Goal: Task Accomplishment & Management: Use online tool/utility

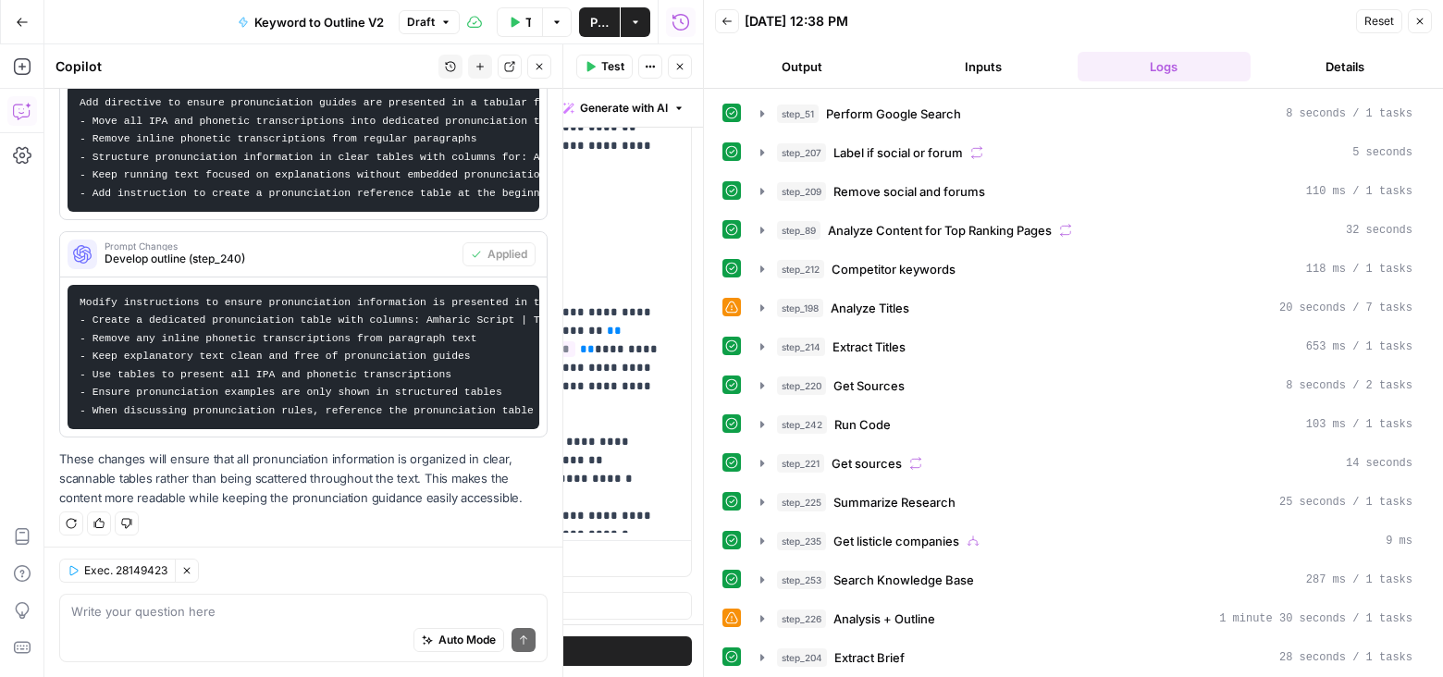
scroll to position [375, 0]
click at [678, 63] on icon "button" at bounding box center [679, 66] width 11 height 11
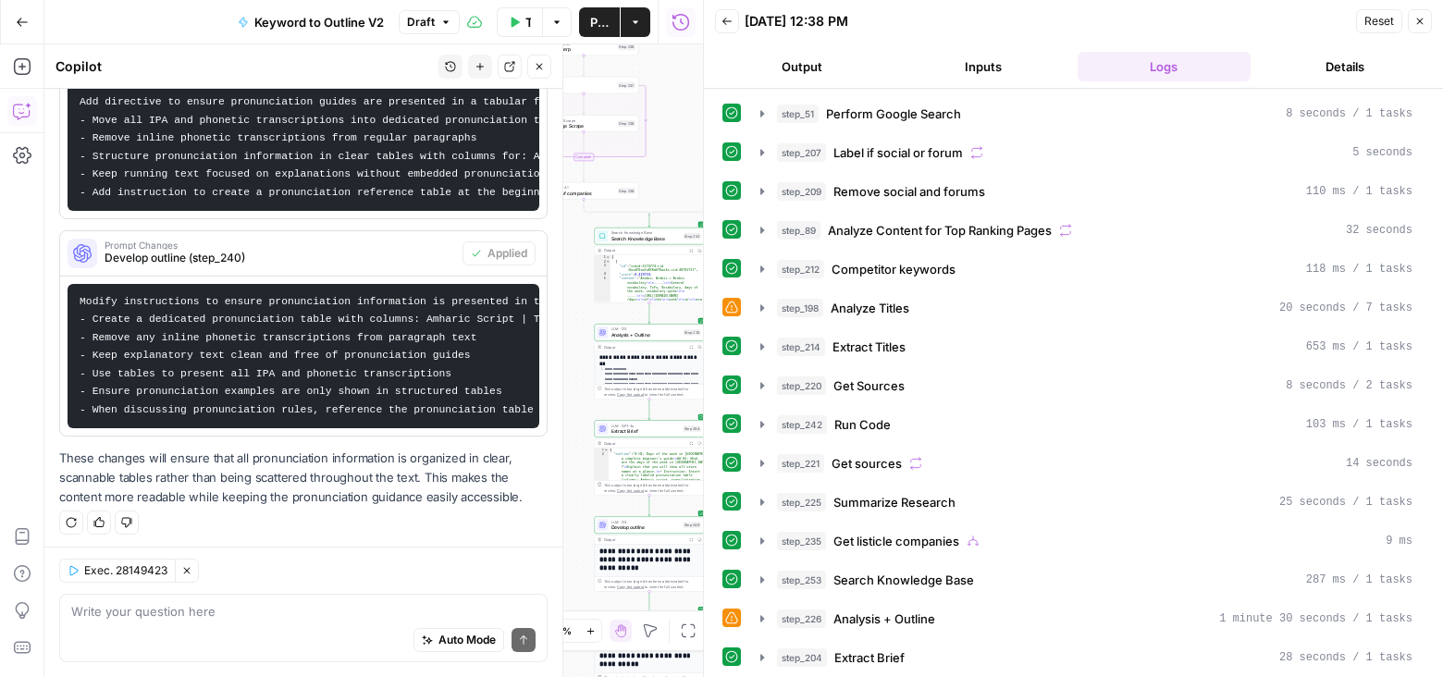
click at [536, 71] on icon "button" at bounding box center [539, 66] width 11 height 11
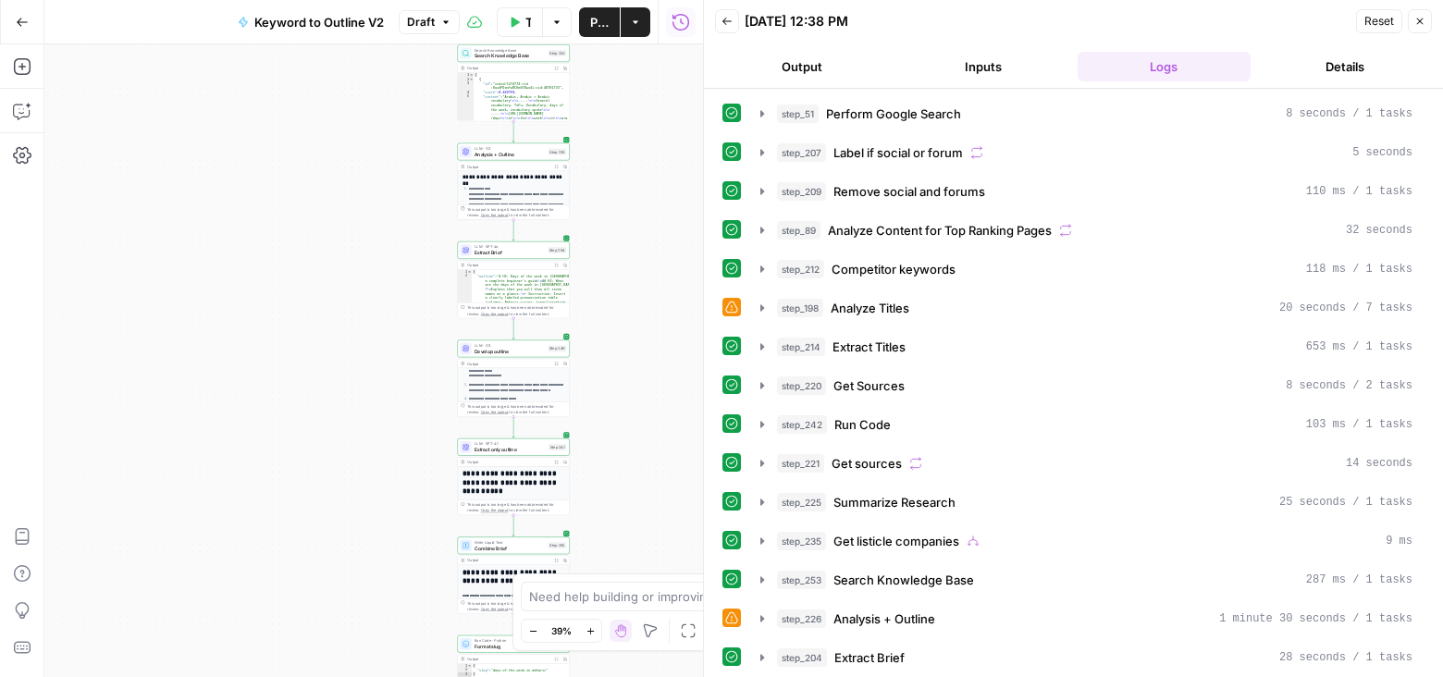
scroll to position [419, 0]
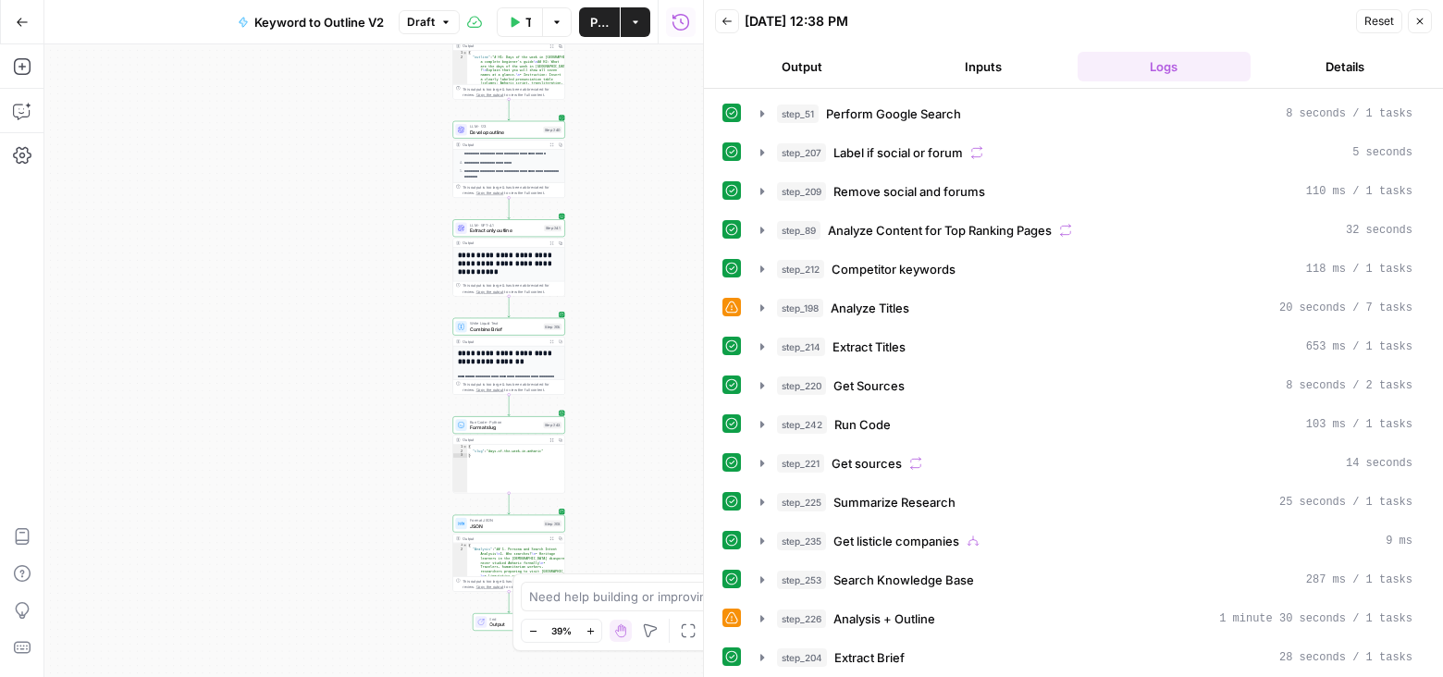
click at [550, 241] on icon "button" at bounding box center [552, 243] width 4 height 4
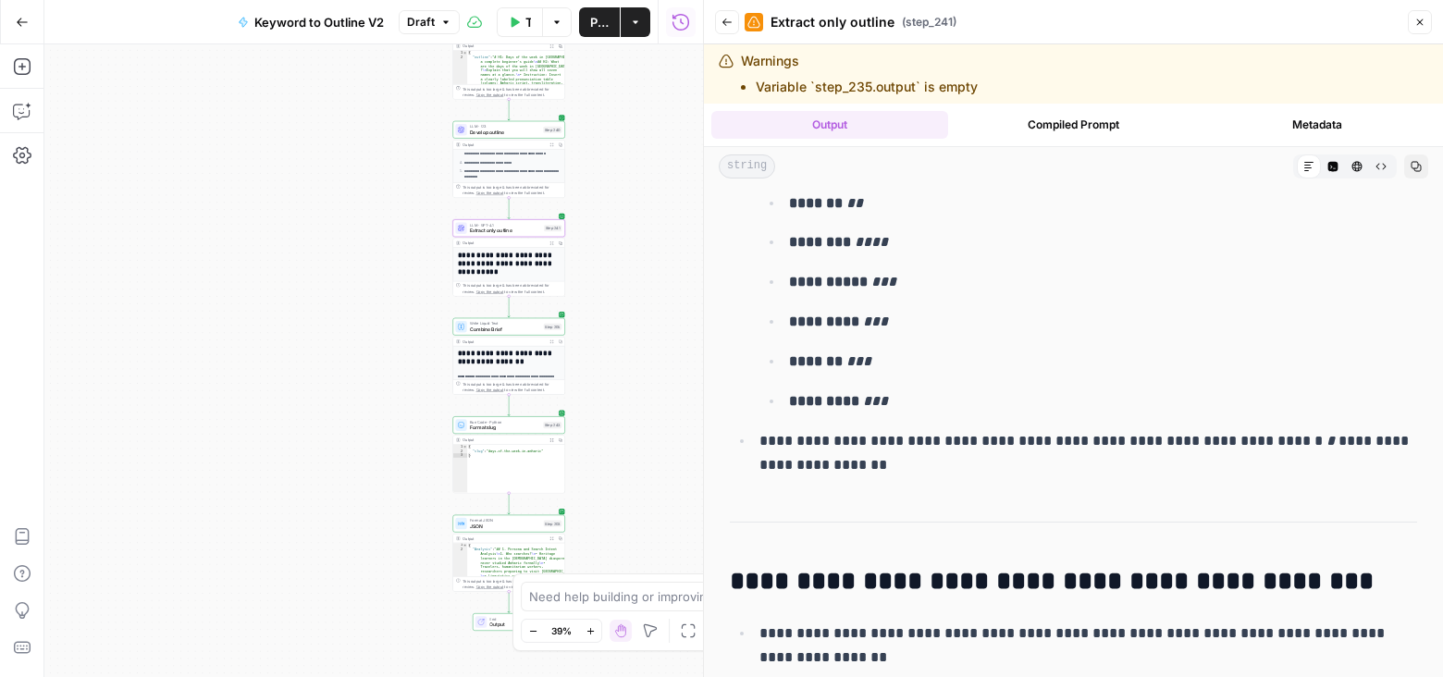
scroll to position [584, 0]
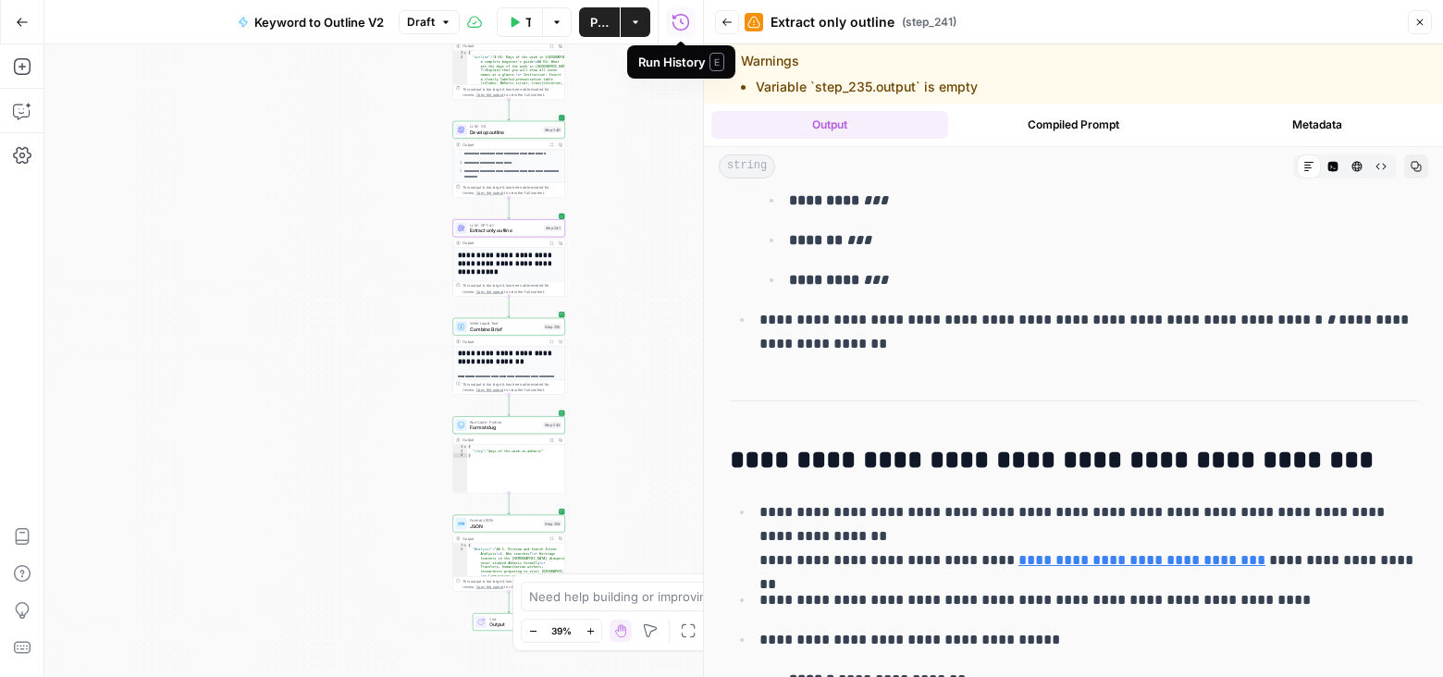
click at [590, 21] on span "Publish" at bounding box center [599, 22] width 18 height 18
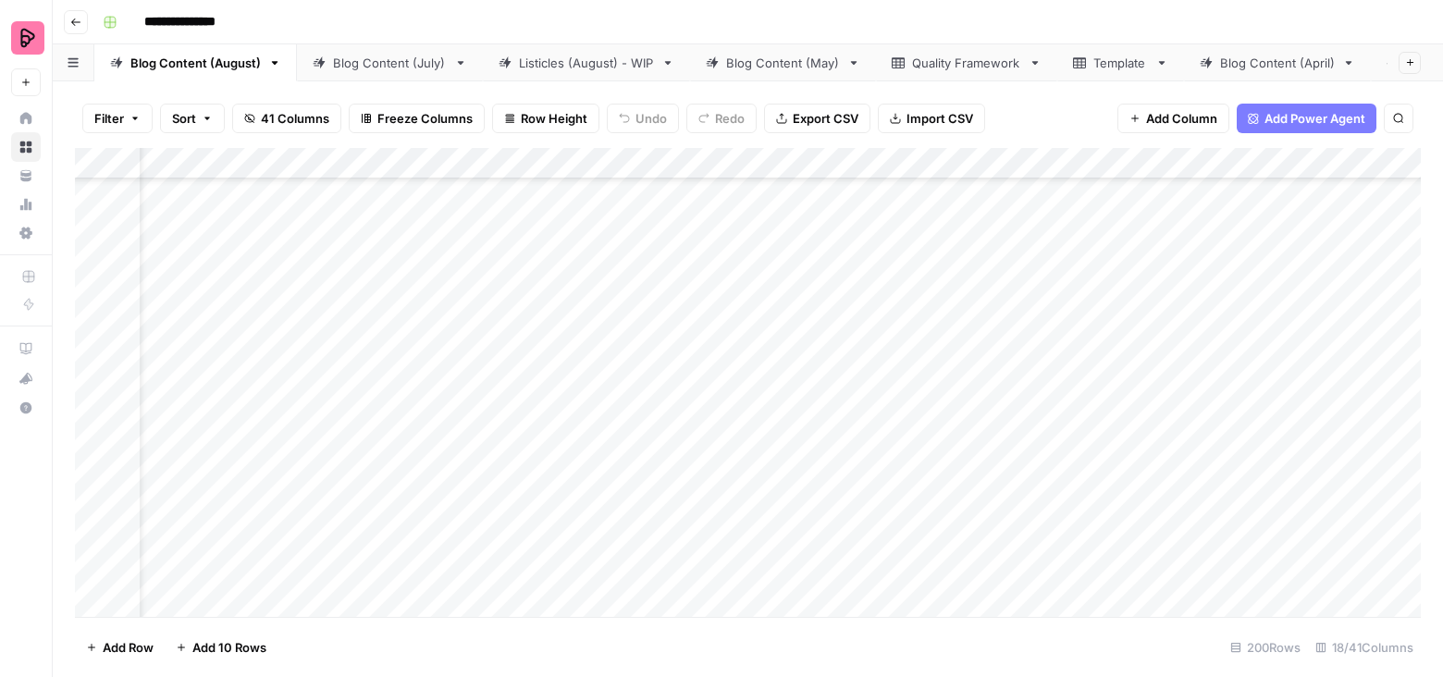
scroll to position [6064, 68]
click at [847, 376] on div "Add Column" at bounding box center [748, 383] width 1346 height 470
click at [1022, 379] on div "Add Column" at bounding box center [748, 383] width 1346 height 470
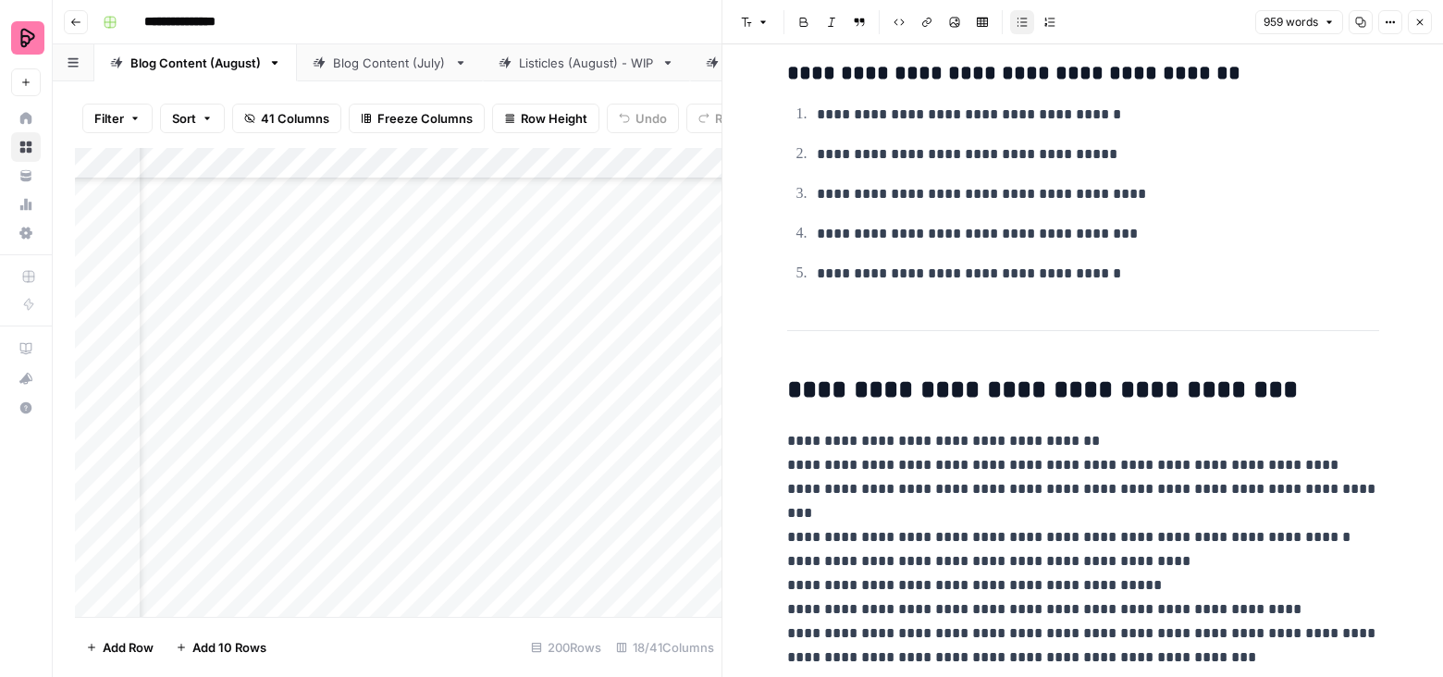
scroll to position [5976, 0]
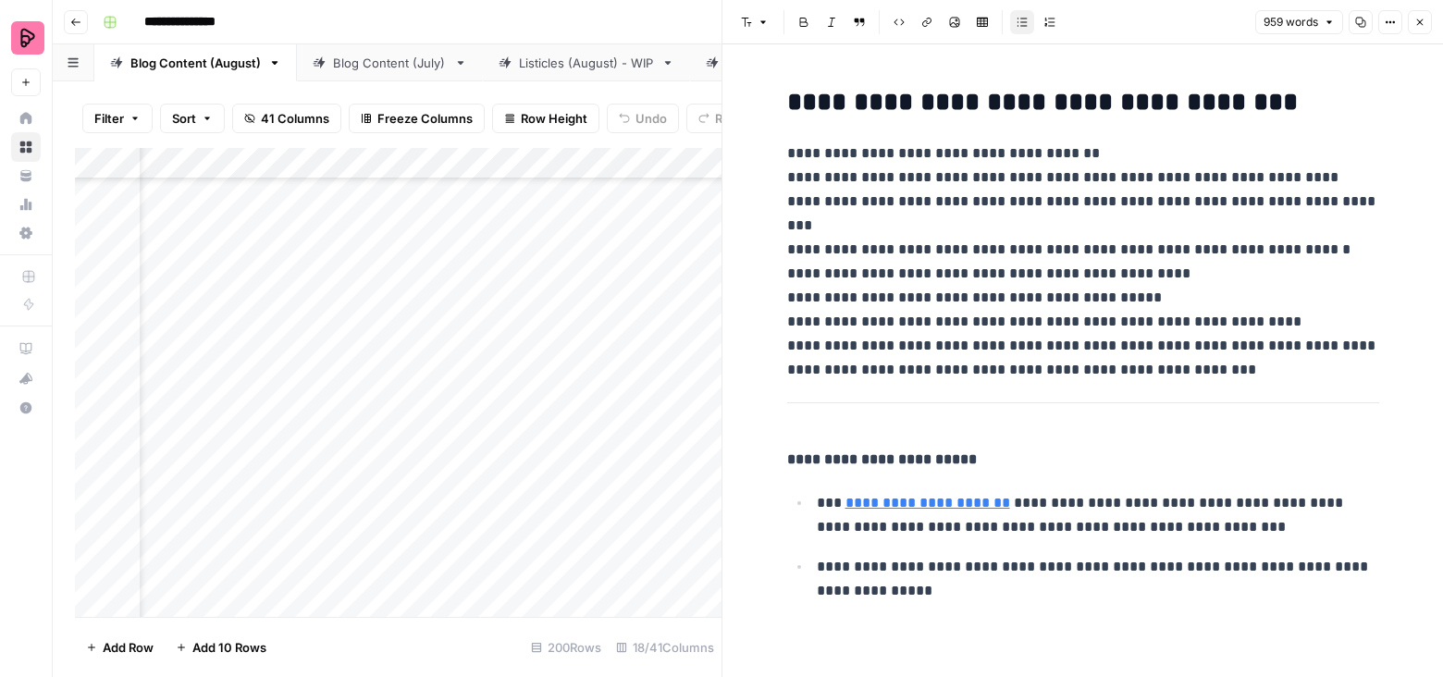
click at [1421, 30] on button "Close" at bounding box center [1420, 22] width 24 height 24
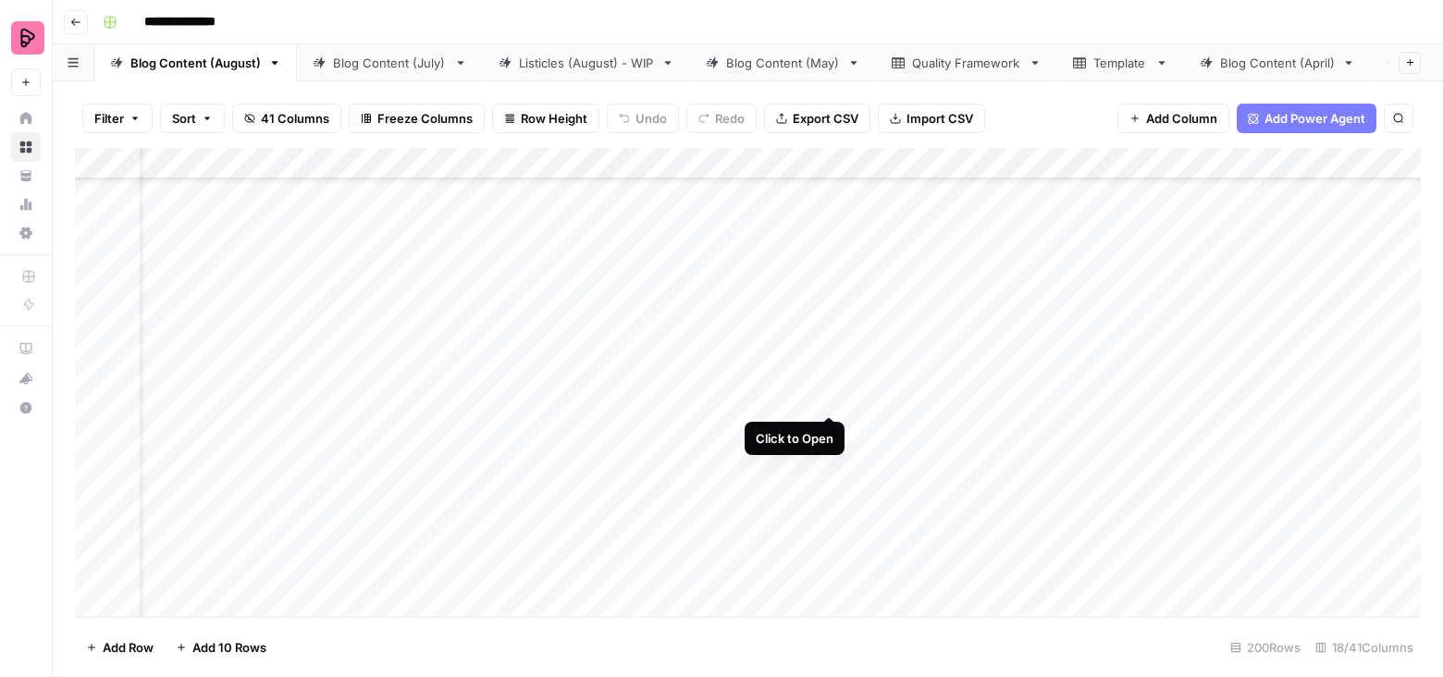
click at [830, 380] on div "Add Column" at bounding box center [748, 383] width 1346 height 470
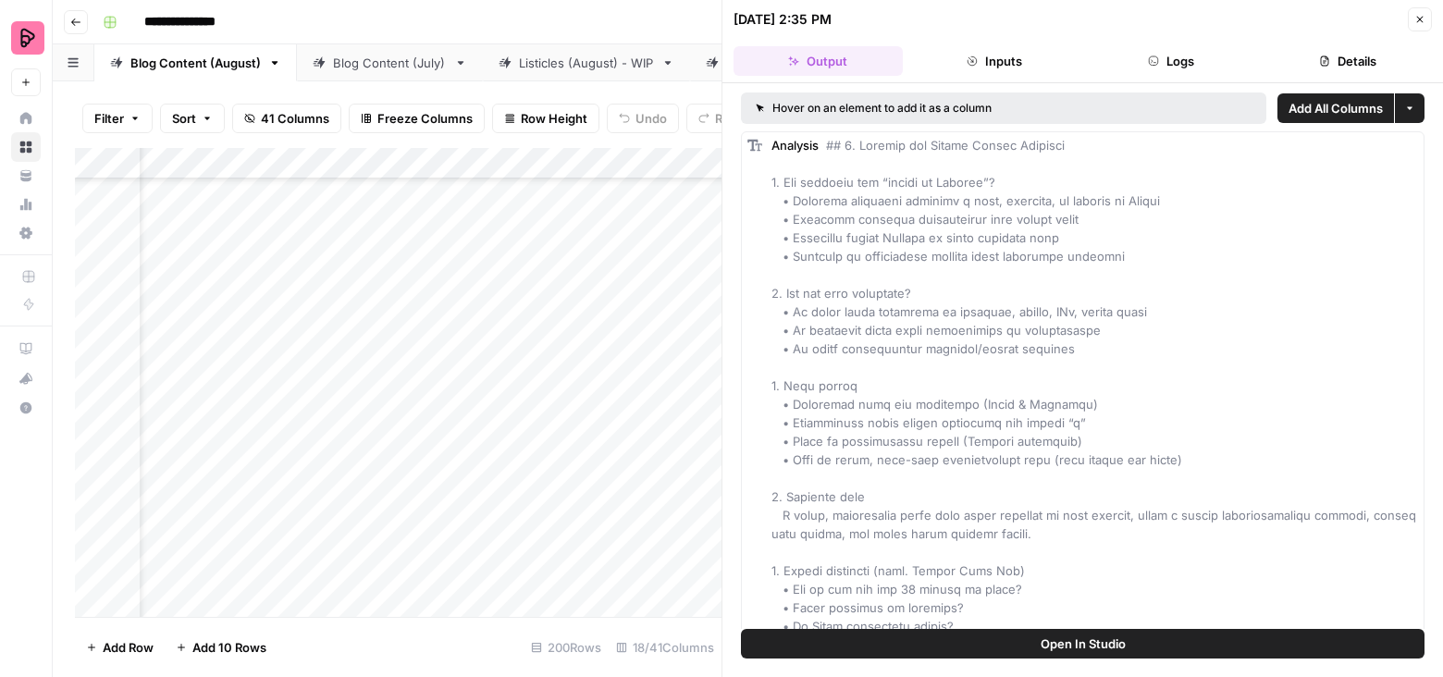
click at [1426, 16] on button "Close" at bounding box center [1420, 19] width 24 height 24
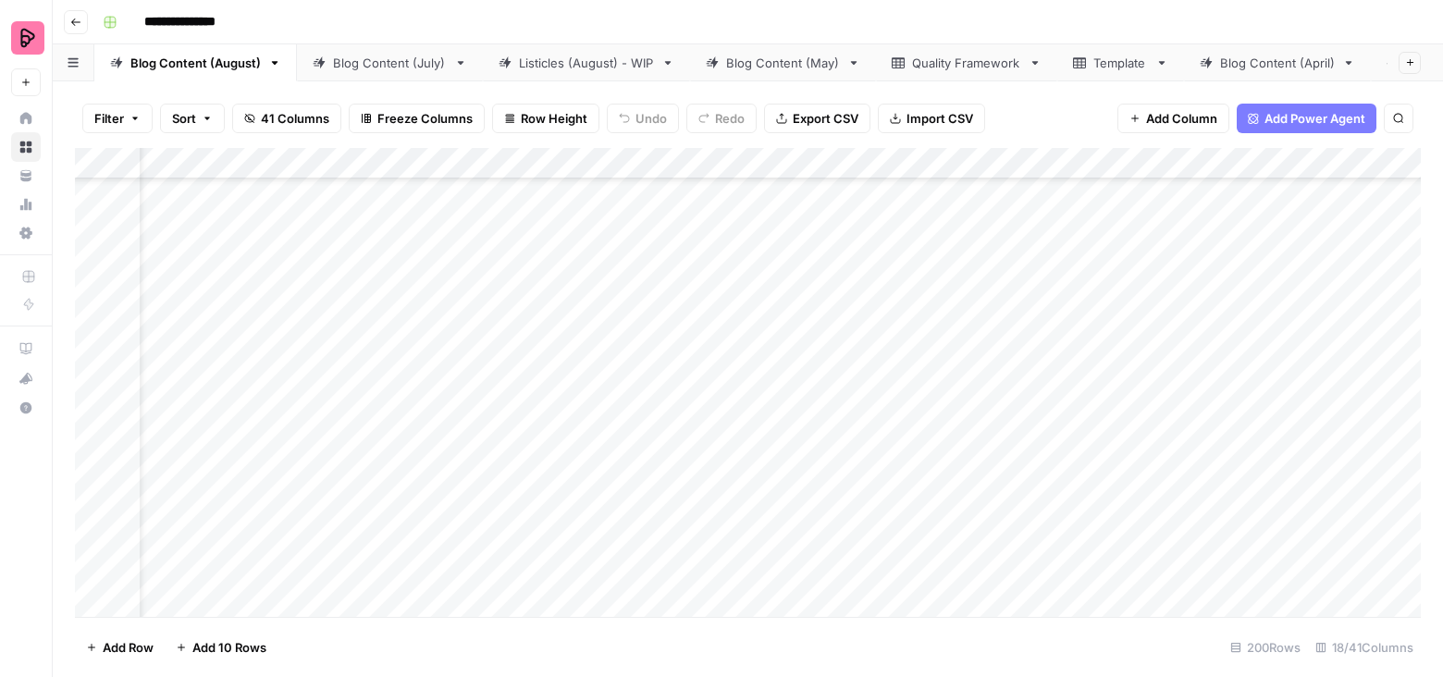
click at [827, 163] on div "Add Column" at bounding box center [748, 383] width 1346 height 470
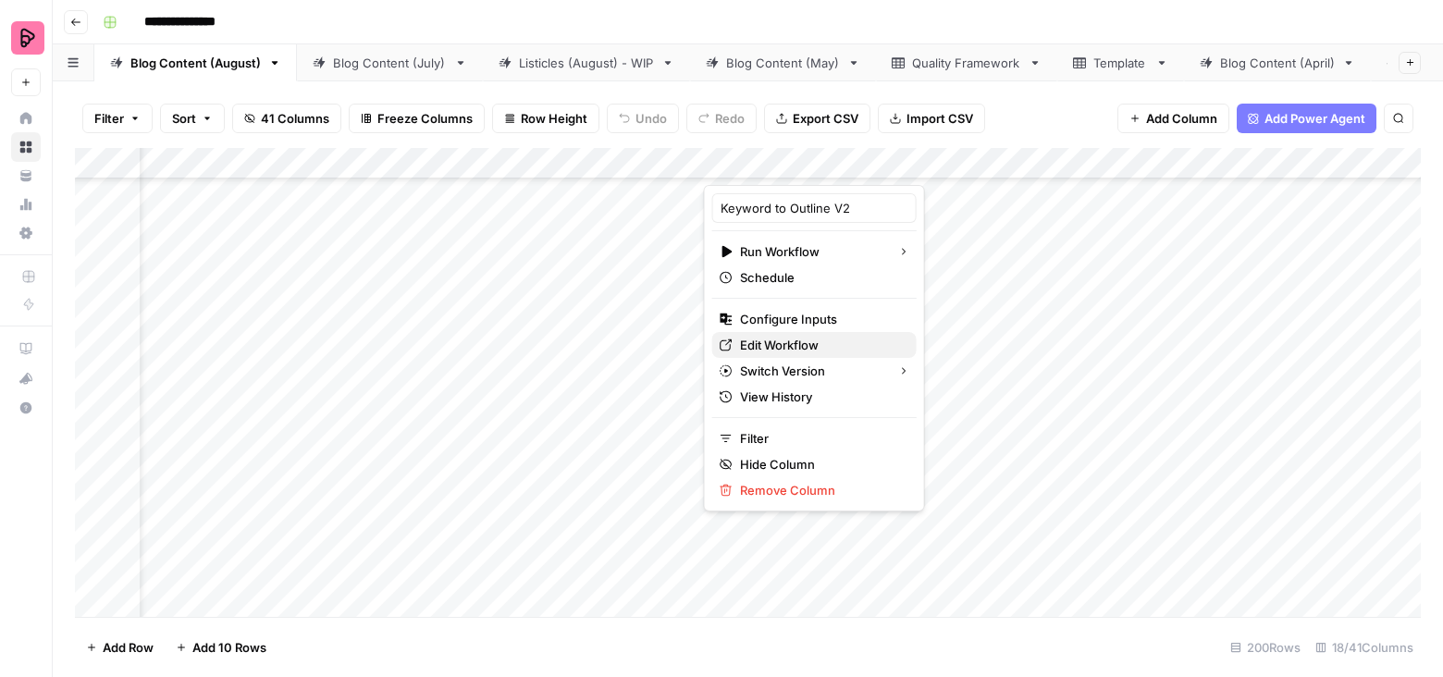
click at [768, 338] on span "Edit Workflow" at bounding box center [821, 345] width 162 height 18
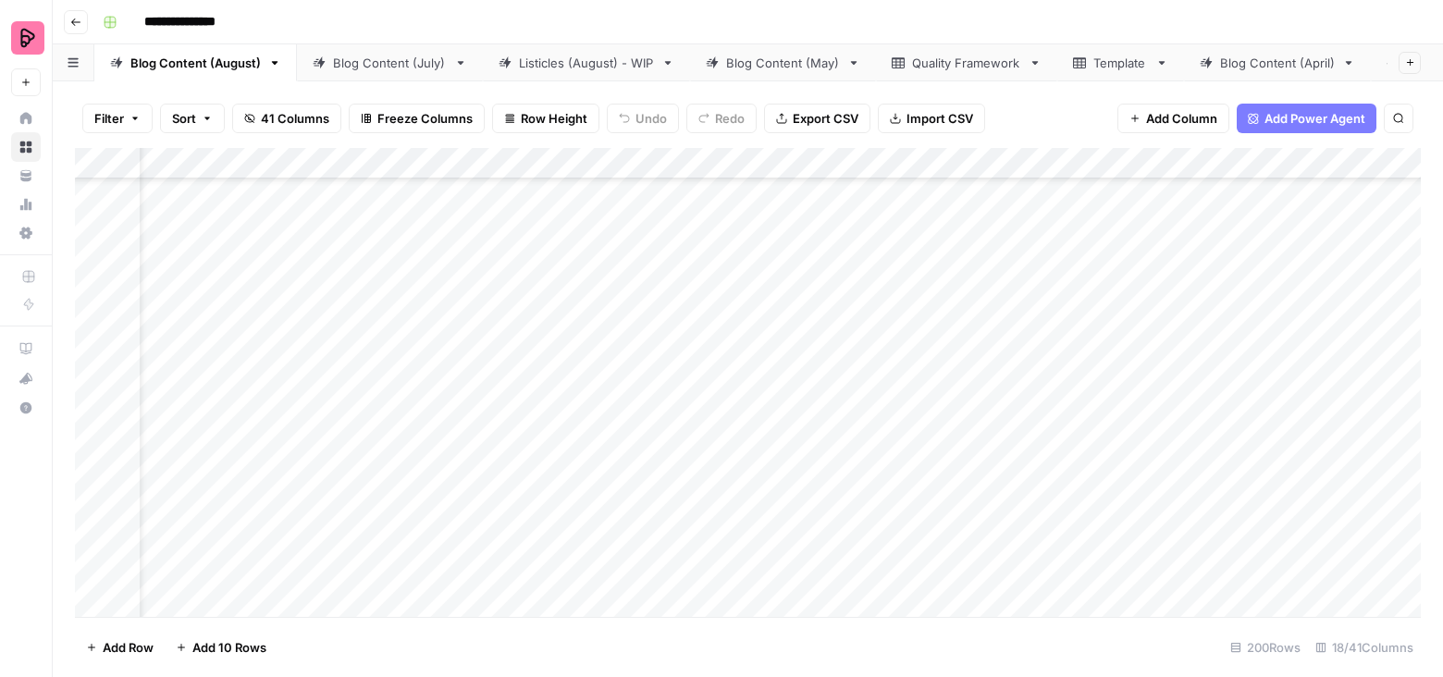
click at [571, 59] on div "Listicles (August) - WIP" at bounding box center [586, 63] width 135 height 18
click at [182, 52] on link "Blog Content (August)" at bounding box center [195, 62] width 203 height 37
click at [902, 162] on div "Add Column" at bounding box center [748, 383] width 1346 height 470
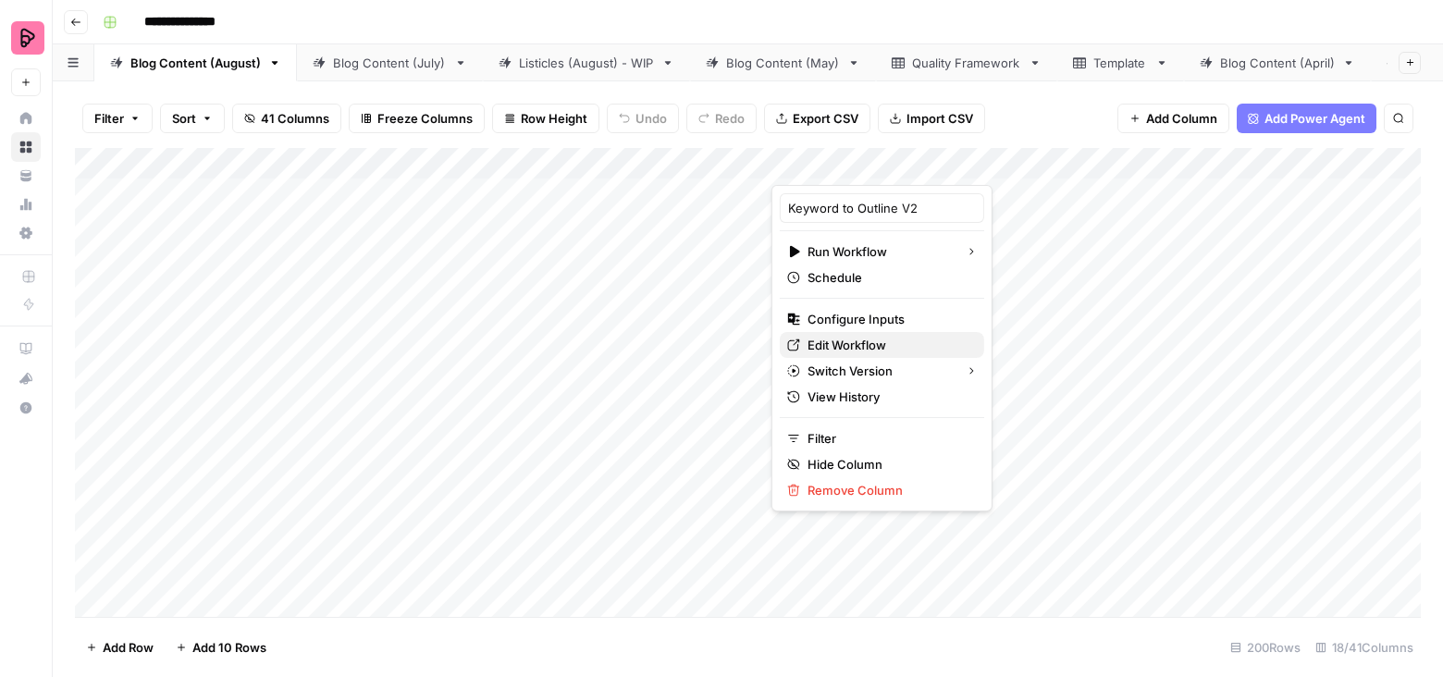
click at [845, 344] on span "Edit Workflow" at bounding box center [888, 345] width 162 height 18
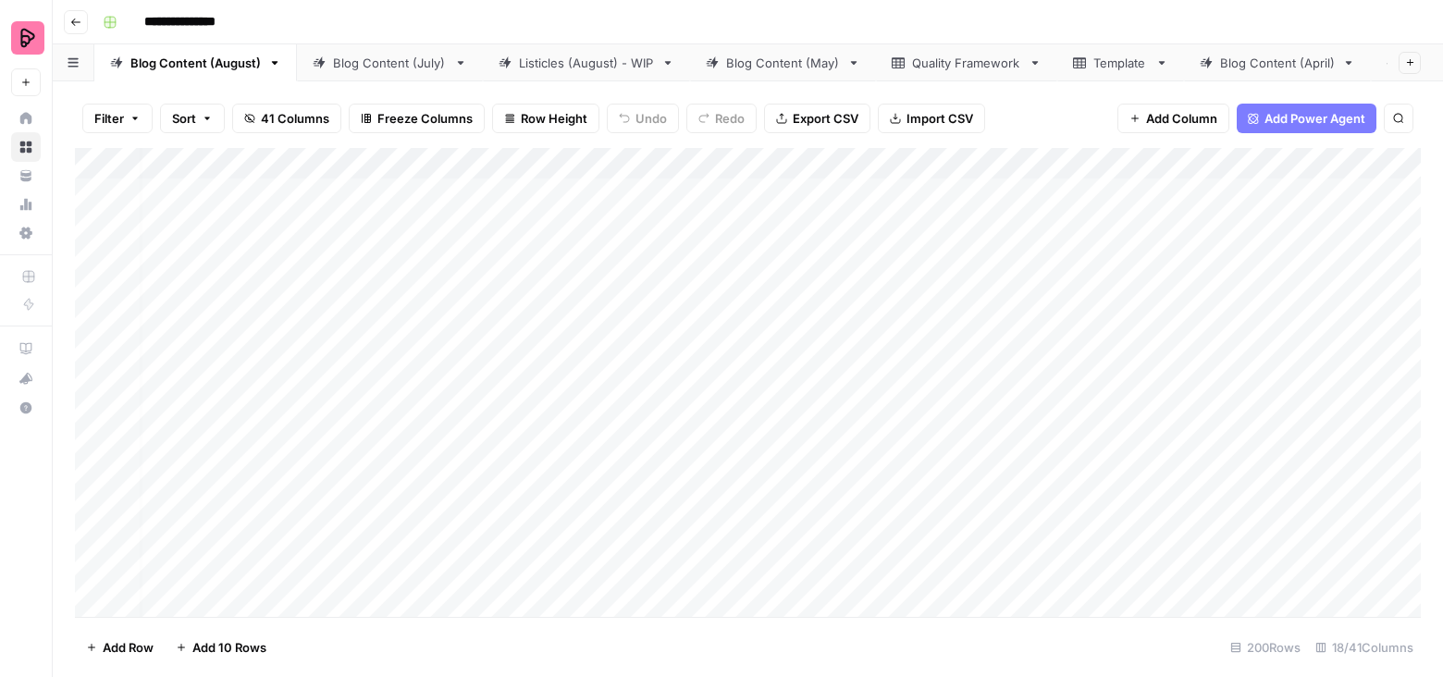
scroll to position [0, 58]
click at [1175, 164] on div "Add Column" at bounding box center [748, 383] width 1346 height 470
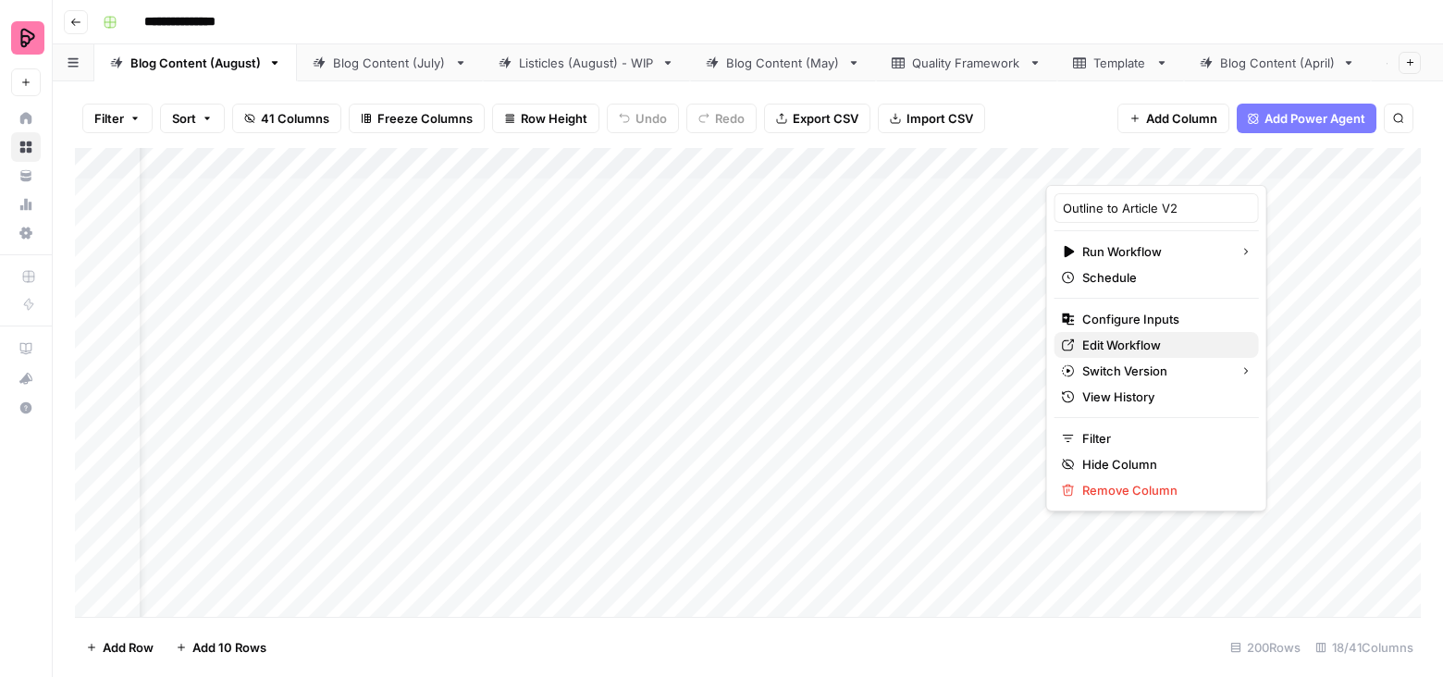
click at [1109, 337] on span "Edit Workflow" at bounding box center [1163, 345] width 162 height 18
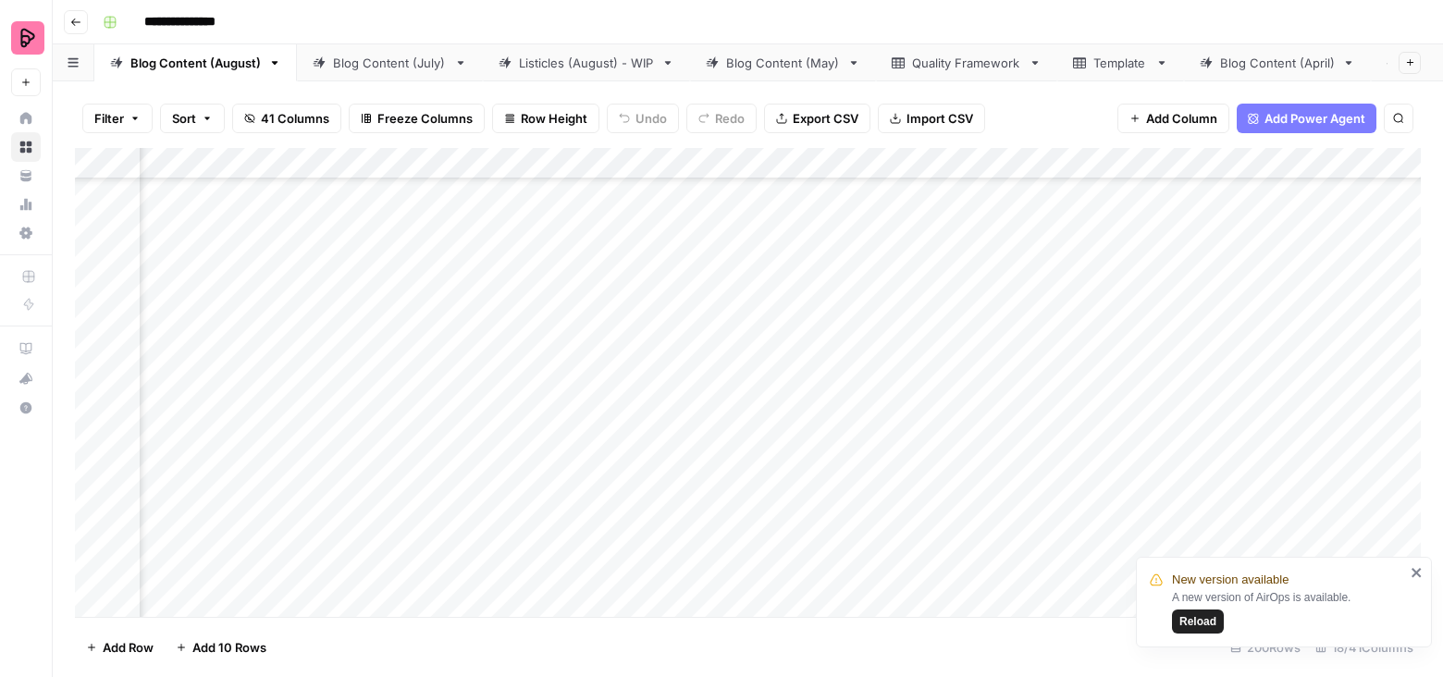
scroll to position [2153, 671]
click at [1189, 610] on button "Reload" at bounding box center [1198, 621] width 52 height 24
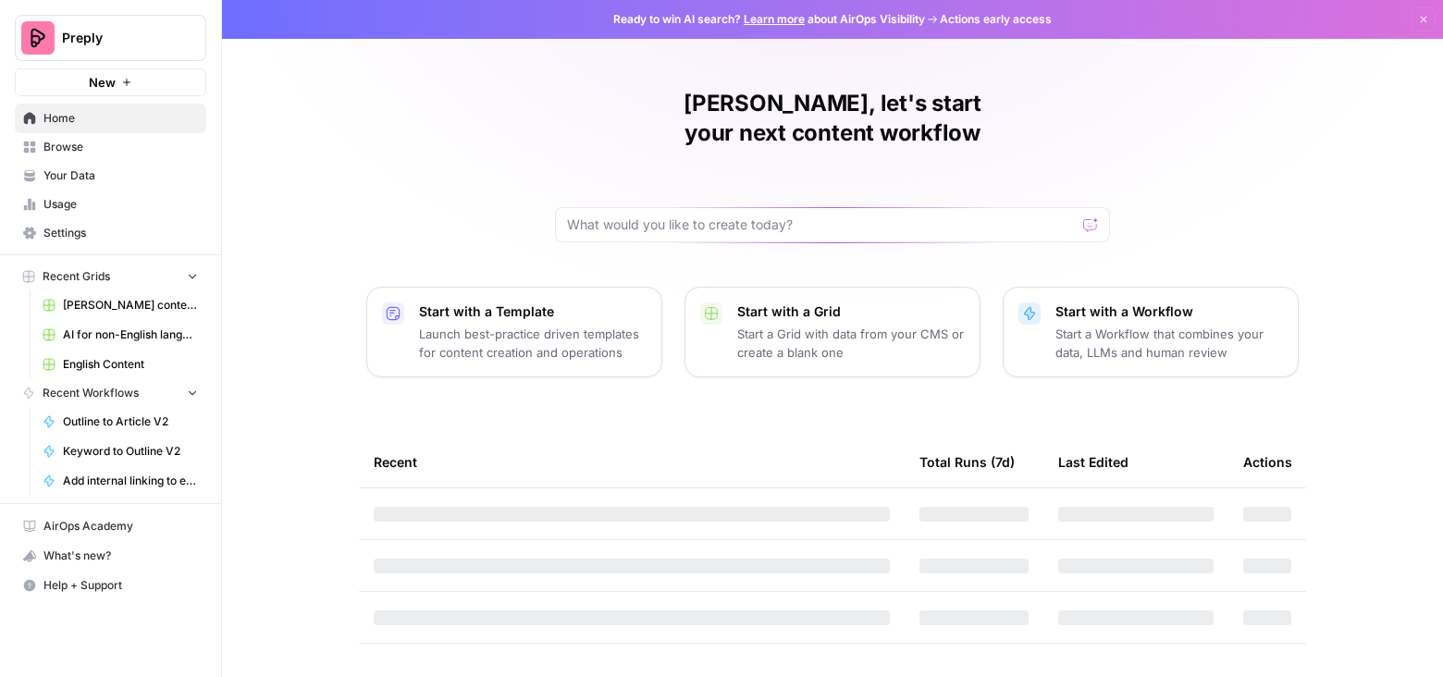
click at [105, 370] on span "English Content" at bounding box center [130, 364] width 135 height 17
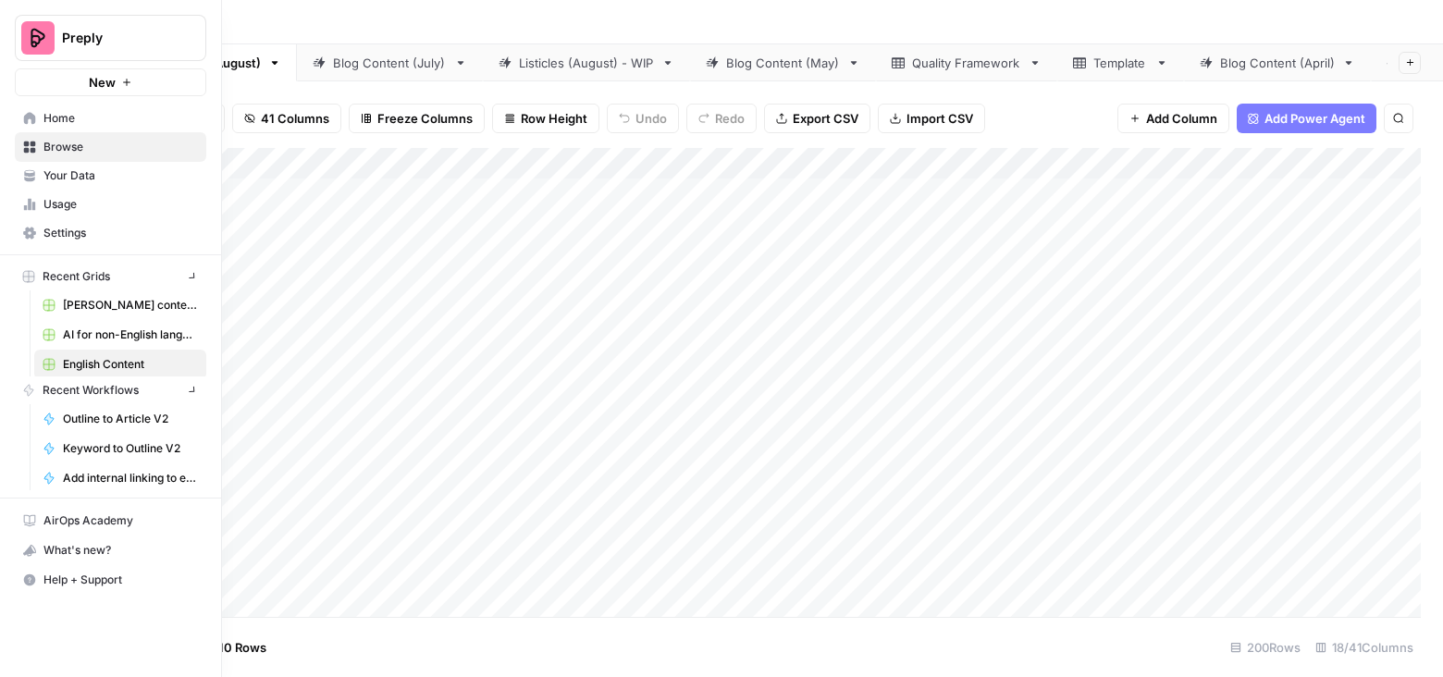
click at [28, 115] on icon at bounding box center [30, 118] width 12 height 12
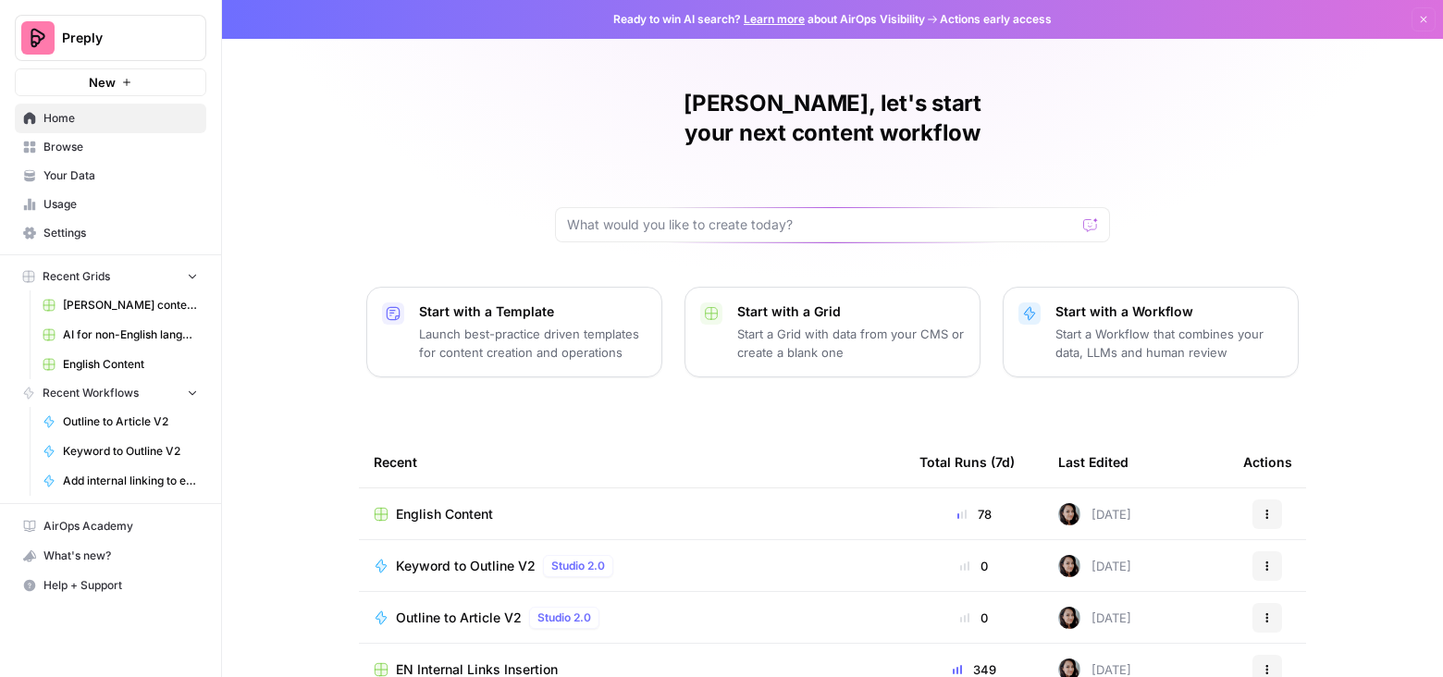
click at [485, 660] on span "EN Internal Links Insertion" at bounding box center [477, 669] width 162 height 18
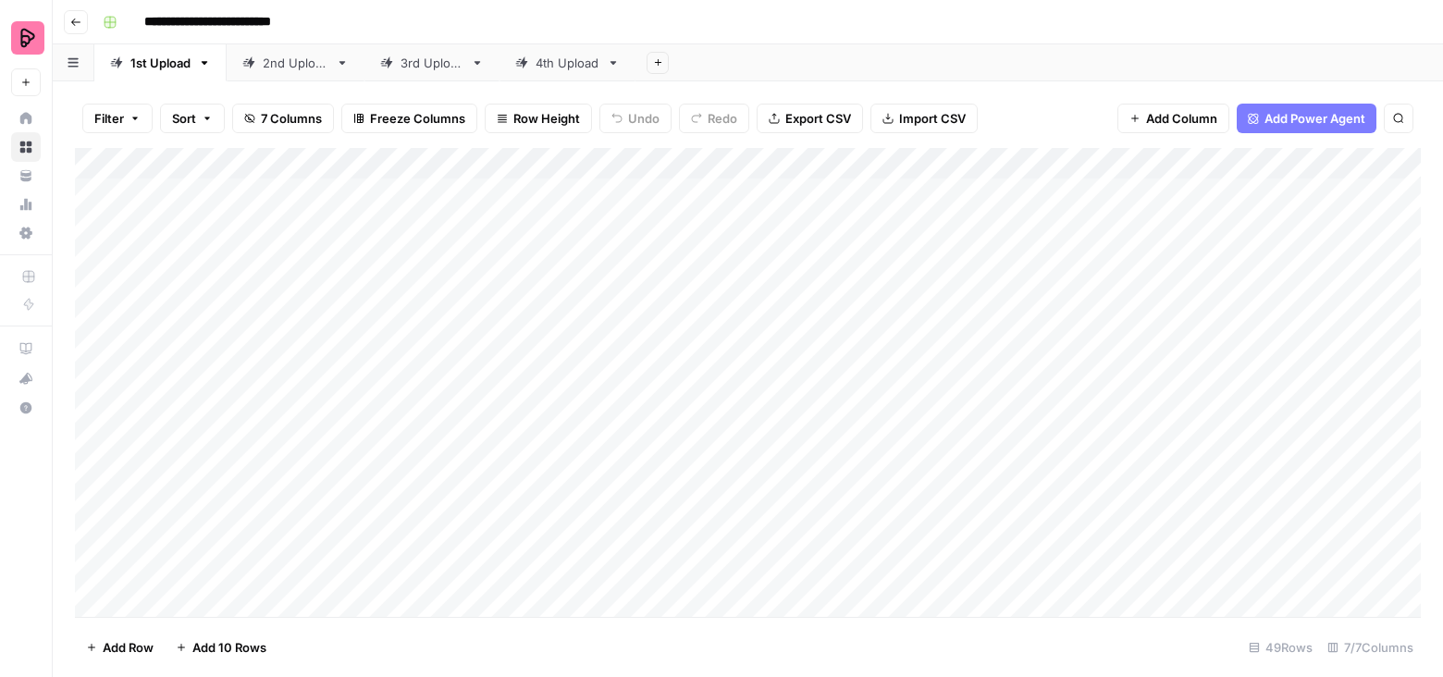
click at [534, 372] on div "Add Column" at bounding box center [748, 383] width 1346 height 470
click at [461, 351] on div "Add Column" at bounding box center [748, 383] width 1346 height 470
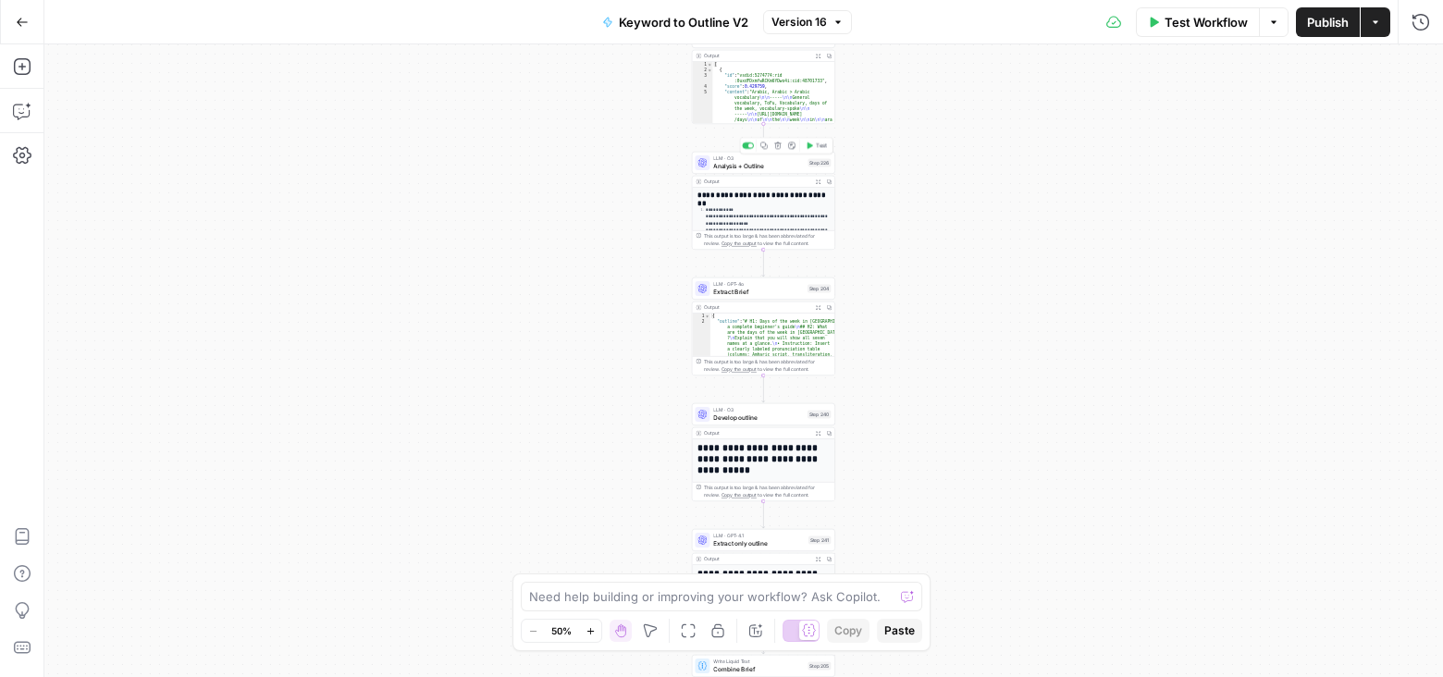
click at [783, 160] on span "LLM · O3" at bounding box center [758, 157] width 91 height 7
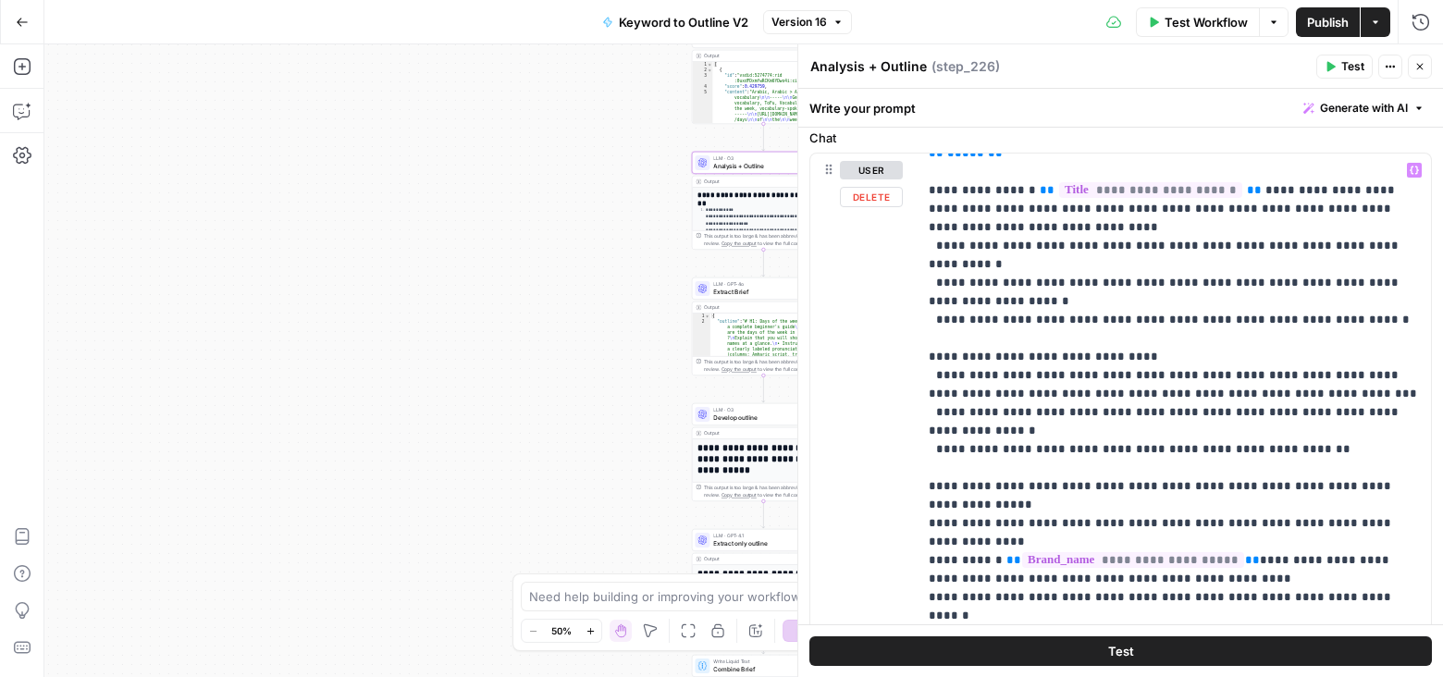
scroll to position [5598, 0]
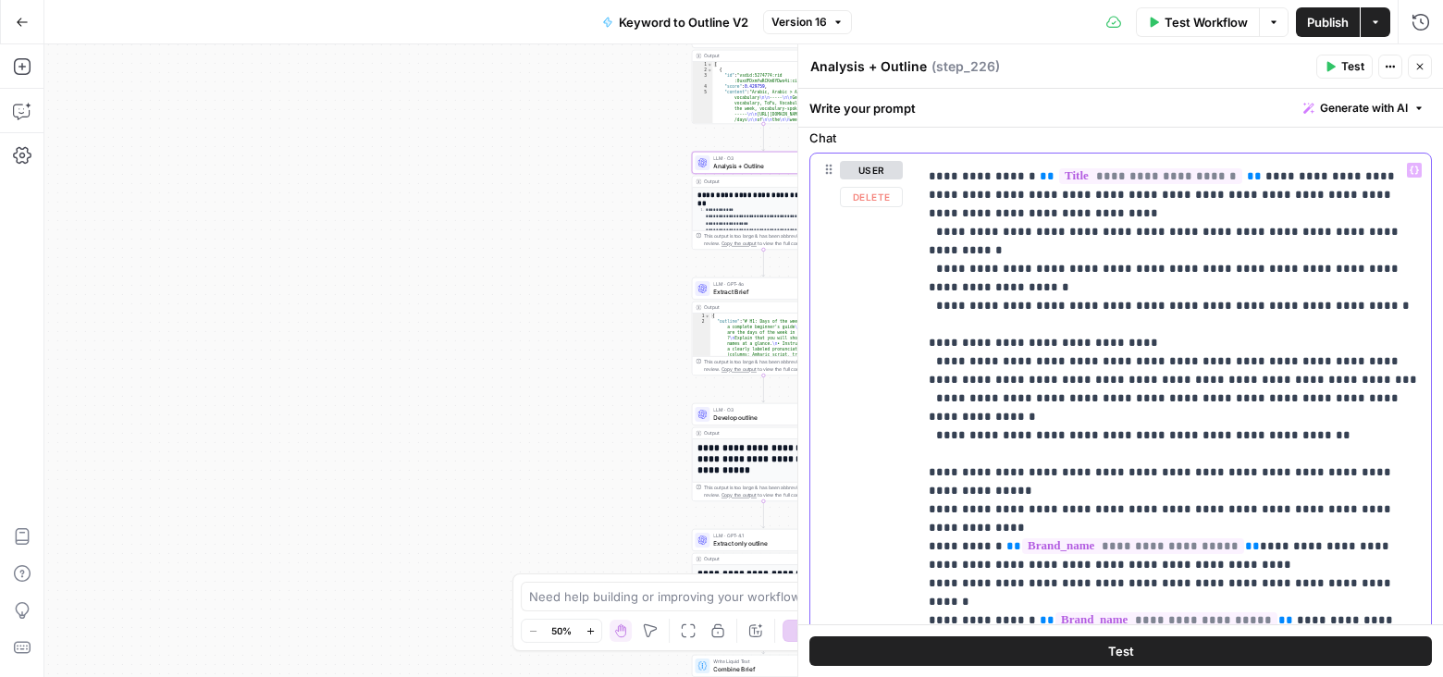
drag, startPoint x: 1087, startPoint y: 284, endPoint x: 875, endPoint y: 284, distance: 211.8
click at [875, 284] on div "**********" at bounding box center [1120, 552] width 621 height 797
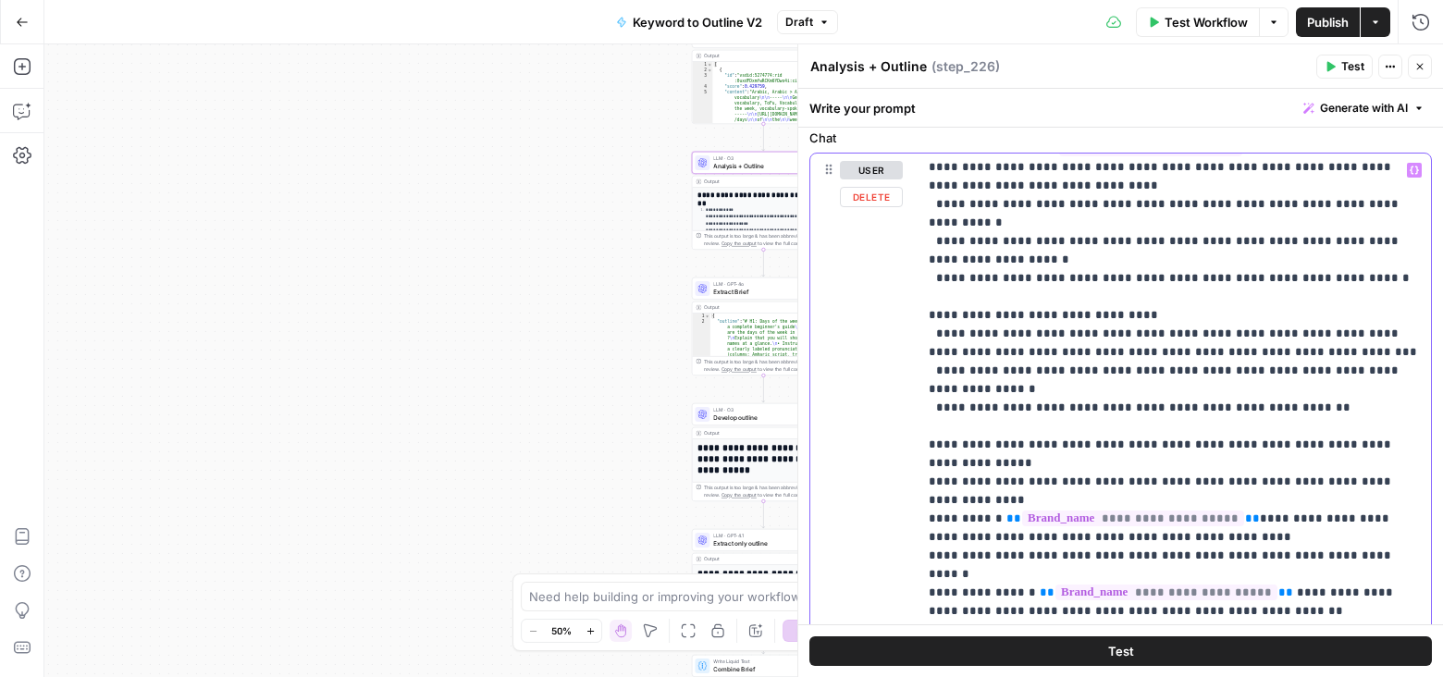
scroll to position [5627, 0]
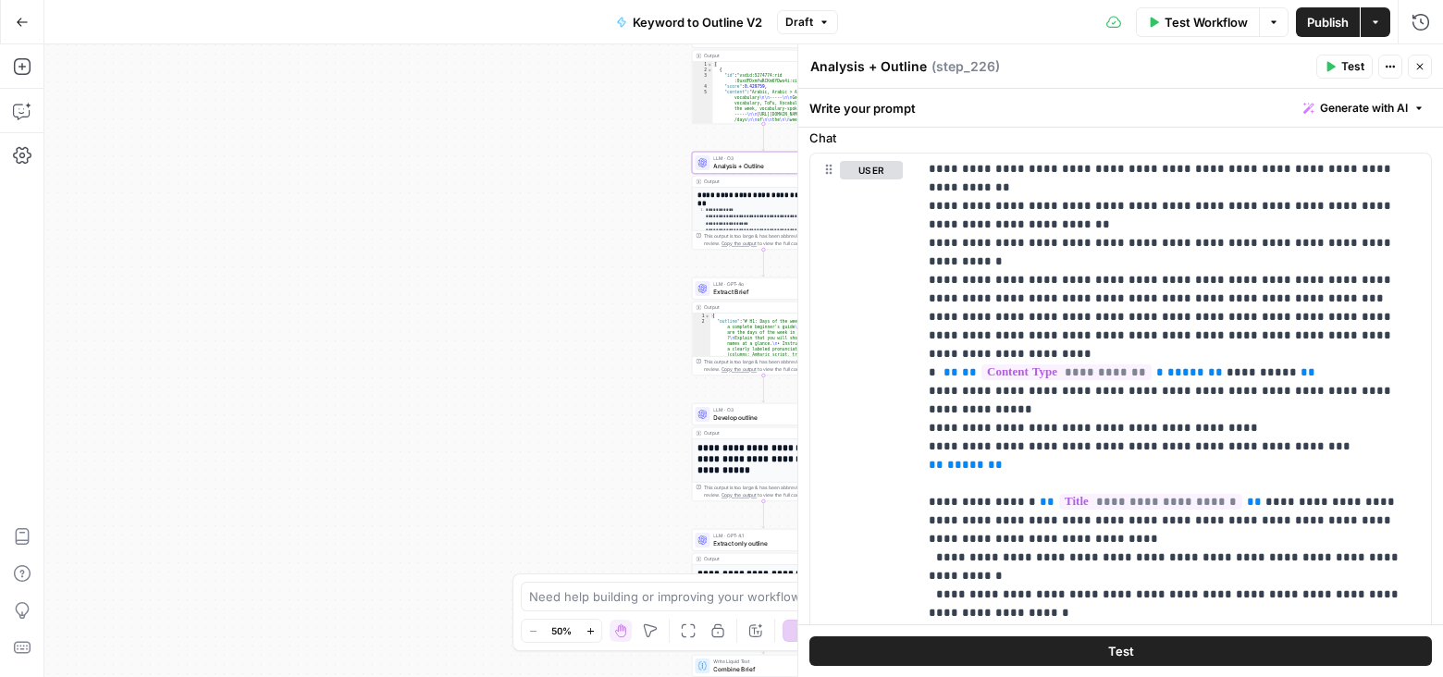
scroll to position [0, 0]
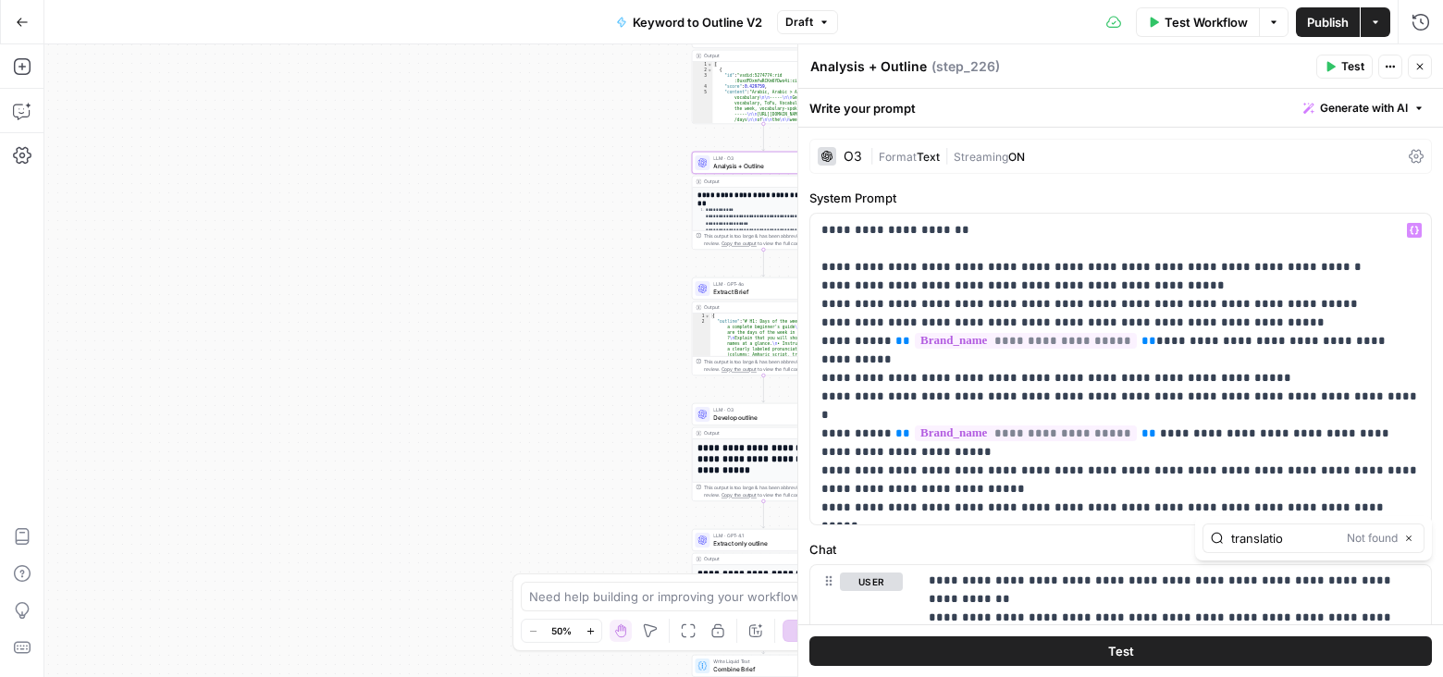
type input "translatio"
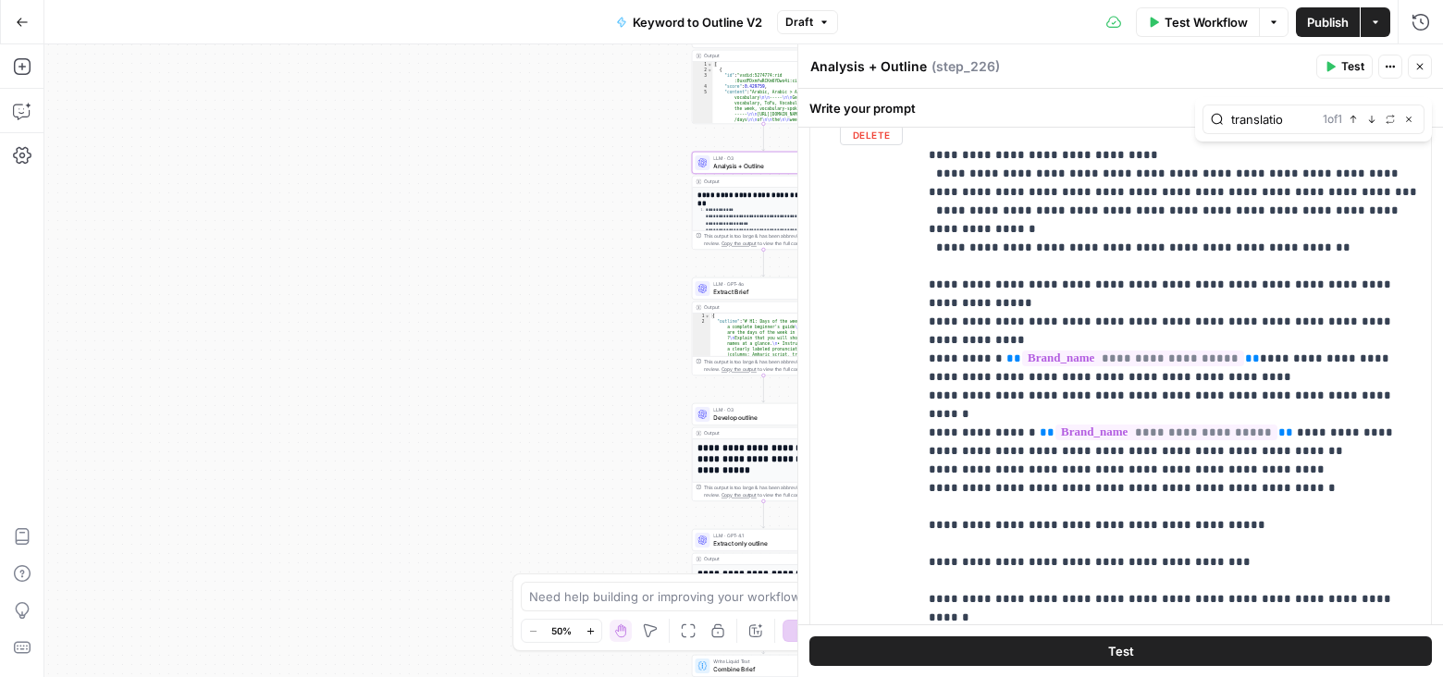
scroll to position [5504, 0]
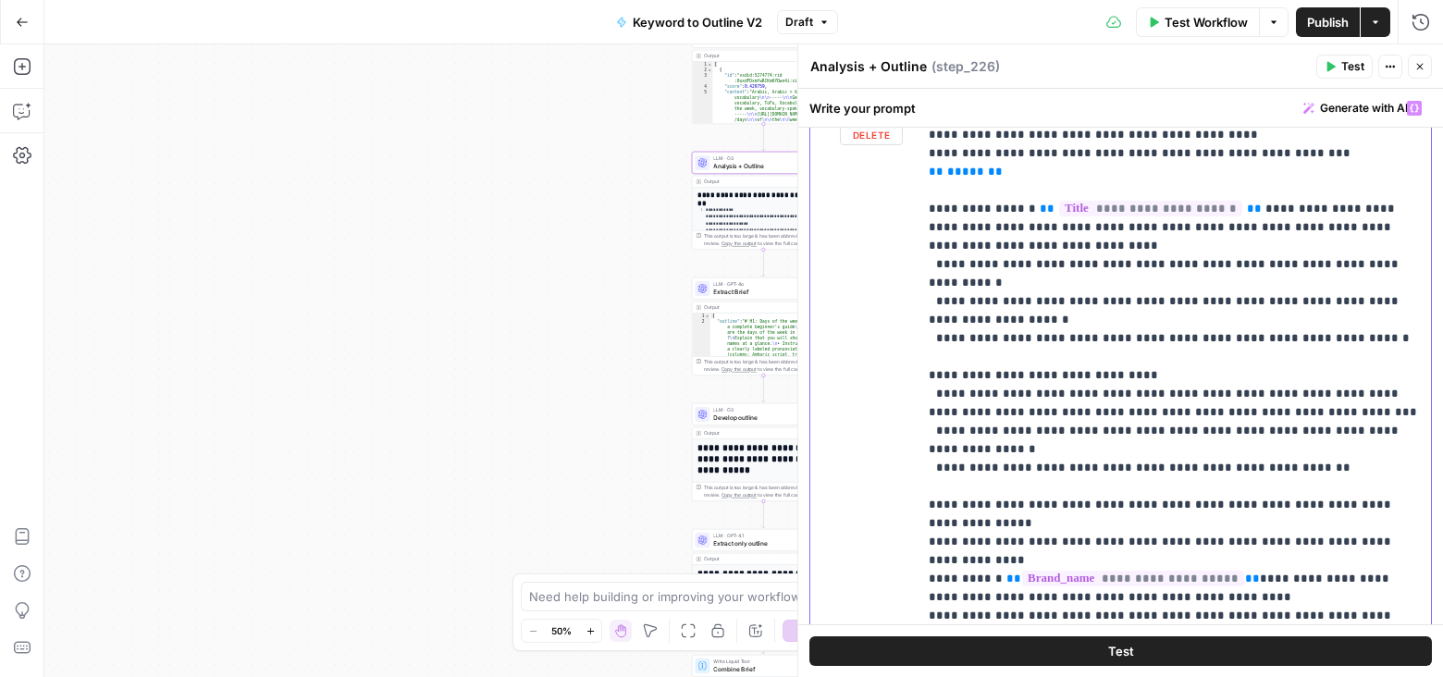
click at [1113, 652] on span "Test" at bounding box center [1121, 651] width 26 height 18
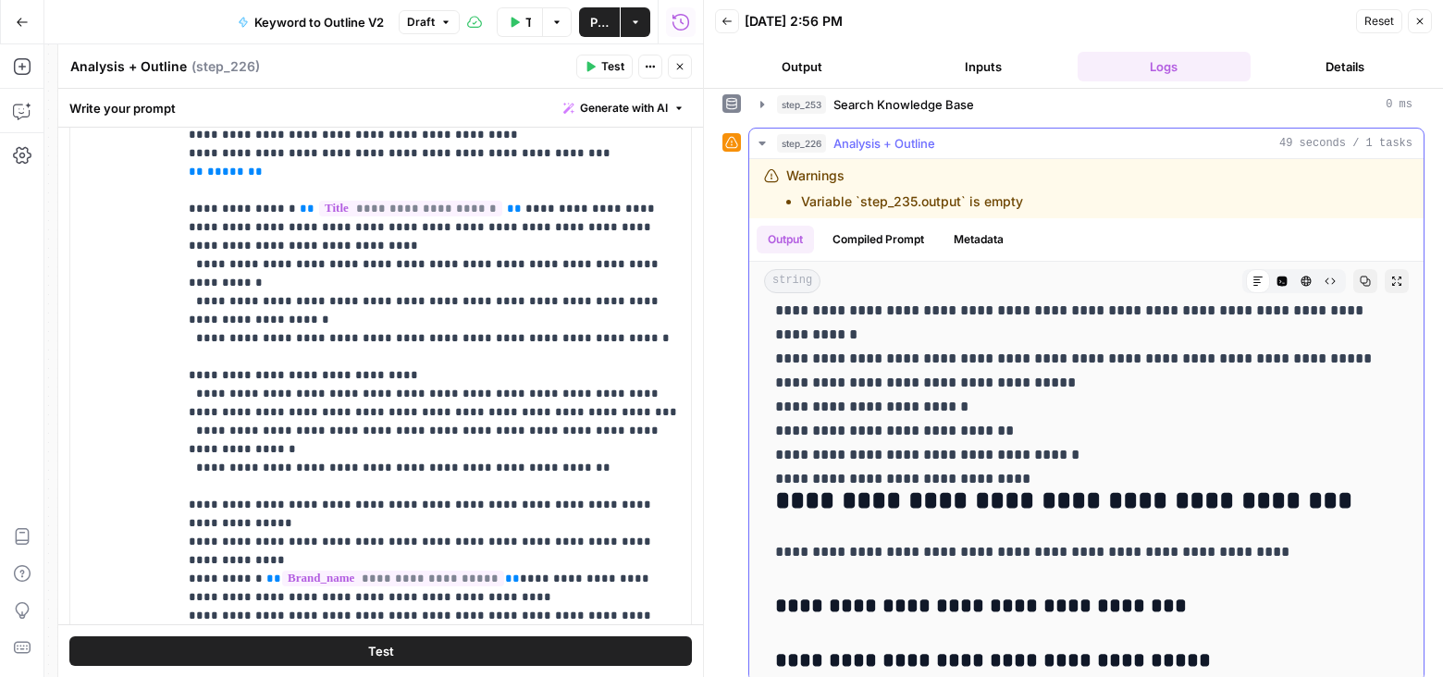
scroll to position [4904, 0]
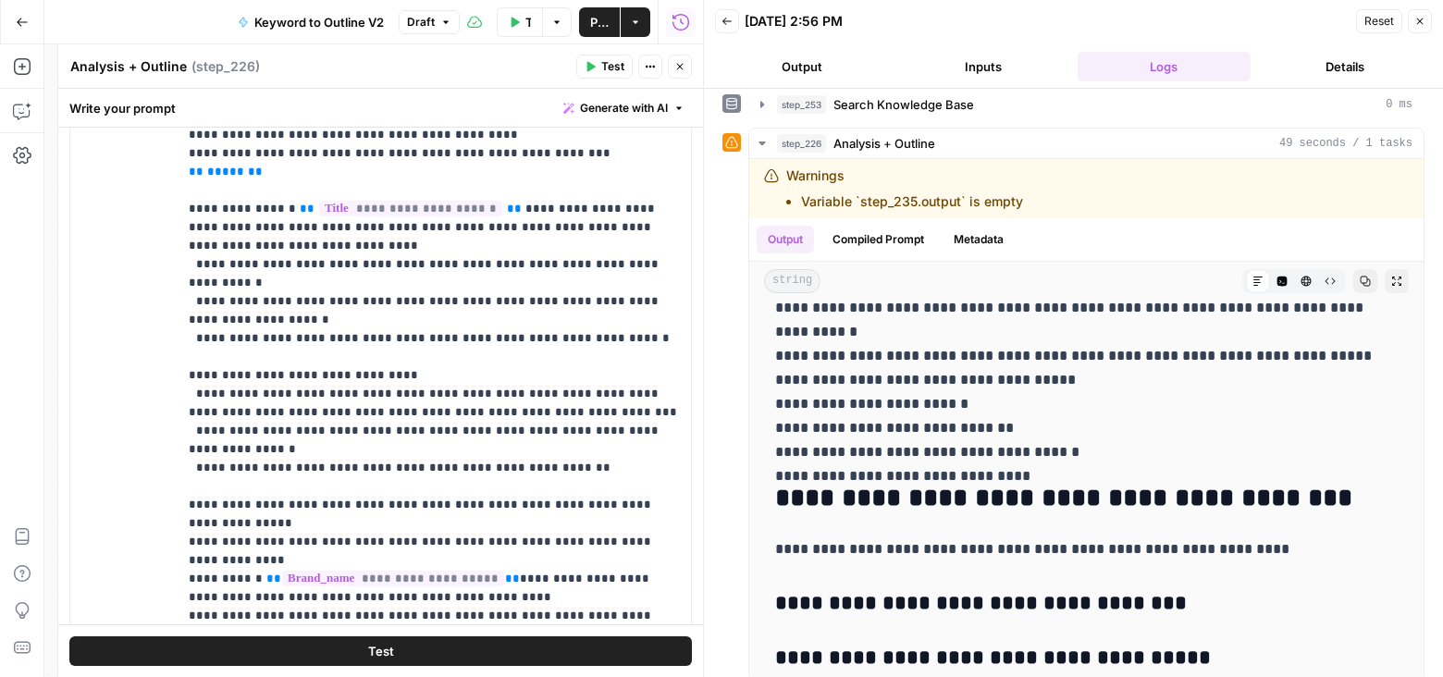
click at [589, 15] on button "Publish" at bounding box center [599, 22] width 41 height 30
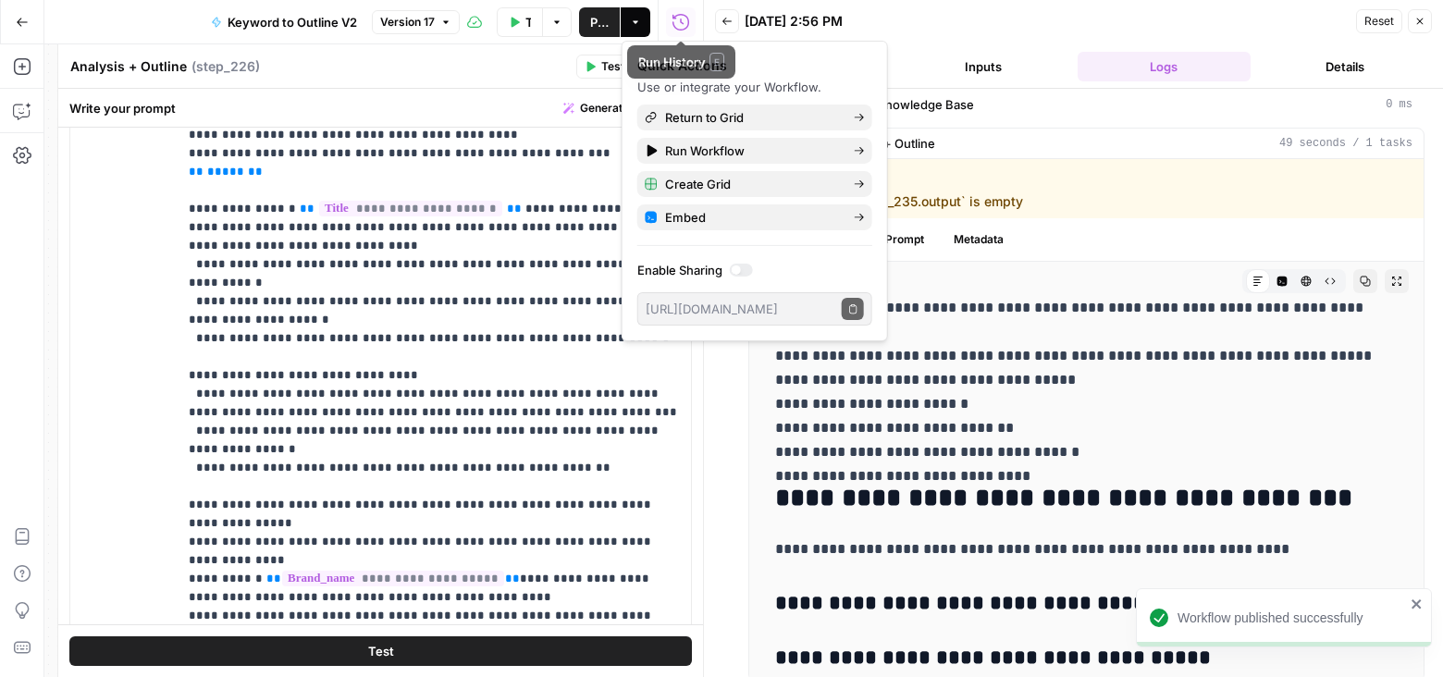
click at [966, 19] on div "08/28/25 at 2:56 PM" at bounding box center [1047, 21] width 606 height 18
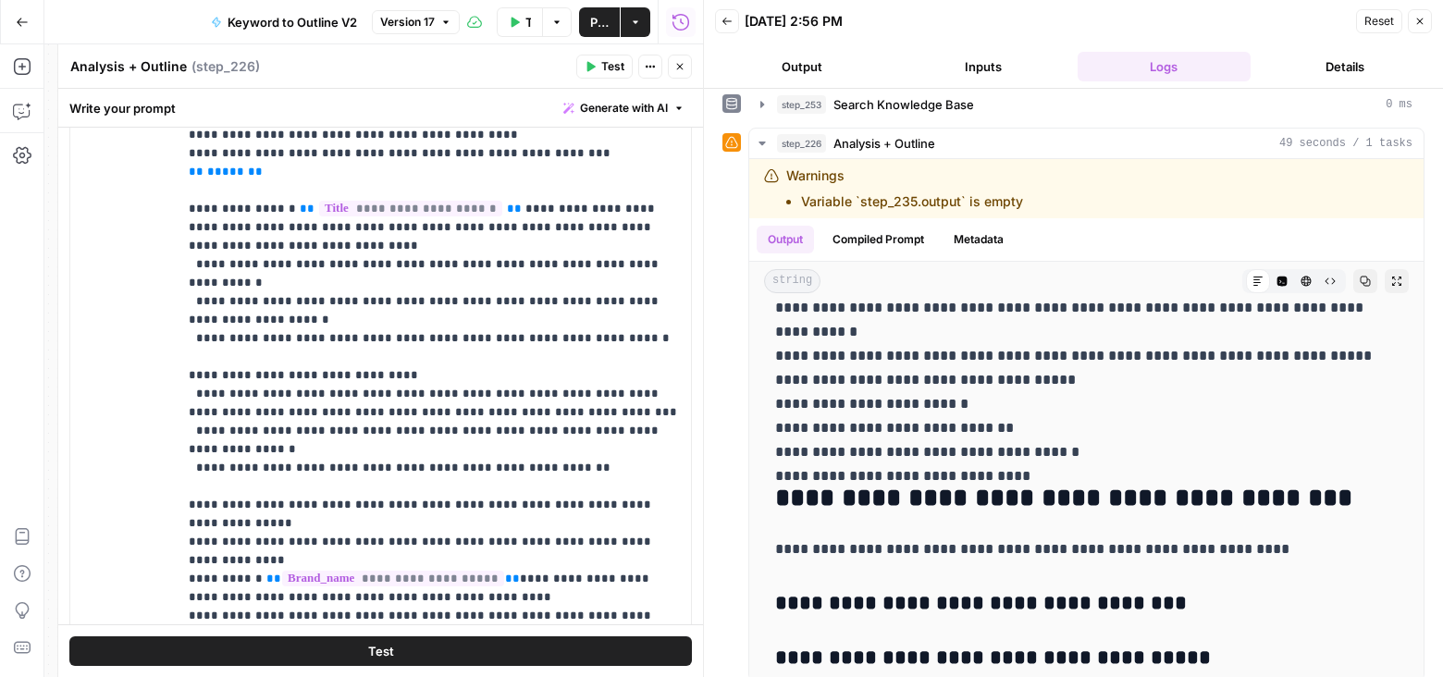
click at [818, 58] on button "Output" at bounding box center [802, 67] width 174 height 30
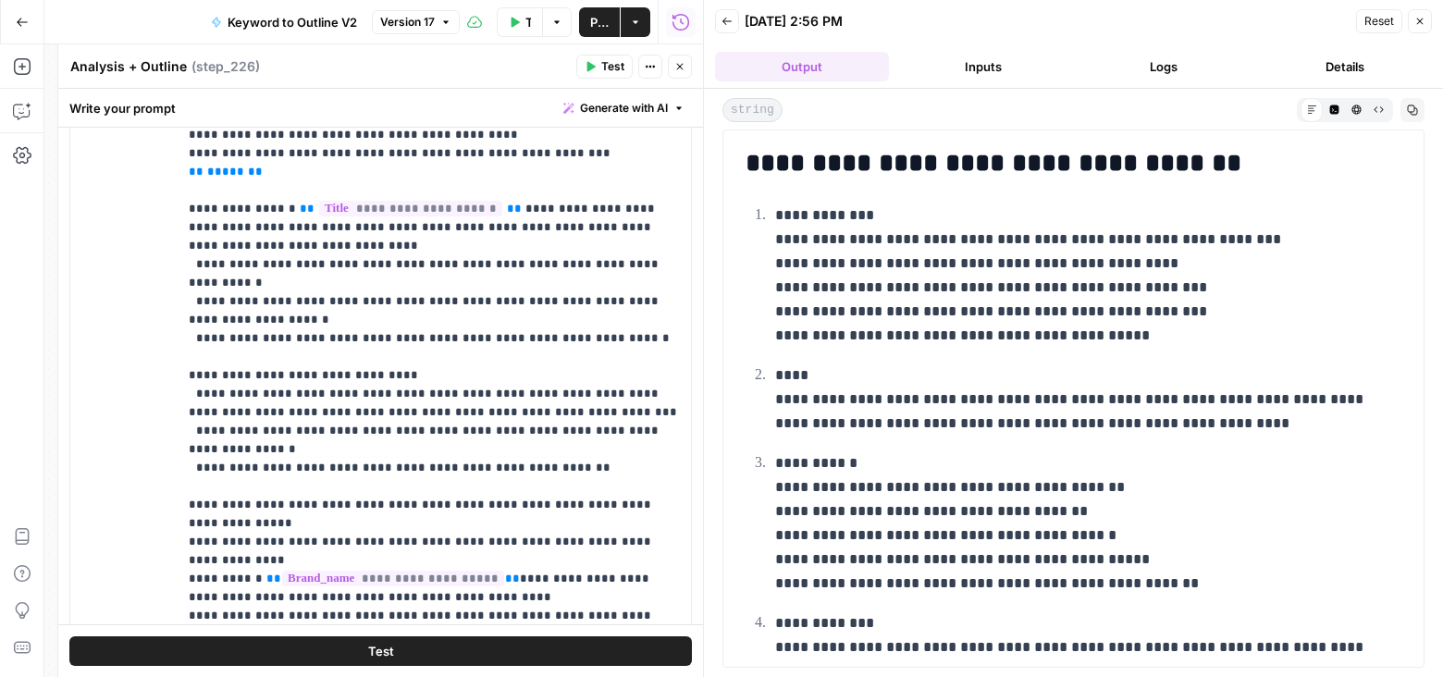
click at [977, 68] on button "Inputs" at bounding box center [983, 67] width 174 height 30
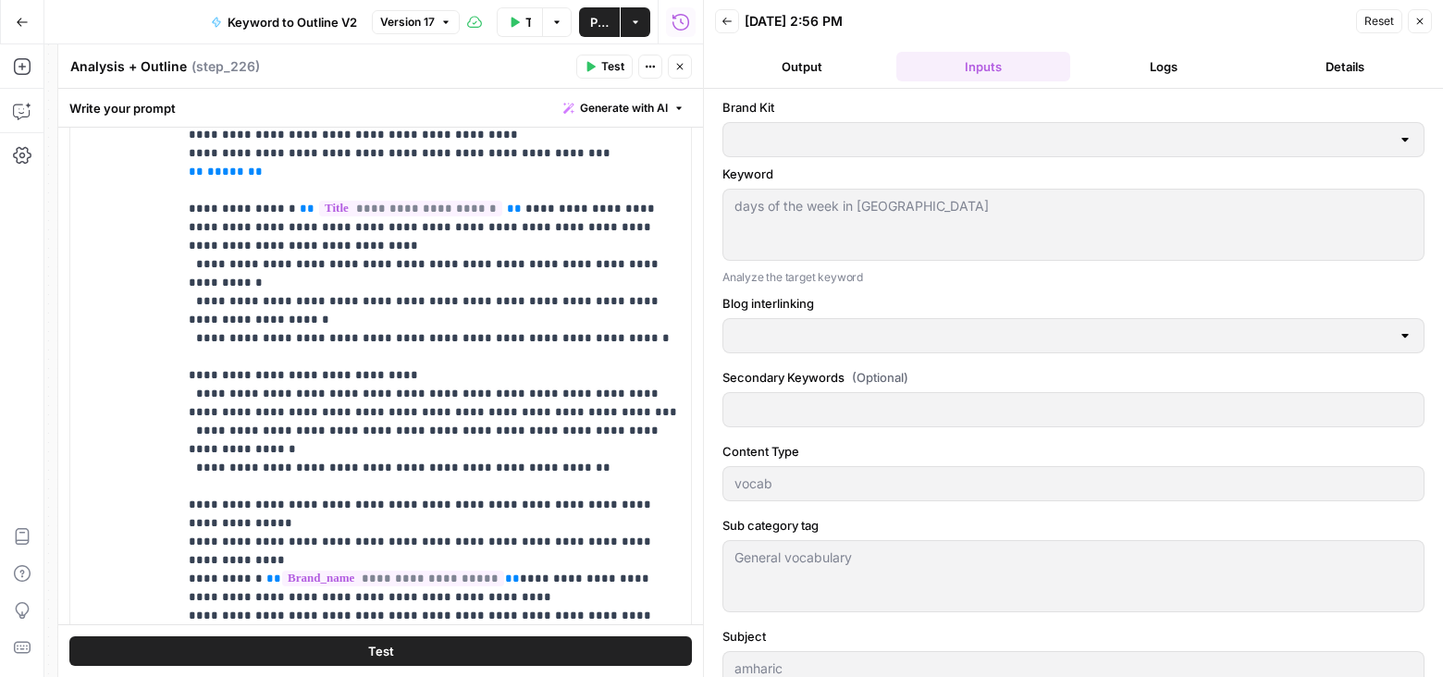
type input "Preply (EN)"
type input "Blog interlinking"
click at [725, 23] on icon "button" at bounding box center [726, 21] width 9 height 7
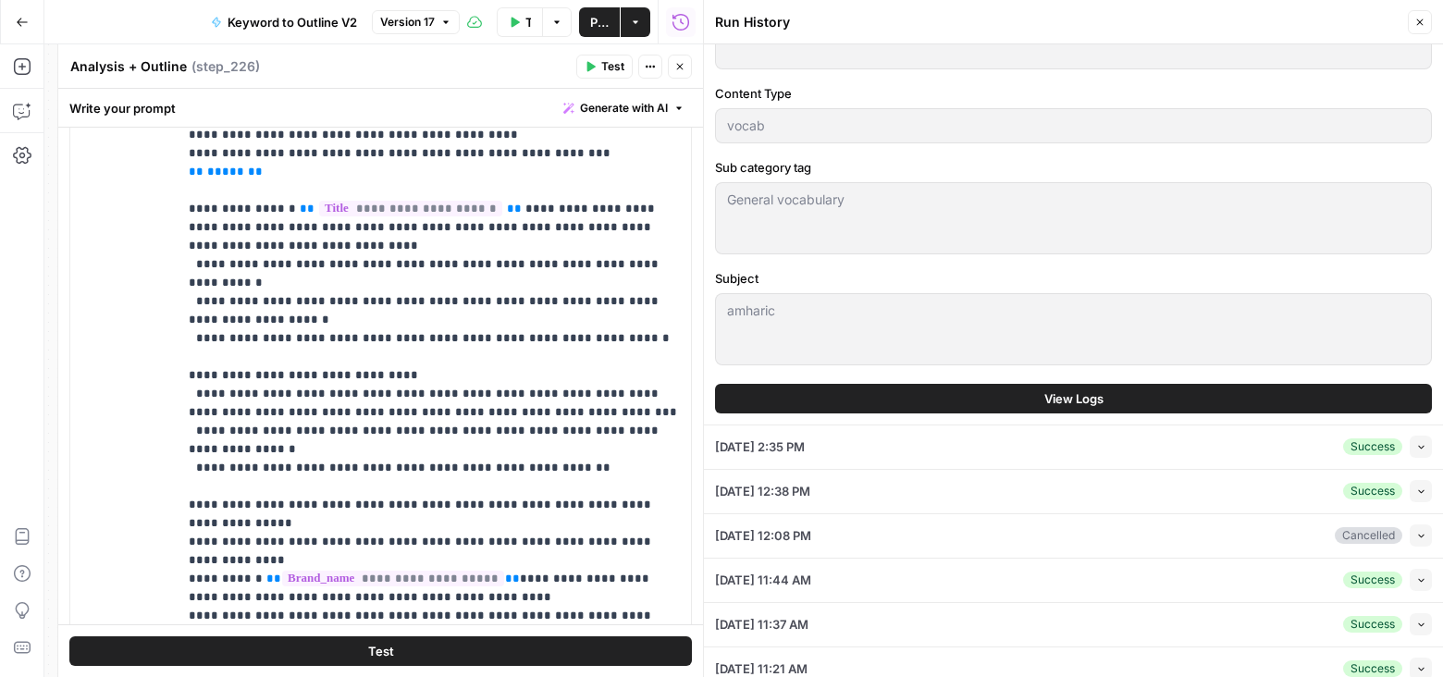
scroll to position [684, 0]
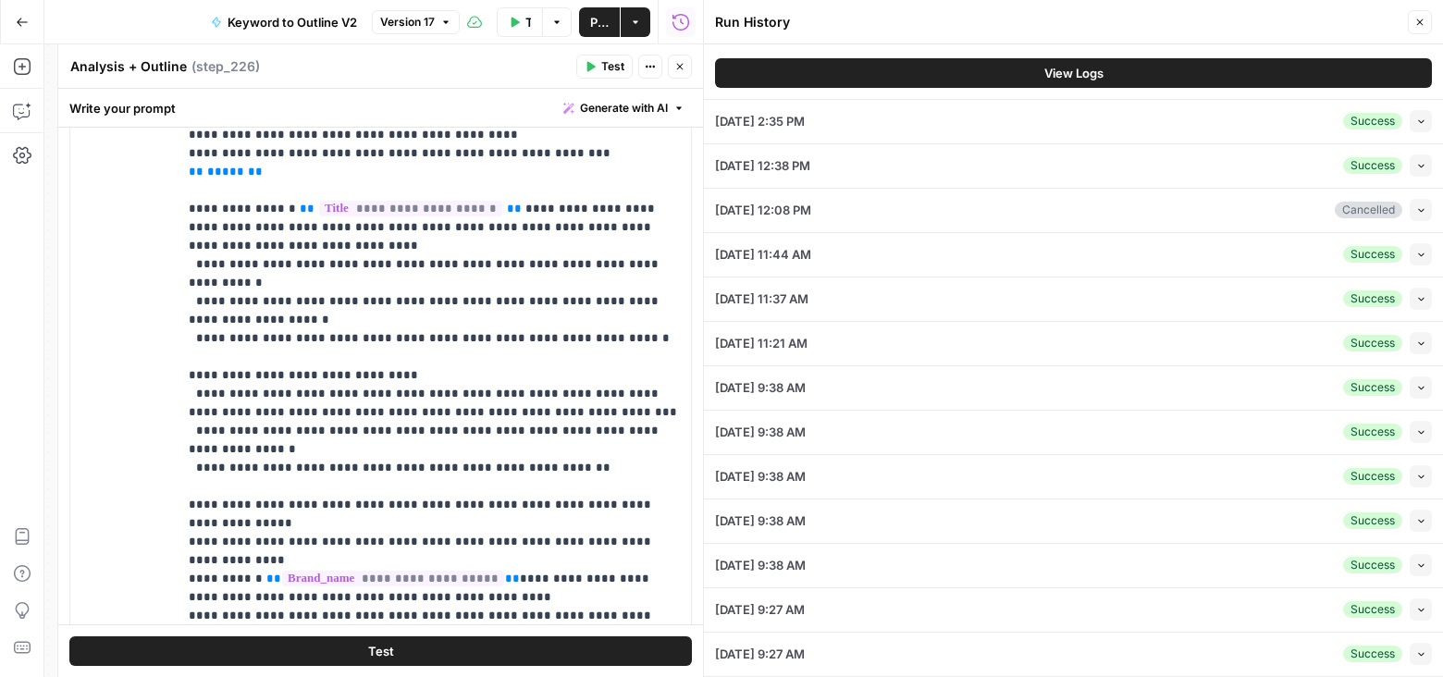
click at [1230, 108] on div "08/28/25 at 2:35 PM Success Collapse" at bounding box center [1073, 121] width 717 height 43
click at [1409, 117] on div "Success Collapse" at bounding box center [1387, 121] width 89 height 22
click at [1418, 117] on icon "button" at bounding box center [1421, 121] width 10 height 10
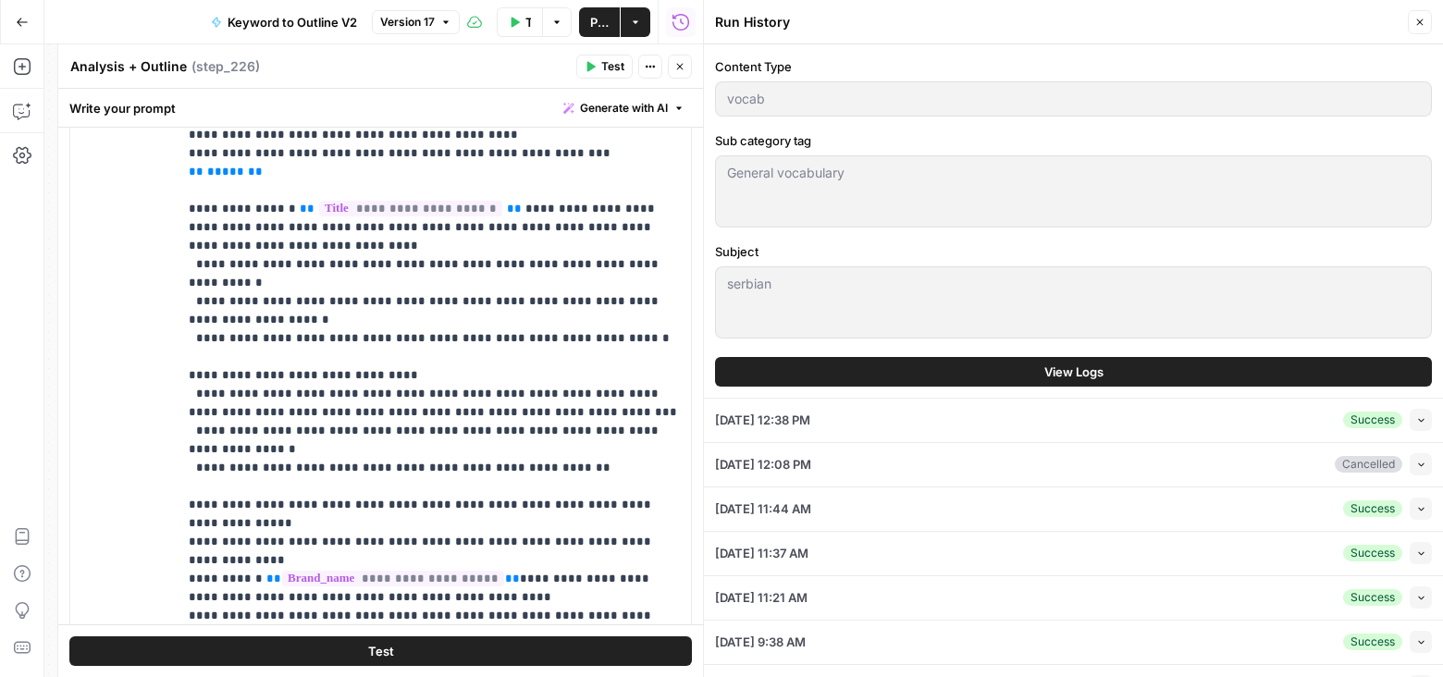
scroll to position [321, 0]
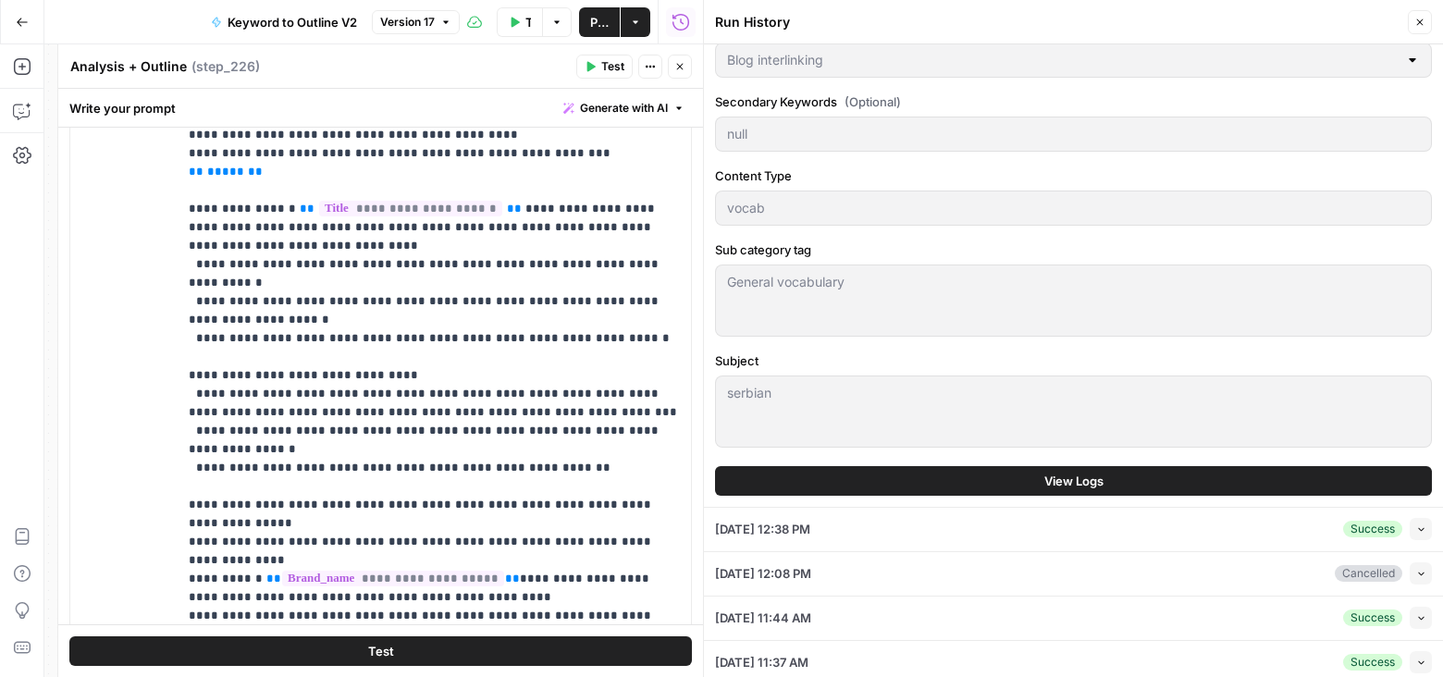
click at [1214, 474] on button "View Logs" at bounding box center [1073, 481] width 717 height 30
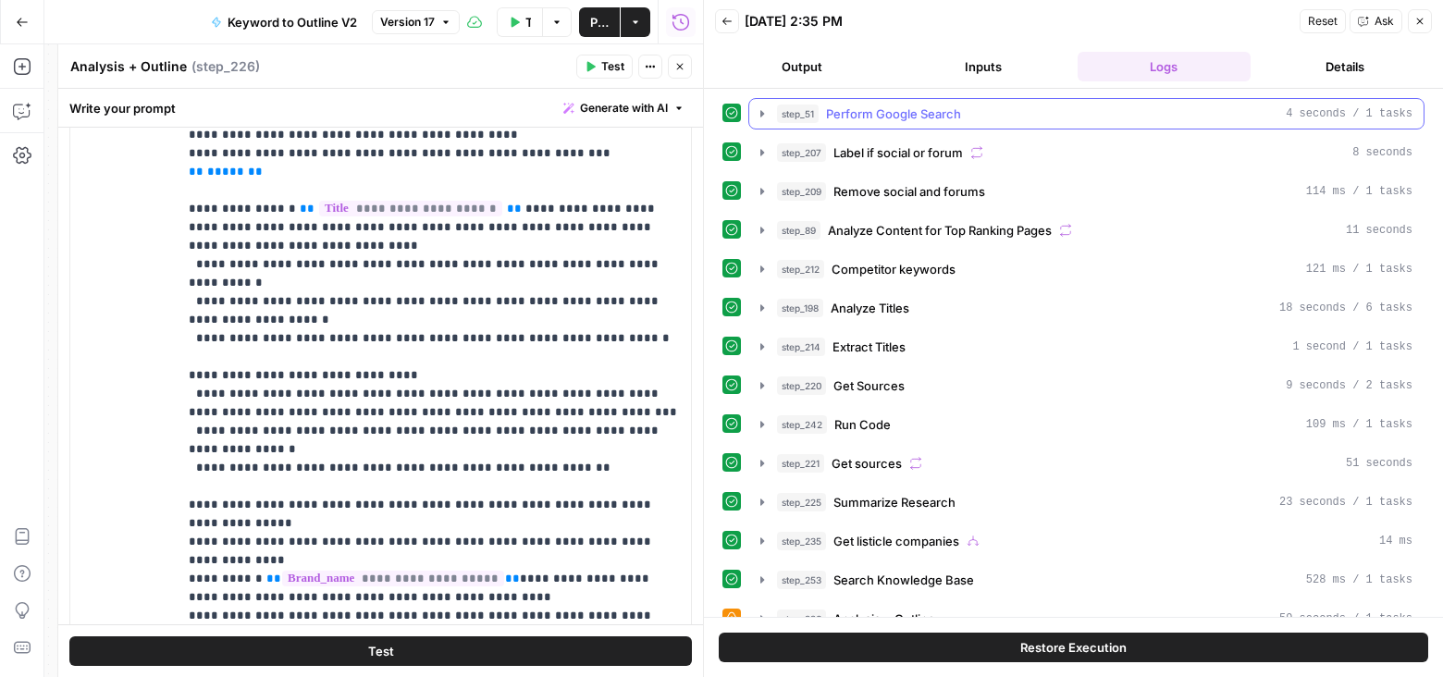
click at [762, 111] on icon "button" at bounding box center [762, 113] width 15 height 15
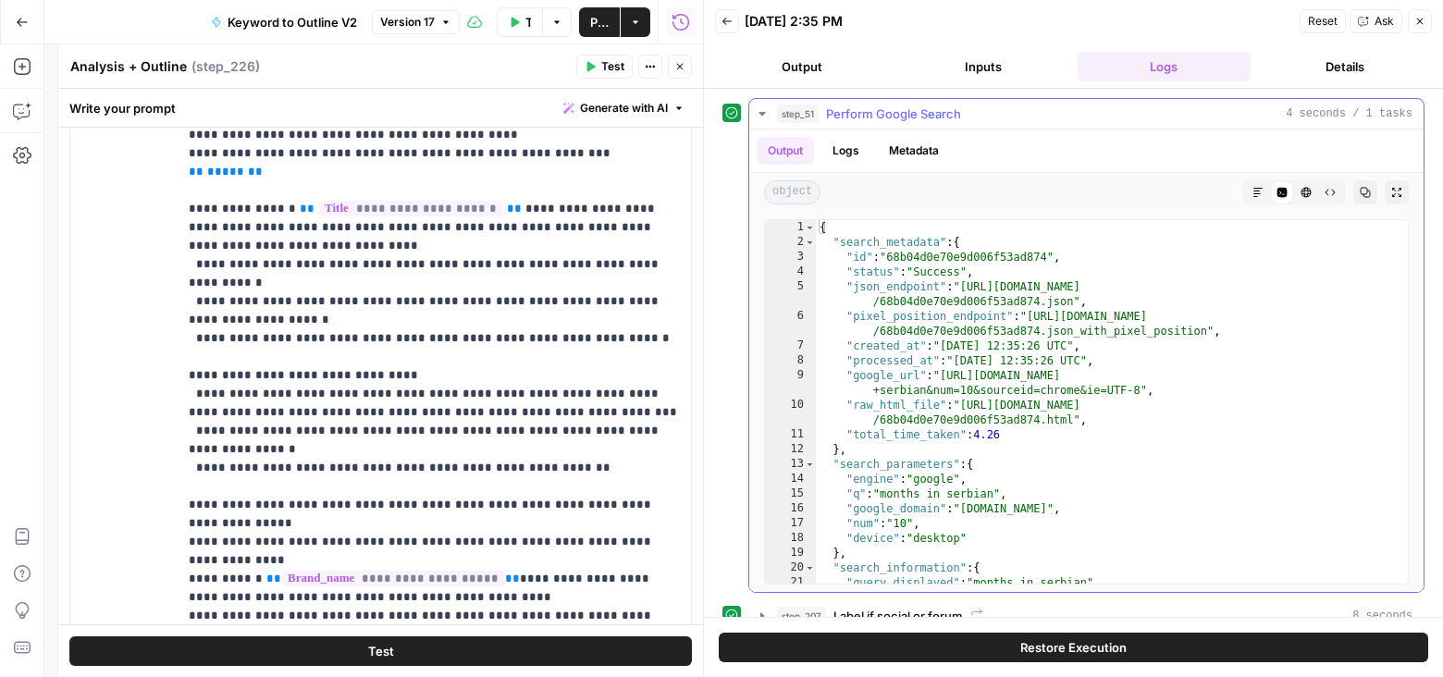
click at [760, 117] on icon "button" at bounding box center [762, 113] width 15 height 15
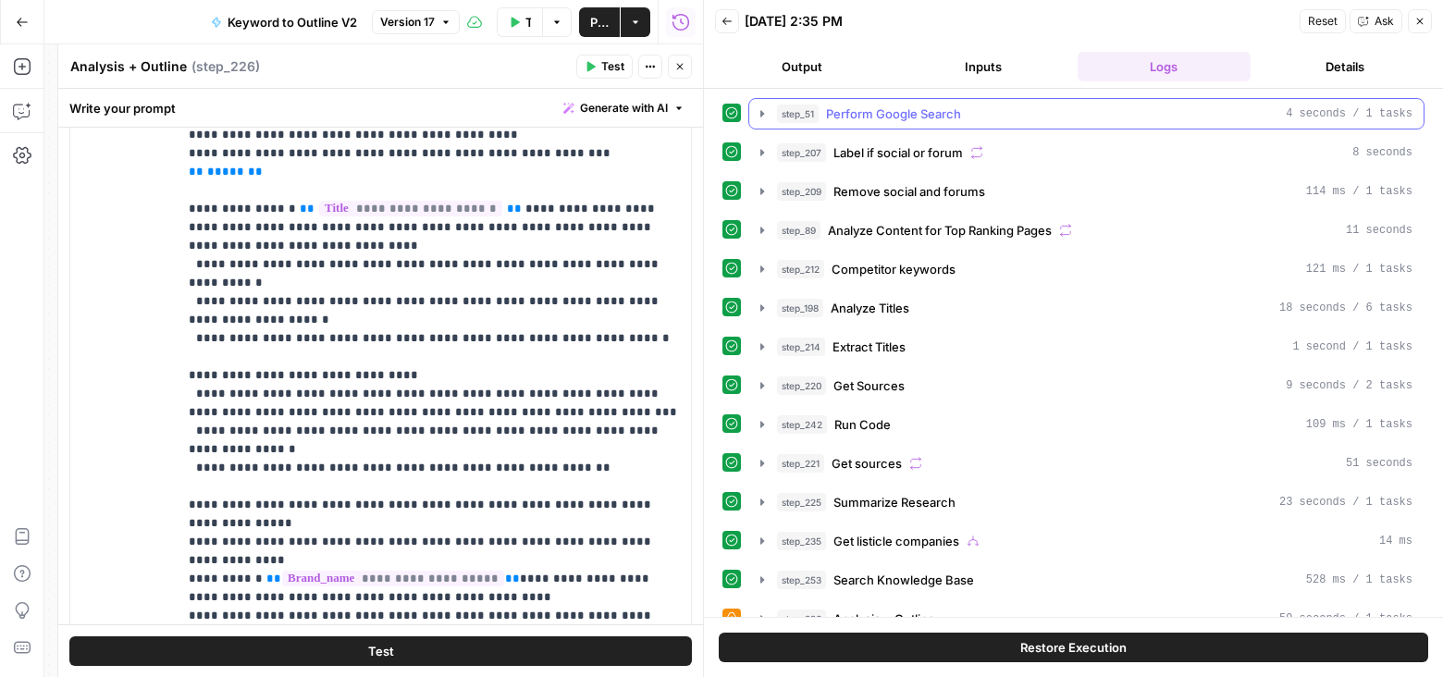
click at [763, 111] on icon "button" at bounding box center [762, 113] width 15 height 15
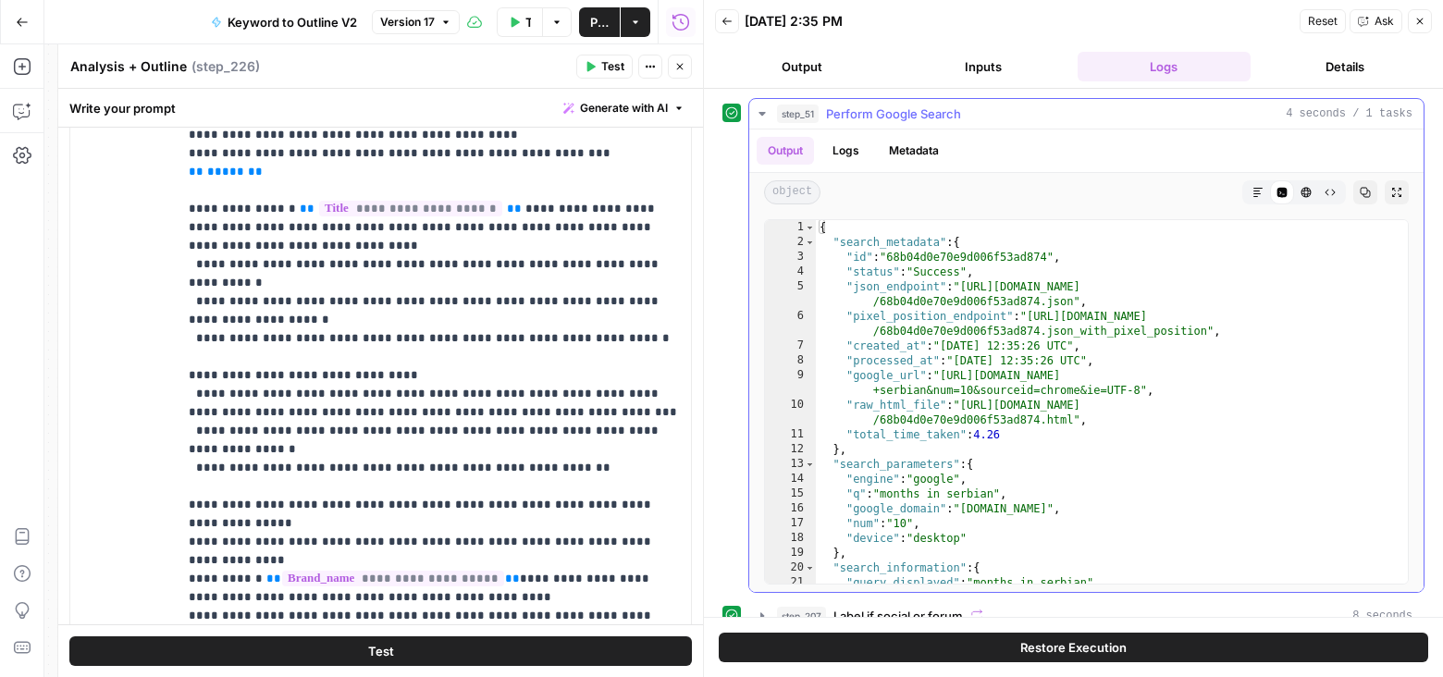
click at [855, 150] on button "Logs" at bounding box center [845, 151] width 49 height 28
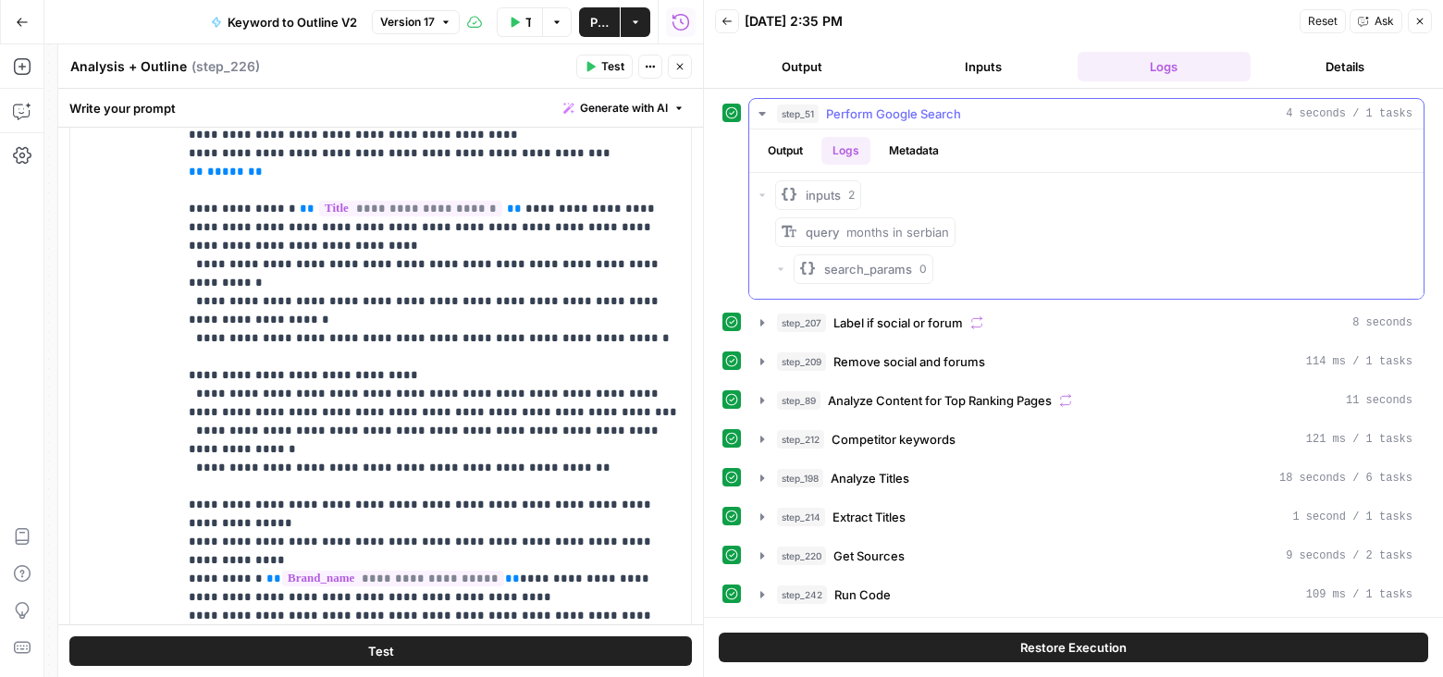
click at [904, 152] on button "Metadata" at bounding box center [914, 151] width 72 height 28
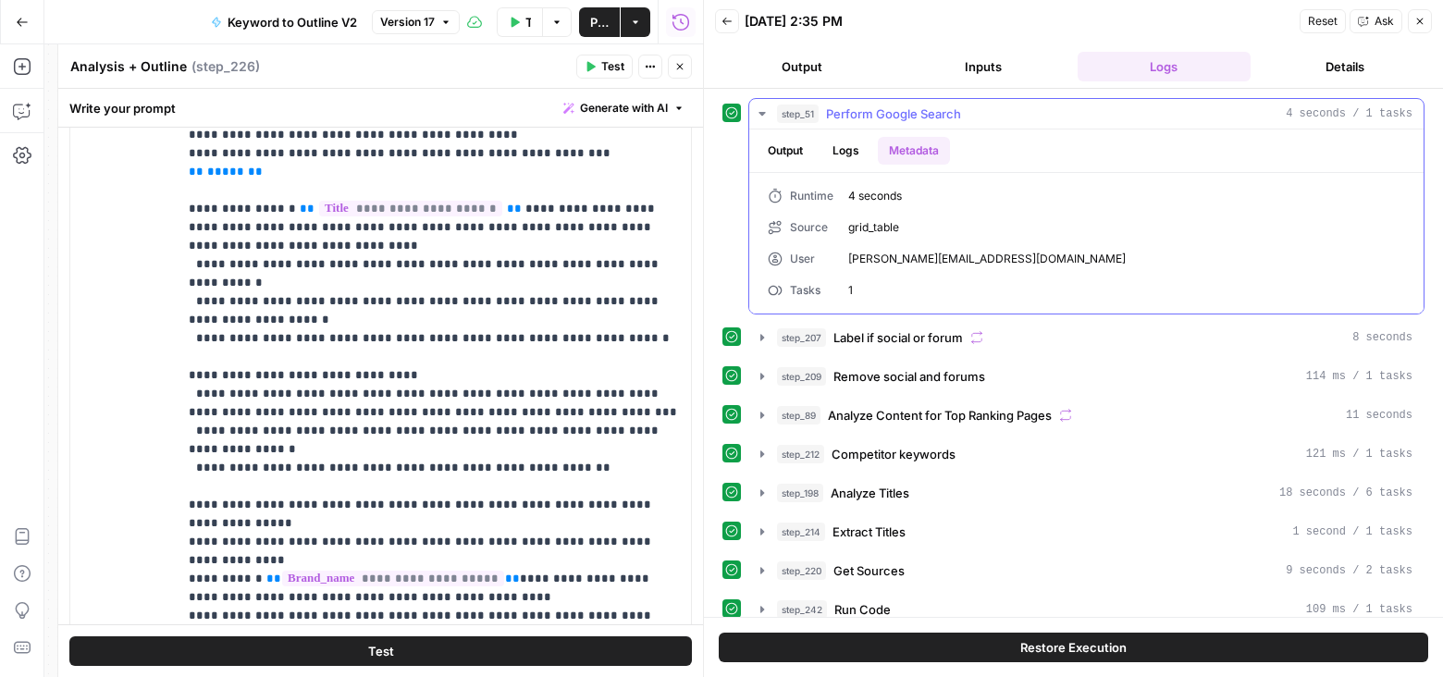
click at [762, 107] on icon "button" at bounding box center [762, 113] width 15 height 15
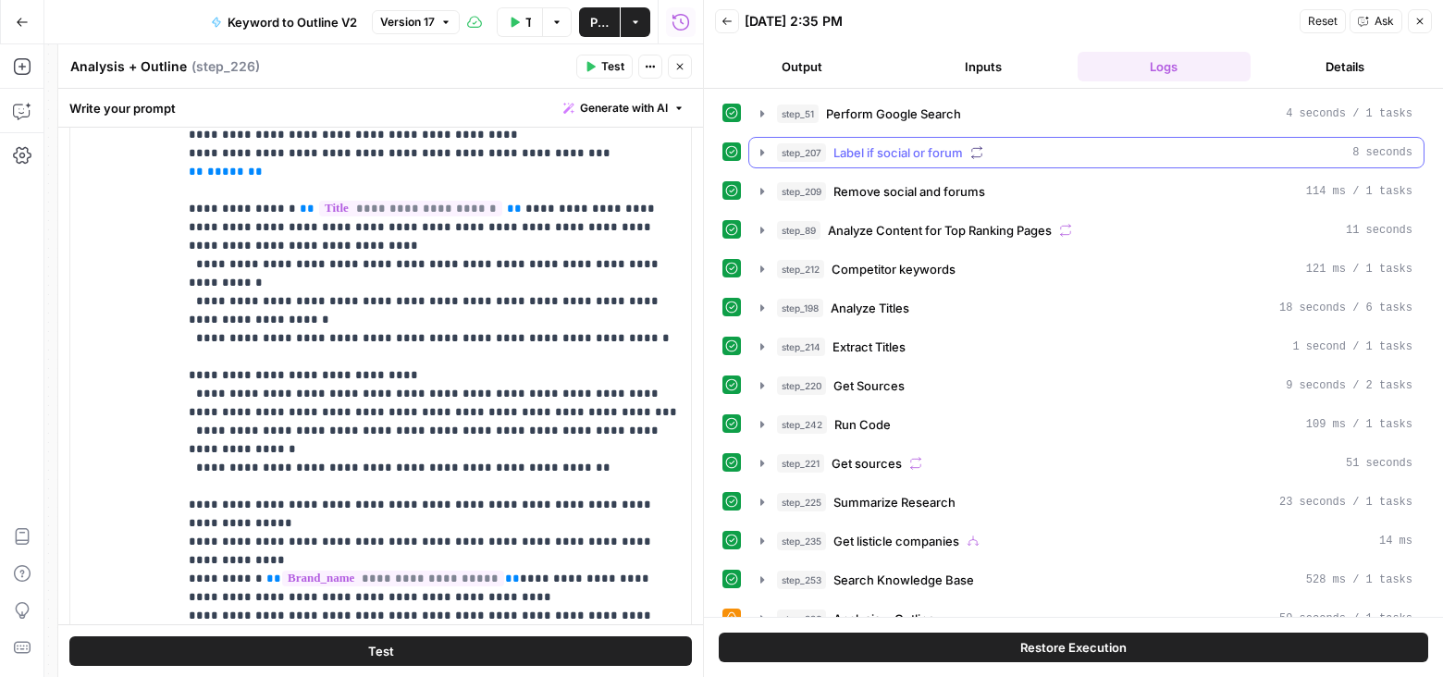
click at [758, 145] on icon "button" at bounding box center [762, 152] width 15 height 15
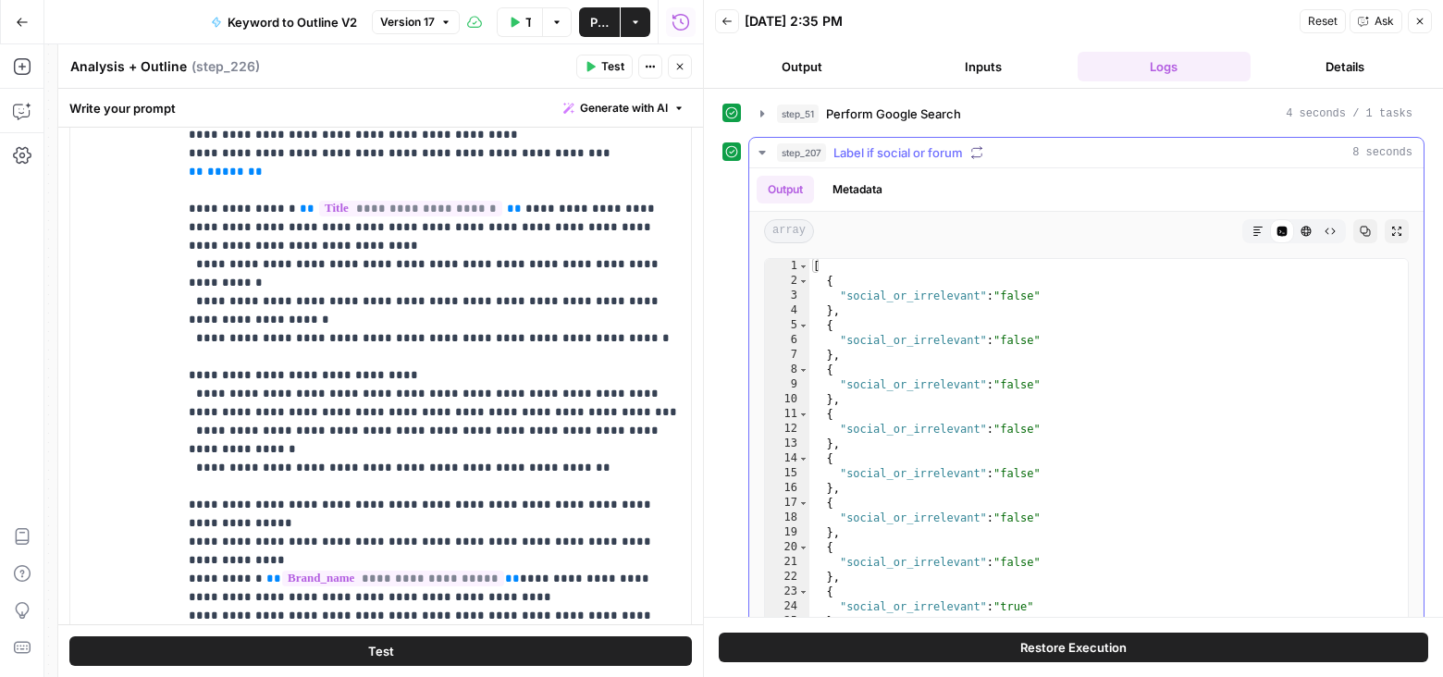
click at [758, 145] on icon "button" at bounding box center [762, 152] width 15 height 15
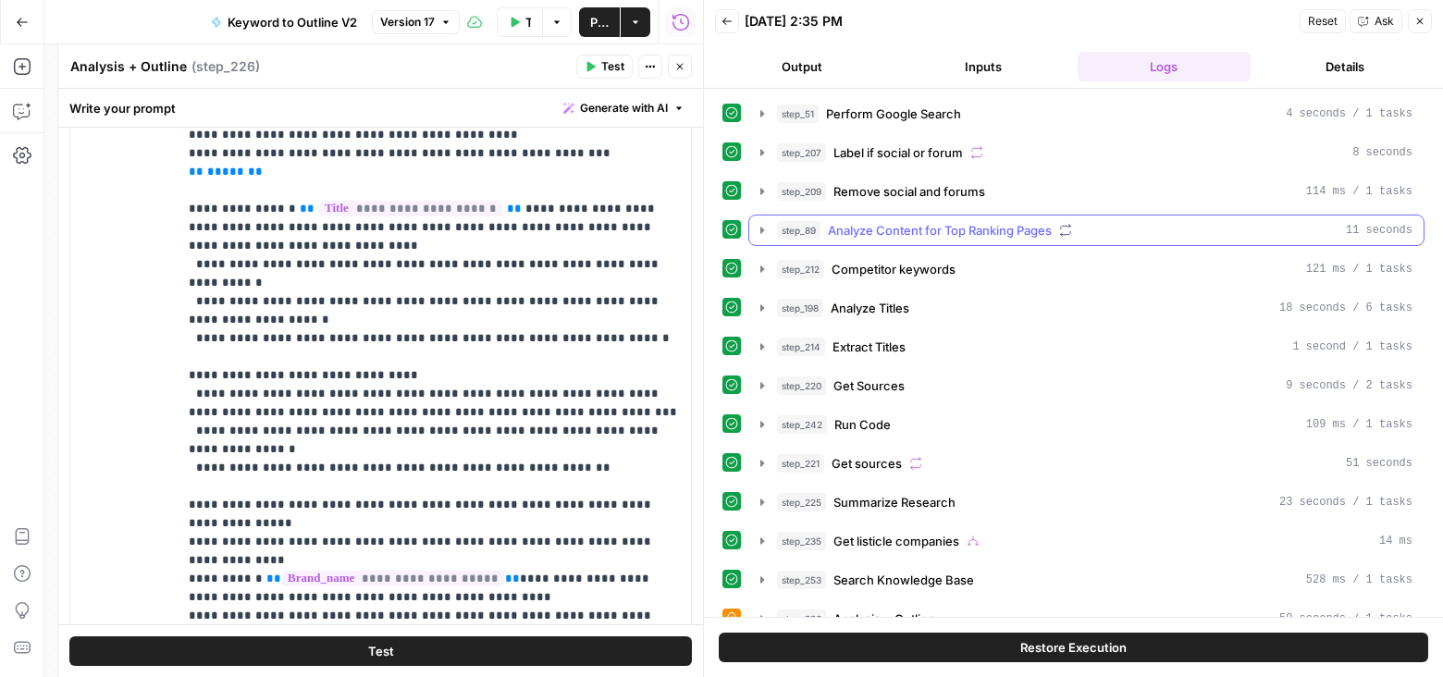
click at [759, 235] on button "step_89 Analyze Content for Top Ranking Pages 11 seconds" at bounding box center [1086, 230] width 674 height 30
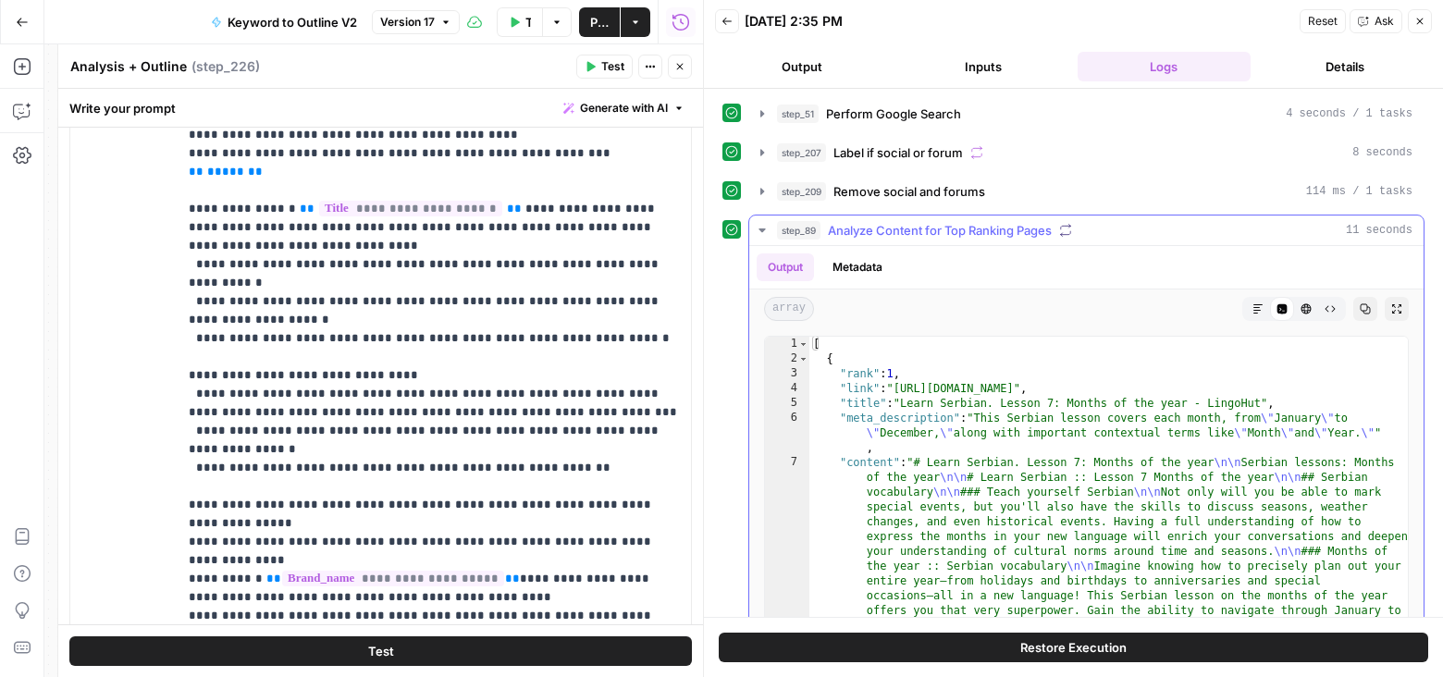
click at [759, 235] on button "step_89 Analyze Content for Top Ranking Pages 11 seconds" at bounding box center [1086, 230] width 674 height 30
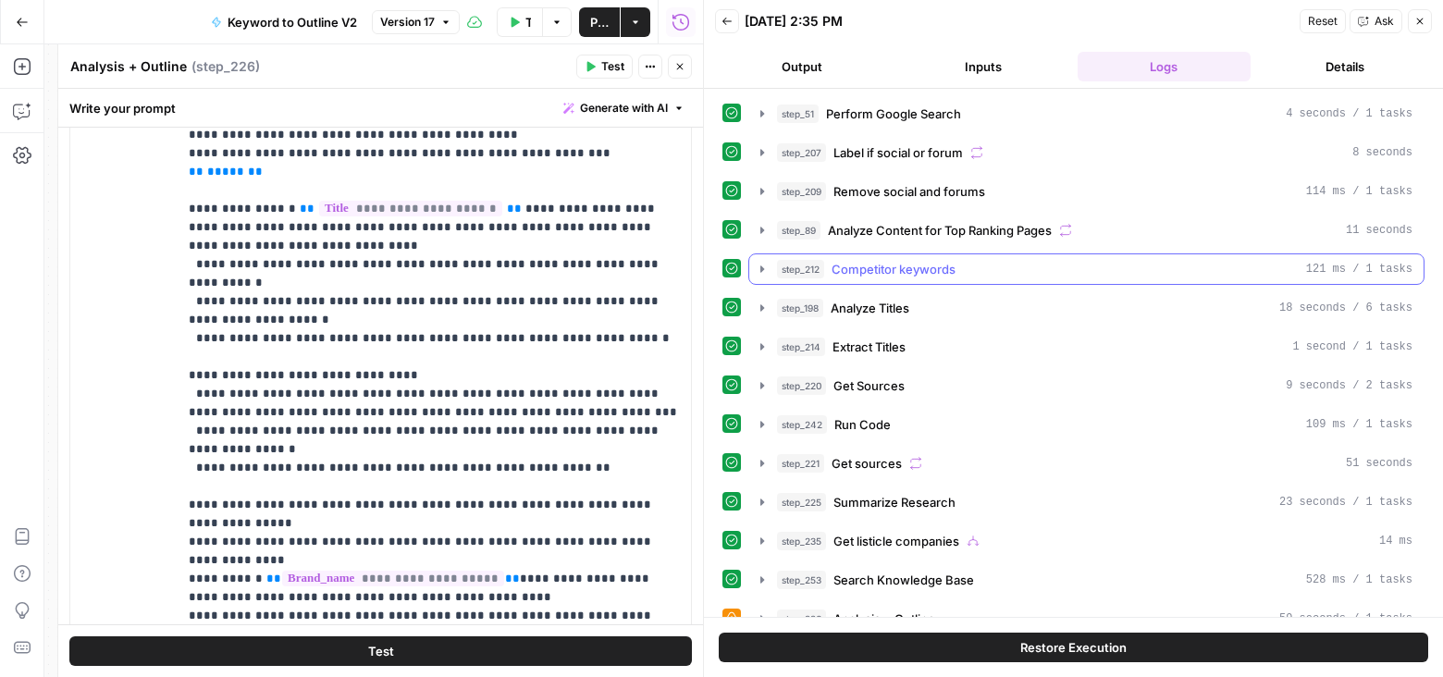
click at [762, 272] on button "step_212 Competitor keywords 121 ms / 1 tasks" at bounding box center [1086, 269] width 674 height 30
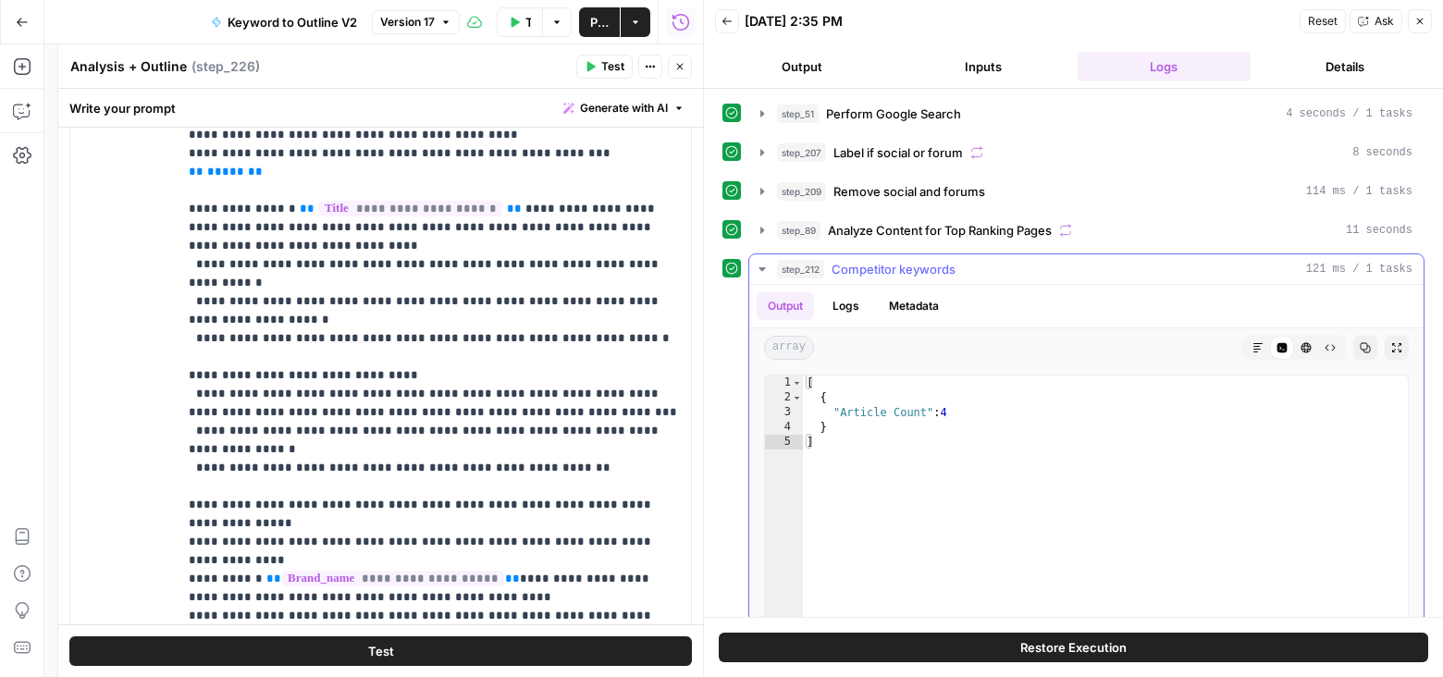
click at [761, 271] on button "step_212 Competitor keywords 121 ms / 1 tasks" at bounding box center [1086, 269] width 674 height 30
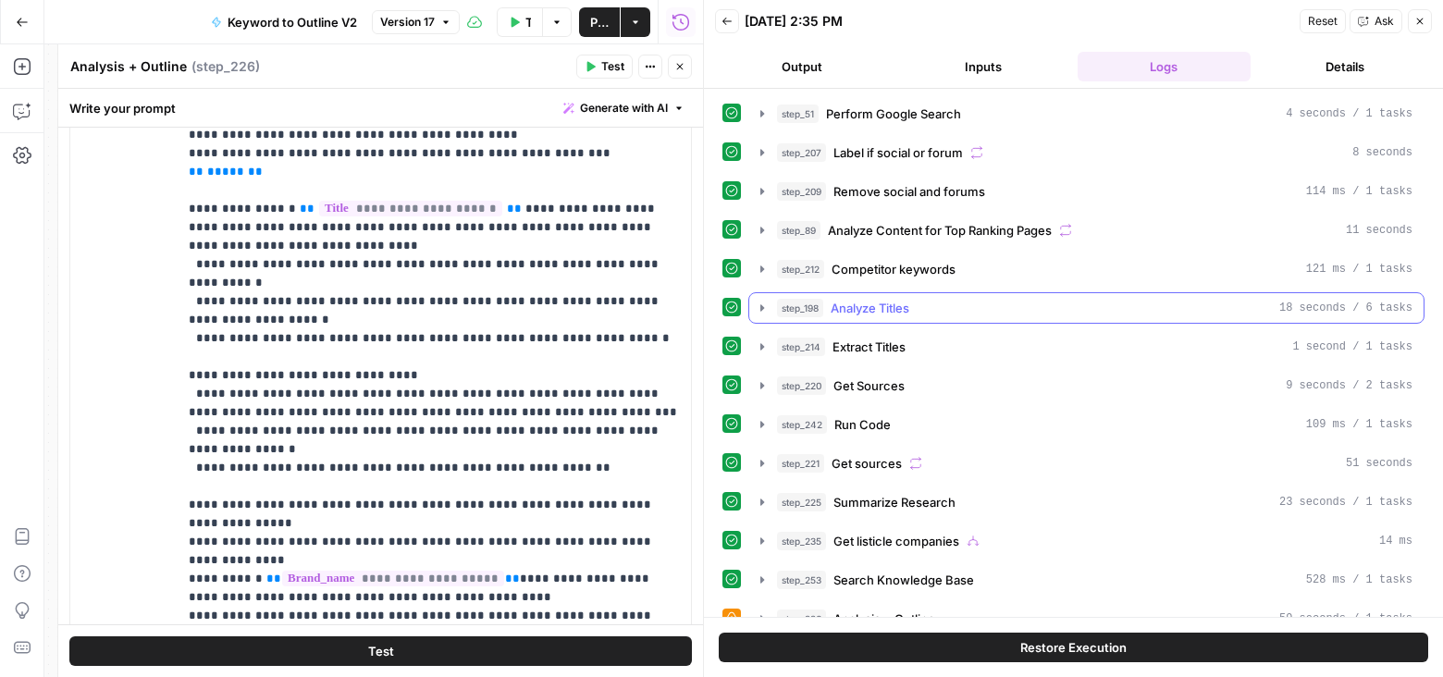
click at [757, 308] on icon "button" at bounding box center [762, 308] width 15 height 15
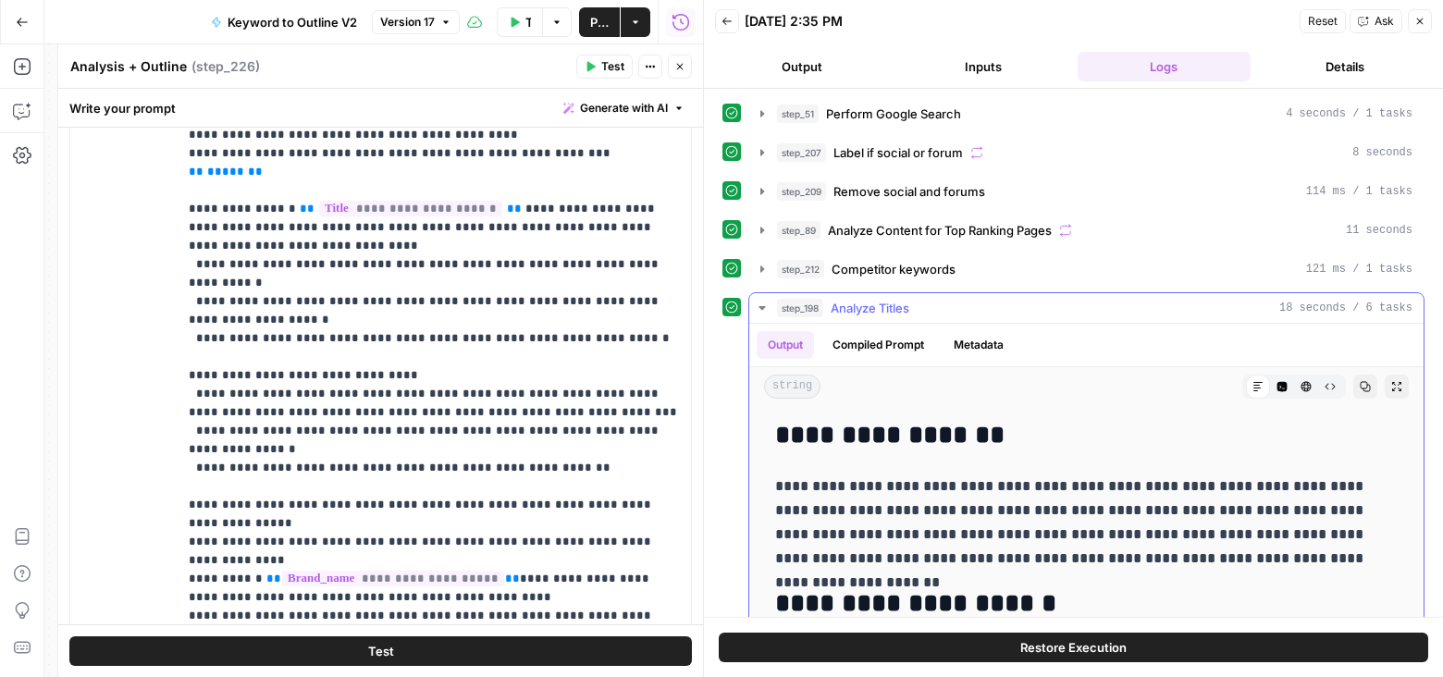
click at [882, 355] on div "Output Compiled Prompt Metadata" at bounding box center [1086, 345] width 674 height 43
click at [872, 339] on button "Compiled Prompt" at bounding box center [878, 345] width 114 height 28
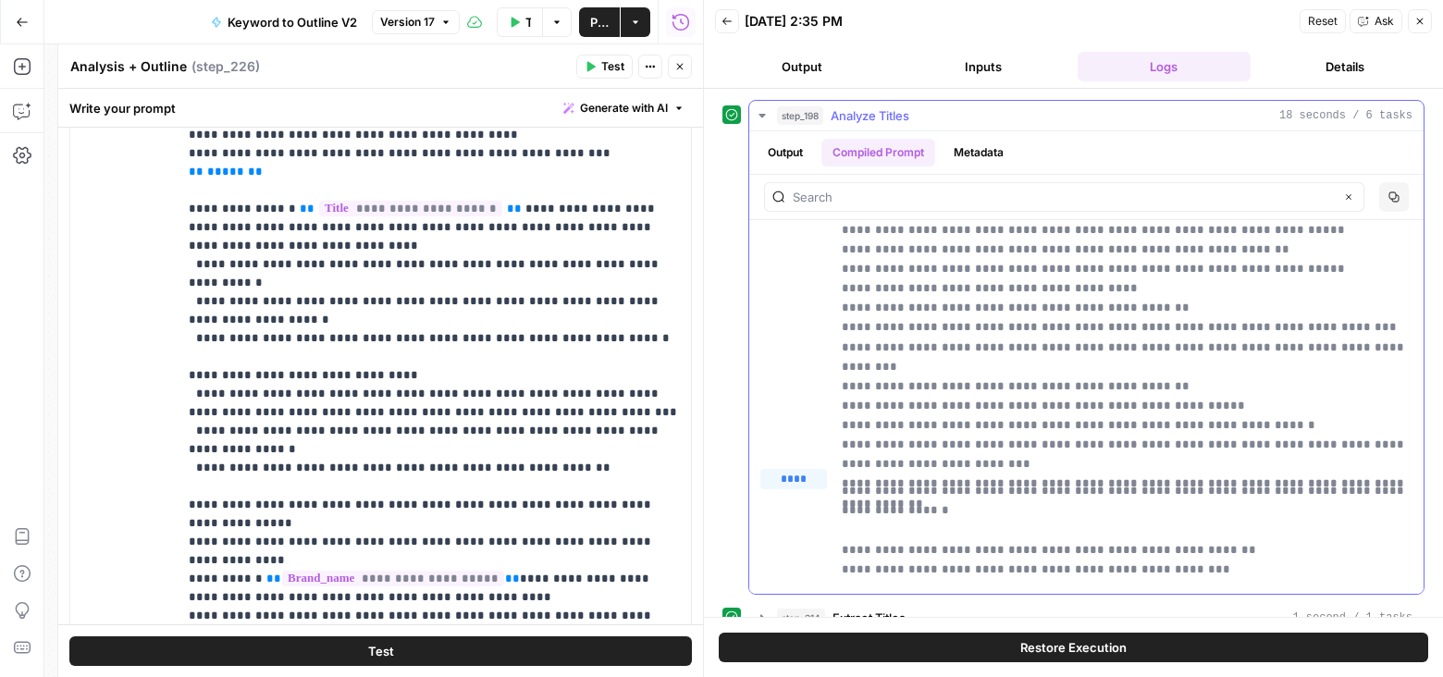
scroll to position [84, 0]
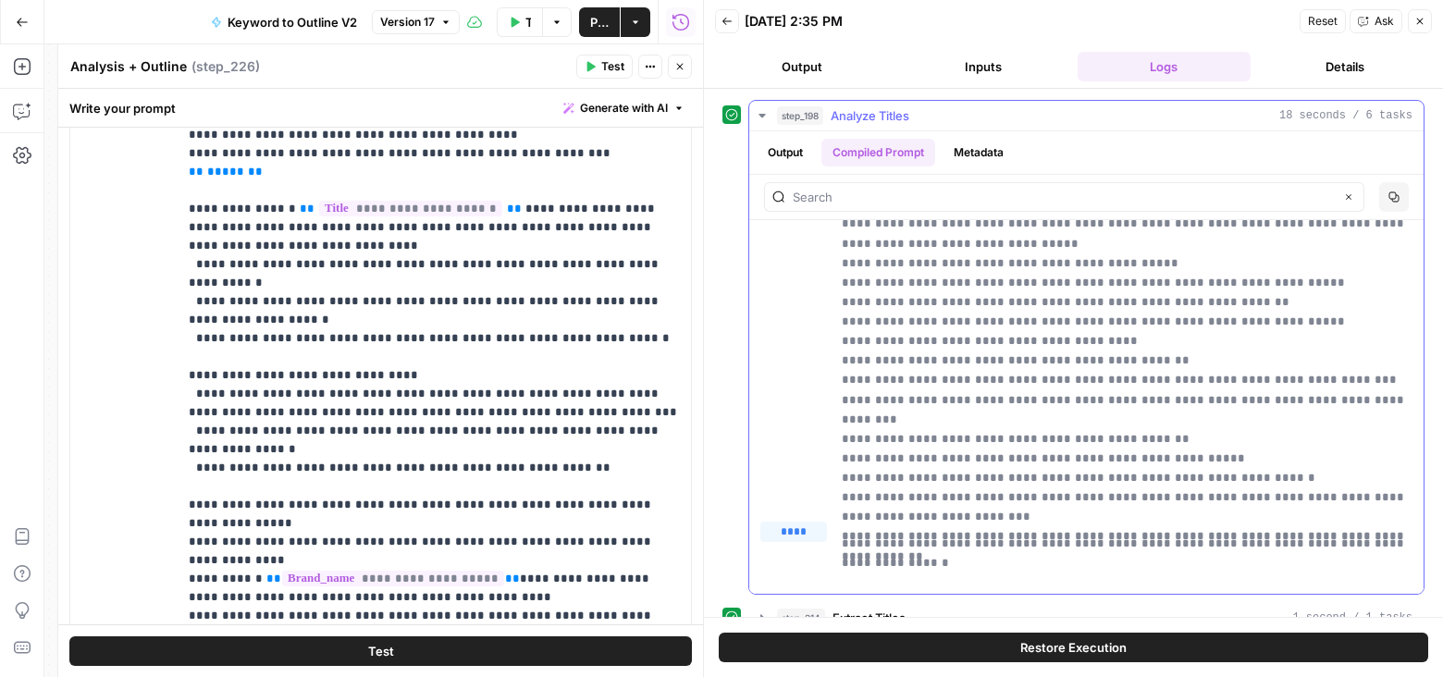
click at [784, 148] on button "Output" at bounding box center [785, 153] width 57 height 28
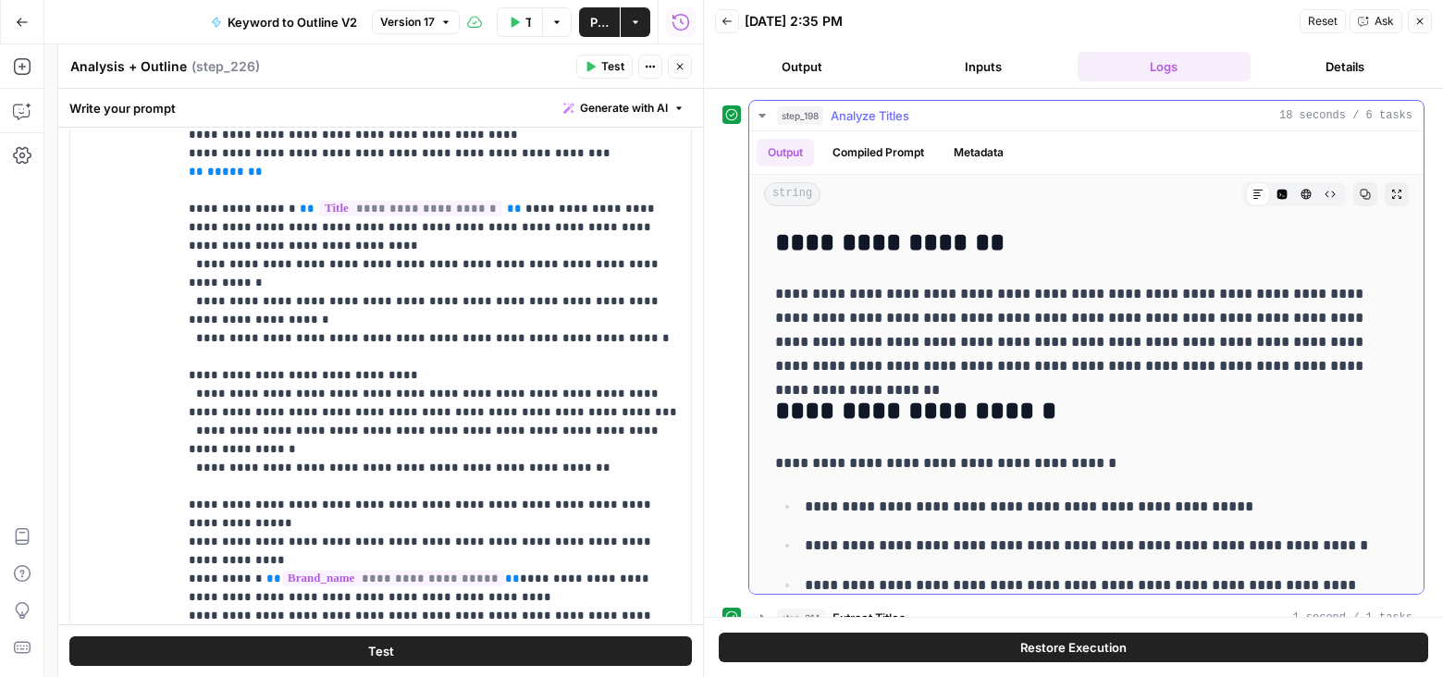
click at [868, 149] on button "Compiled Prompt" at bounding box center [878, 153] width 114 height 28
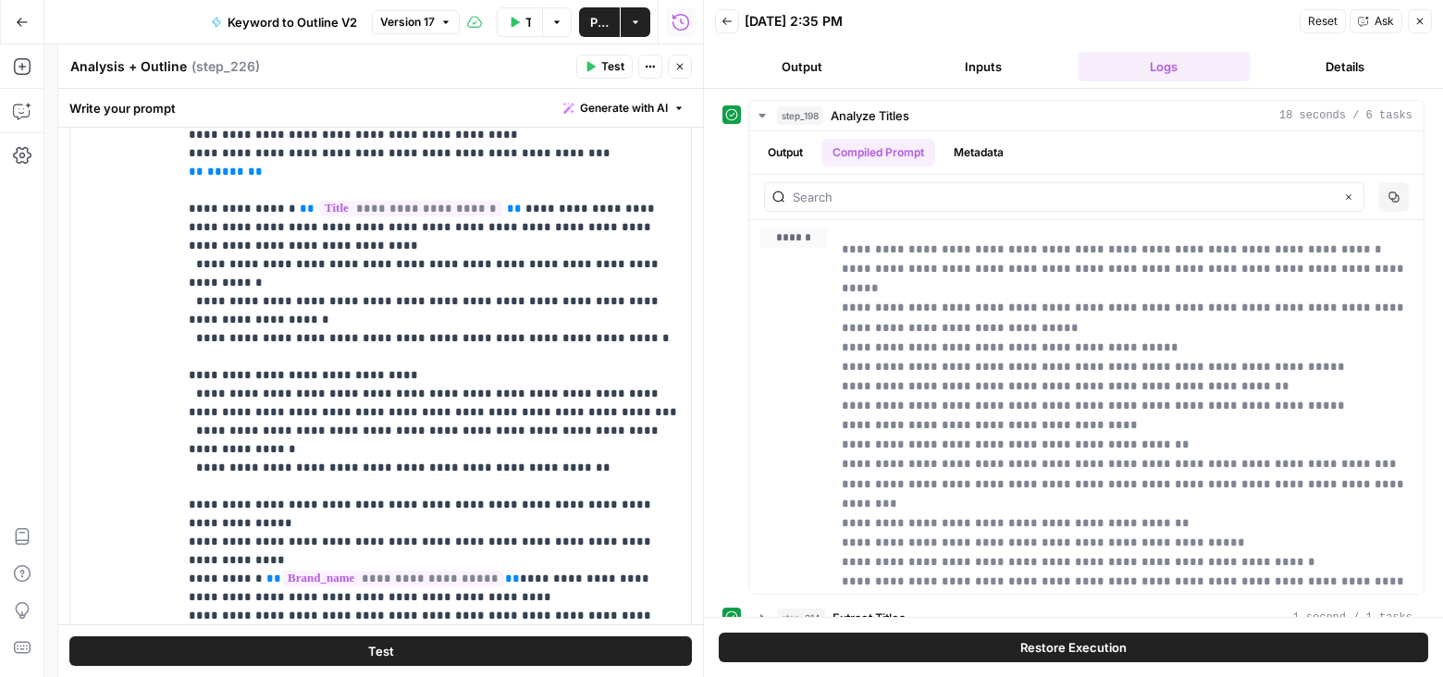
click at [678, 71] on icon "button" at bounding box center [679, 66] width 11 height 11
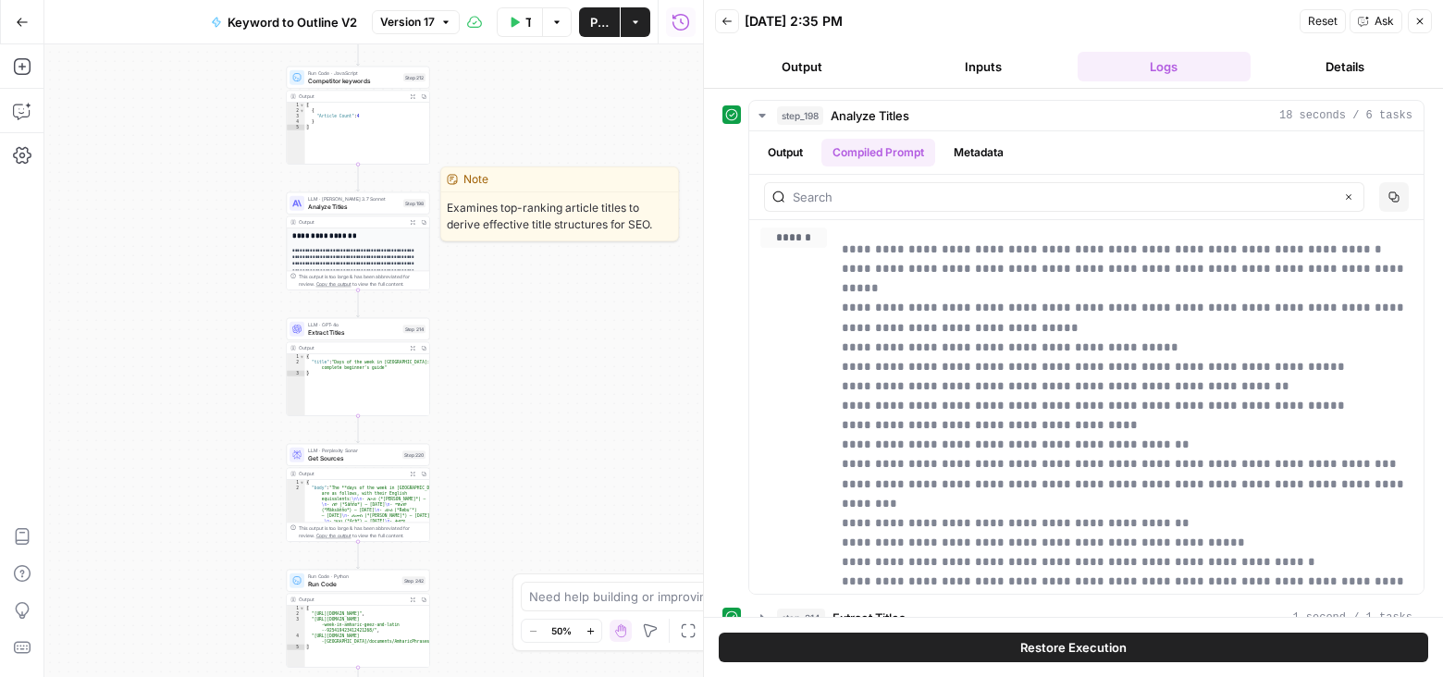
click at [377, 204] on span "Analyze Titles" at bounding box center [354, 206] width 92 height 9
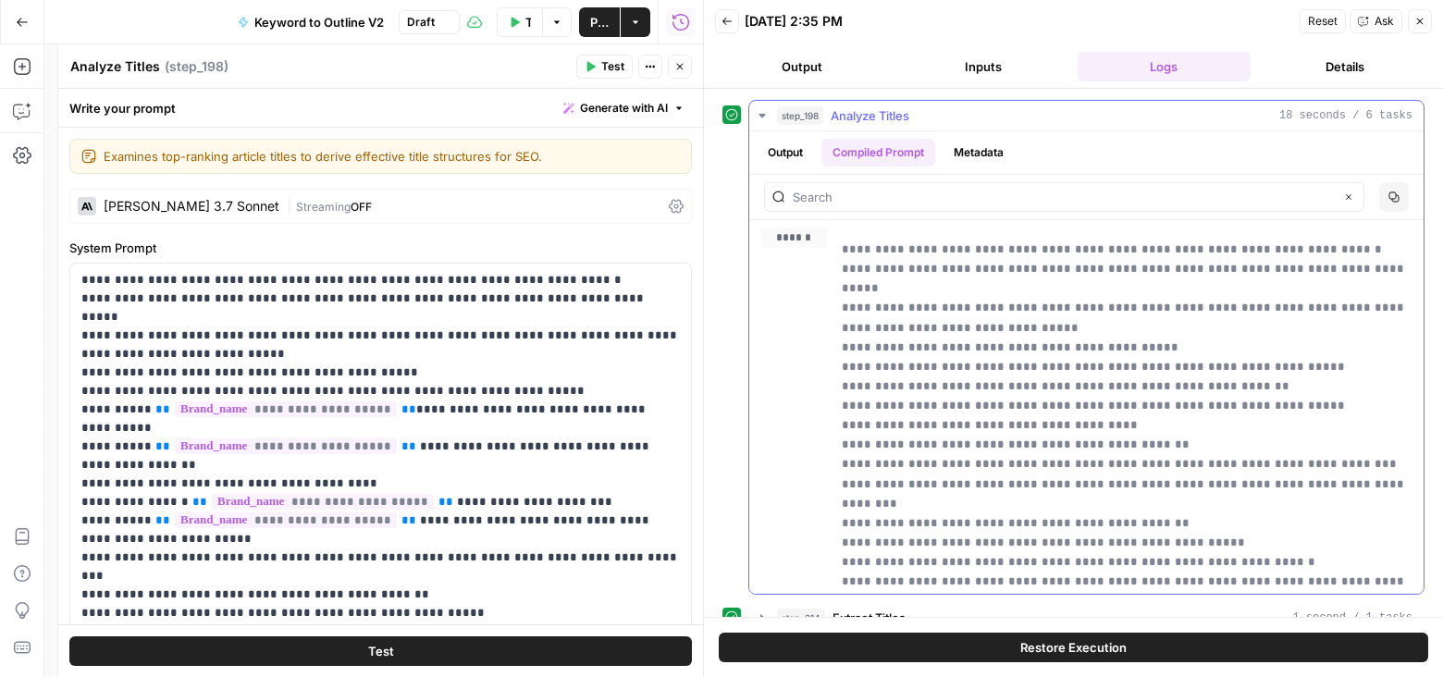
scroll to position [10, 0]
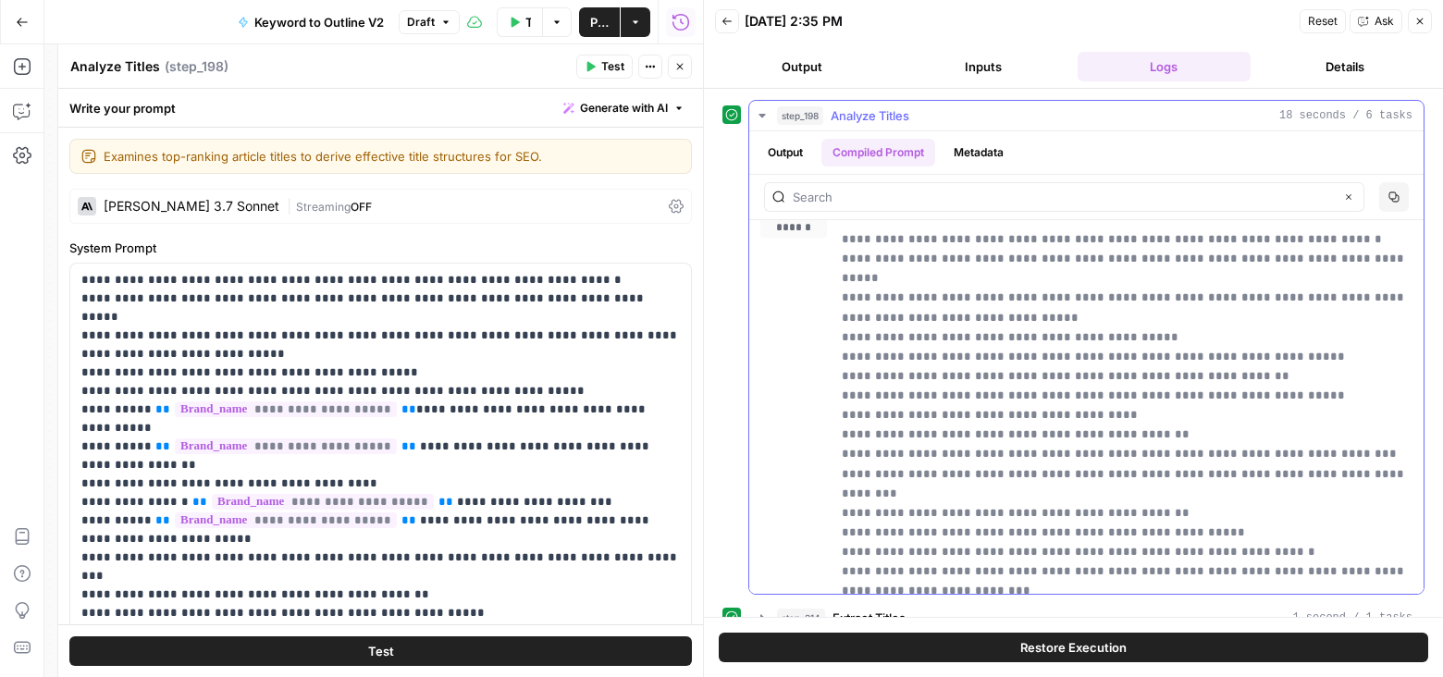
click at [964, 346] on p "**********" at bounding box center [1128, 404] width 572 height 351
click at [963, 350] on p "**********" at bounding box center [1128, 404] width 572 height 351
drag, startPoint x: 395, startPoint y: 388, endPoint x: 144, endPoint y: 389, distance: 250.6
click at [142, 389] on p "**********" at bounding box center [380, 456] width 599 height 370
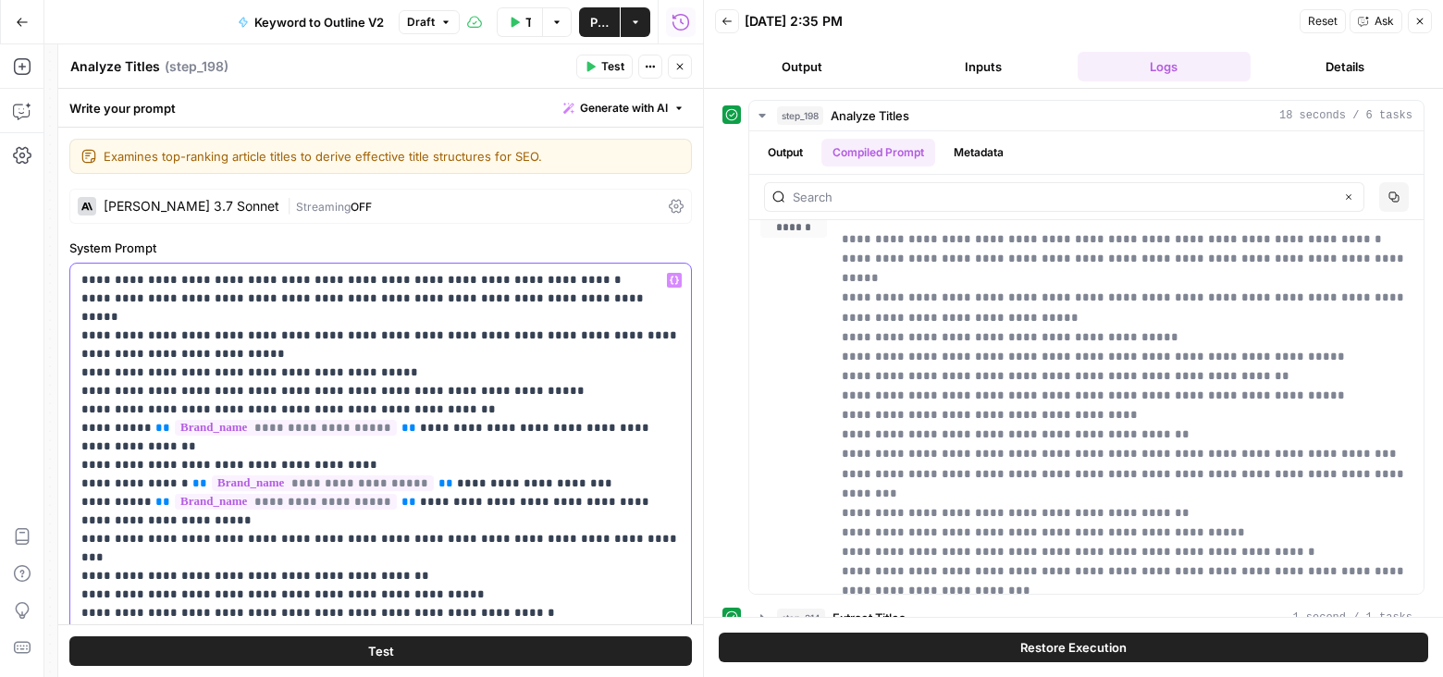
copy p "********"
drag, startPoint x: 388, startPoint y: 409, endPoint x: 137, endPoint y: 408, distance: 250.6
click at [137, 408] on p "**********" at bounding box center [380, 456] width 599 height 370
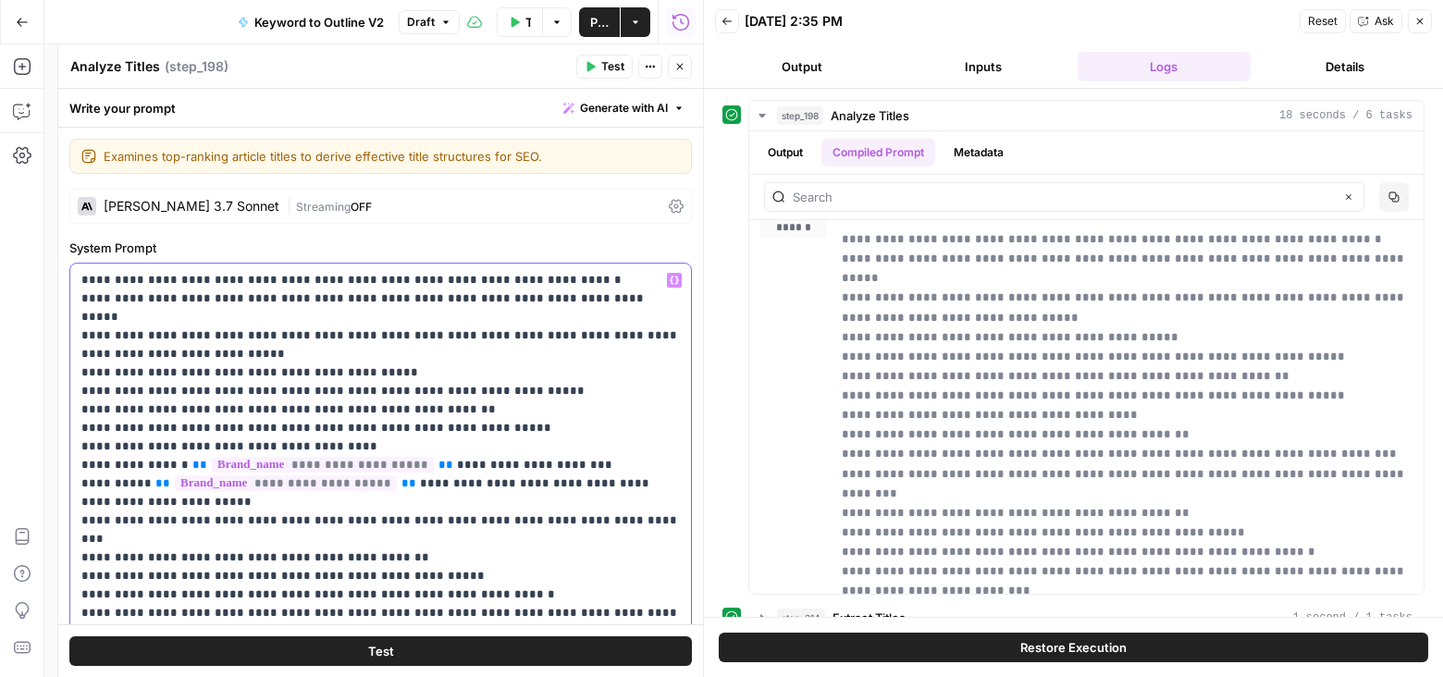
drag, startPoint x: 421, startPoint y: 447, endPoint x: 171, endPoint y: 447, distance: 249.7
click at [171, 446] on p "**********" at bounding box center [380, 446] width 599 height 351
drag, startPoint x: 389, startPoint y: 463, endPoint x: 137, endPoint y: 463, distance: 252.5
click at [137, 463] on p "**********" at bounding box center [380, 446] width 599 height 351
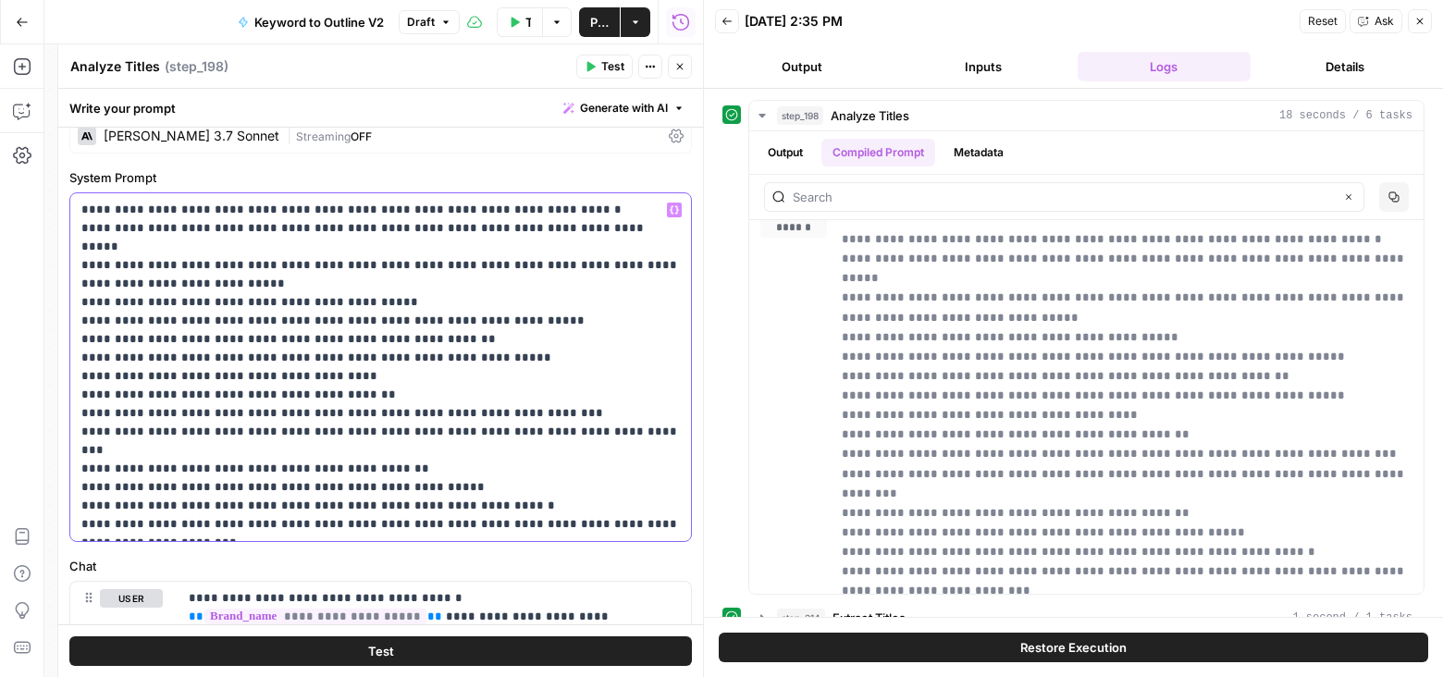
scroll to position [173, 0]
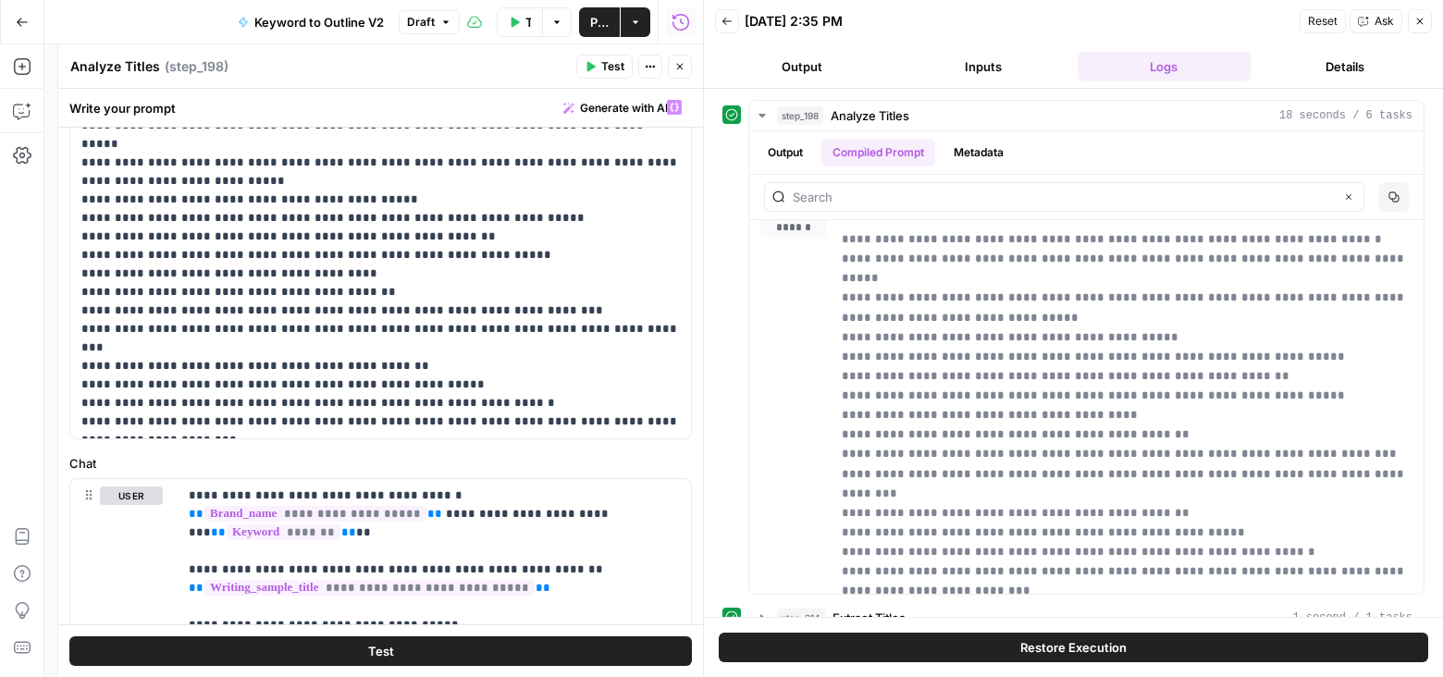
click at [609, 22] on button "Publish" at bounding box center [599, 22] width 41 height 30
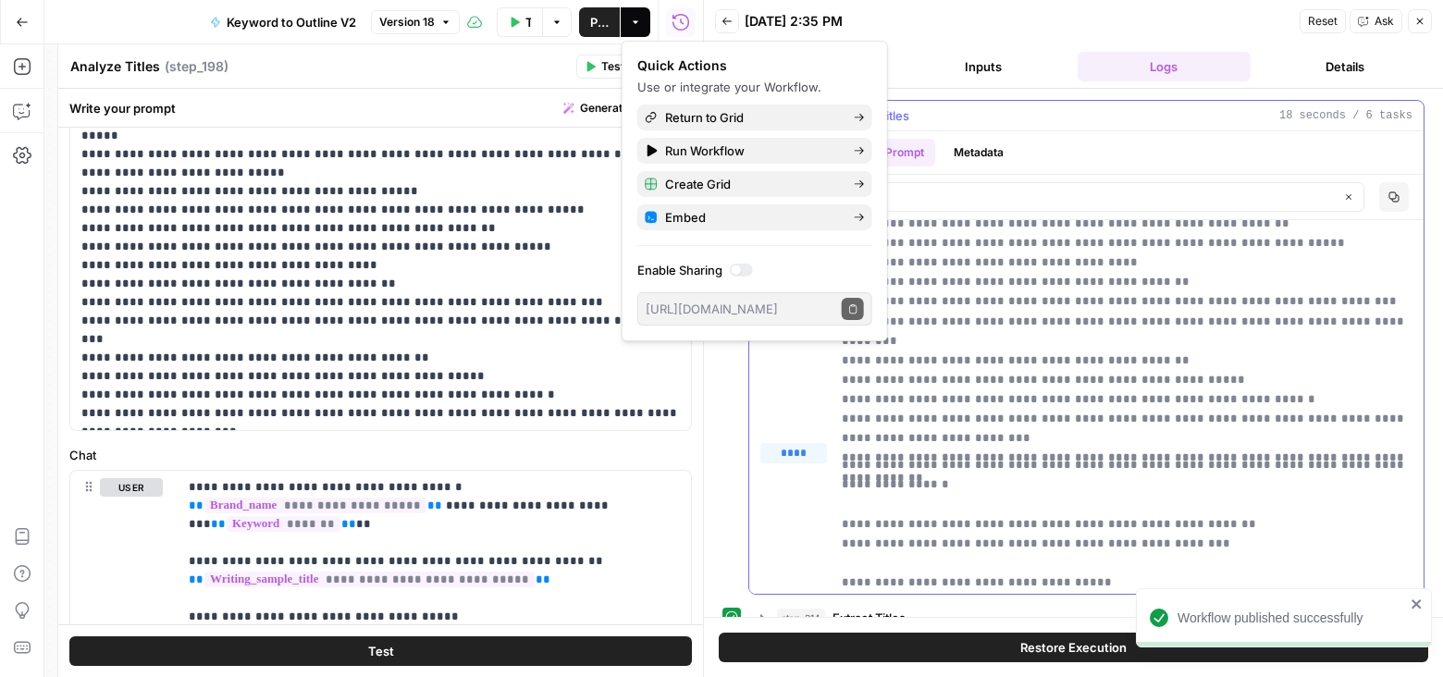
scroll to position [164, 0]
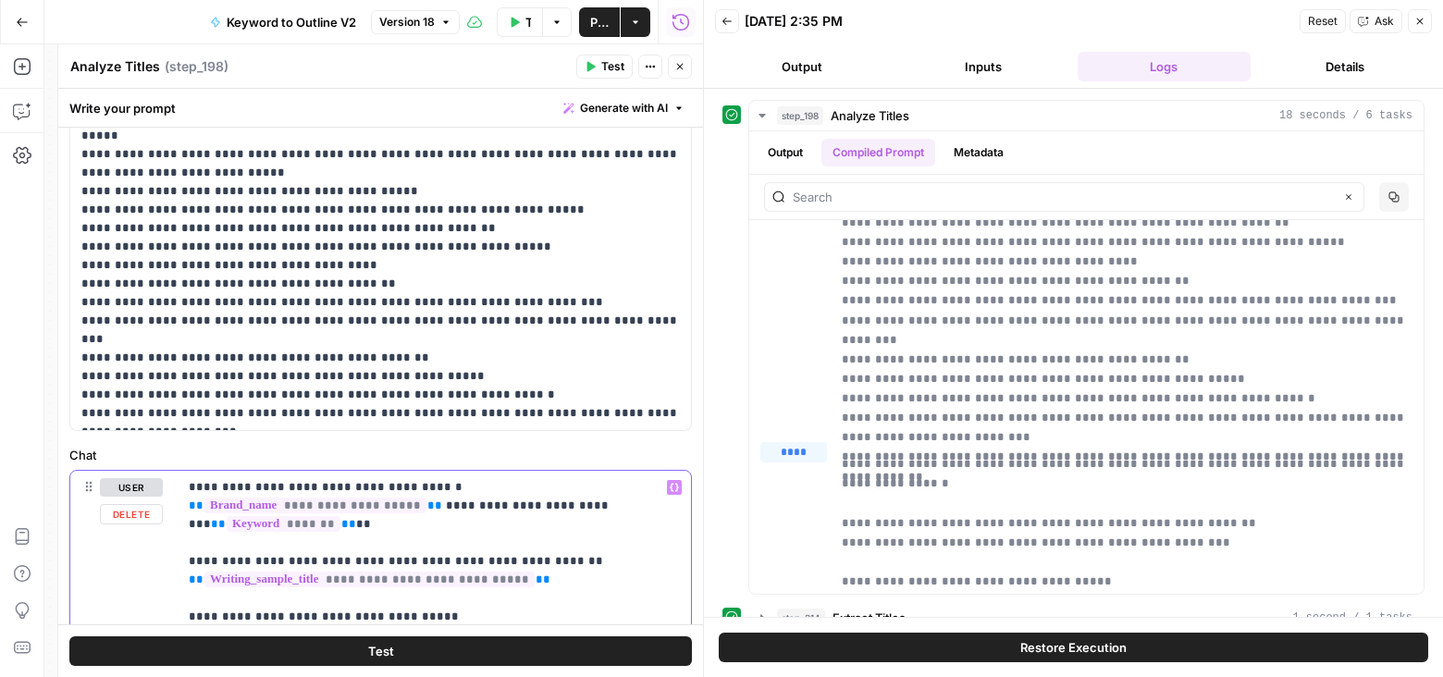
drag, startPoint x: 644, startPoint y: 484, endPoint x: 400, endPoint y: 486, distance: 244.2
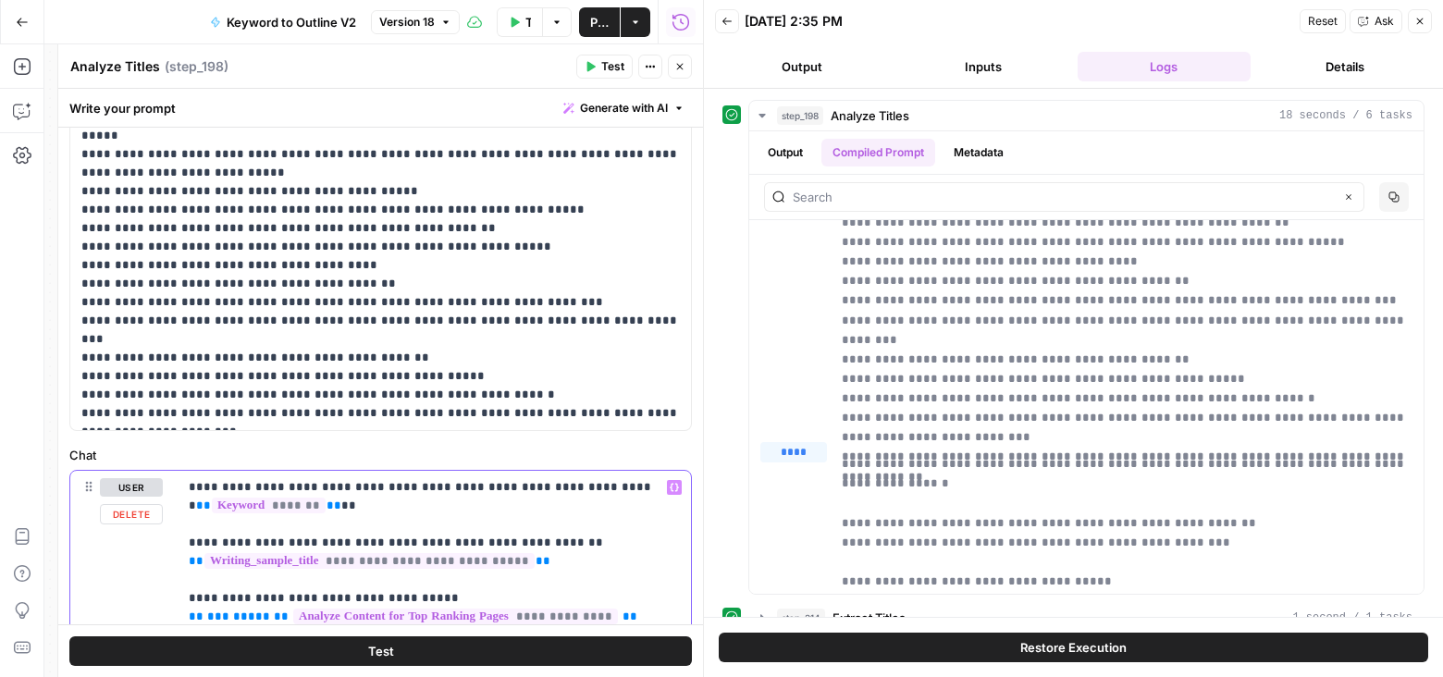
paste div
click at [599, 13] on span "Publish" at bounding box center [599, 22] width 18 height 18
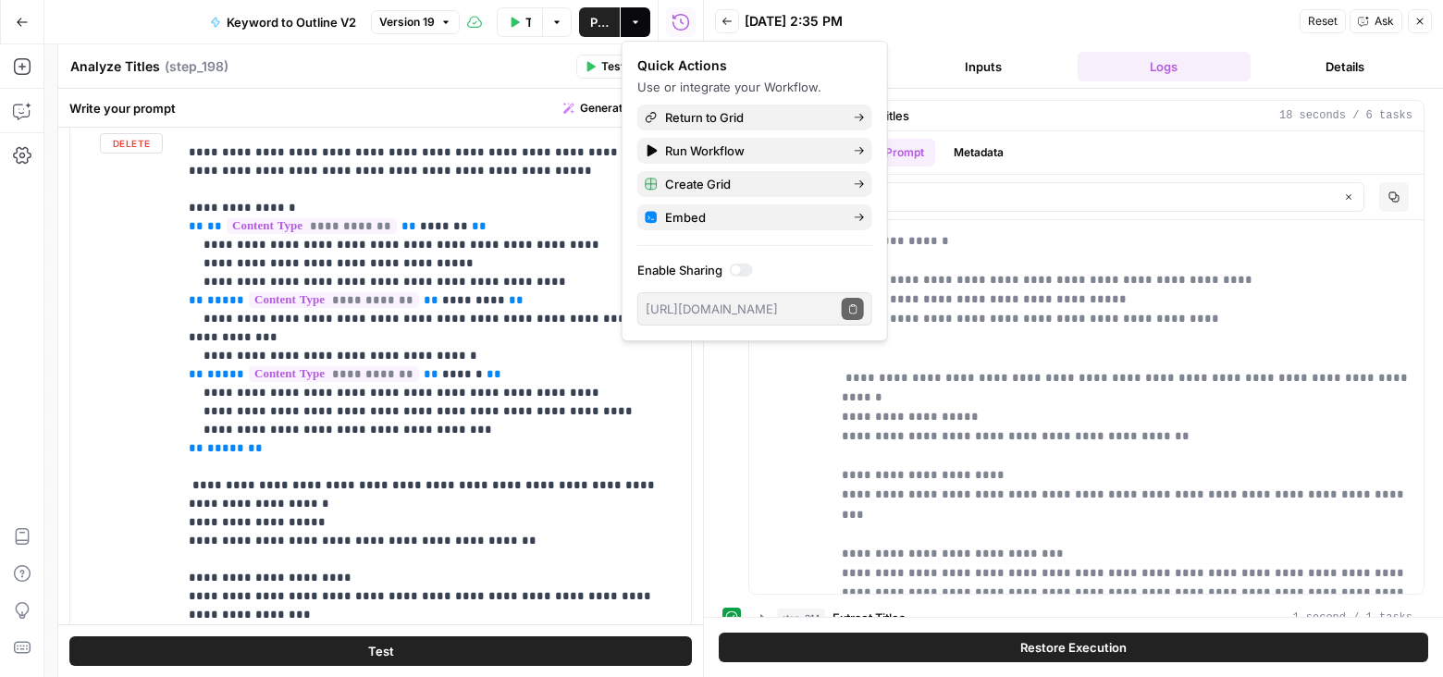
scroll to position [571, 0]
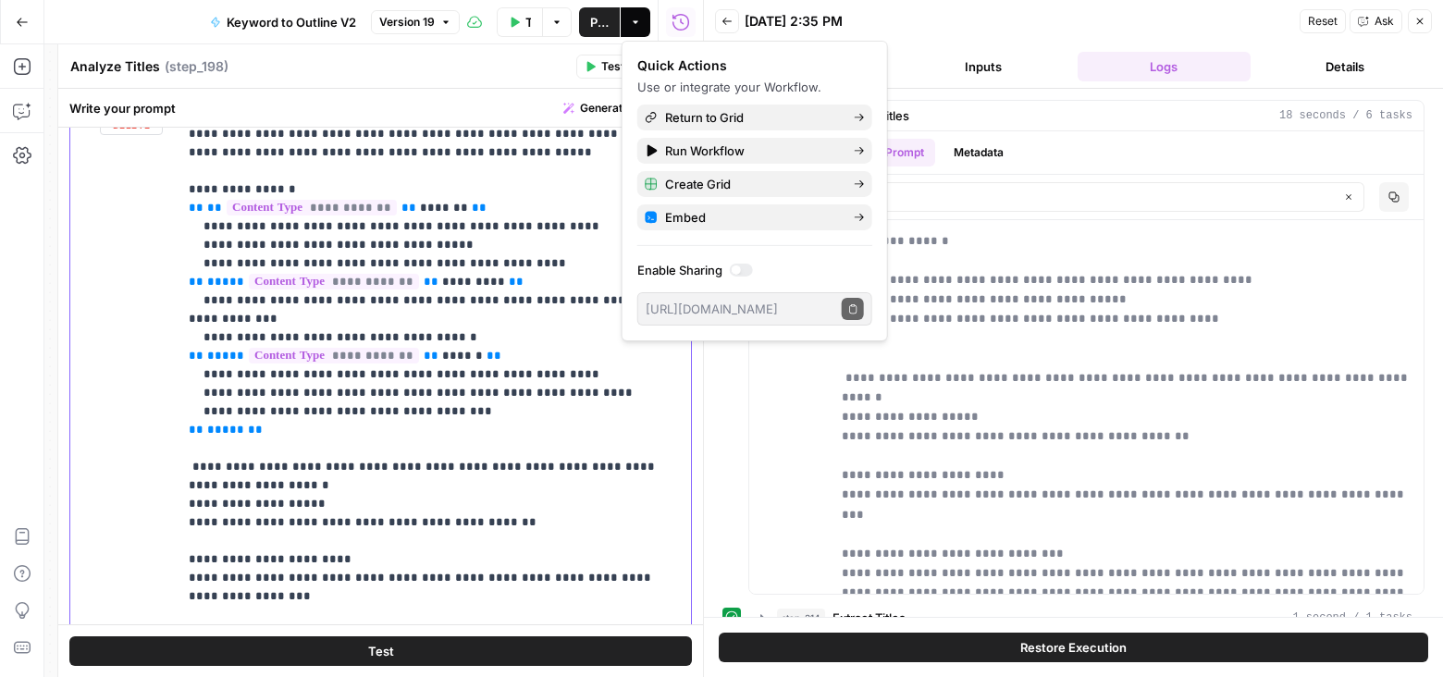
click at [251, 474] on p "**********" at bounding box center [435, 318] width 492 height 1017
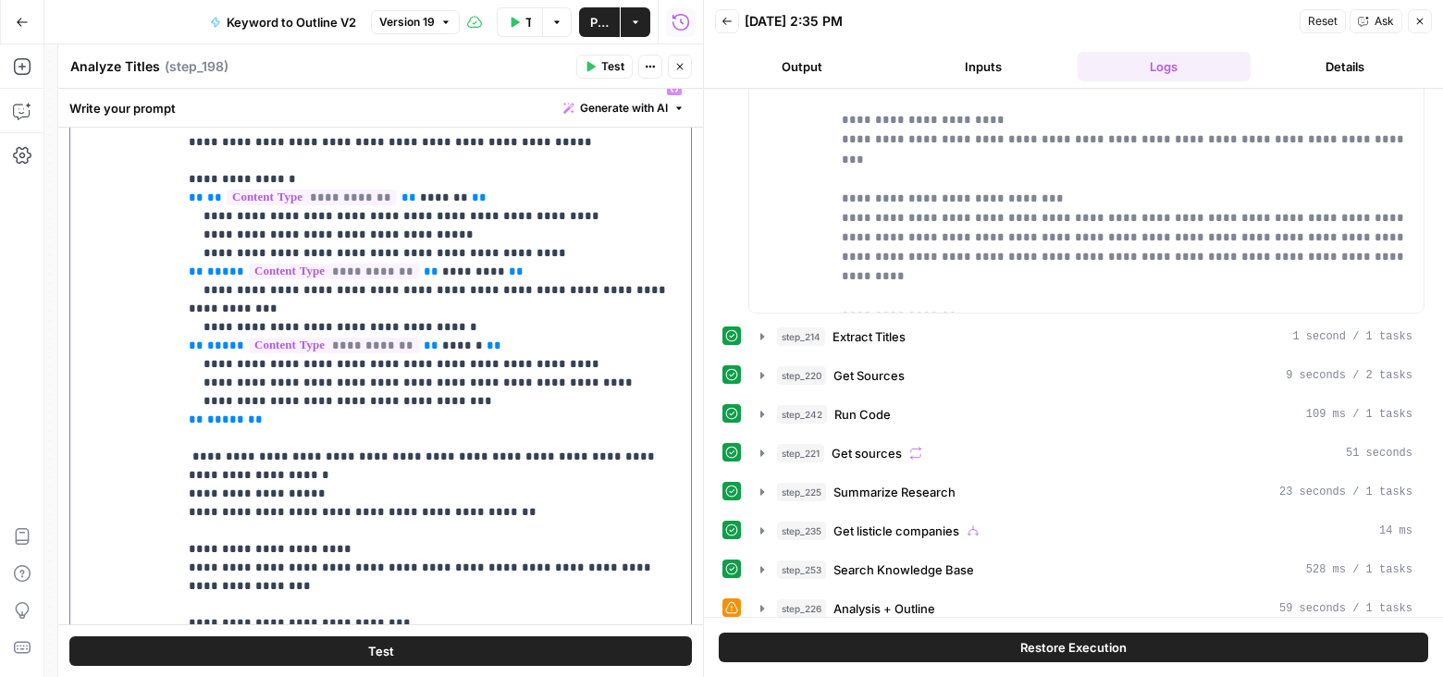
scroll to position [474, 0]
click at [763, 331] on icon "button" at bounding box center [762, 335] width 15 height 15
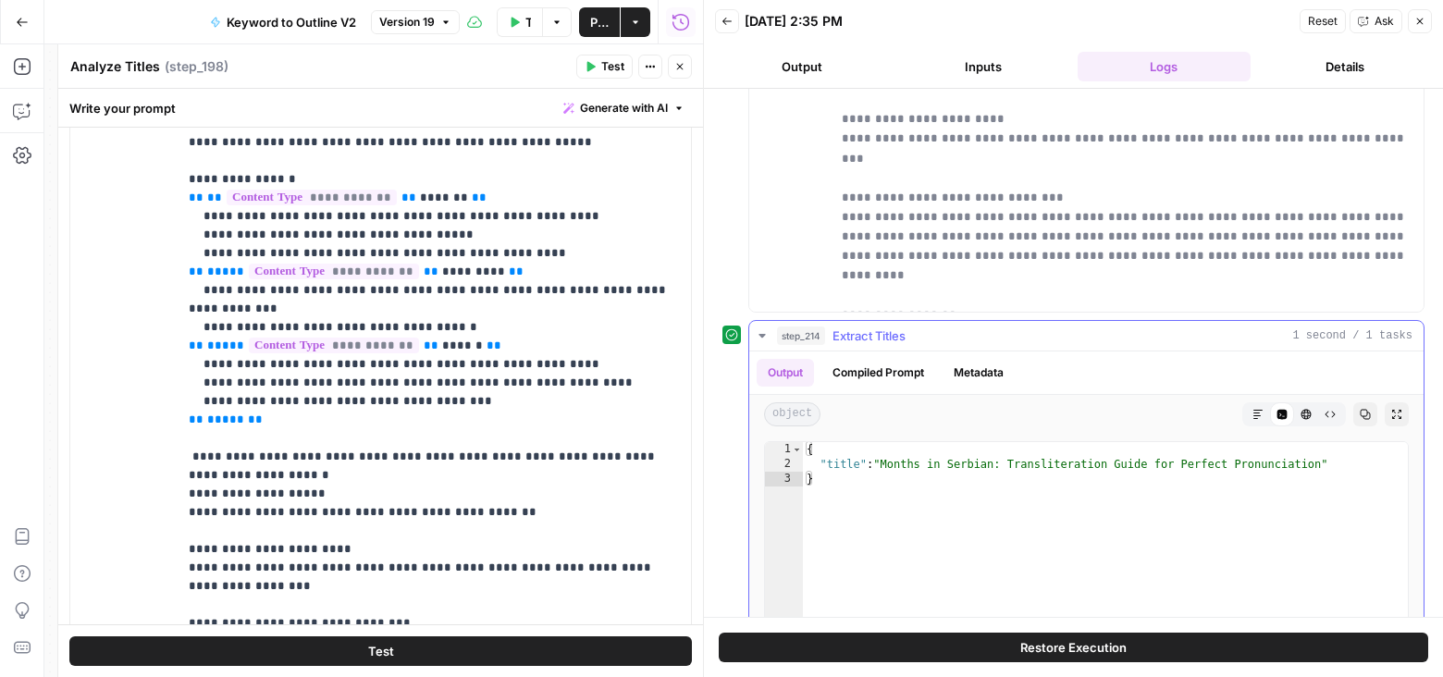
click at [886, 365] on button "Compiled Prompt" at bounding box center [878, 373] width 114 height 28
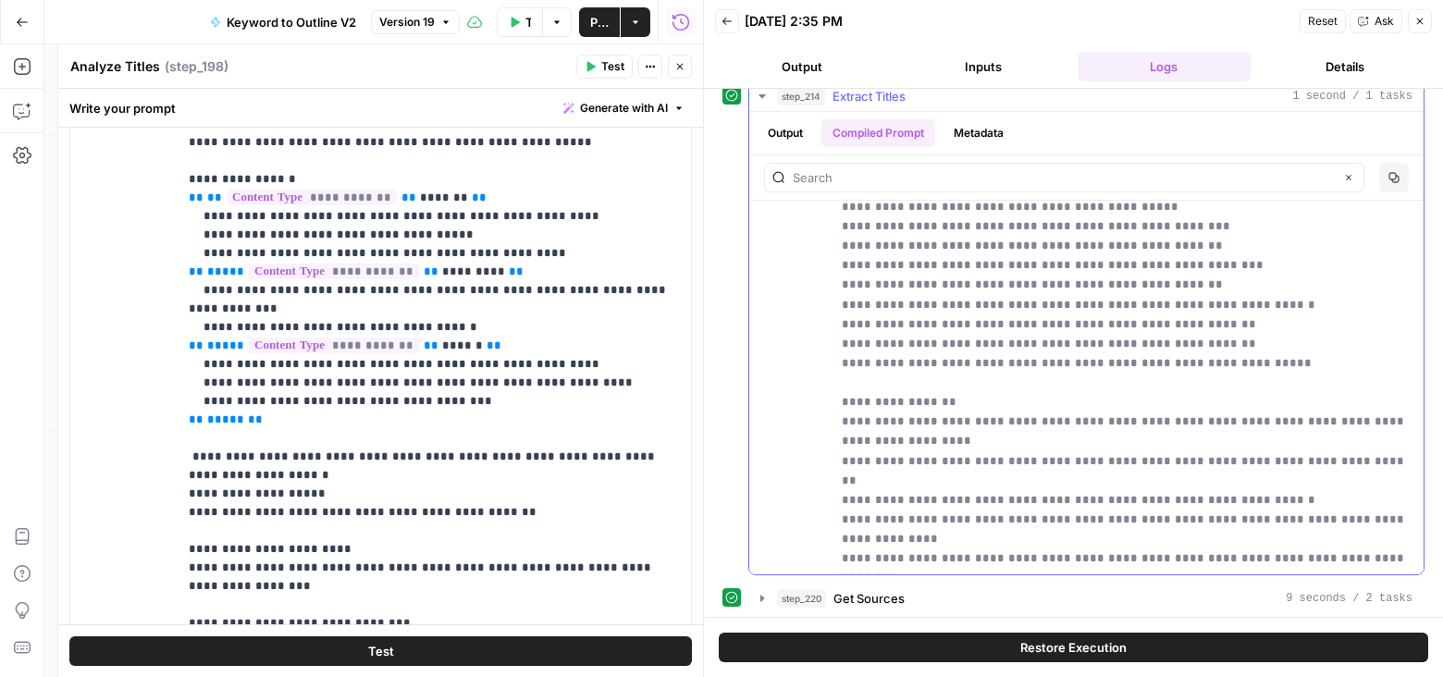
scroll to position [974, 0]
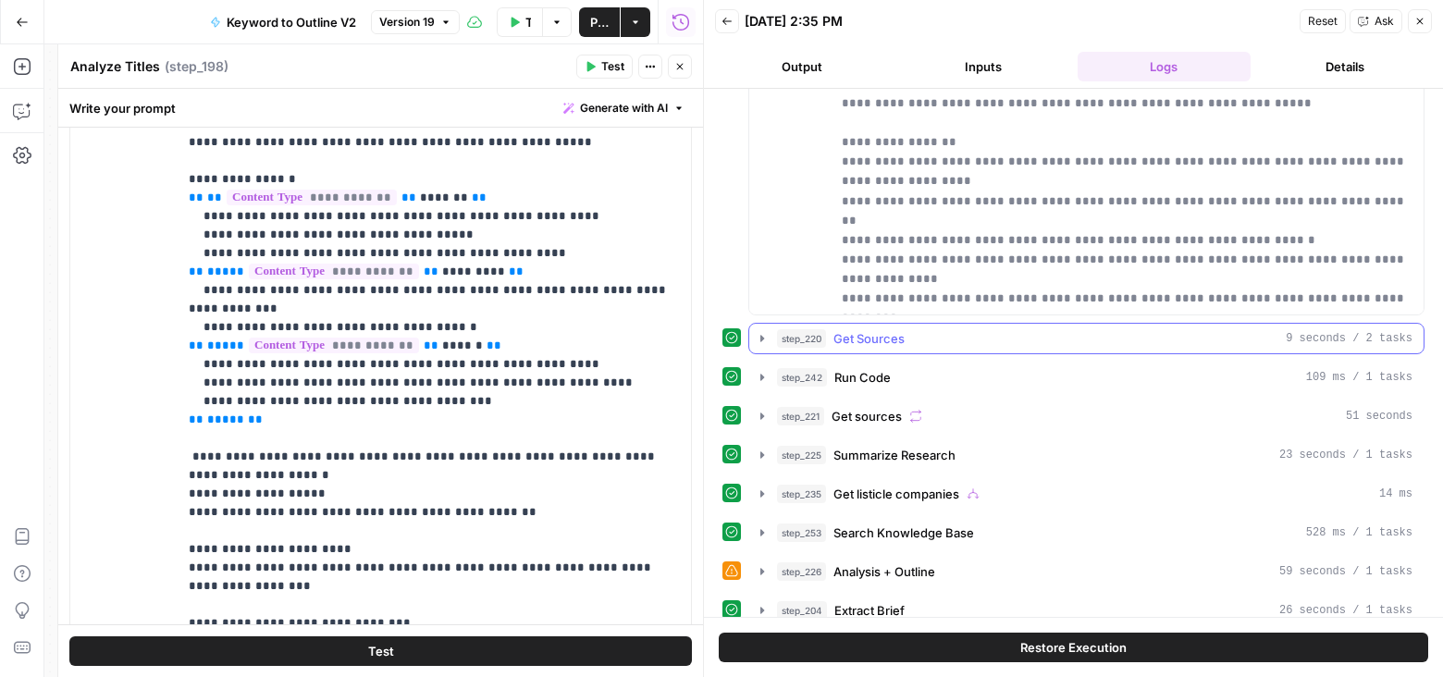
click at [763, 333] on icon "button" at bounding box center [762, 338] width 15 height 15
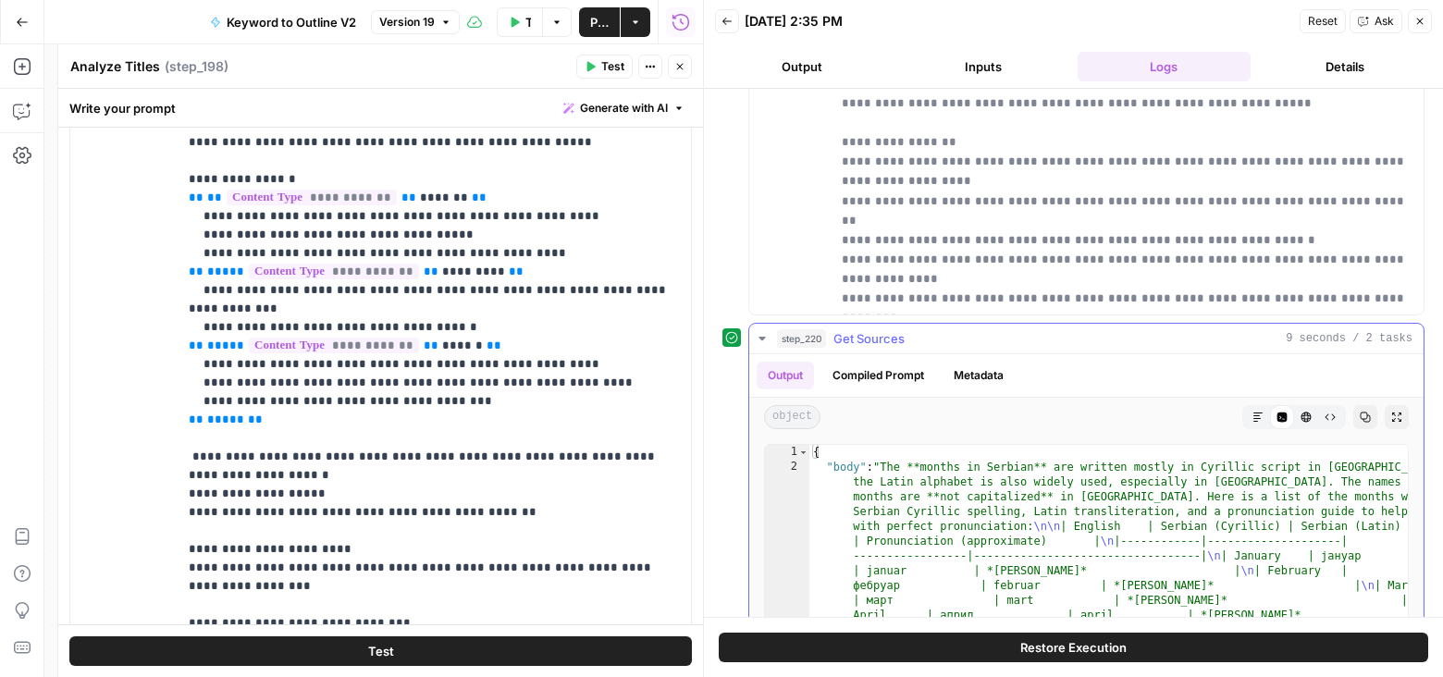
click at [880, 362] on button "Compiled Prompt" at bounding box center [878, 376] width 114 height 28
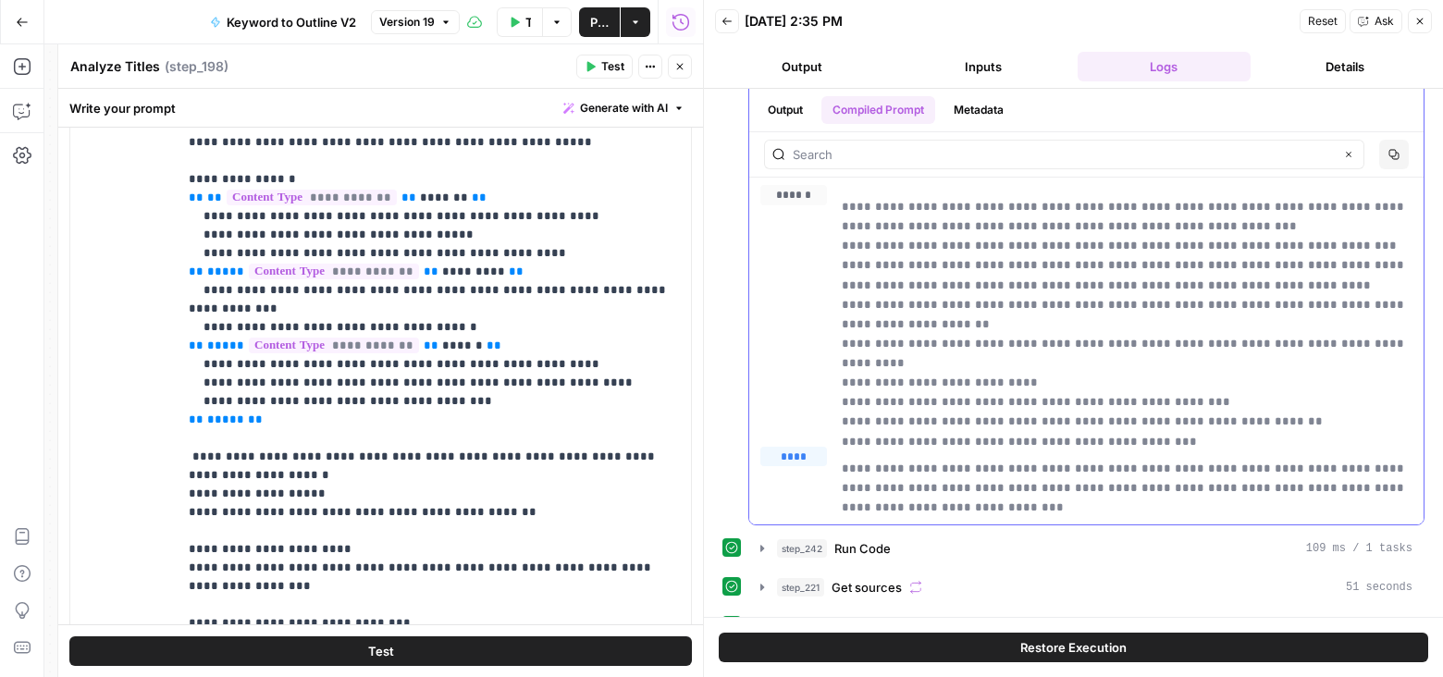
scroll to position [1144, 0]
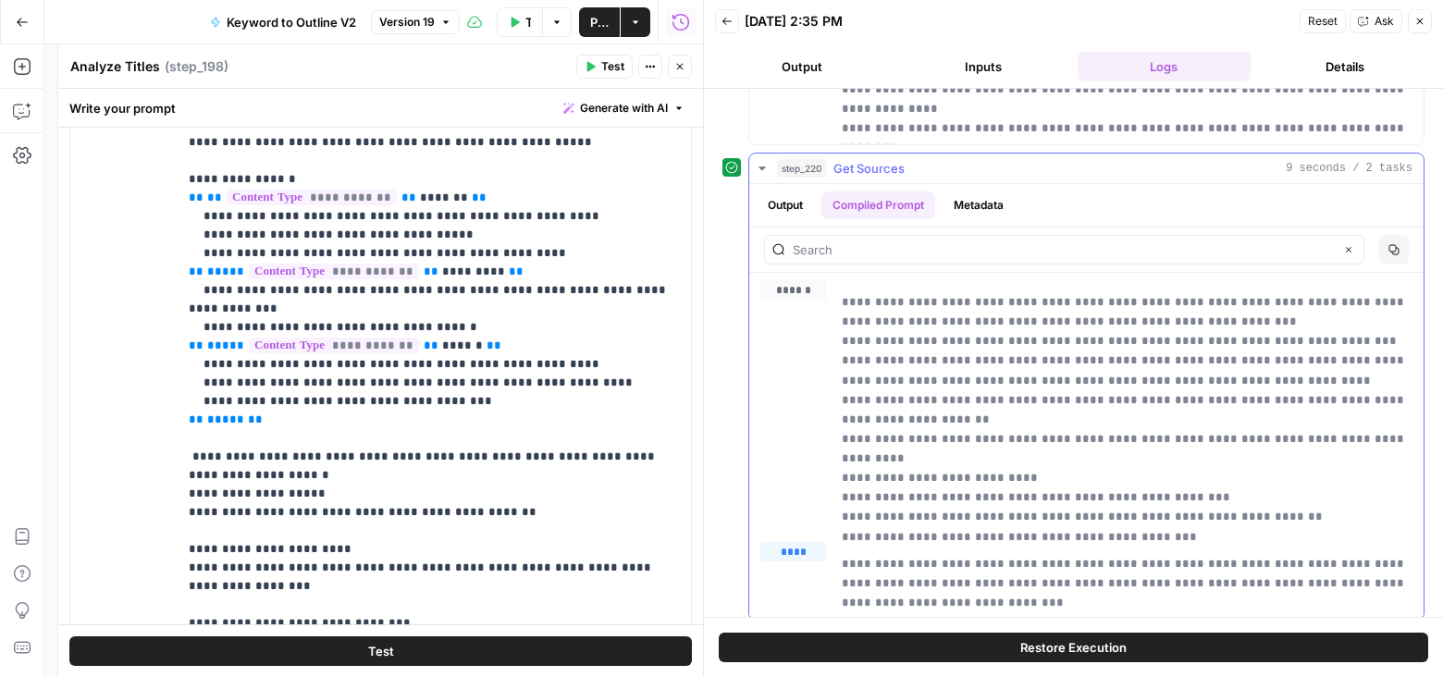
click at [757, 161] on icon "button" at bounding box center [762, 168] width 15 height 15
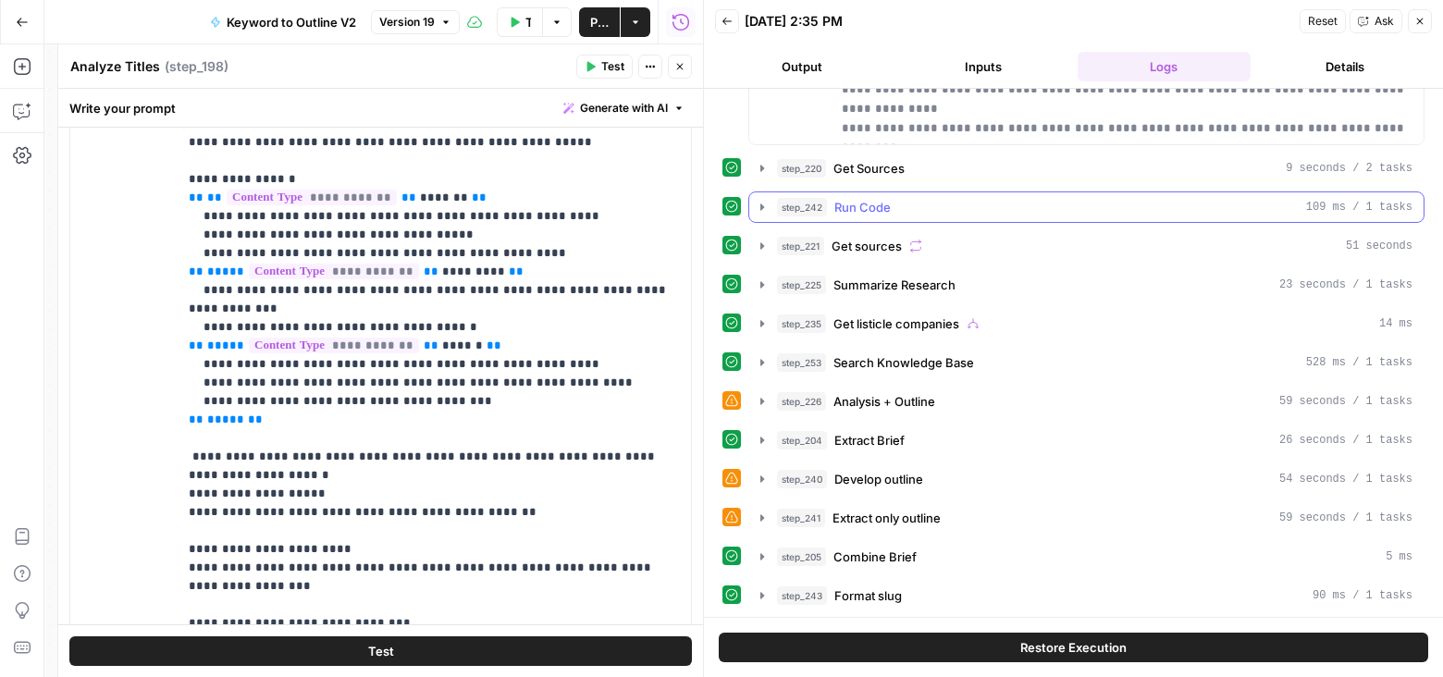
click at [765, 200] on icon "button" at bounding box center [762, 207] width 15 height 15
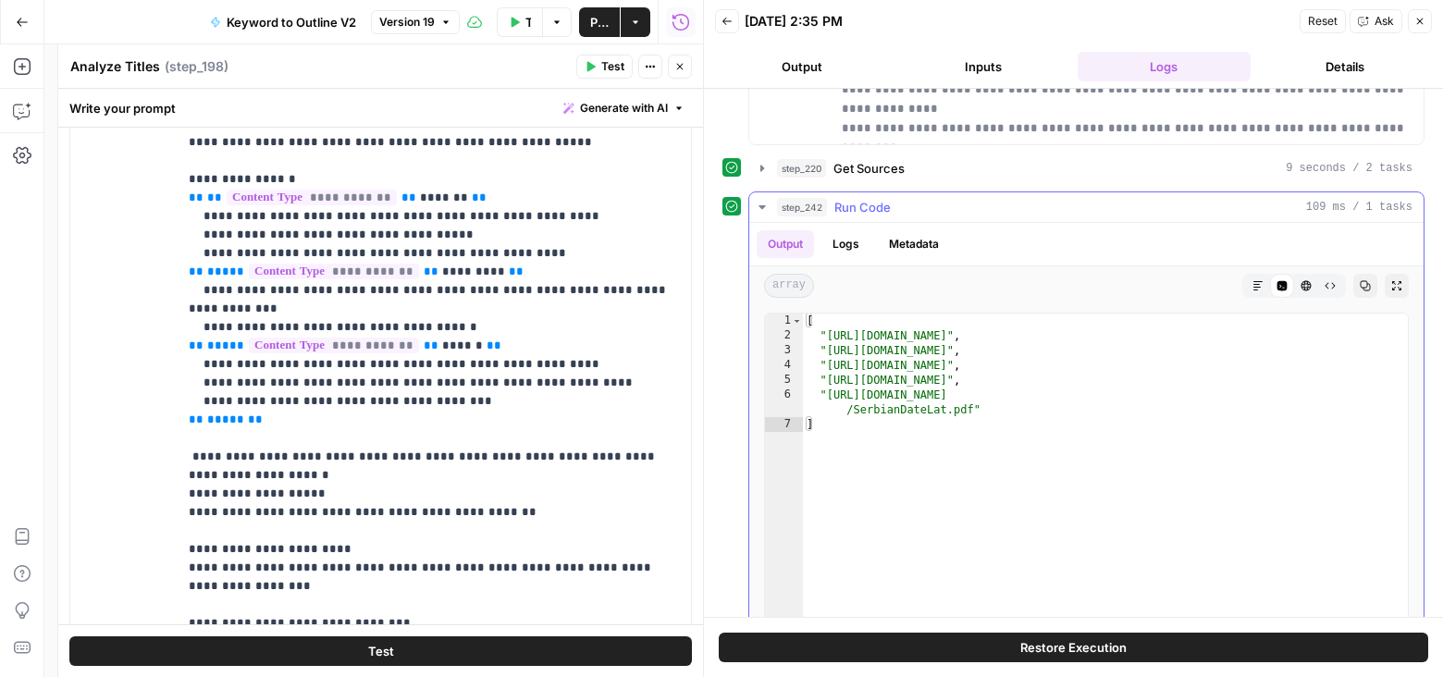
click at [765, 200] on icon "button" at bounding box center [762, 207] width 15 height 15
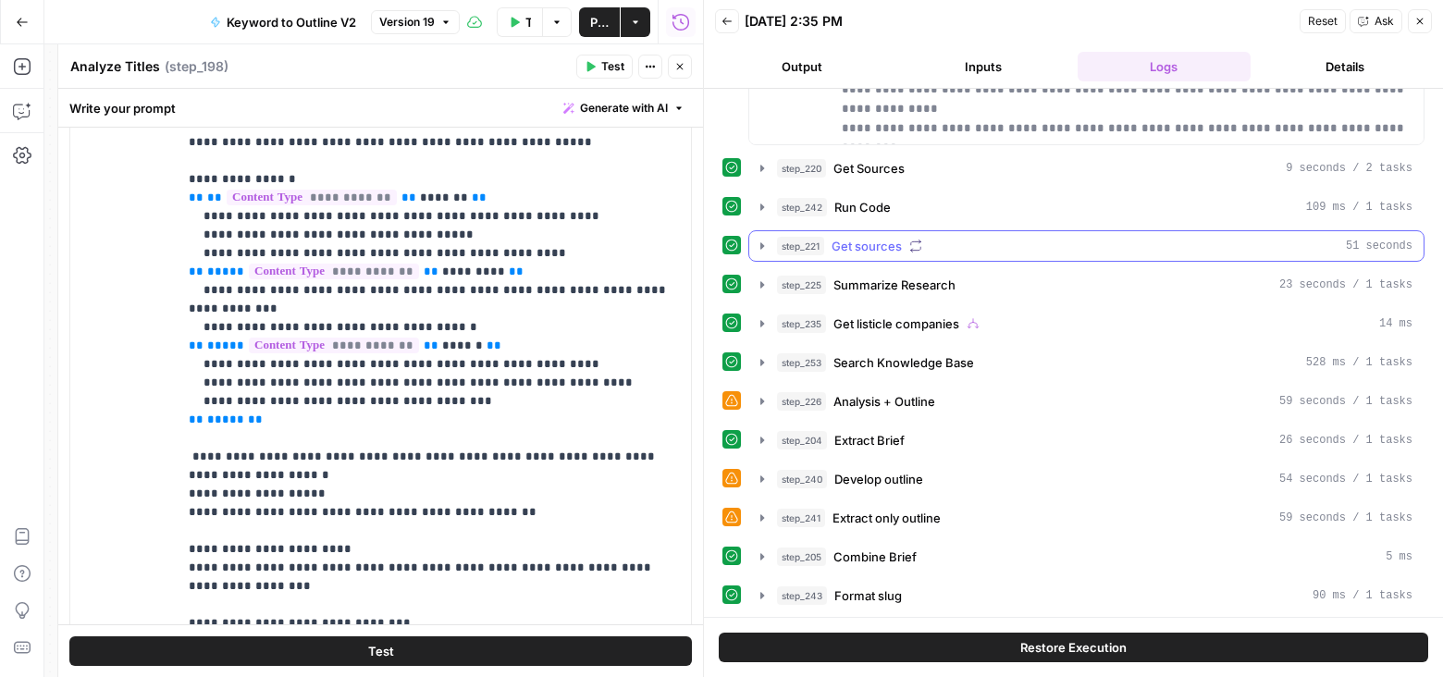
click at [761, 239] on icon "button" at bounding box center [762, 246] width 15 height 15
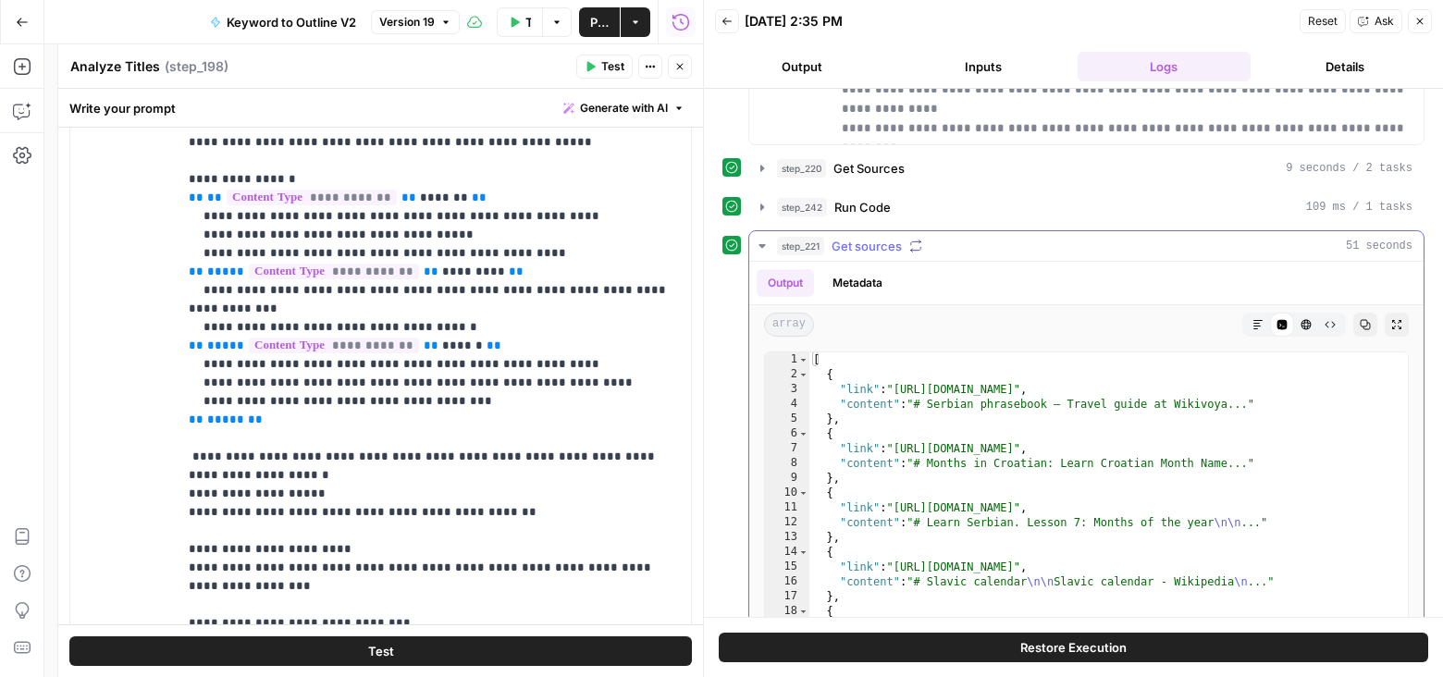
click at [761, 239] on icon "button" at bounding box center [762, 246] width 15 height 15
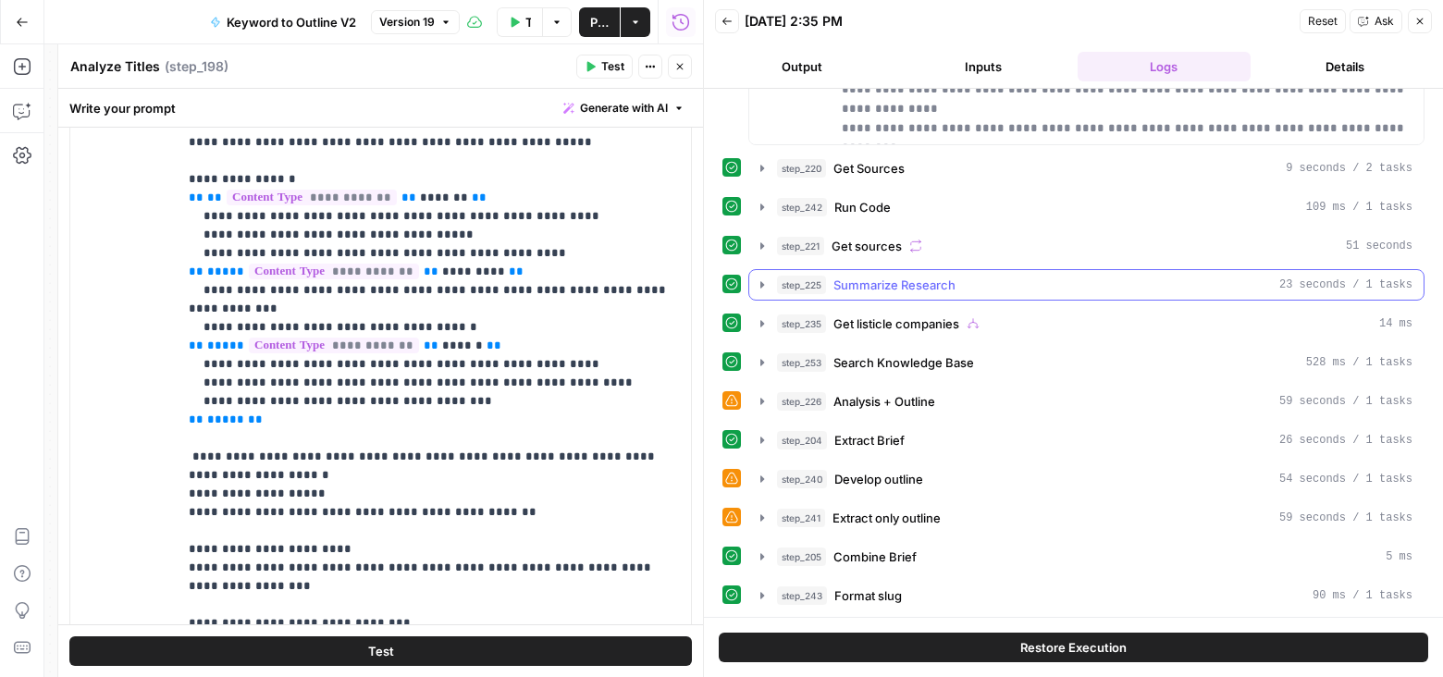
click at [764, 277] on icon "button" at bounding box center [762, 284] width 15 height 15
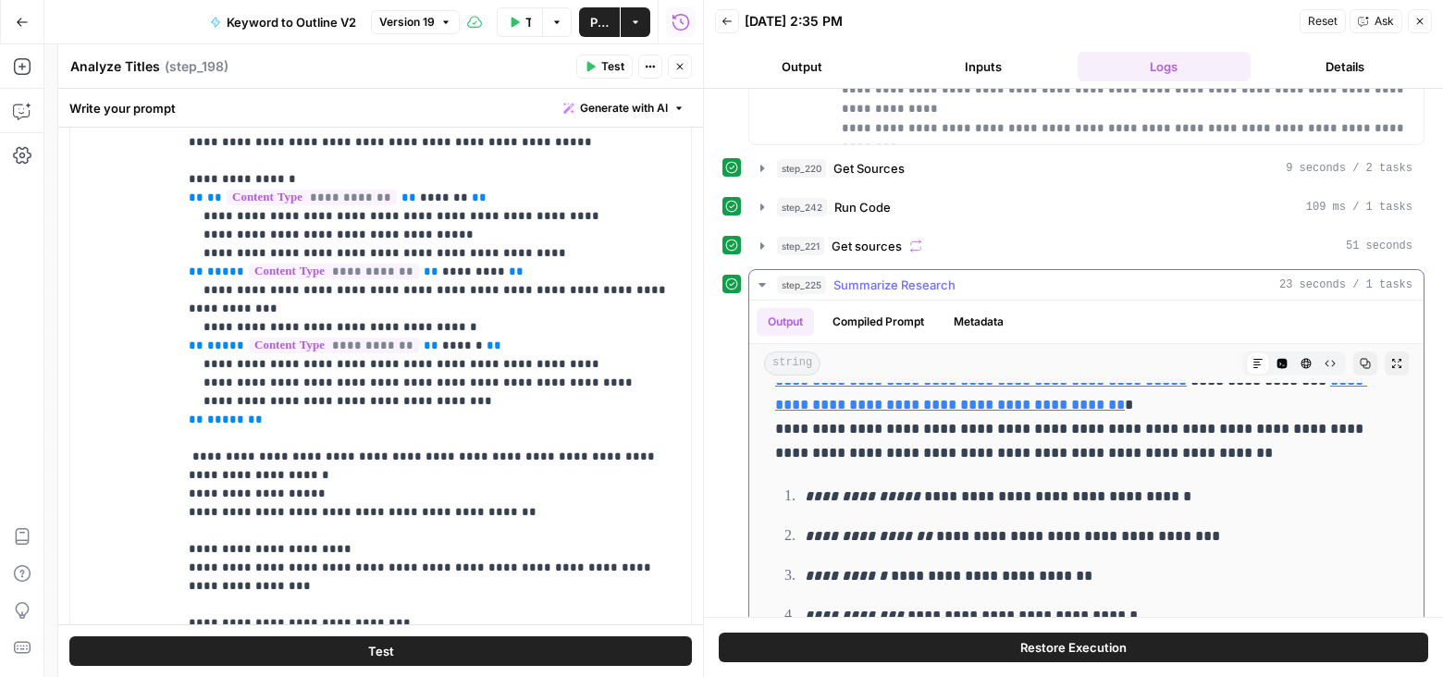
scroll to position [0, 0]
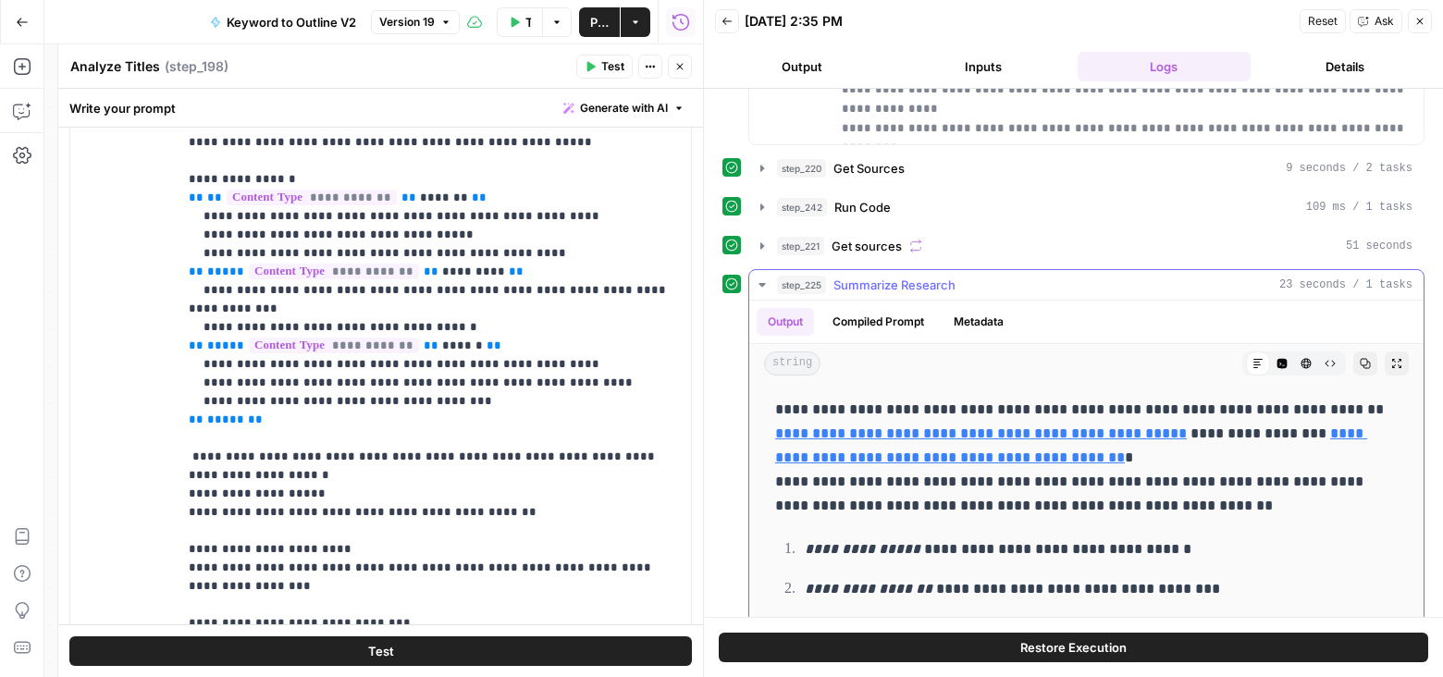
click at [856, 308] on button "Compiled Prompt" at bounding box center [878, 322] width 114 height 28
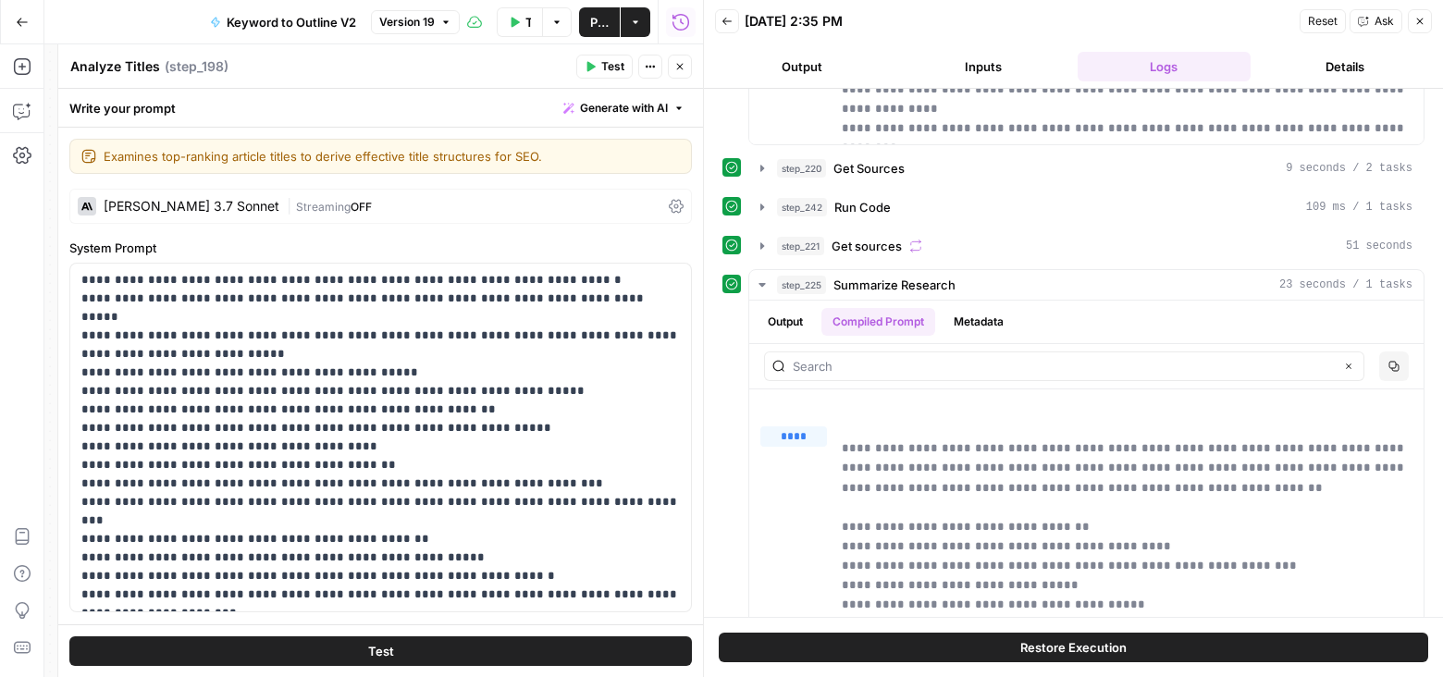
click at [677, 64] on icon "button" at bounding box center [680, 67] width 6 height 6
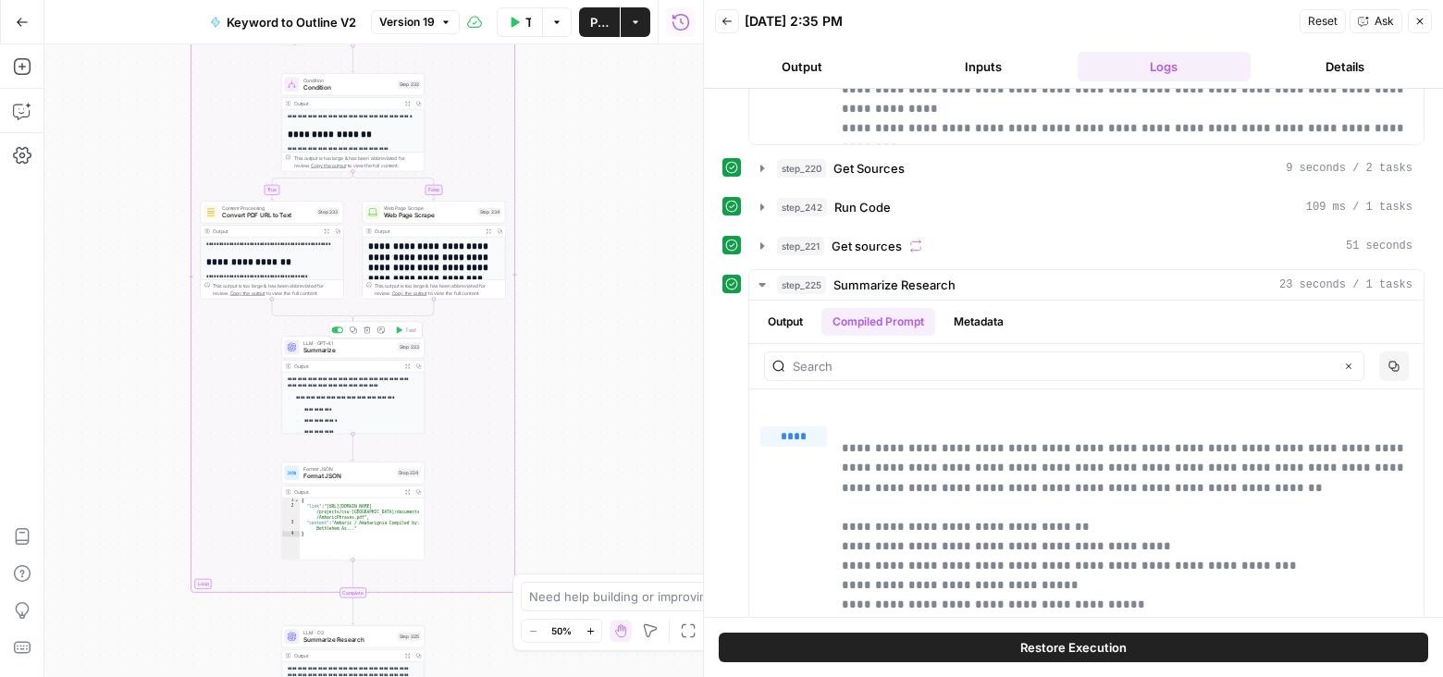
click at [376, 350] on span "Summarize" at bounding box center [348, 350] width 91 height 9
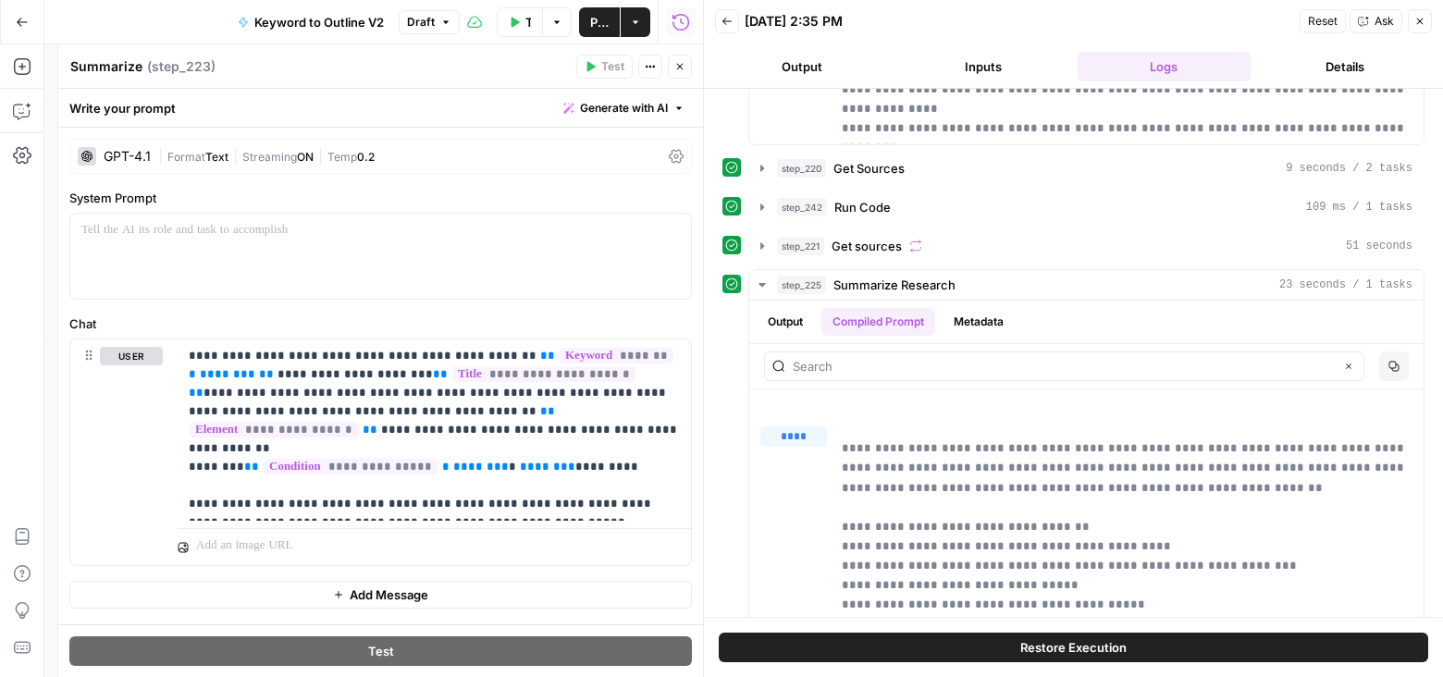
click at [679, 68] on icon "button" at bounding box center [680, 67] width 6 height 6
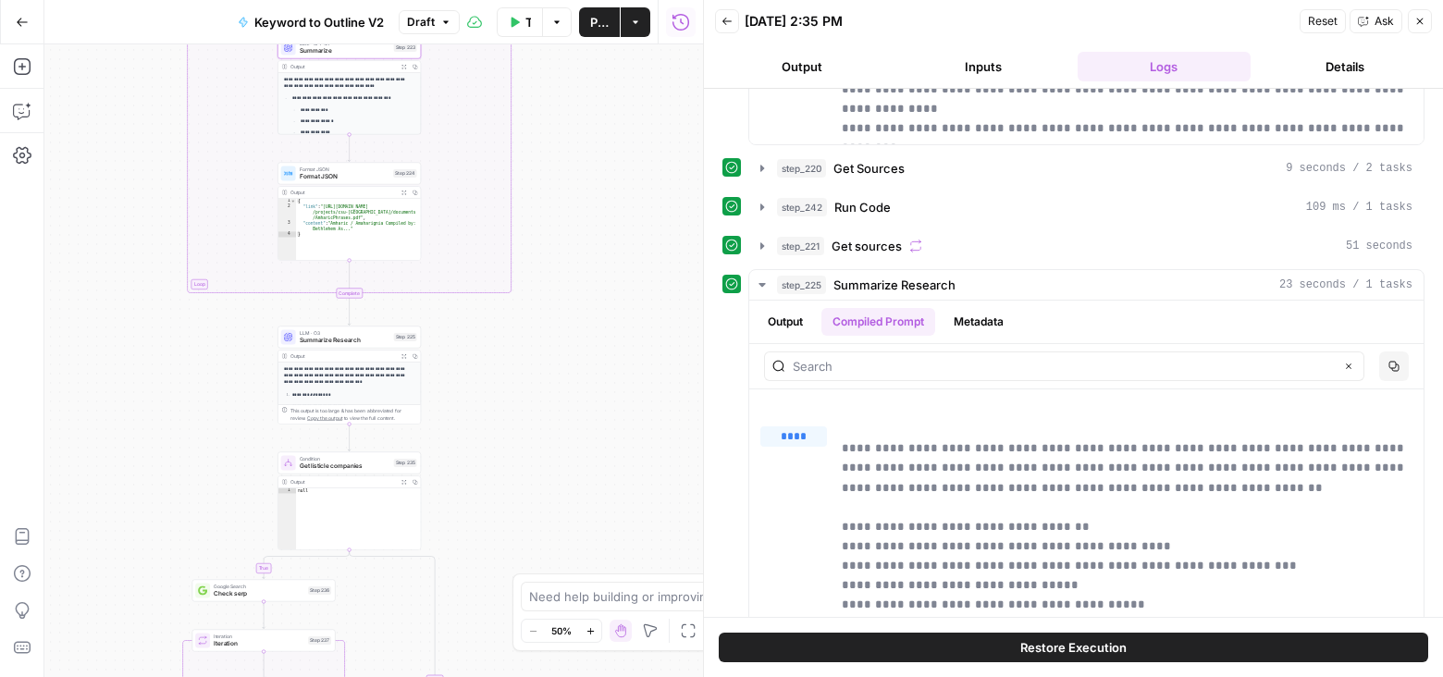
click at [373, 342] on span "Summarize Research" at bounding box center [345, 340] width 91 height 9
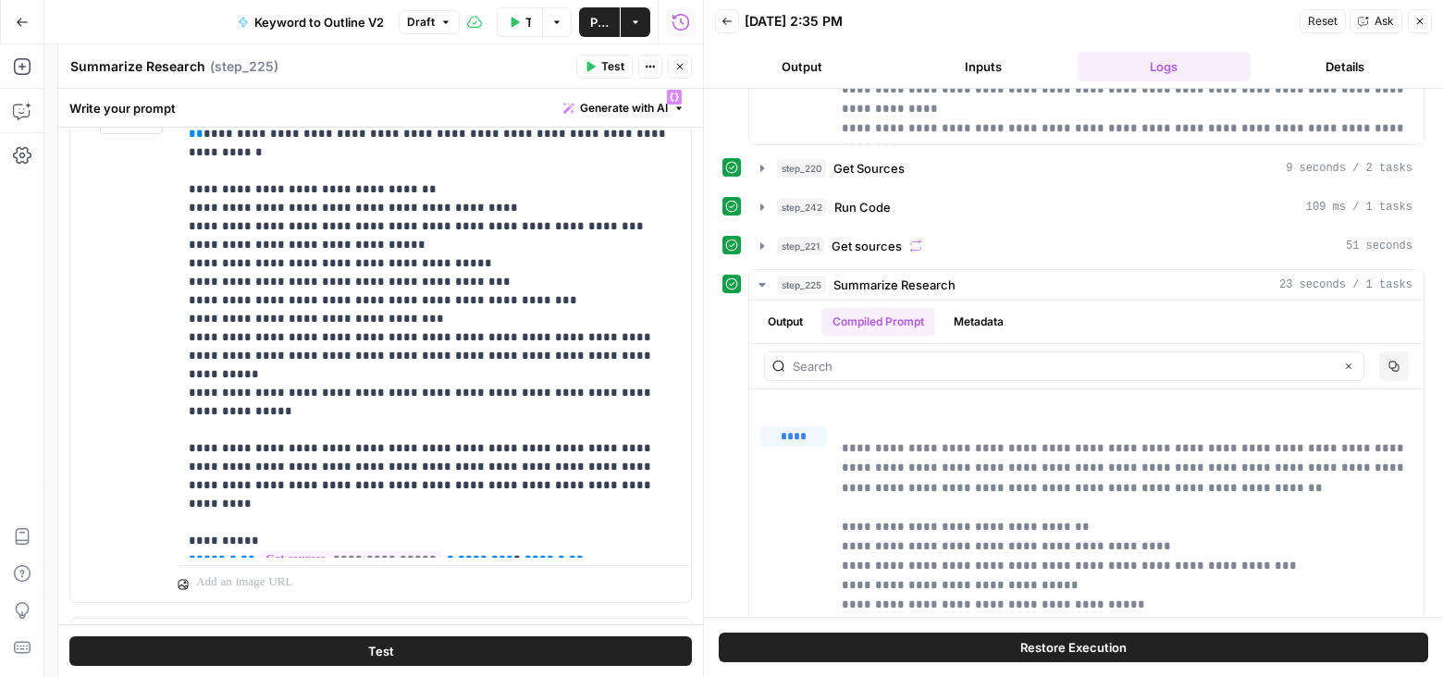
scroll to position [260, 0]
drag, startPoint x: 640, startPoint y: 334, endPoint x: 177, endPoint y: 334, distance: 463.3
click at [178, 334] on div "**********" at bounding box center [434, 318] width 513 height 477
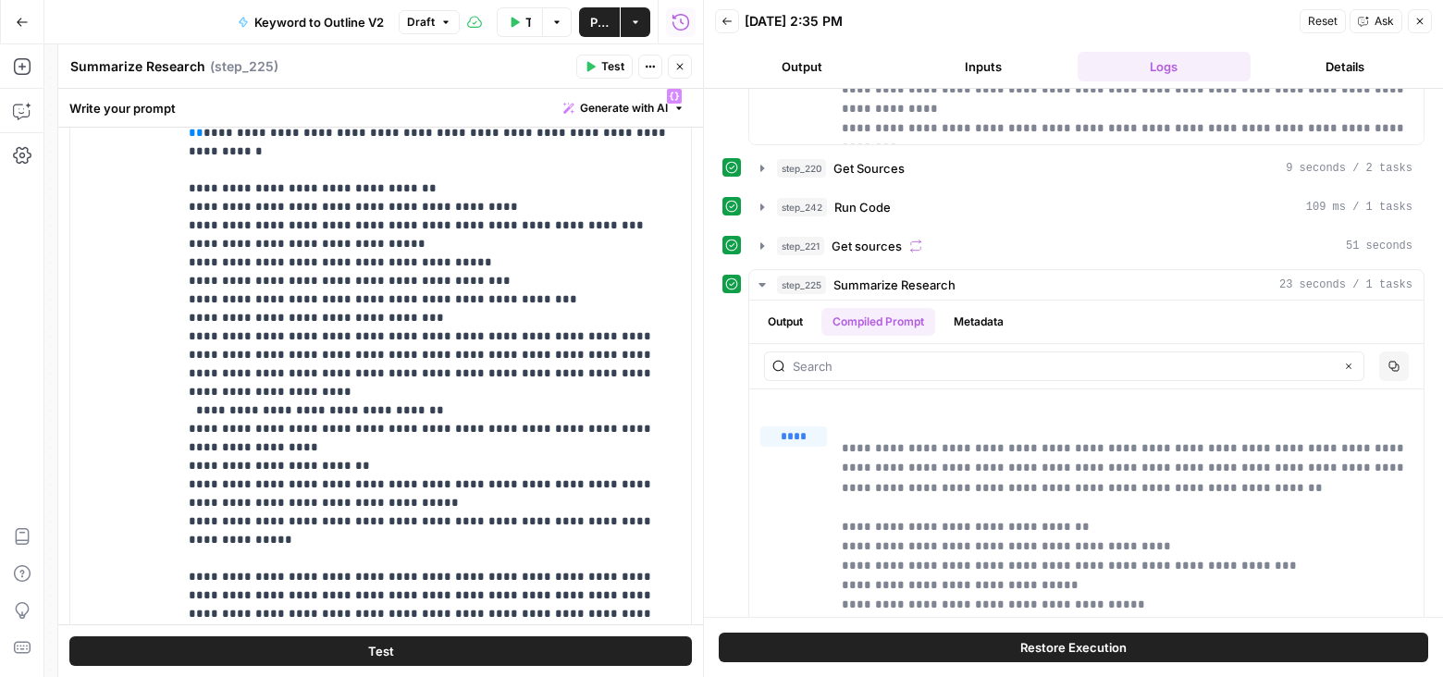
click at [599, 24] on span "Publish" at bounding box center [599, 22] width 18 height 18
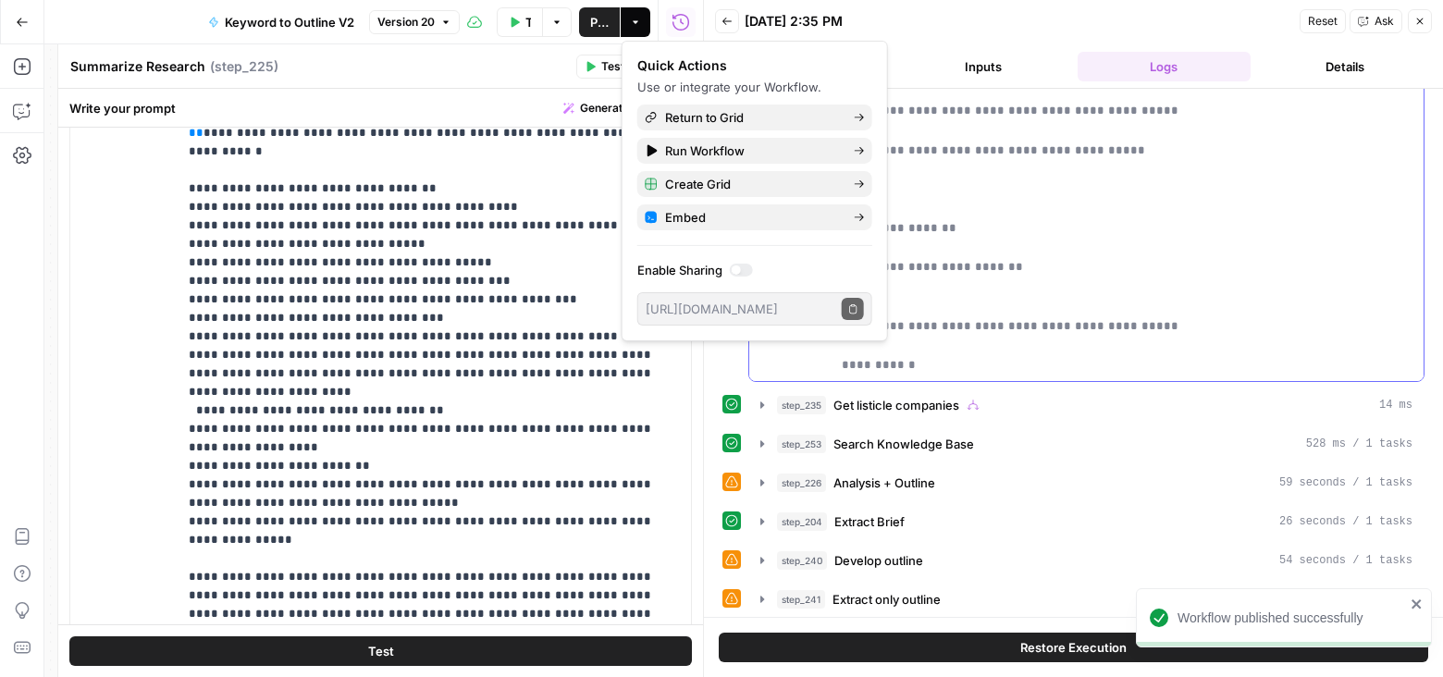
scroll to position [1544, 0]
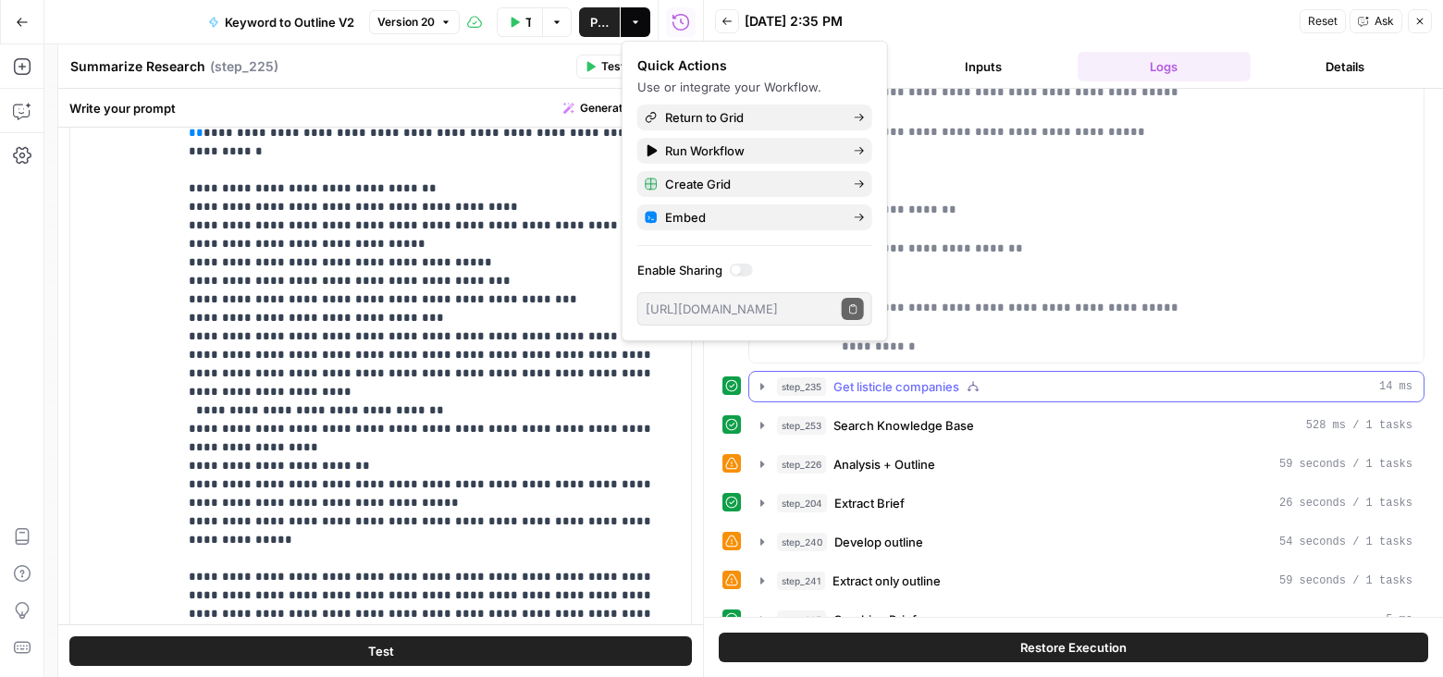
click at [758, 379] on icon "button" at bounding box center [762, 386] width 15 height 15
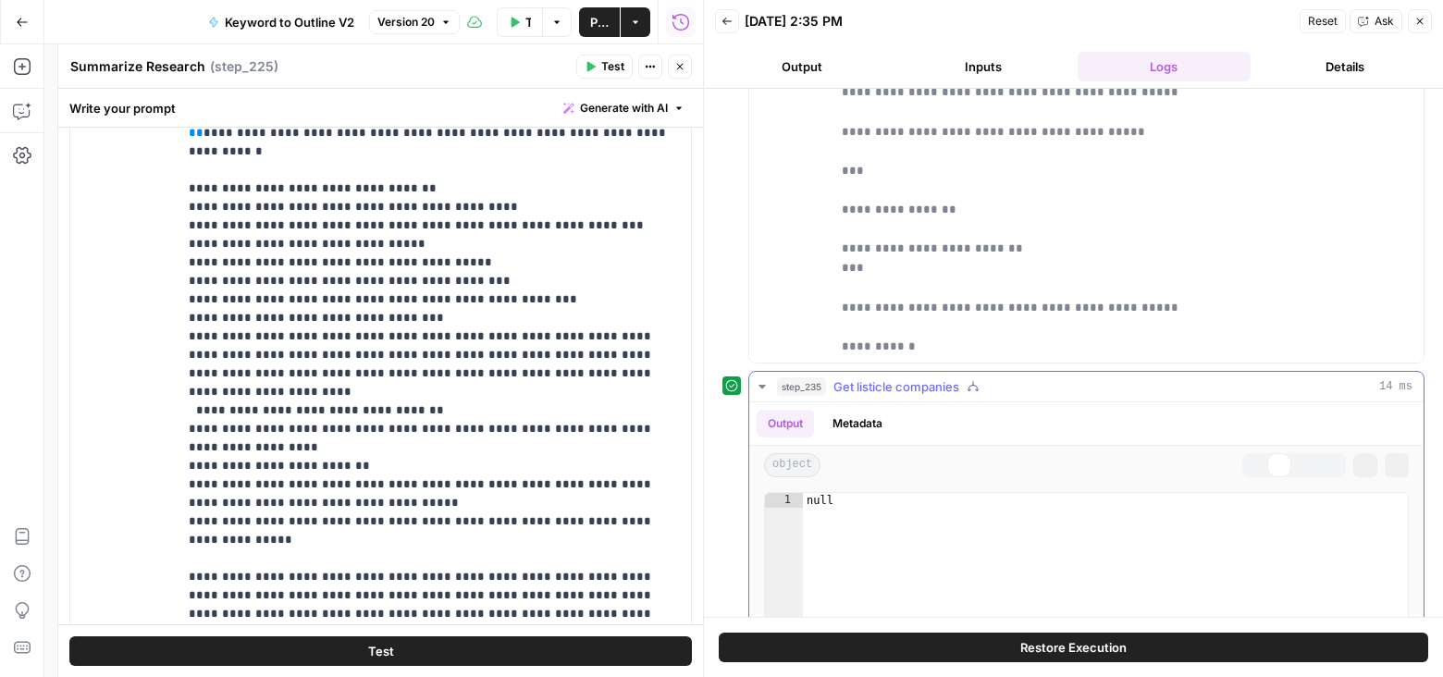
click at [758, 379] on icon "button" at bounding box center [762, 386] width 15 height 15
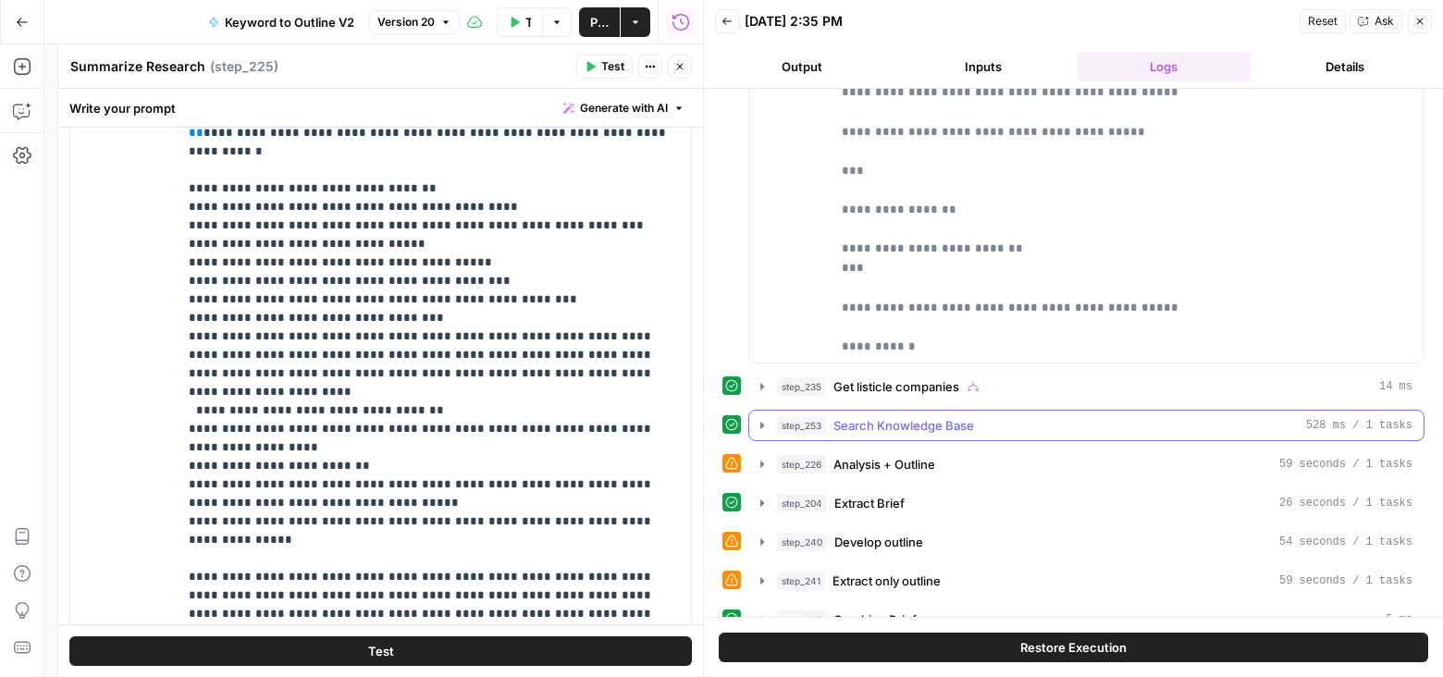
click at [755, 418] on icon "button" at bounding box center [762, 425] width 15 height 15
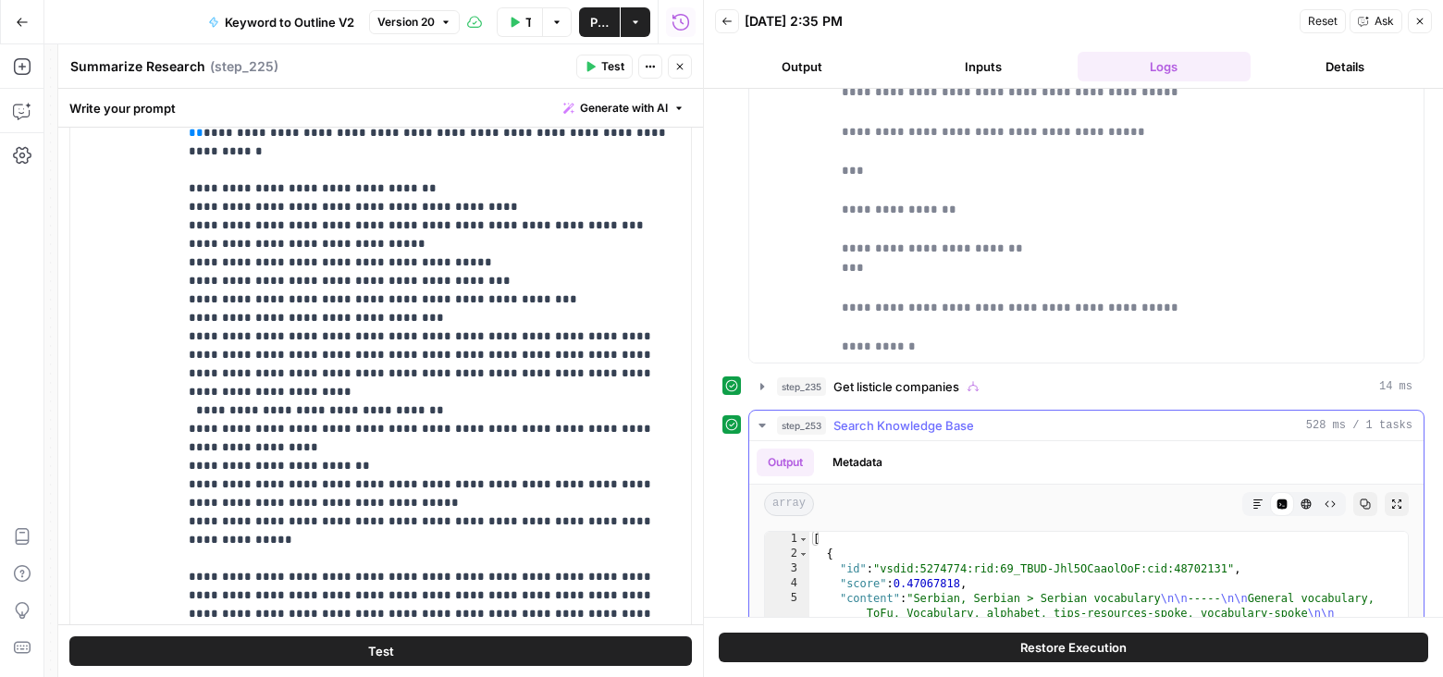
click at [755, 418] on icon "button" at bounding box center [762, 425] width 15 height 15
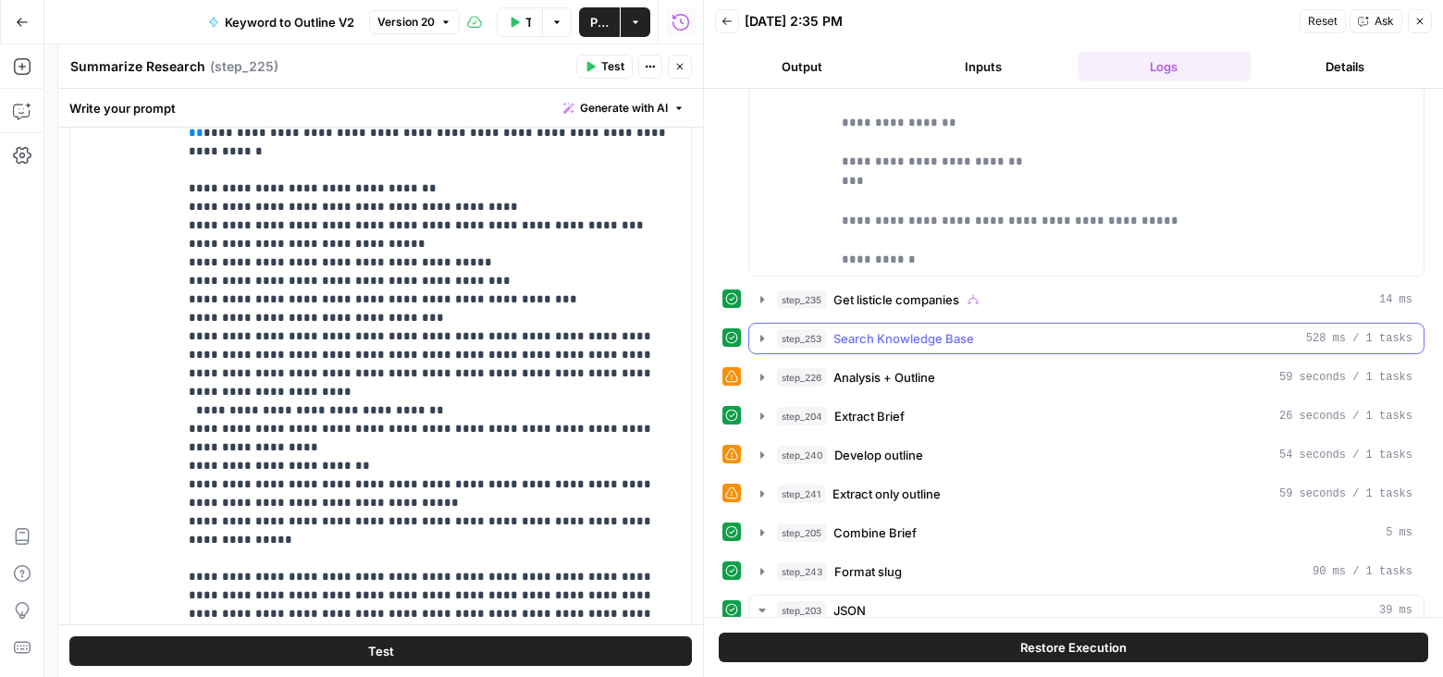
scroll to position [1687, 0]
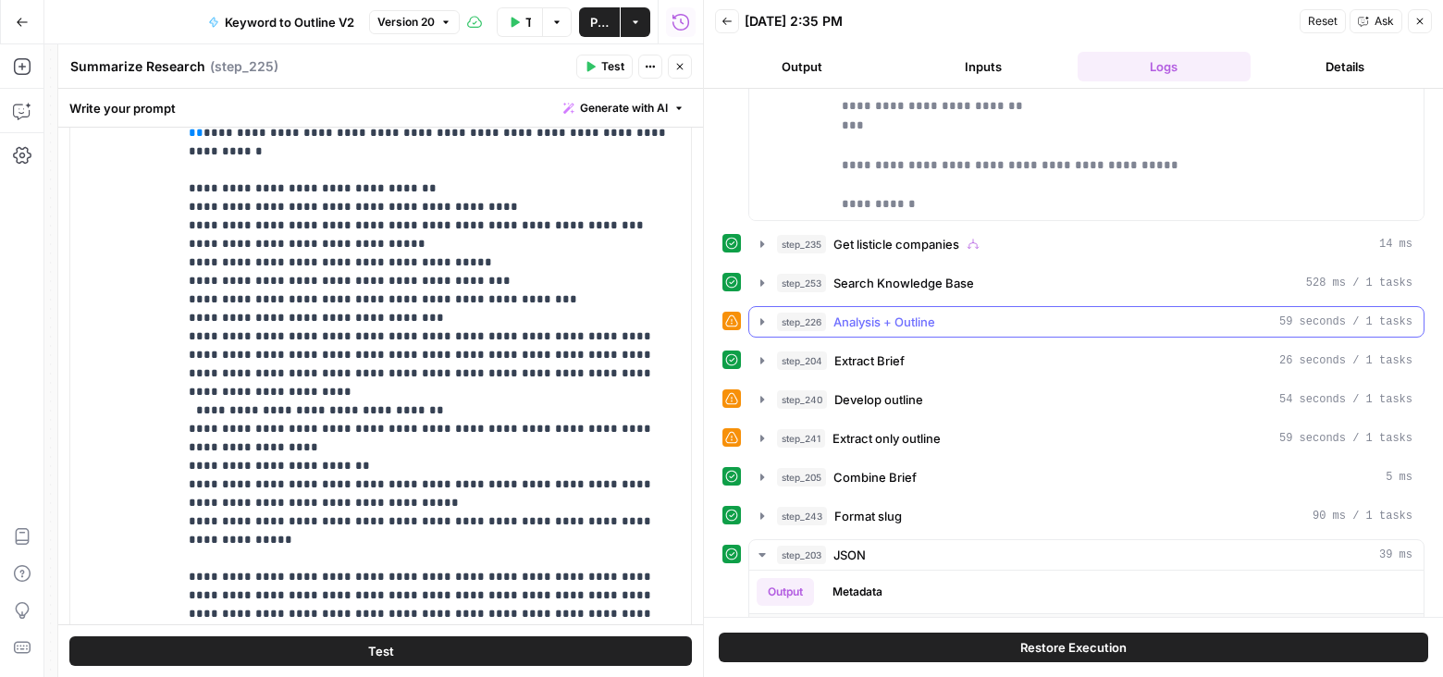
click at [759, 314] on icon "button" at bounding box center [762, 321] width 15 height 15
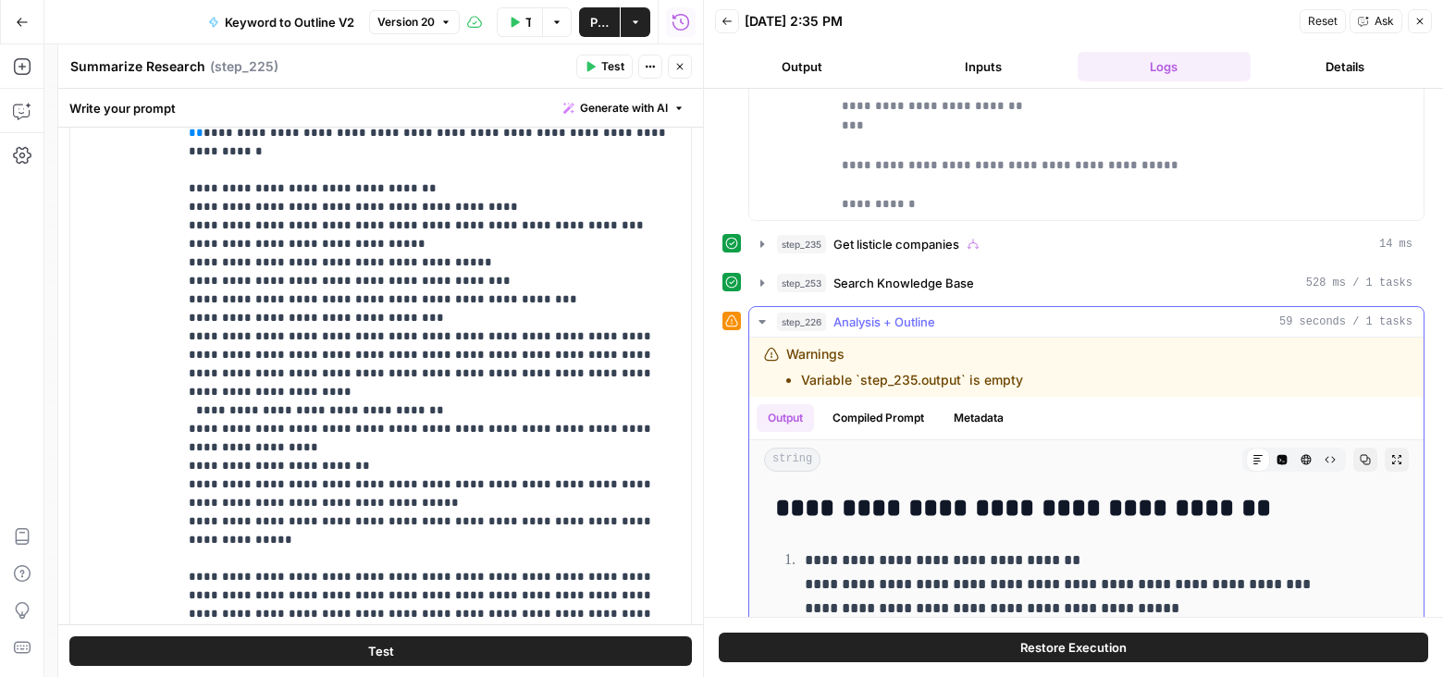
click at [907, 411] on button "Compiled Prompt" at bounding box center [878, 418] width 114 height 28
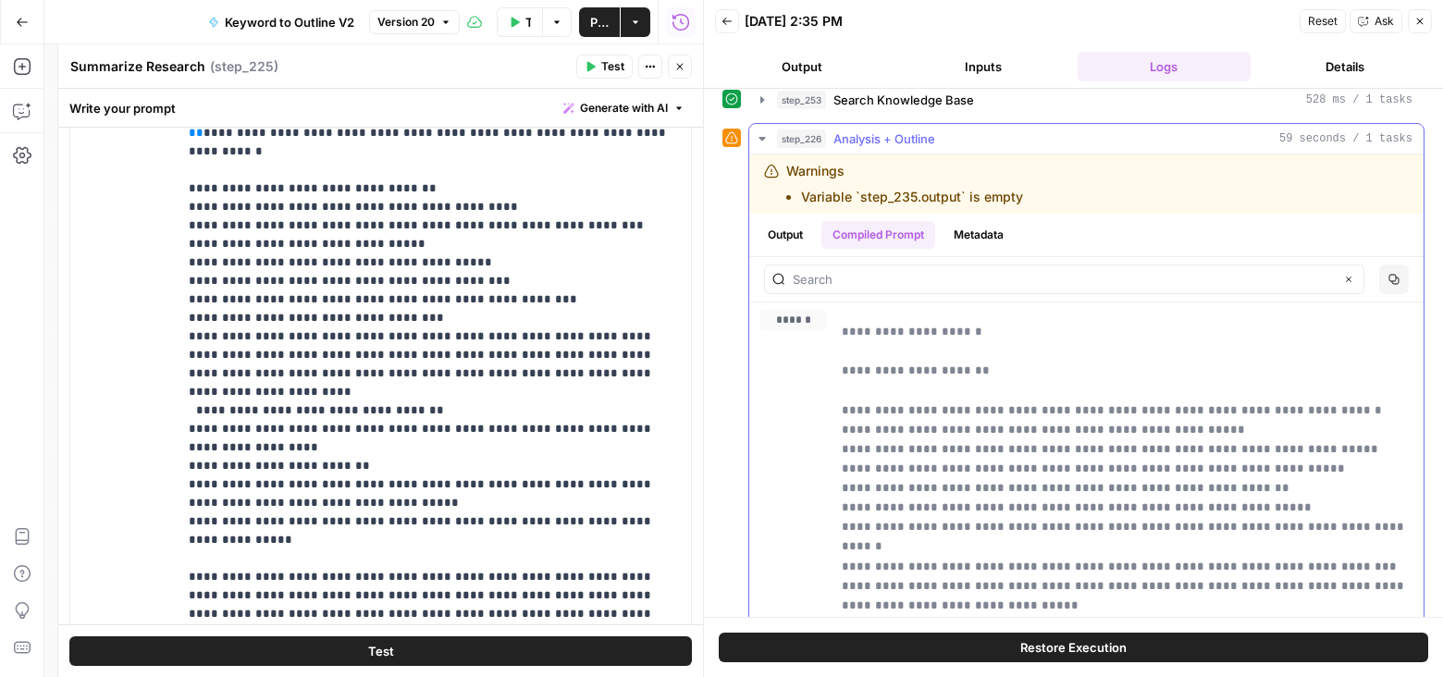
scroll to position [1848, 0]
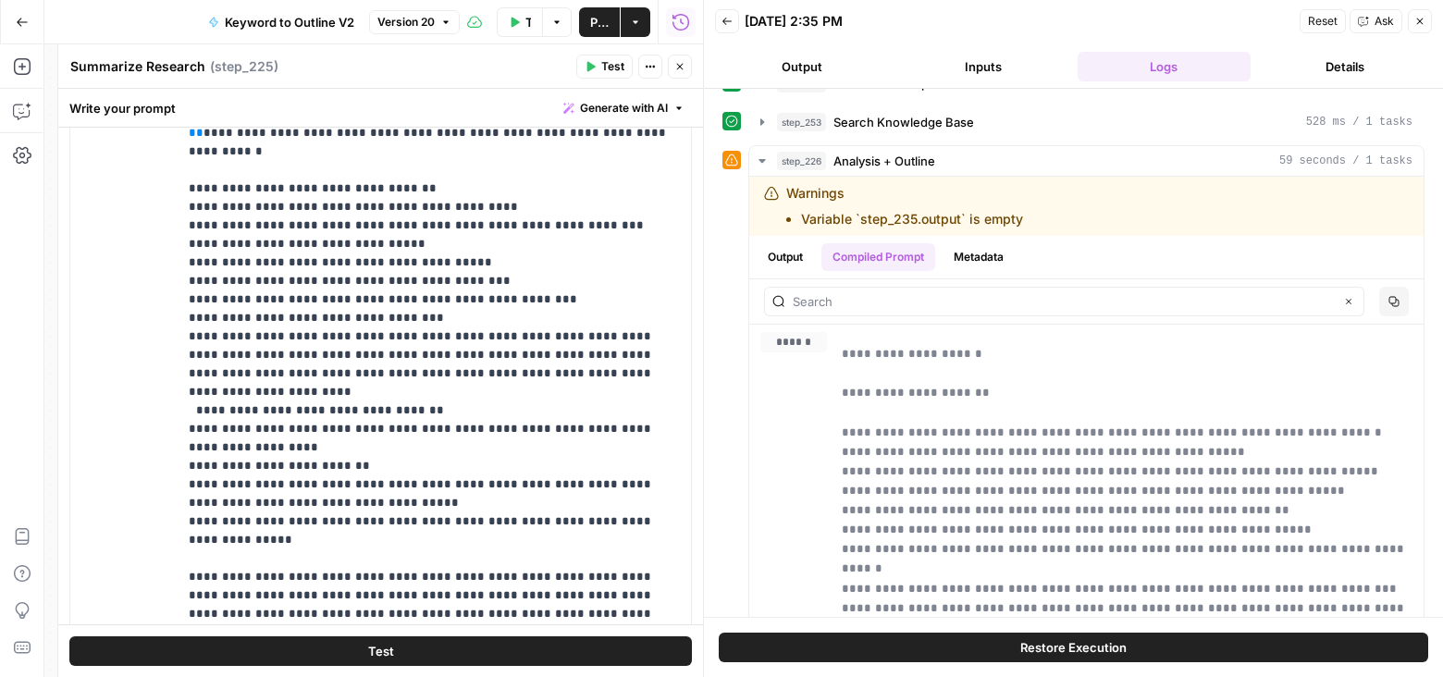
click at [676, 67] on icon "button" at bounding box center [679, 66] width 11 height 11
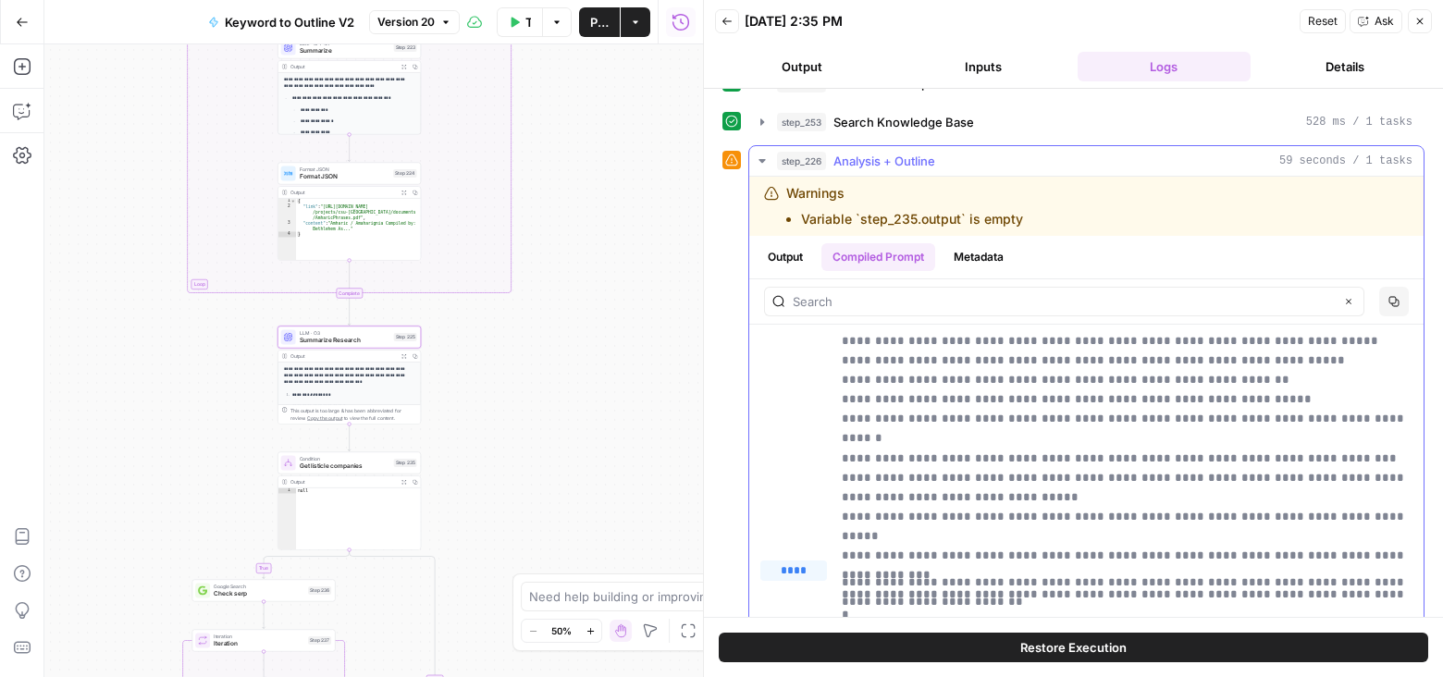
scroll to position [134, 0]
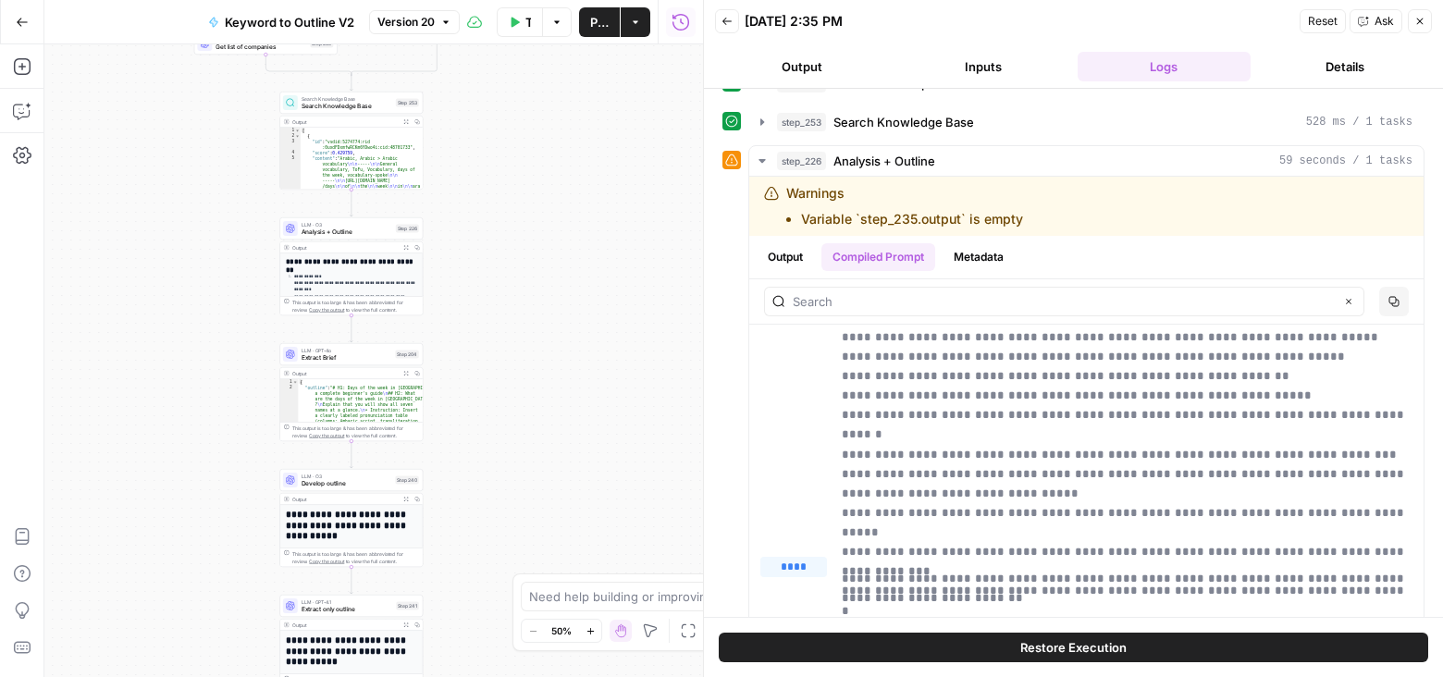
click at [375, 231] on span "Analysis + Outline" at bounding box center [346, 232] width 91 height 9
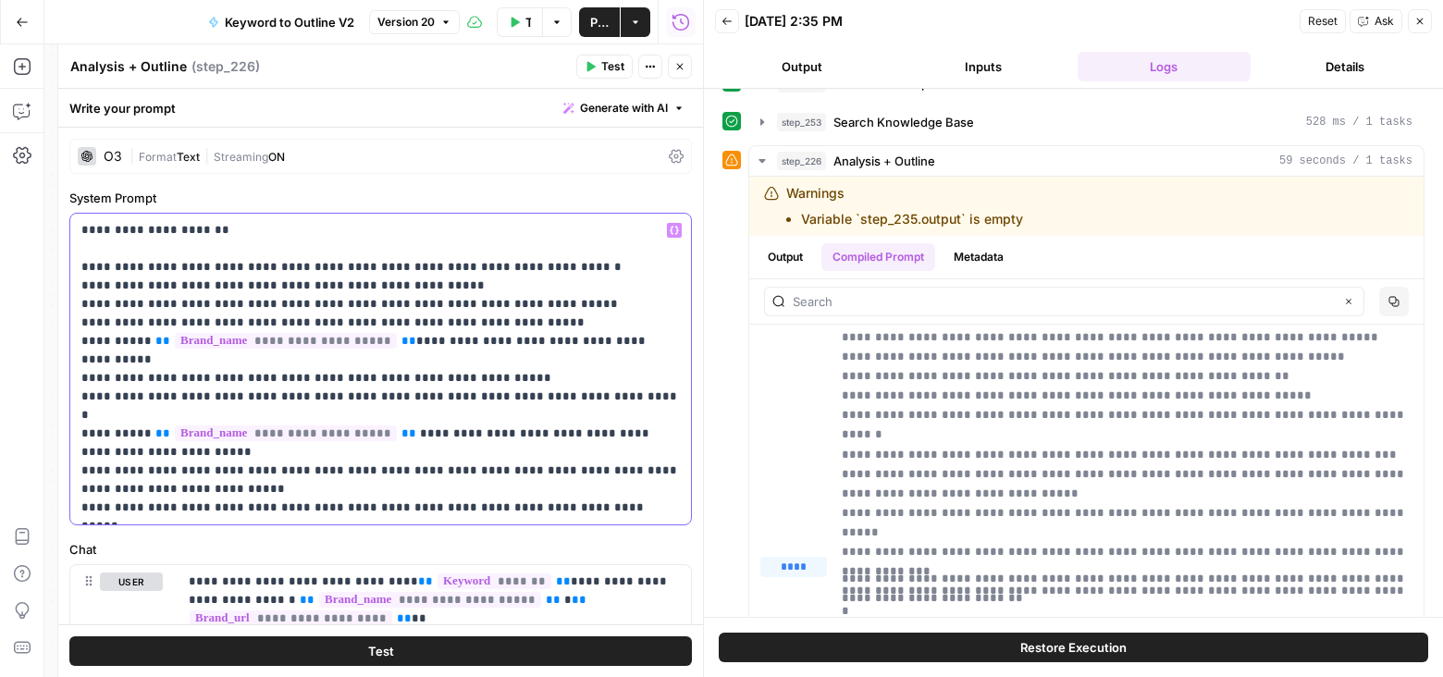
drag, startPoint x: 393, startPoint y: 339, endPoint x: 146, endPoint y: 342, distance: 246.9
click at [145, 341] on p "**********" at bounding box center [380, 369] width 599 height 296
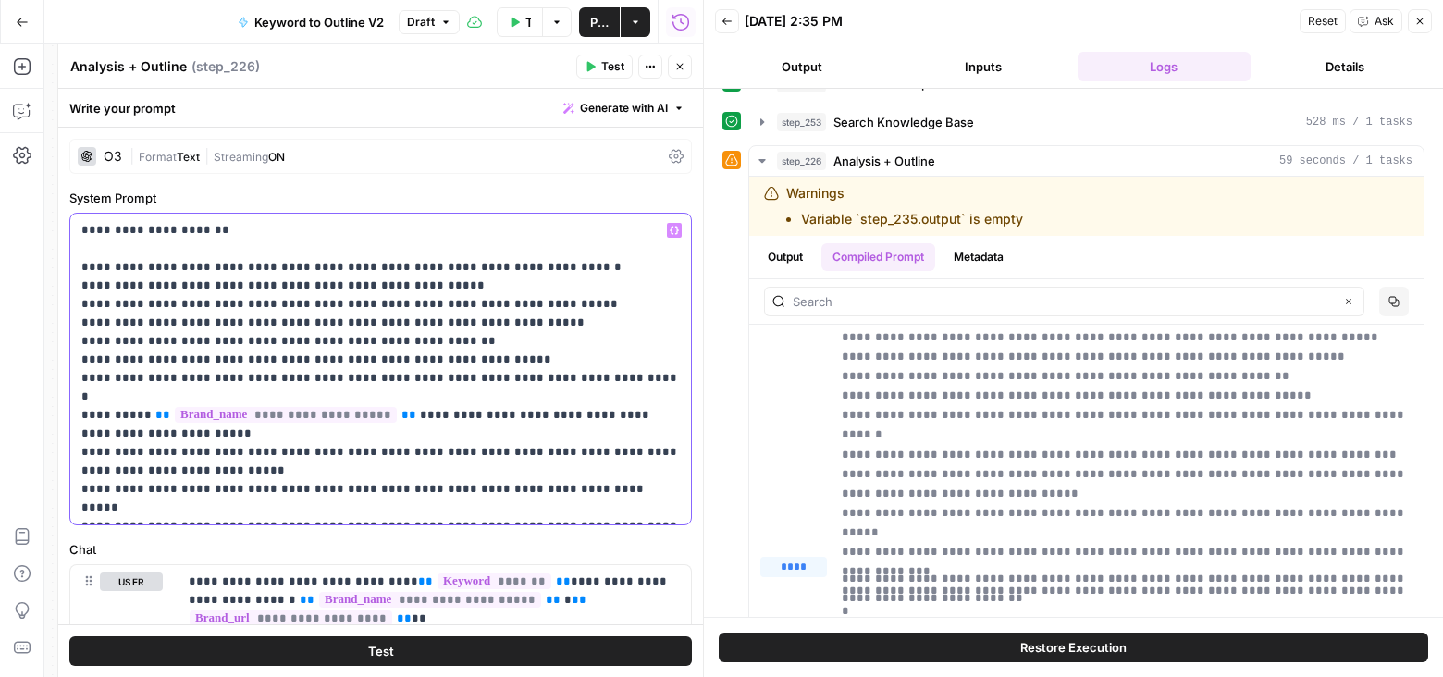
copy p "******"
drag, startPoint x: 369, startPoint y: 394, endPoint x: 140, endPoint y: 395, distance: 229.4
click at [140, 395] on p "**********" at bounding box center [380, 369] width 599 height 296
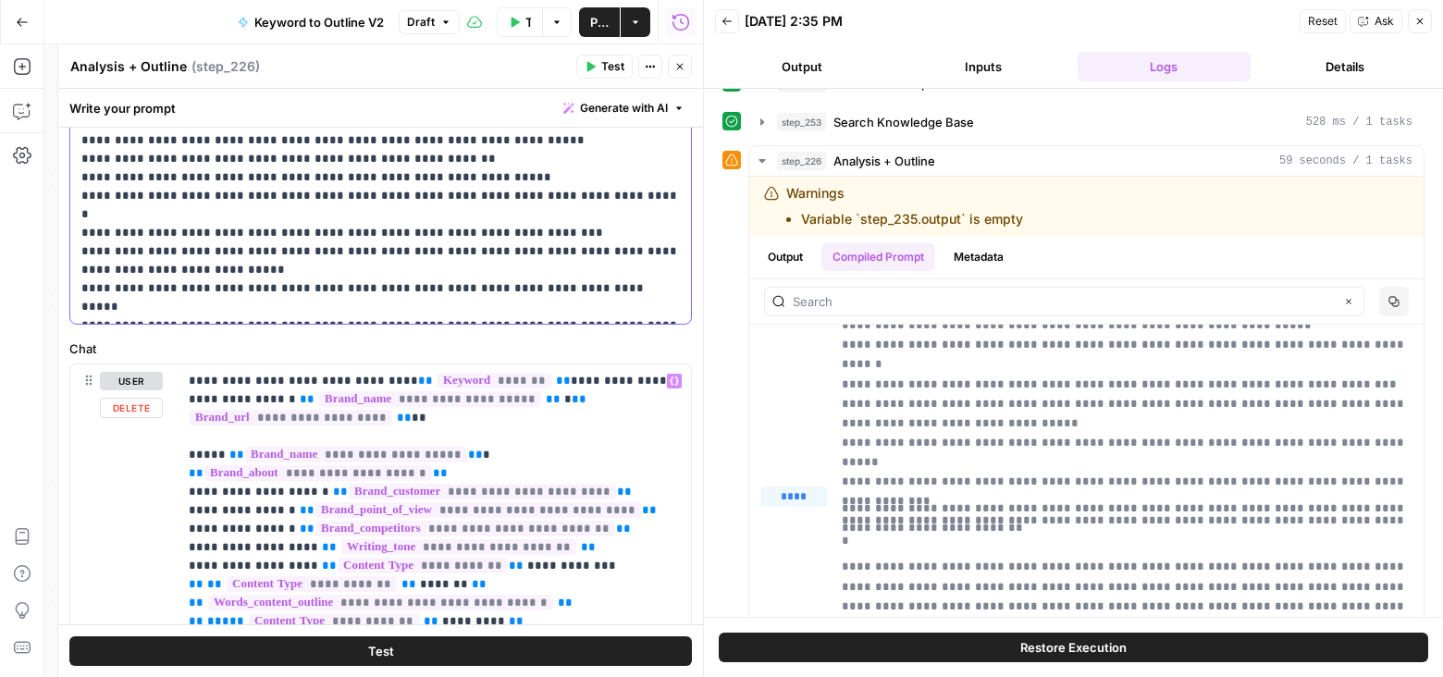
scroll to position [174, 0]
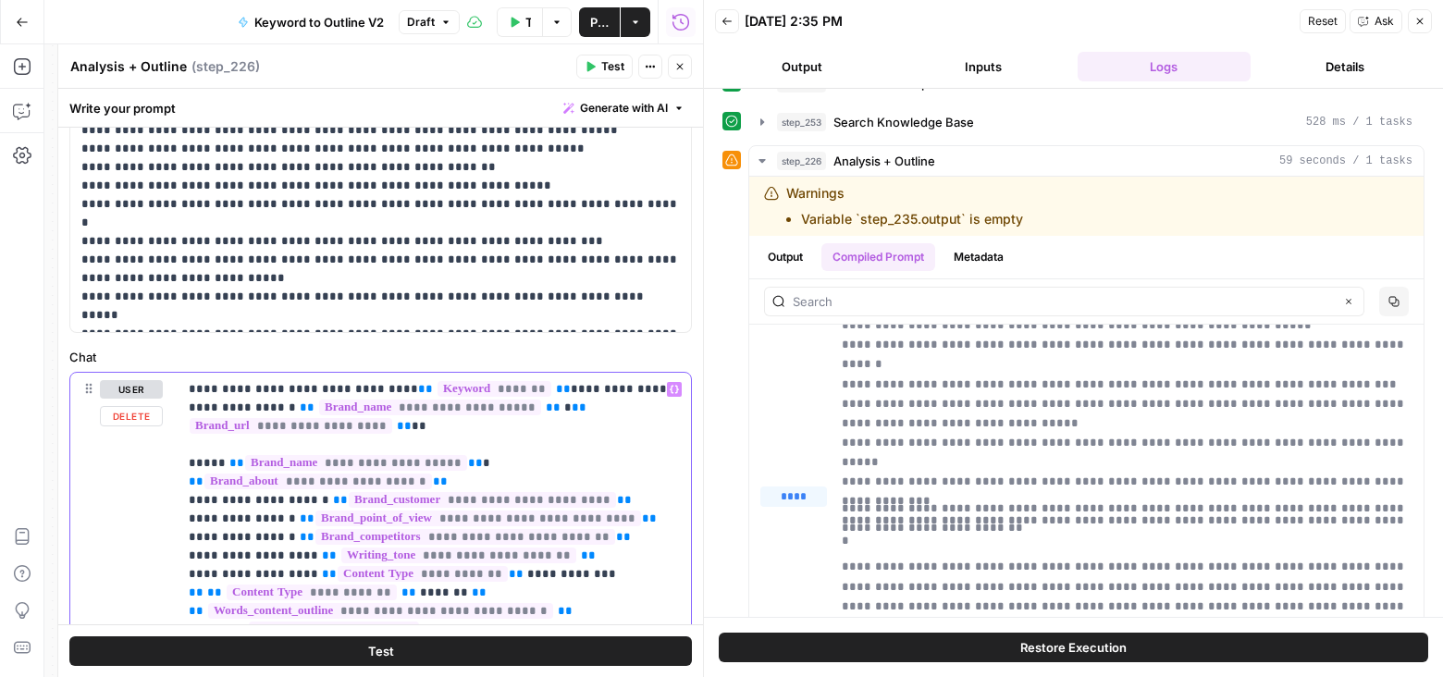
drag, startPoint x: 496, startPoint y: 408, endPoint x: 242, endPoint y: 406, distance: 253.4
paste div
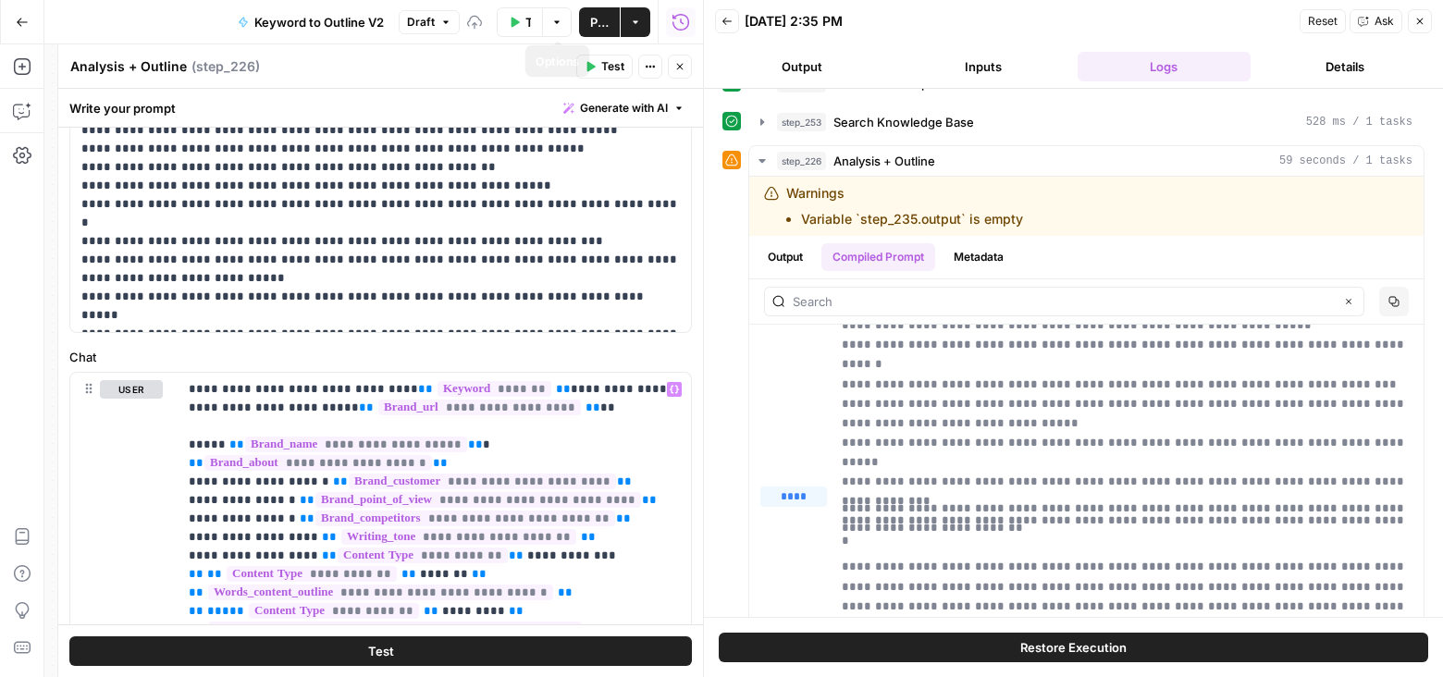
click at [593, 18] on span "Publish" at bounding box center [599, 22] width 18 height 18
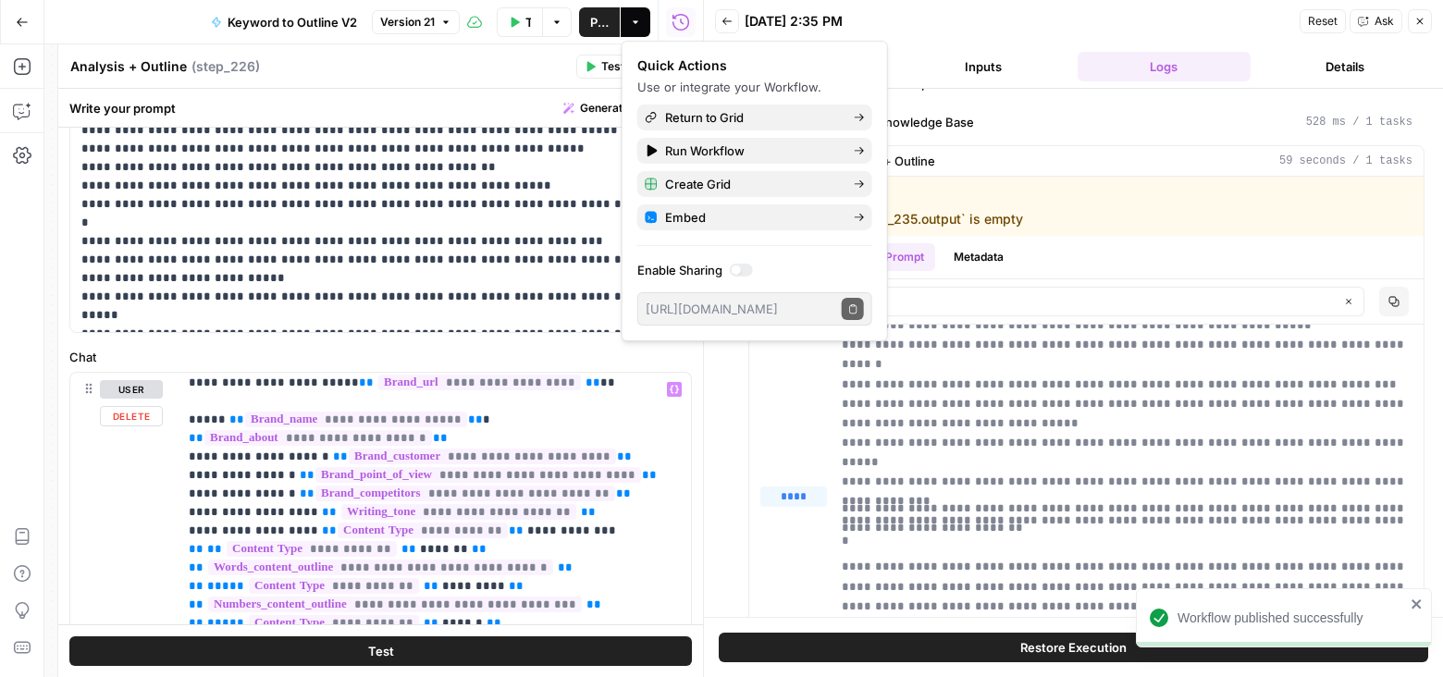
scroll to position [28, 0]
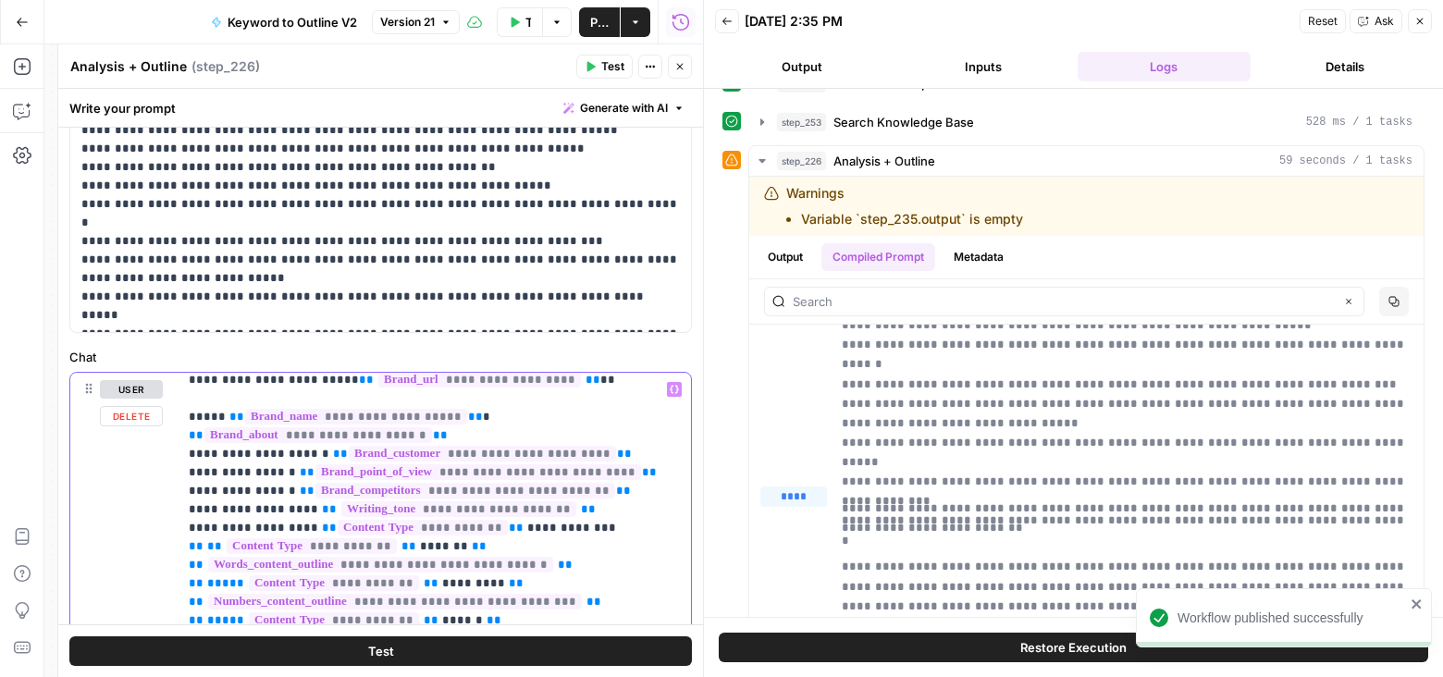
drag, startPoint x: 467, startPoint y: 413, endPoint x: 225, endPoint y: 412, distance: 242.3
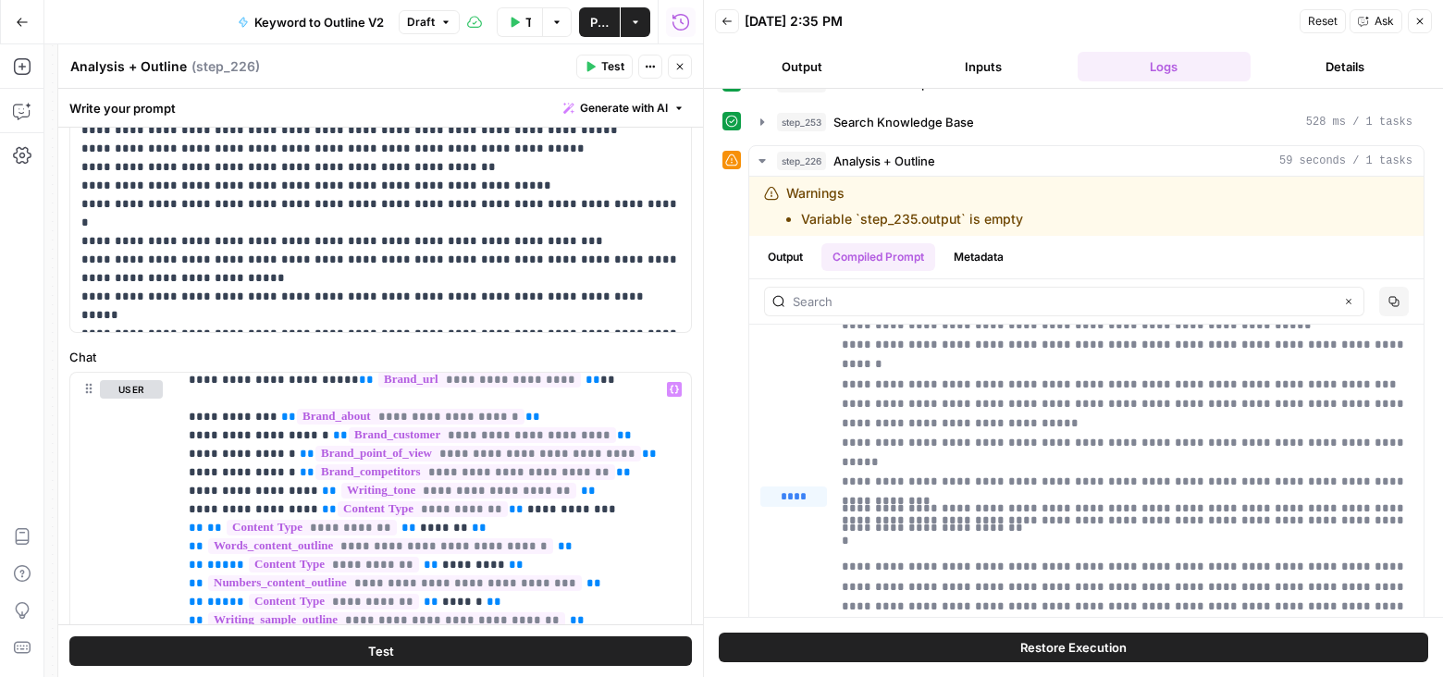
click at [603, 16] on span "Publish" at bounding box center [599, 22] width 18 height 18
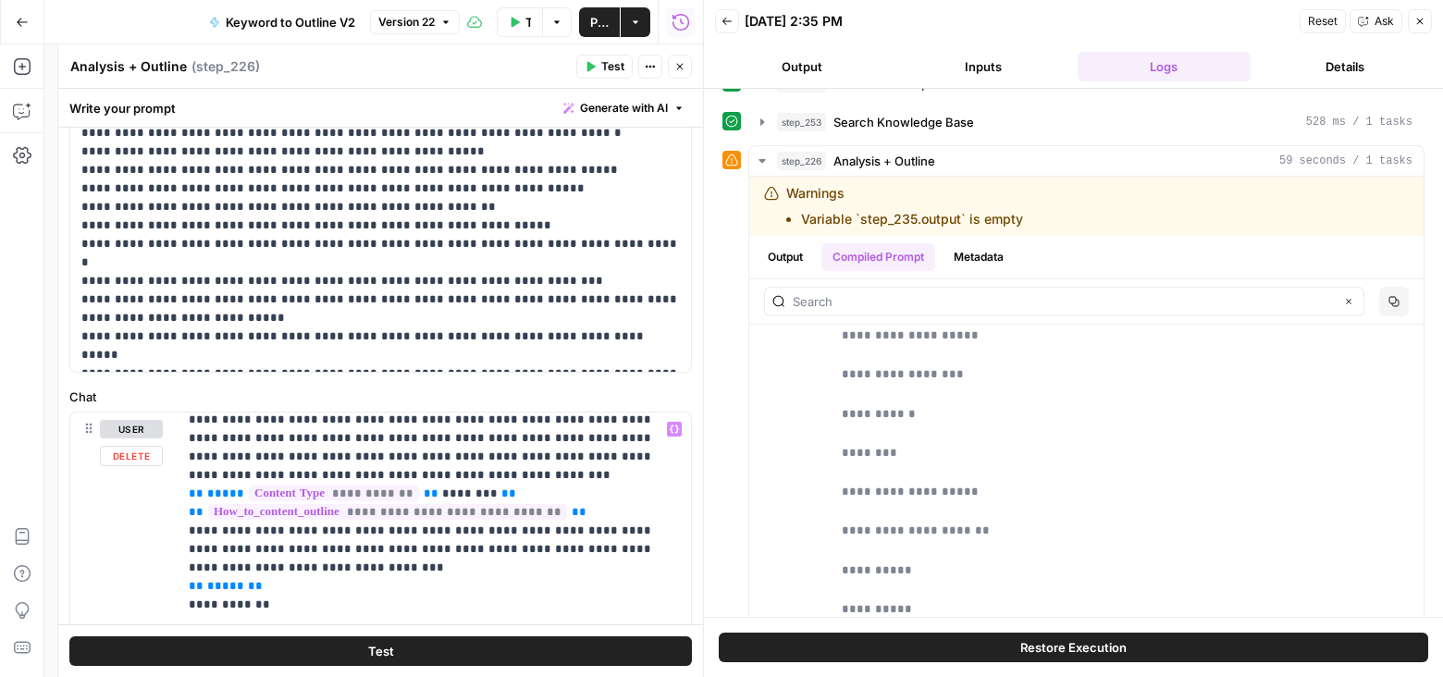
scroll to position [3007, 0]
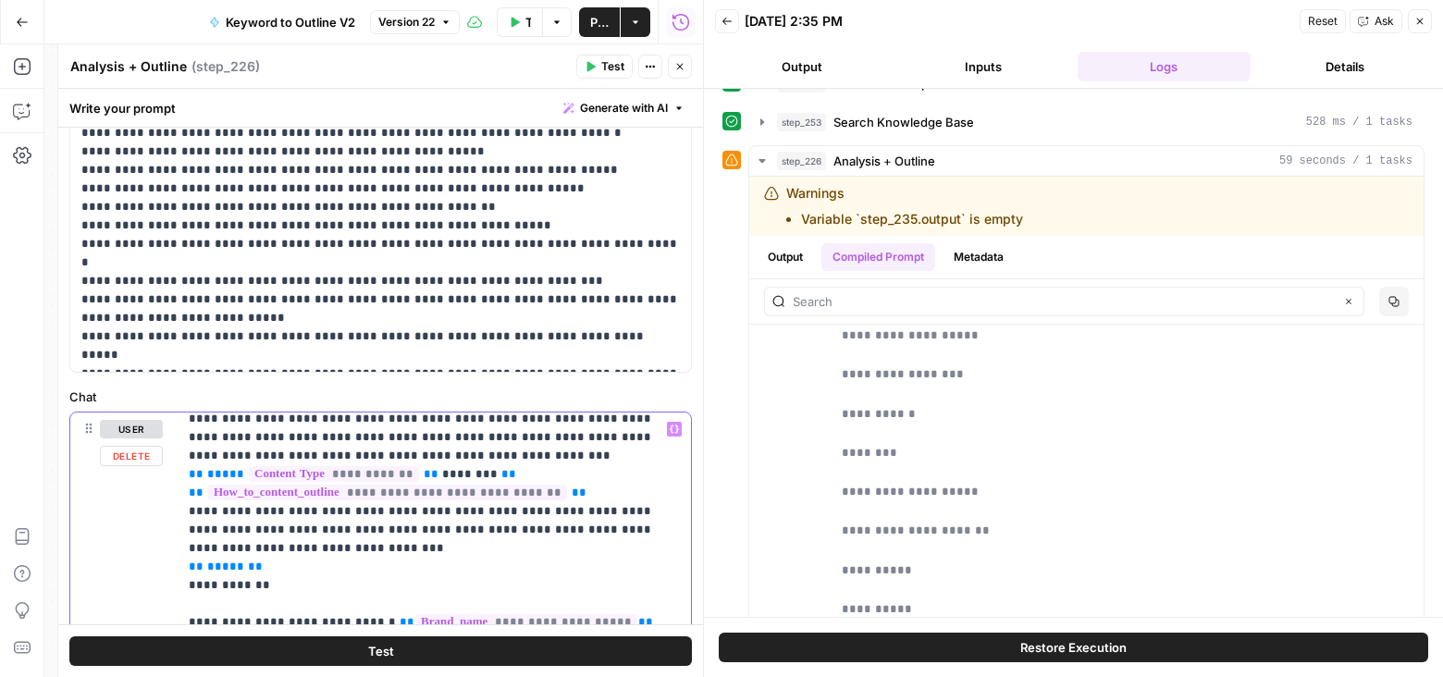
drag, startPoint x: 463, startPoint y: 491, endPoint x: 221, endPoint y: 488, distance: 242.3
copy p "******"
drag, startPoint x: 456, startPoint y: 510, endPoint x: 215, endPoint y: 510, distance: 240.5
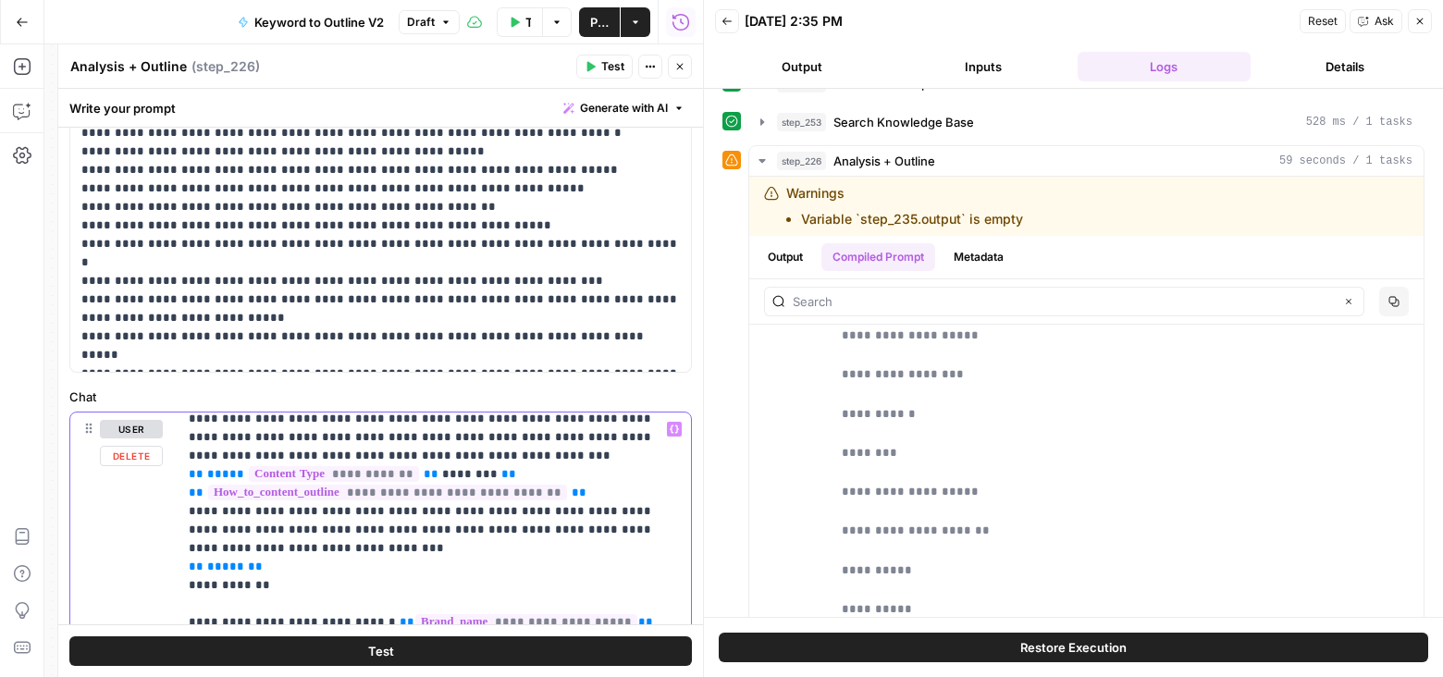
drag, startPoint x: 490, startPoint y: 527, endPoint x: 248, endPoint y: 532, distance: 242.3
drag, startPoint x: 429, startPoint y: 549, endPoint x: 161, endPoint y: 549, distance: 268.2
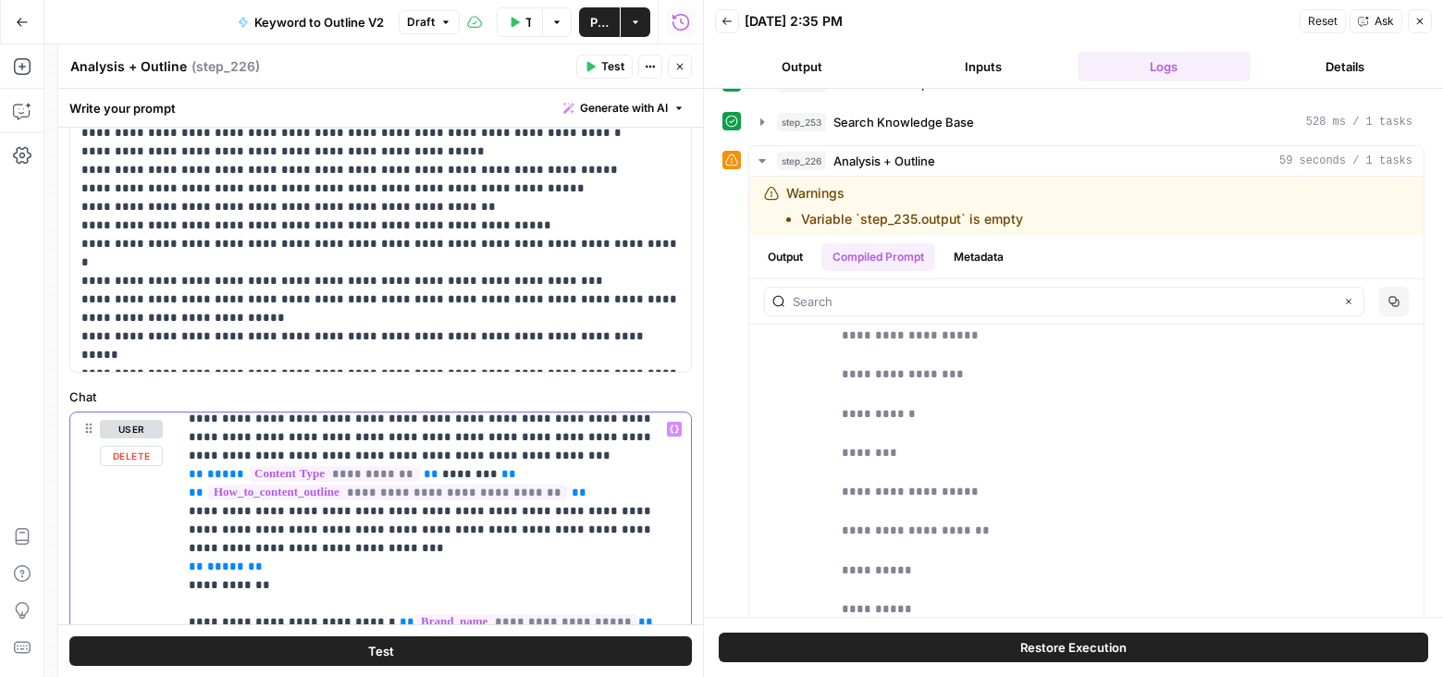
drag, startPoint x: 428, startPoint y: 548, endPoint x: 186, endPoint y: 549, distance: 242.3
drag, startPoint x: 430, startPoint y: 567, endPoint x: 146, endPoint y: 567, distance: 283.9
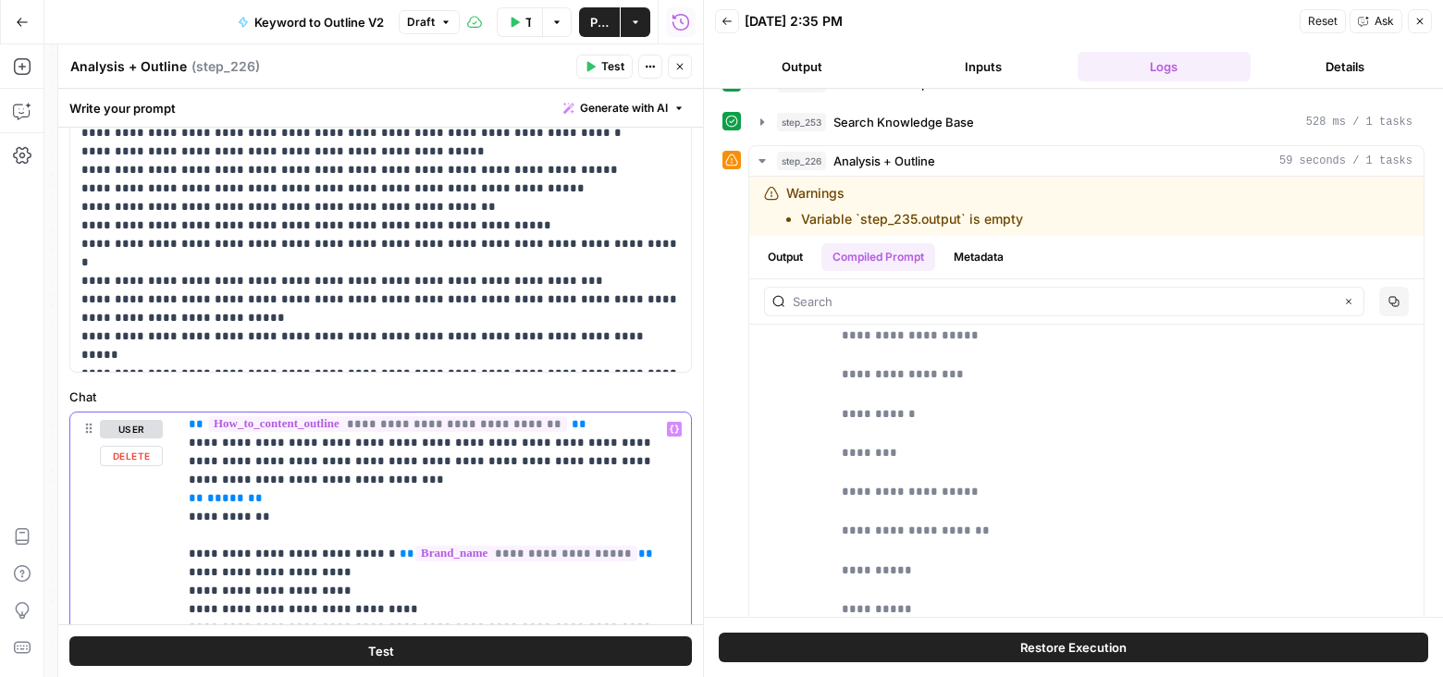
scroll to position [3113, 0]
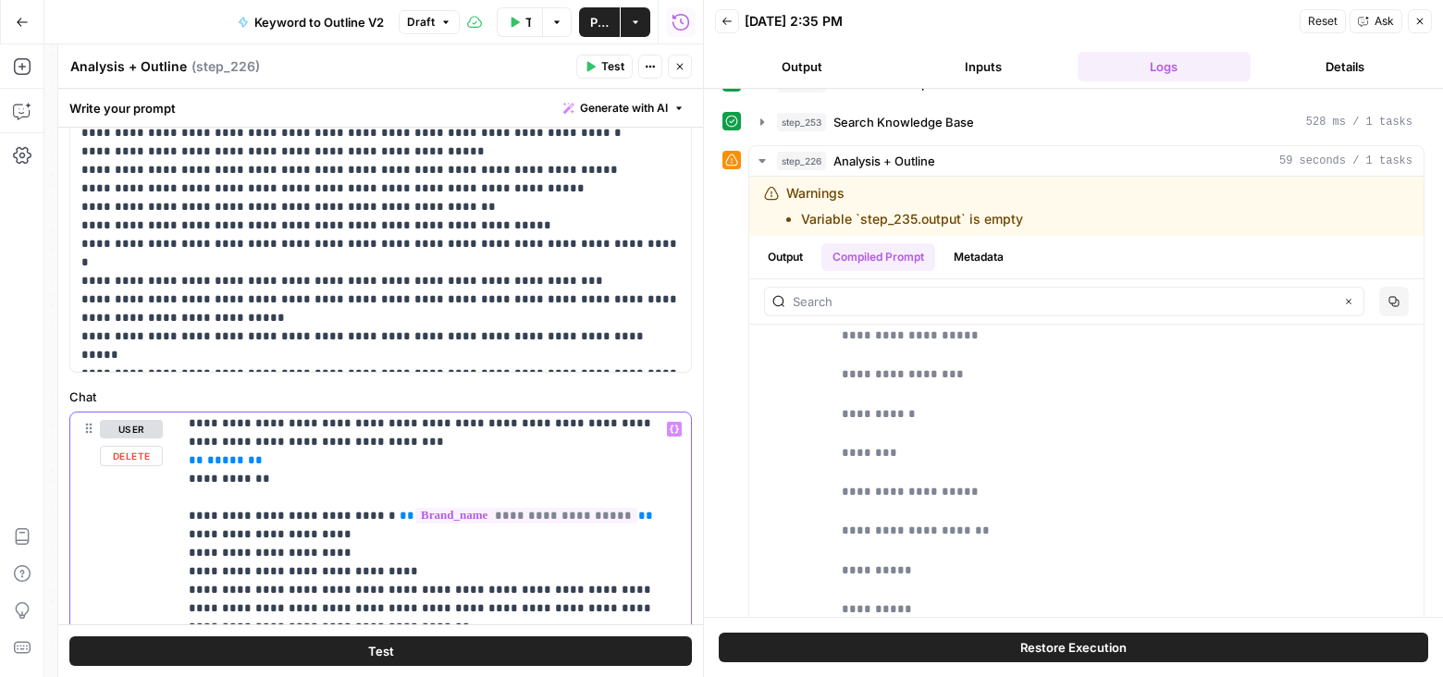
drag, startPoint x: 456, startPoint y: 493, endPoint x: 214, endPoint y: 497, distance: 242.3
drag, startPoint x: 609, startPoint y: 514, endPoint x: 368, endPoint y: 513, distance: 241.4
drag, startPoint x: 431, startPoint y: 532, endPoint x: 179, endPoint y: 535, distance: 251.6
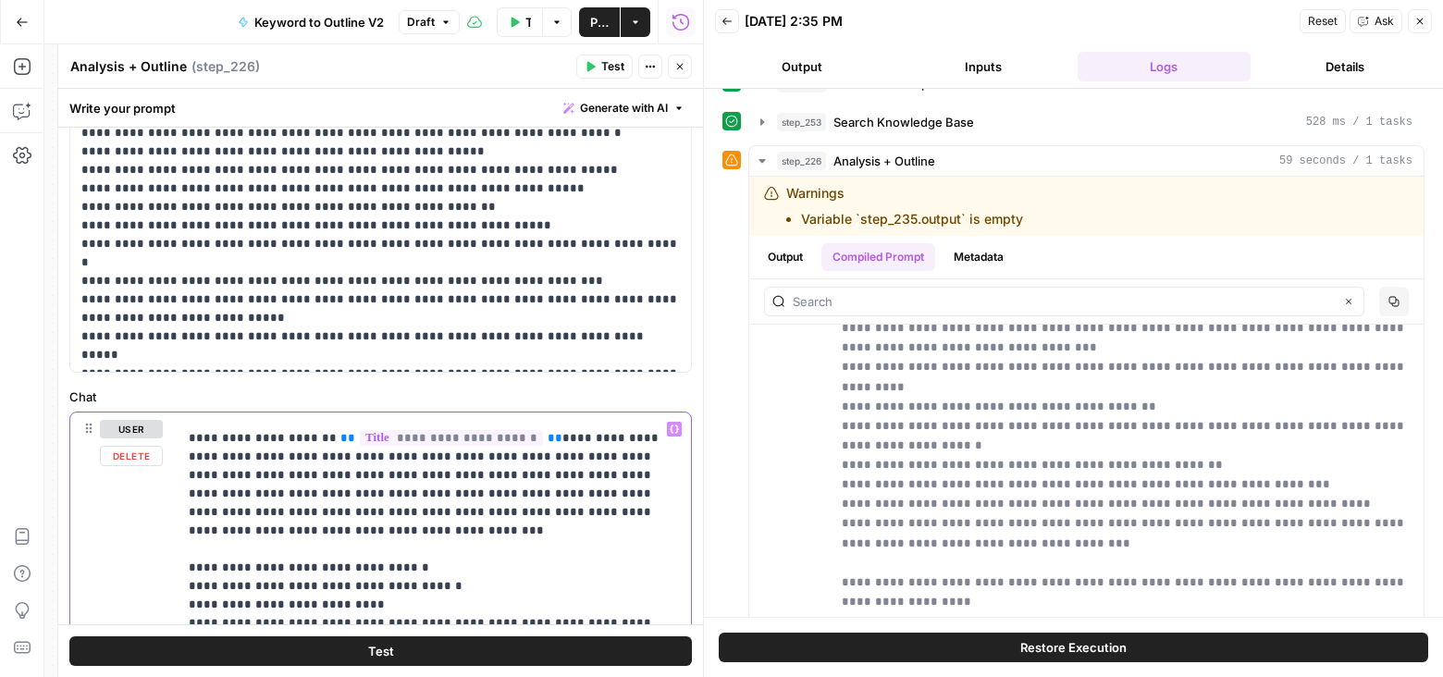
scroll to position [3851, 0]
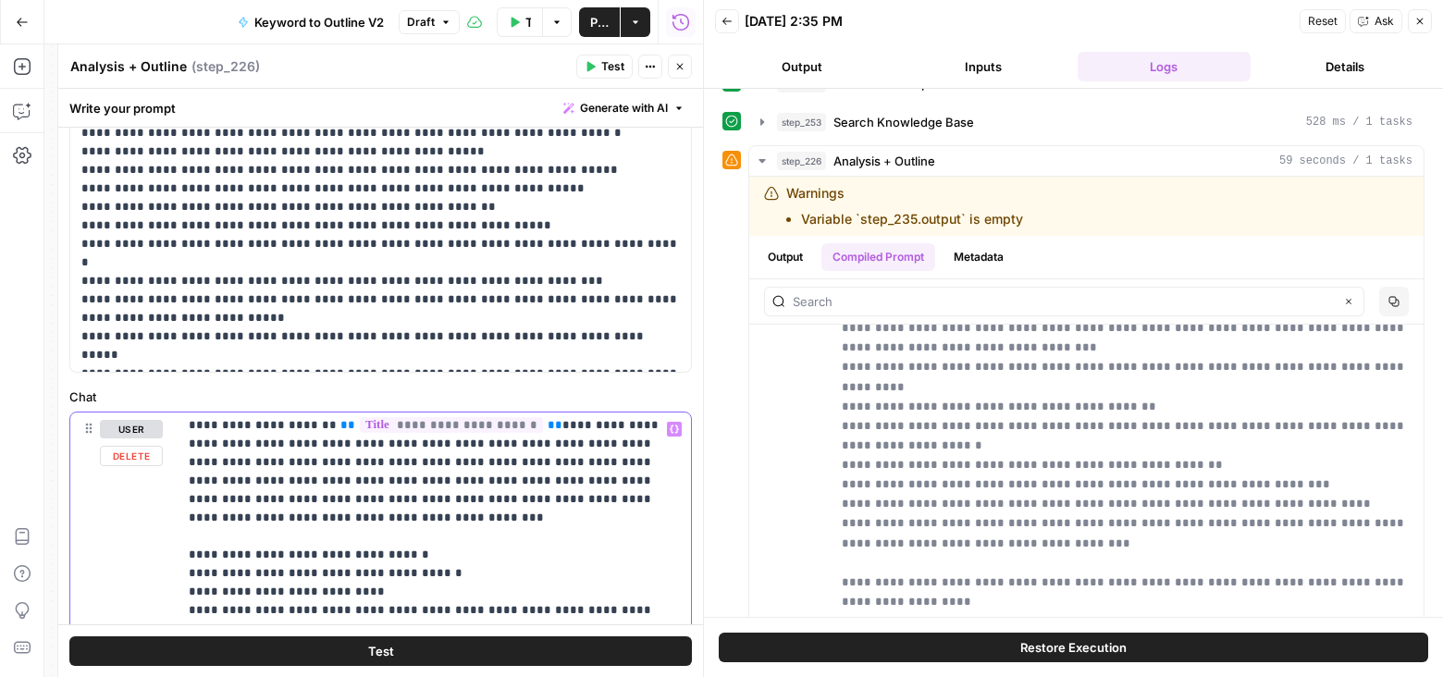
drag, startPoint x: 533, startPoint y: 479, endPoint x: 290, endPoint y: 479, distance: 242.3
click at [290, 479] on p "**********" at bounding box center [435, 296] width 492 height 7454
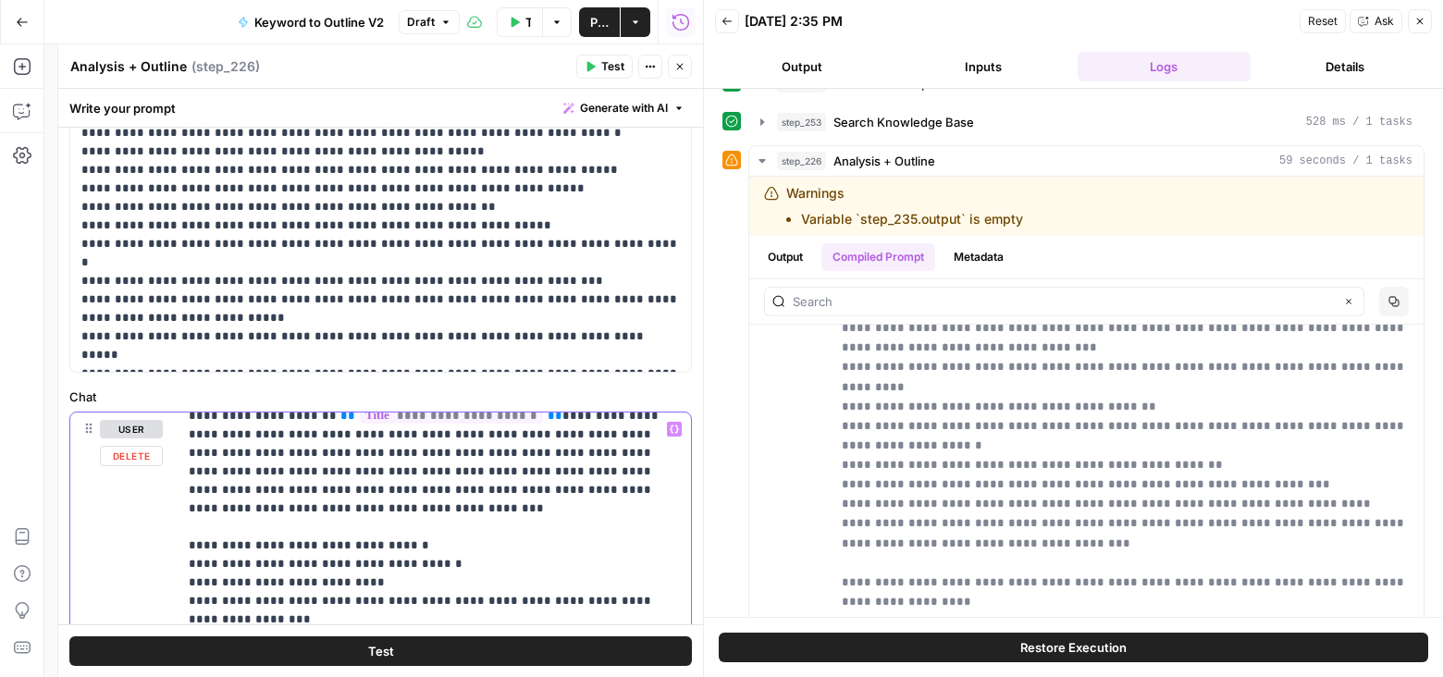
drag, startPoint x: 656, startPoint y: 526, endPoint x: 451, endPoint y: 525, distance: 204.4
click at [413, 525] on p "**********" at bounding box center [435, 287] width 492 height 7454
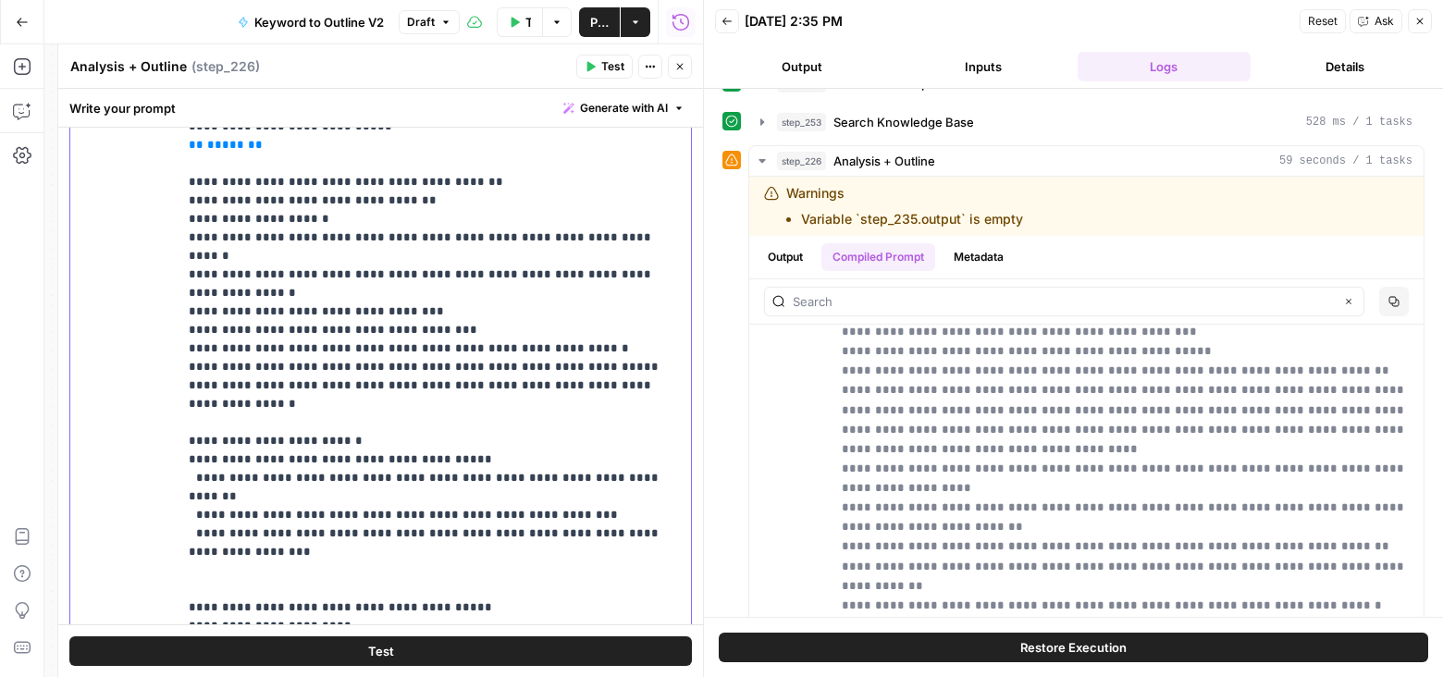
scroll to position [648, 0]
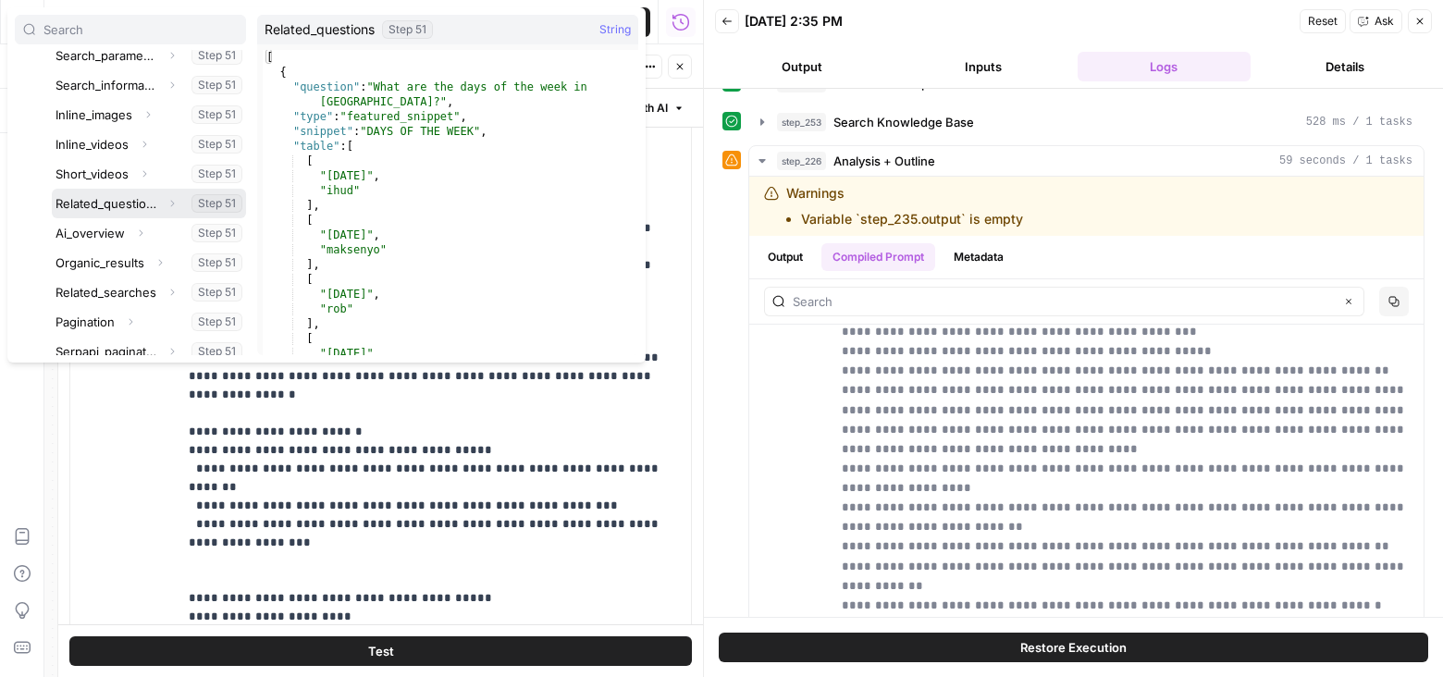
click at [173, 199] on icon "button" at bounding box center [171, 203] width 11 height 11
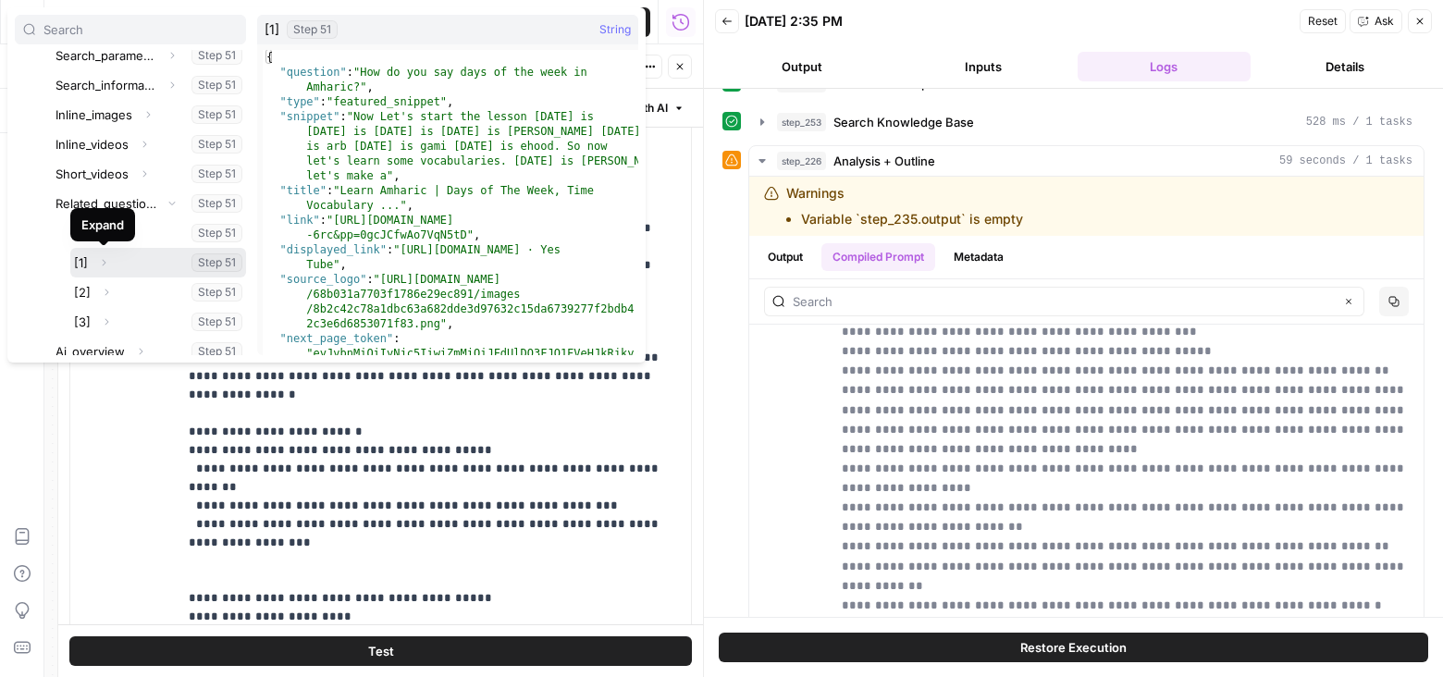
click at [105, 259] on icon "button" at bounding box center [103, 262] width 11 height 11
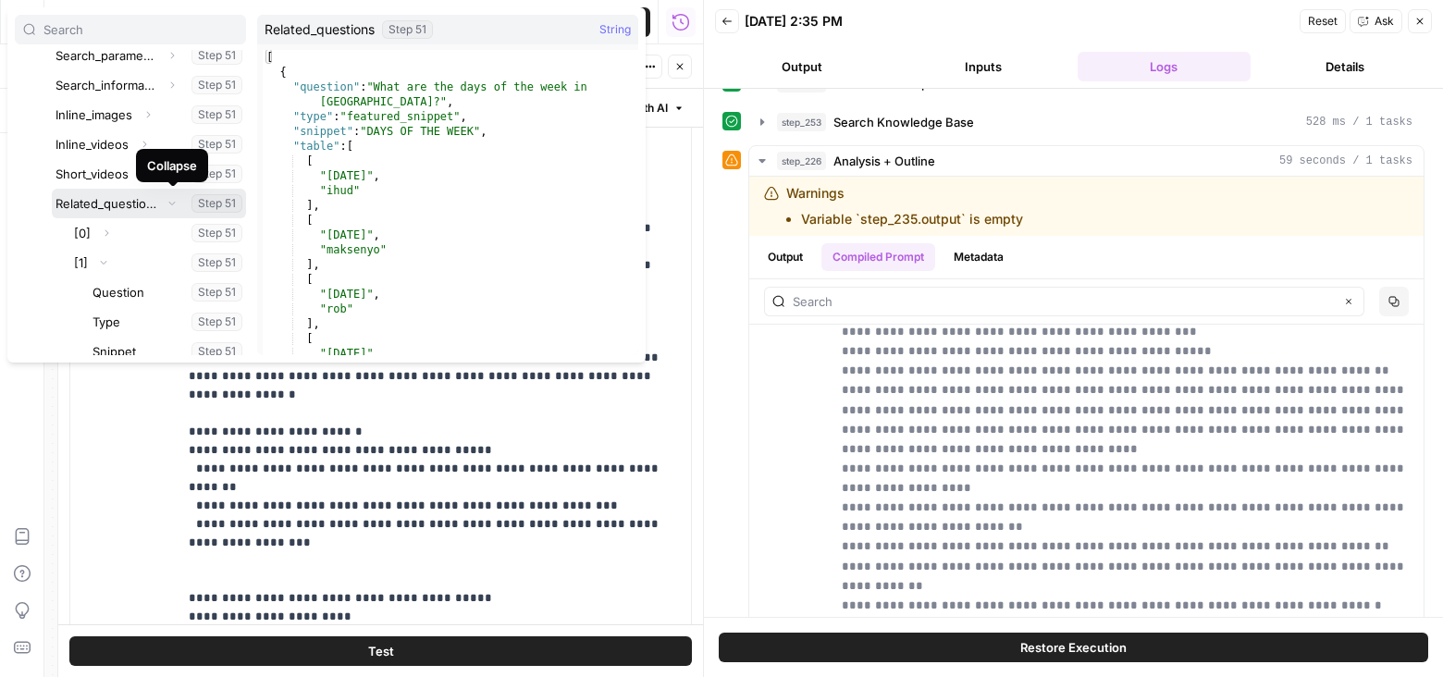
click at [168, 200] on icon "button" at bounding box center [171, 203] width 11 height 11
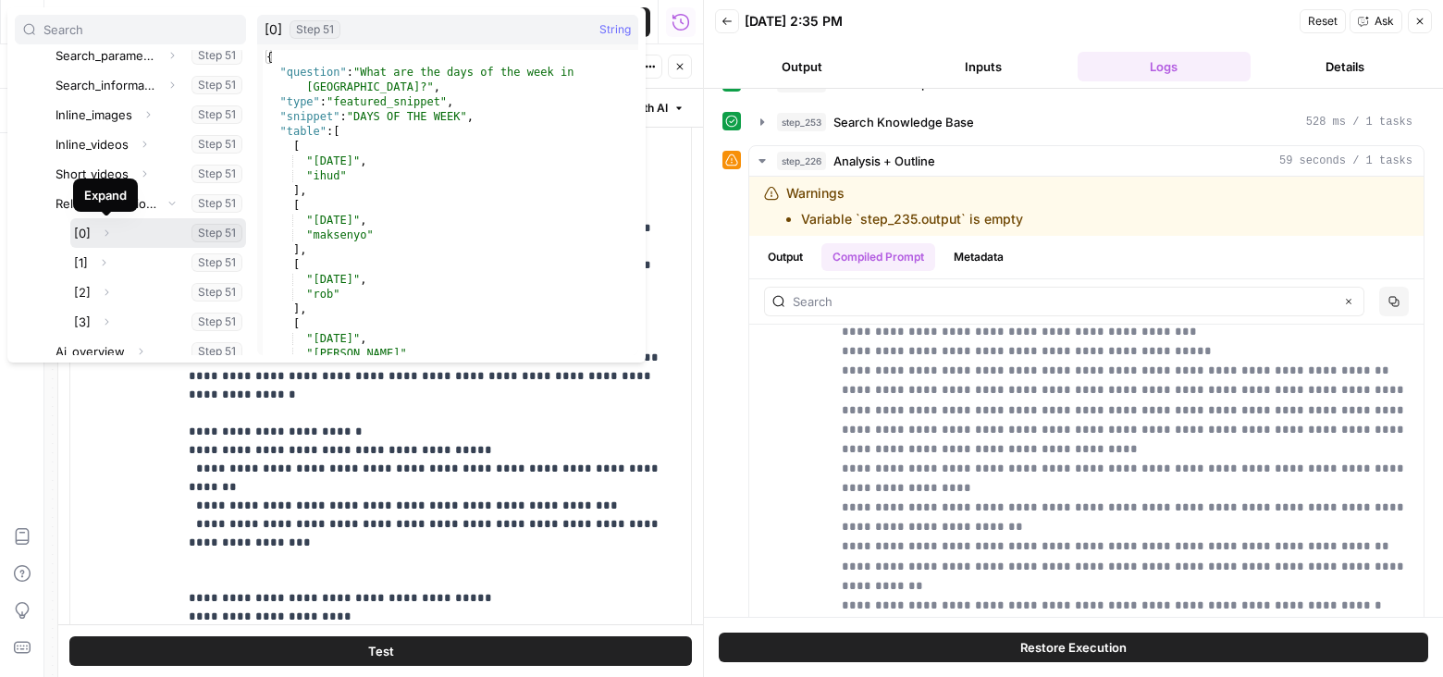
click at [106, 230] on icon "button" at bounding box center [107, 233] width 4 height 6
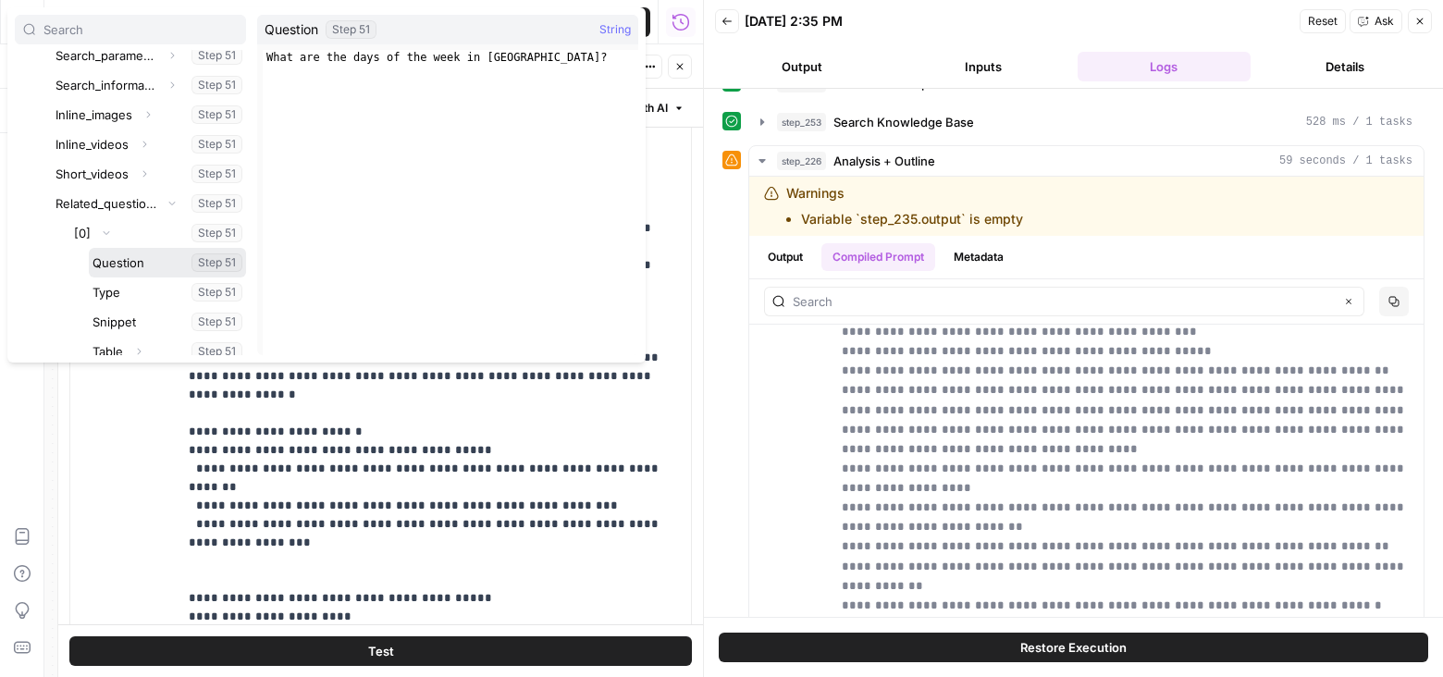
click at [117, 263] on button "Select variable Question" at bounding box center [167, 263] width 157 height 30
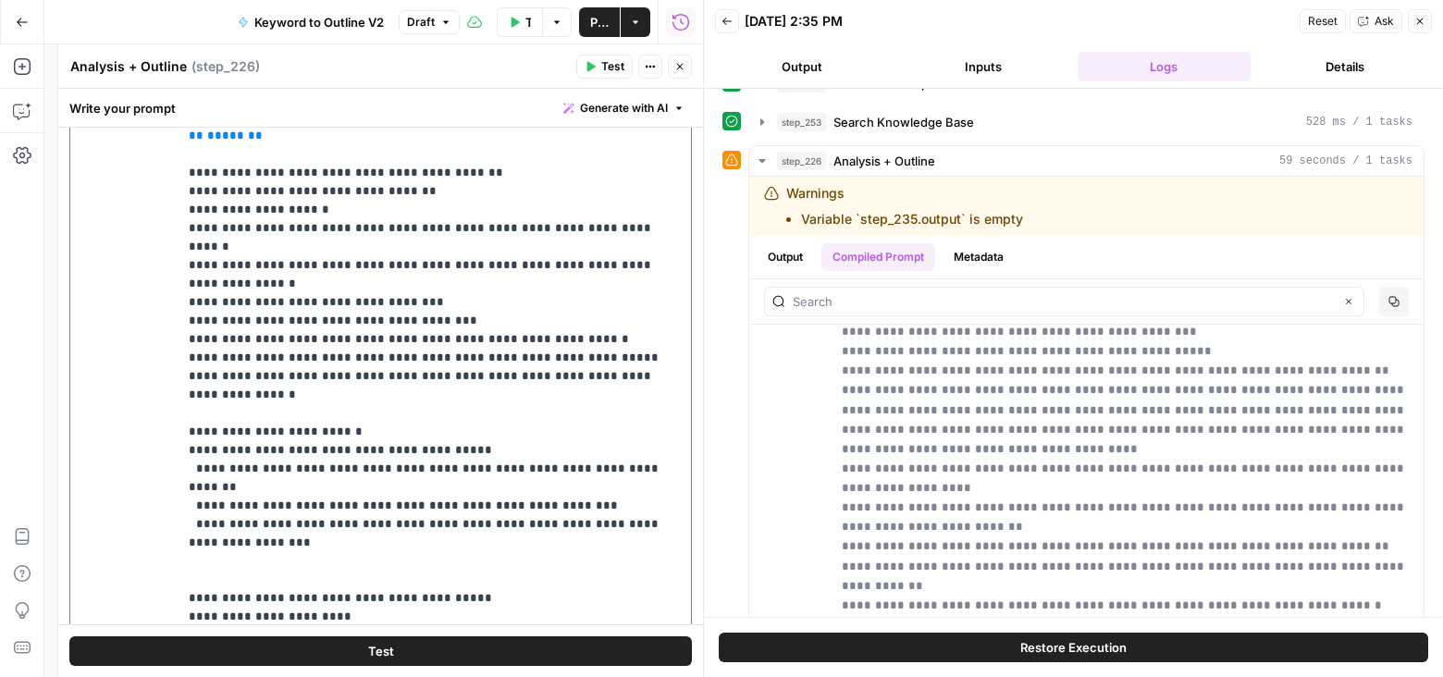
drag, startPoint x: 634, startPoint y: 314, endPoint x: 534, endPoint y: 341, distance: 104.6
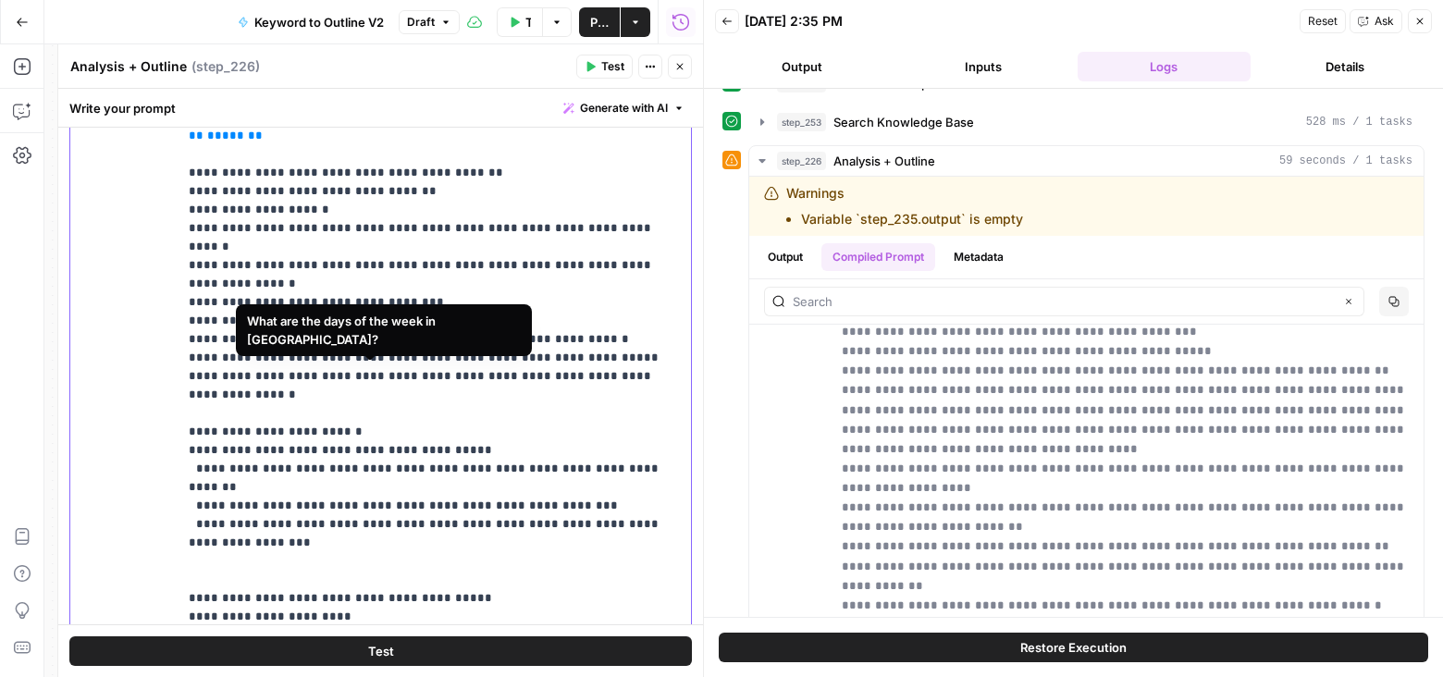
copy p "**********"
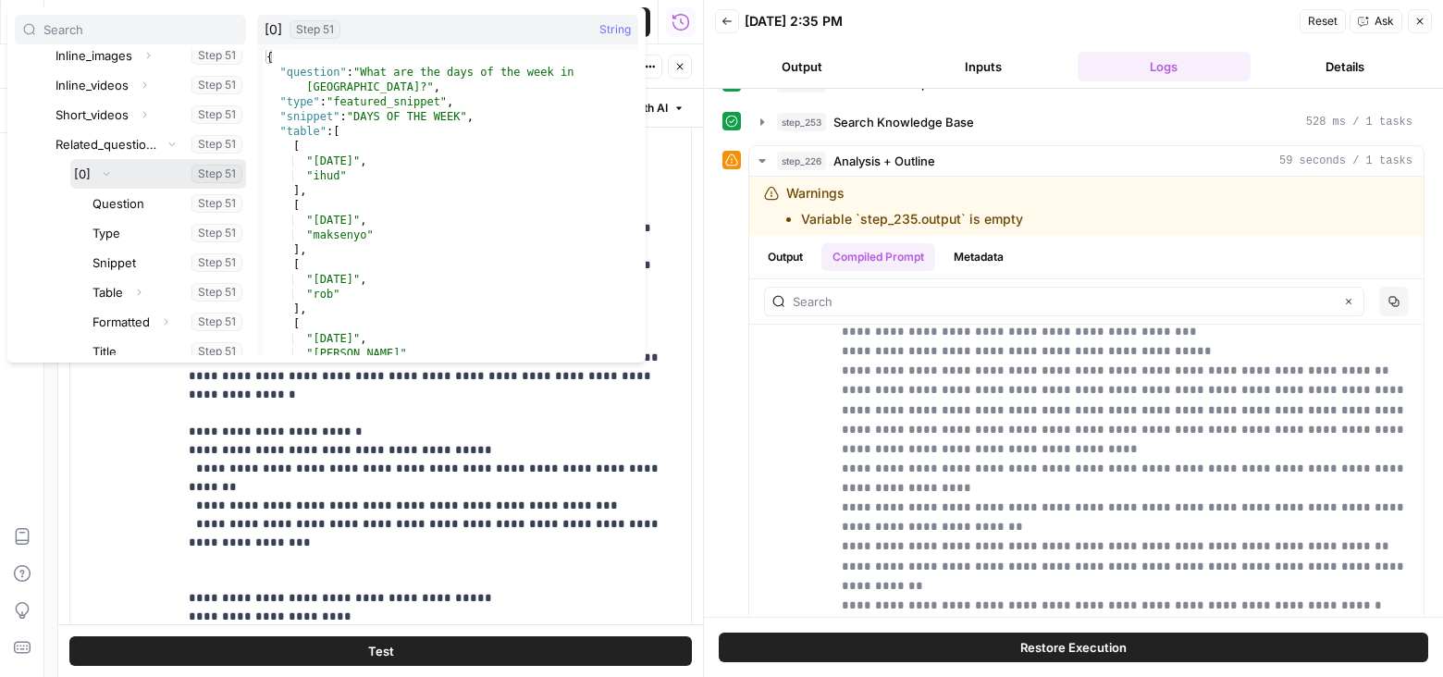
click at [106, 173] on icon "button" at bounding box center [107, 174] width 6 height 4
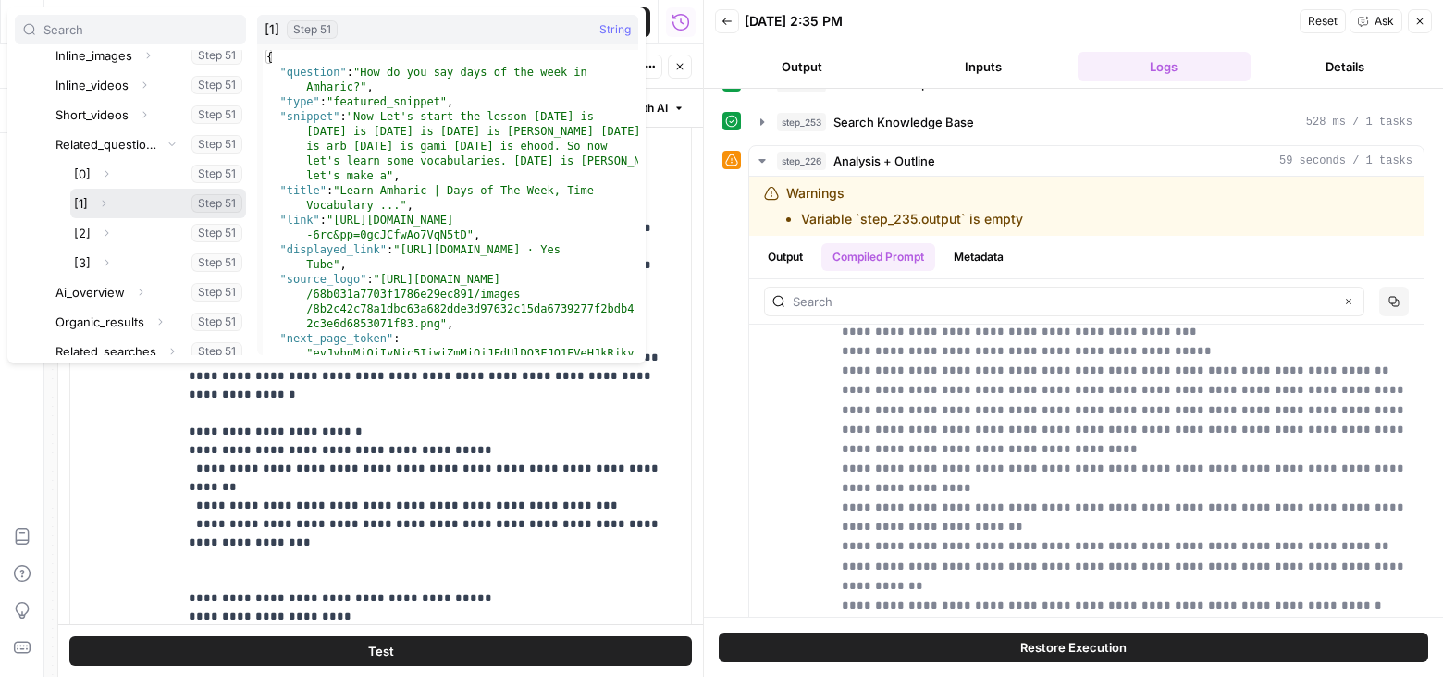
click at [106, 199] on icon "button" at bounding box center [103, 203] width 11 height 11
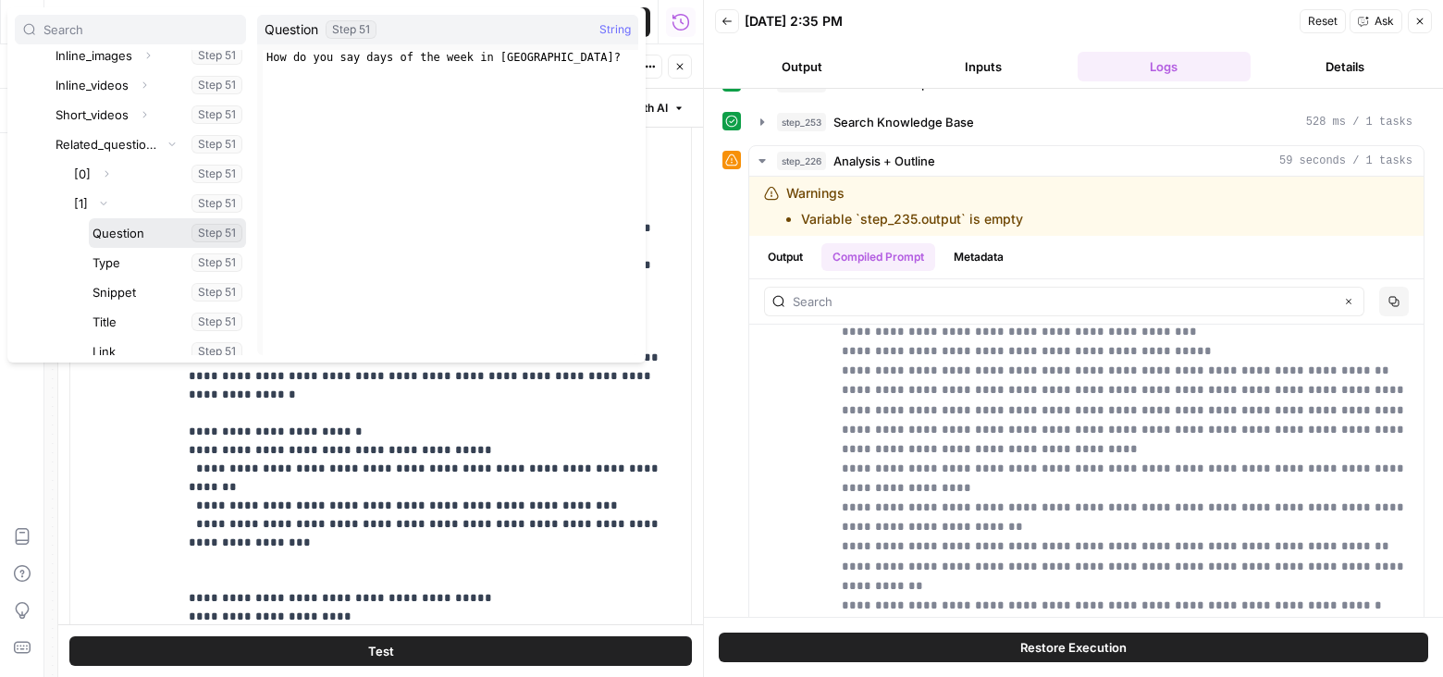
click at [118, 231] on button "Select variable Question" at bounding box center [167, 233] width 157 height 30
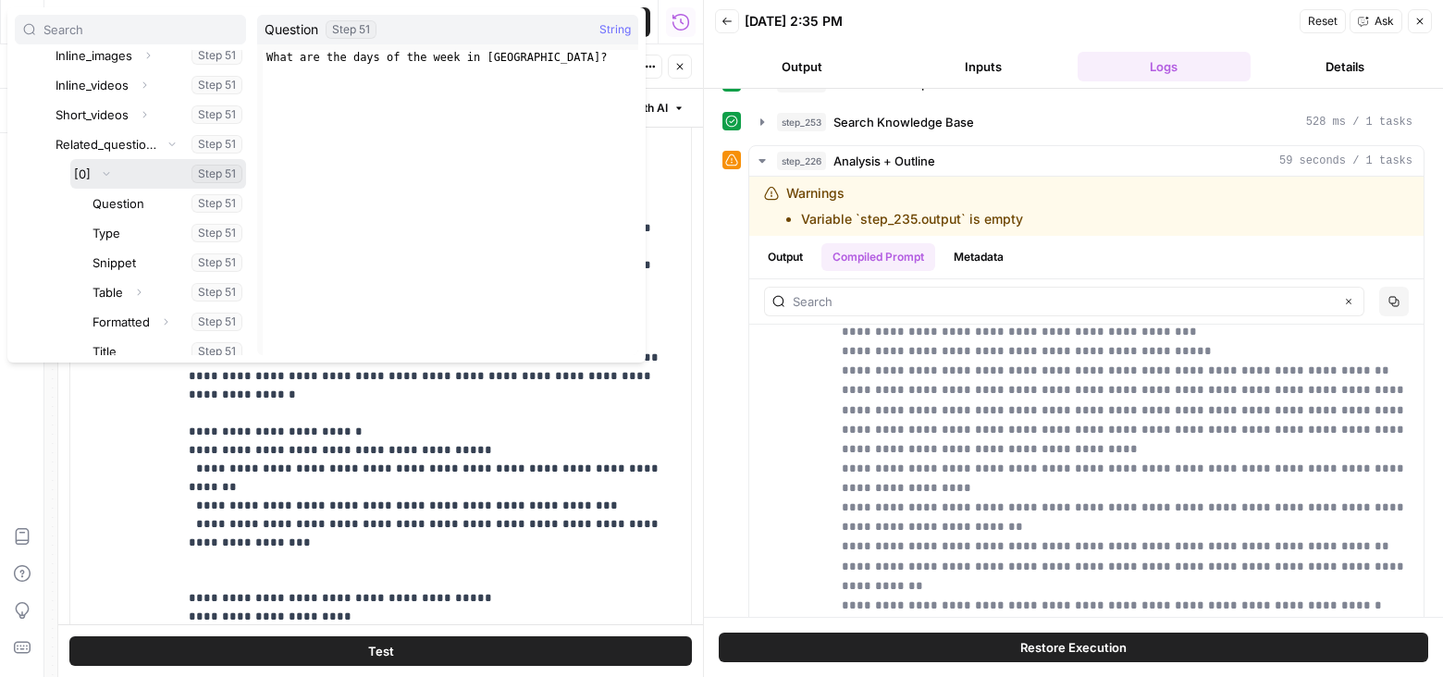
click at [102, 168] on icon "button" at bounding box center [106, 173] width 11 height 11
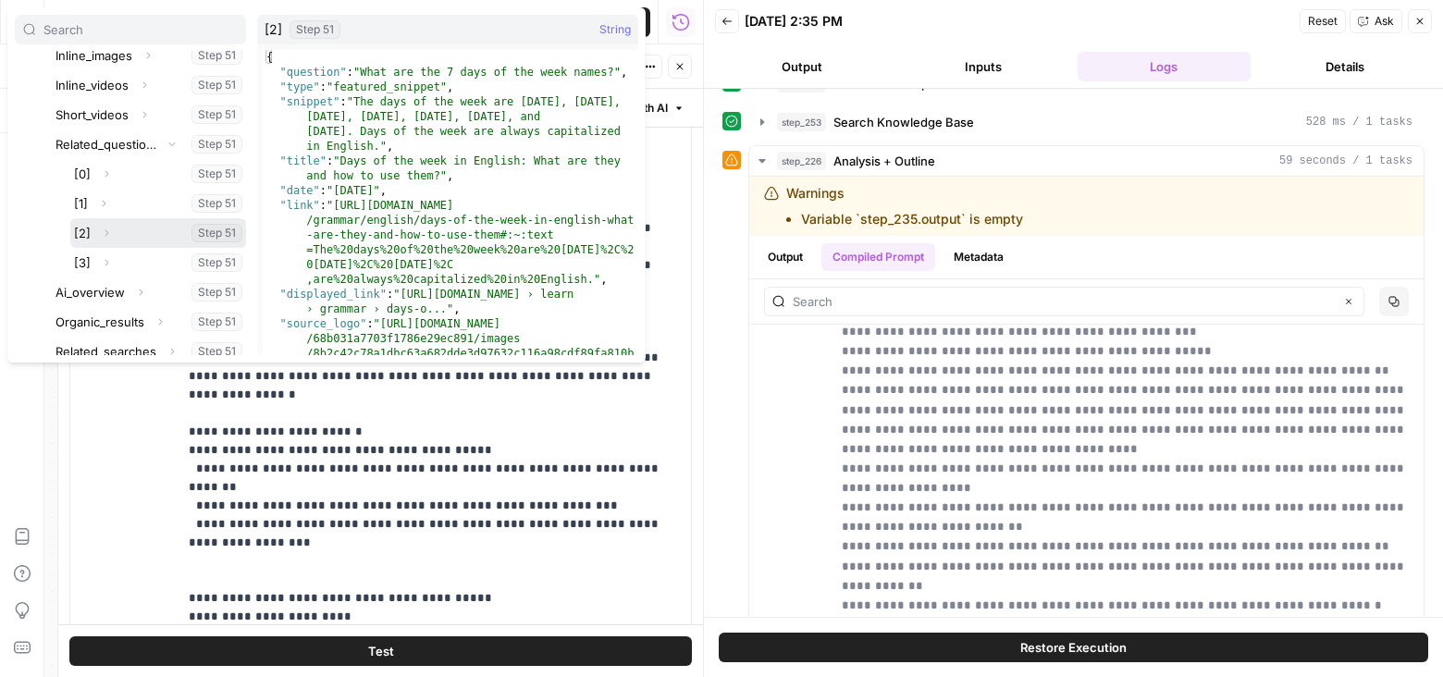
click at [105, 233] on icon "button" at bounding box center [106, 233] width 11 height 11
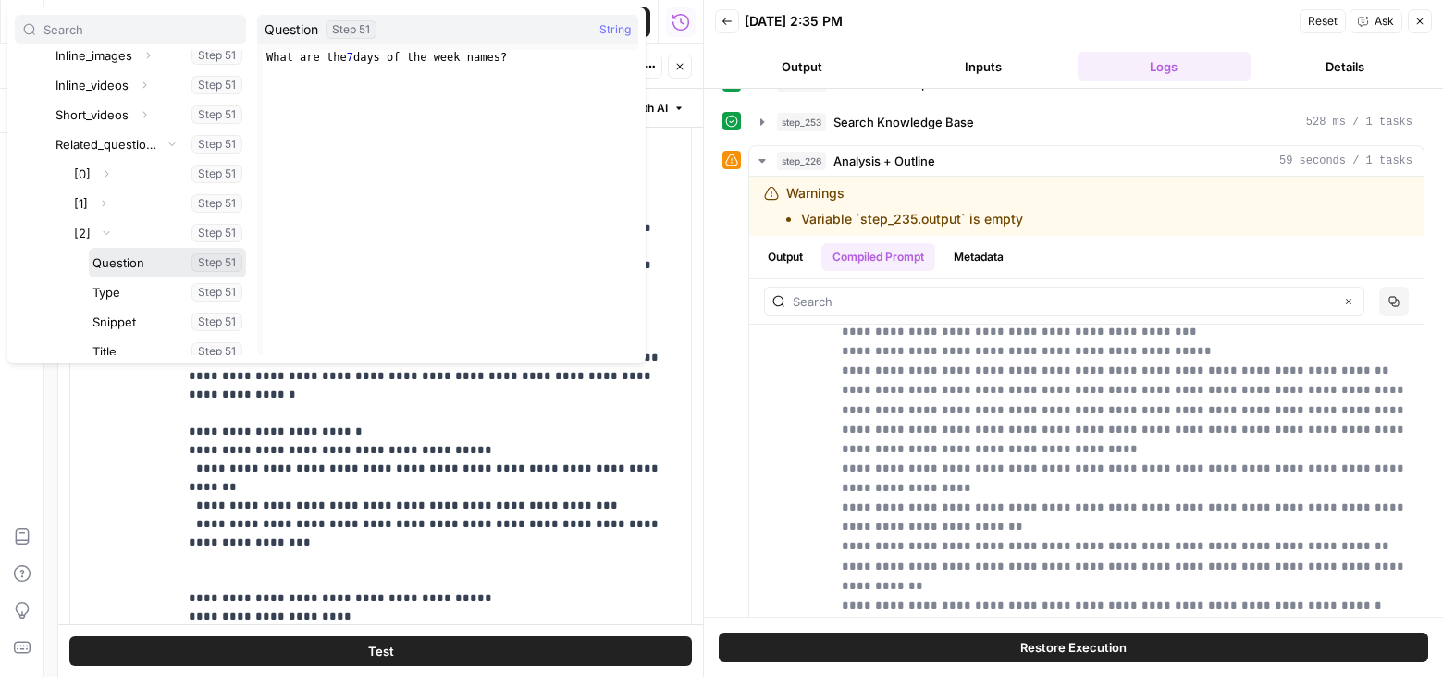
click at [109, 260] on button "Select variable Question" at bounding box center [167, 263] width 157 height 30
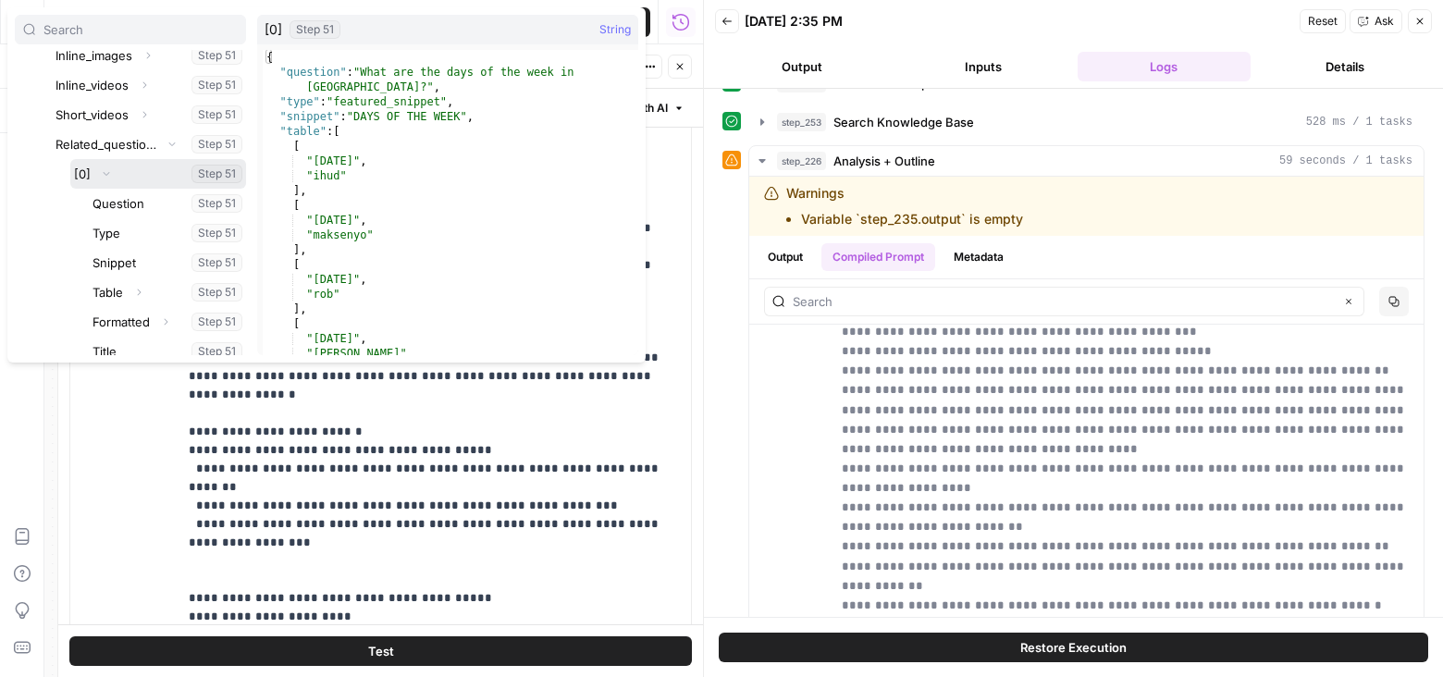
click at [107, 174] on icon "button" at bounding box center [106, 173] width 11 height 11
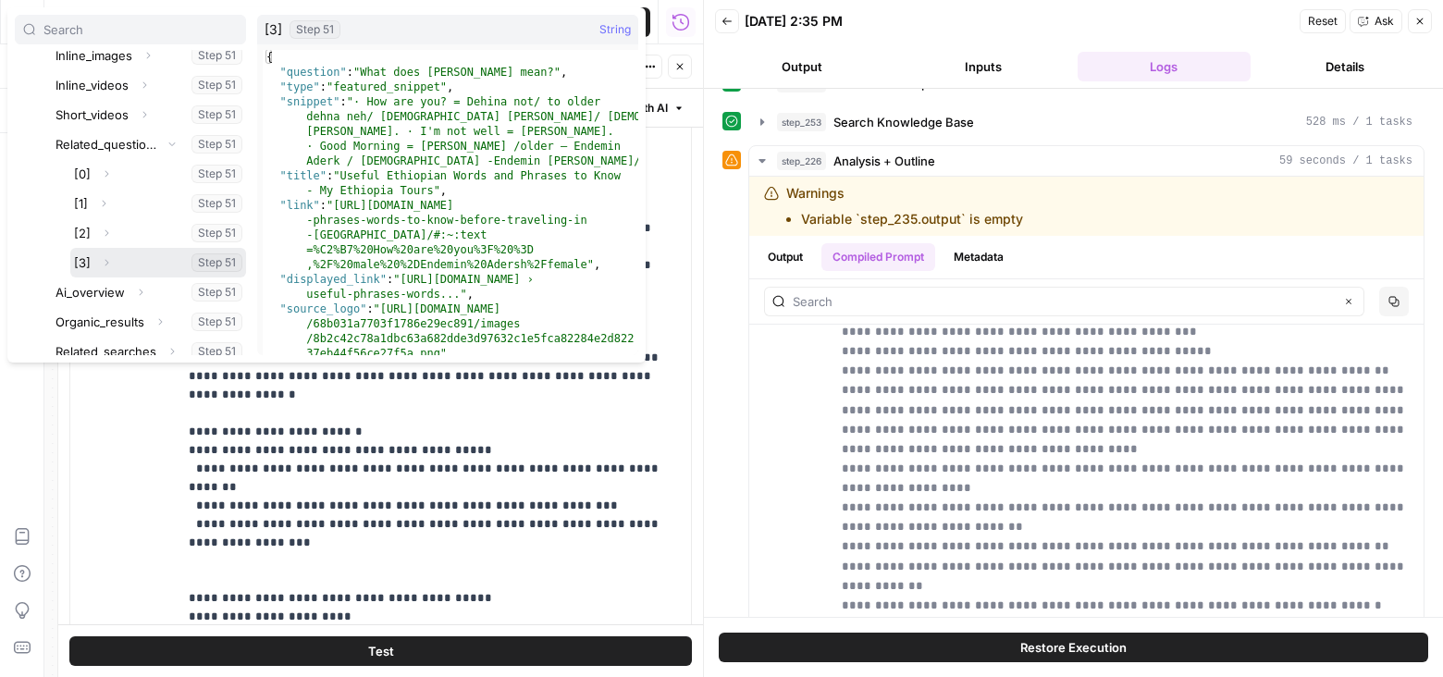
click at [105, 257] on icon "button" at bounding box center [106, 262] width 11 height 11
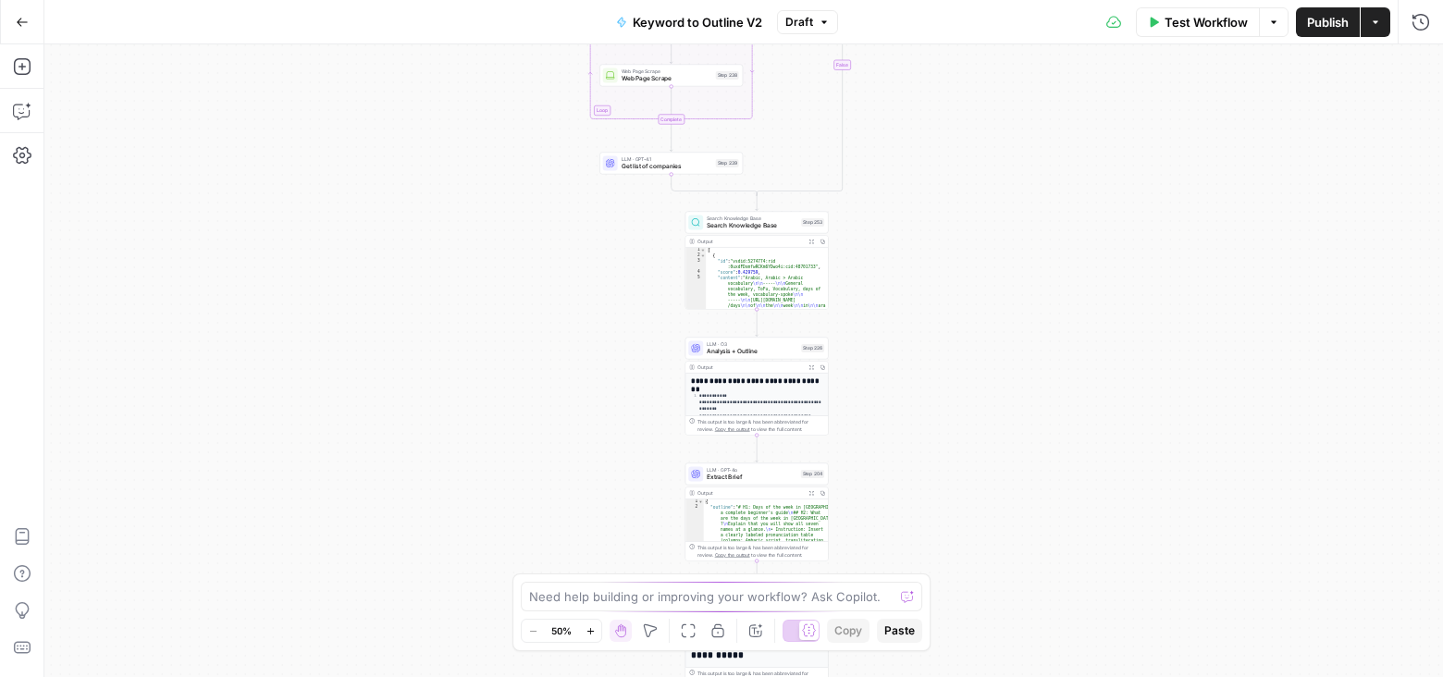
click at [778, 351] on span "Analysis + Outline" at bounding box center [752, 351] width 91 height 9
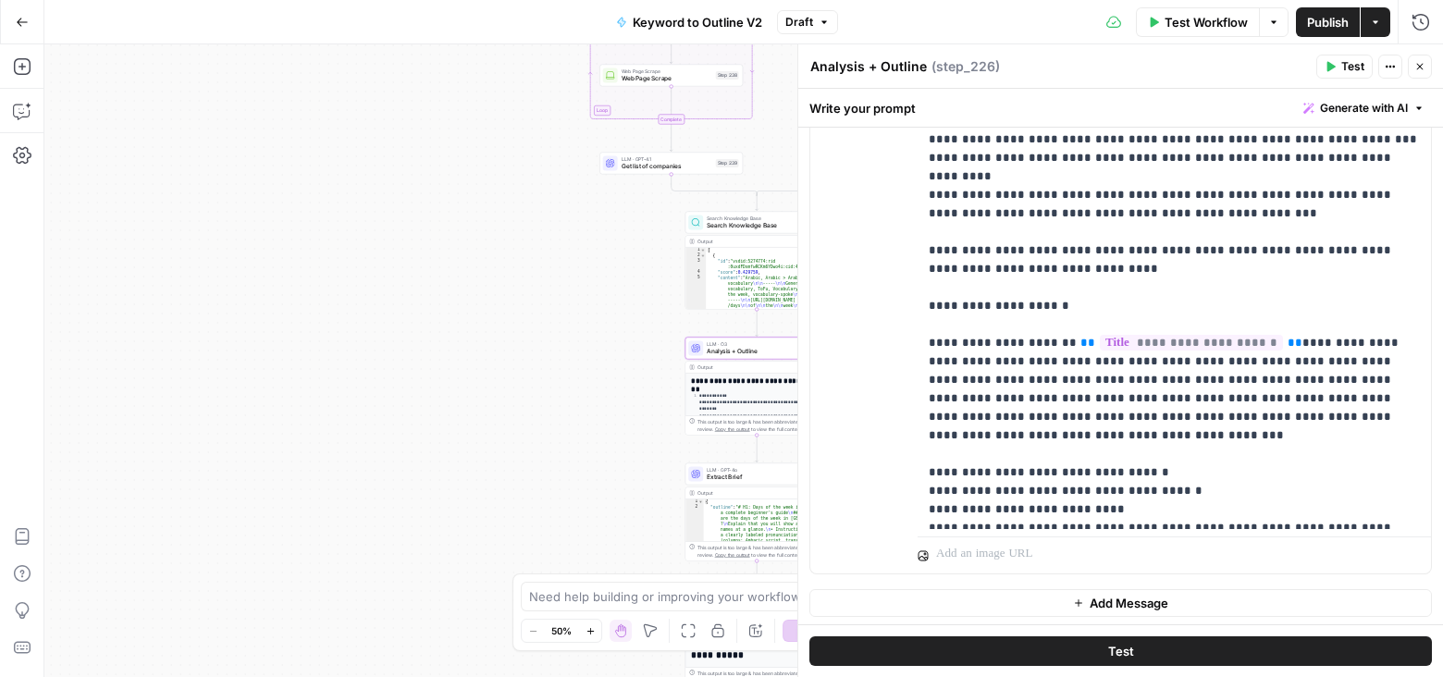
scroll to position [3134, 0]
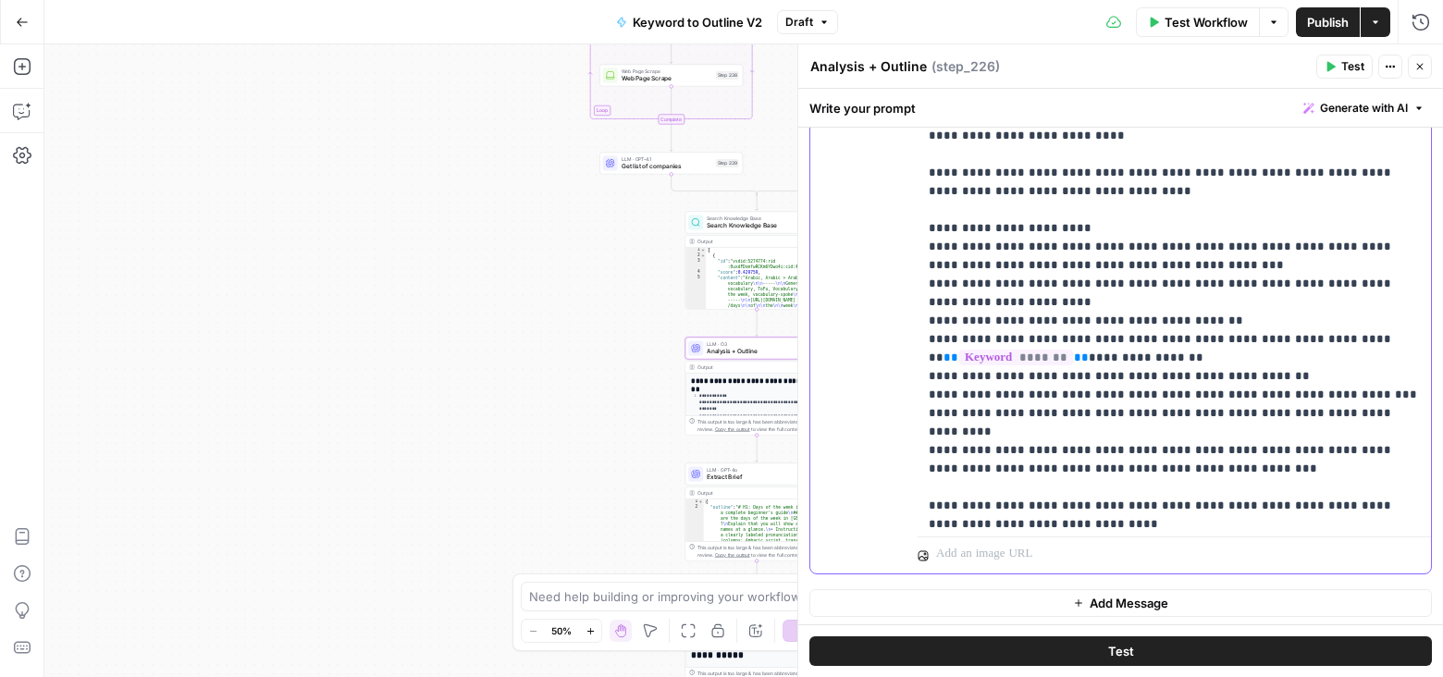
click at [1160, 340] on p "**********" at bounding box center [1175, 413] width 492 height 7528
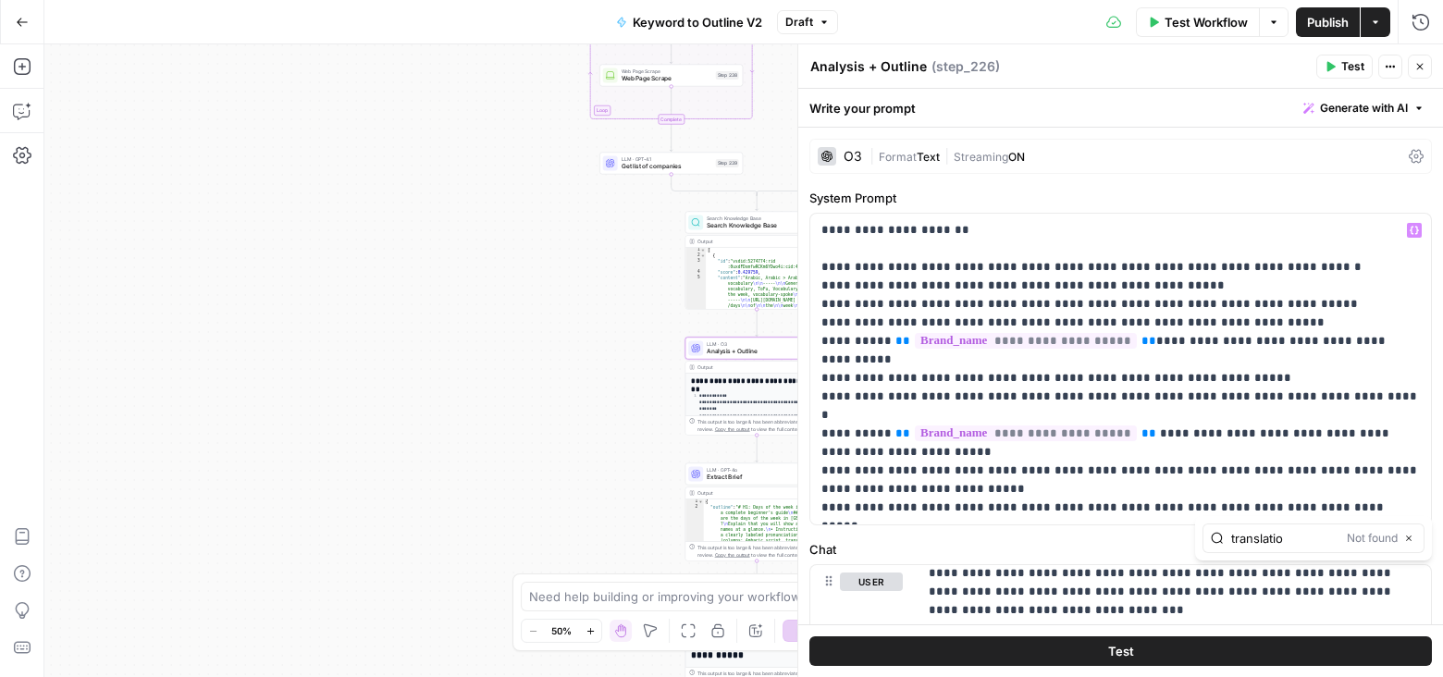
type input "translatio"
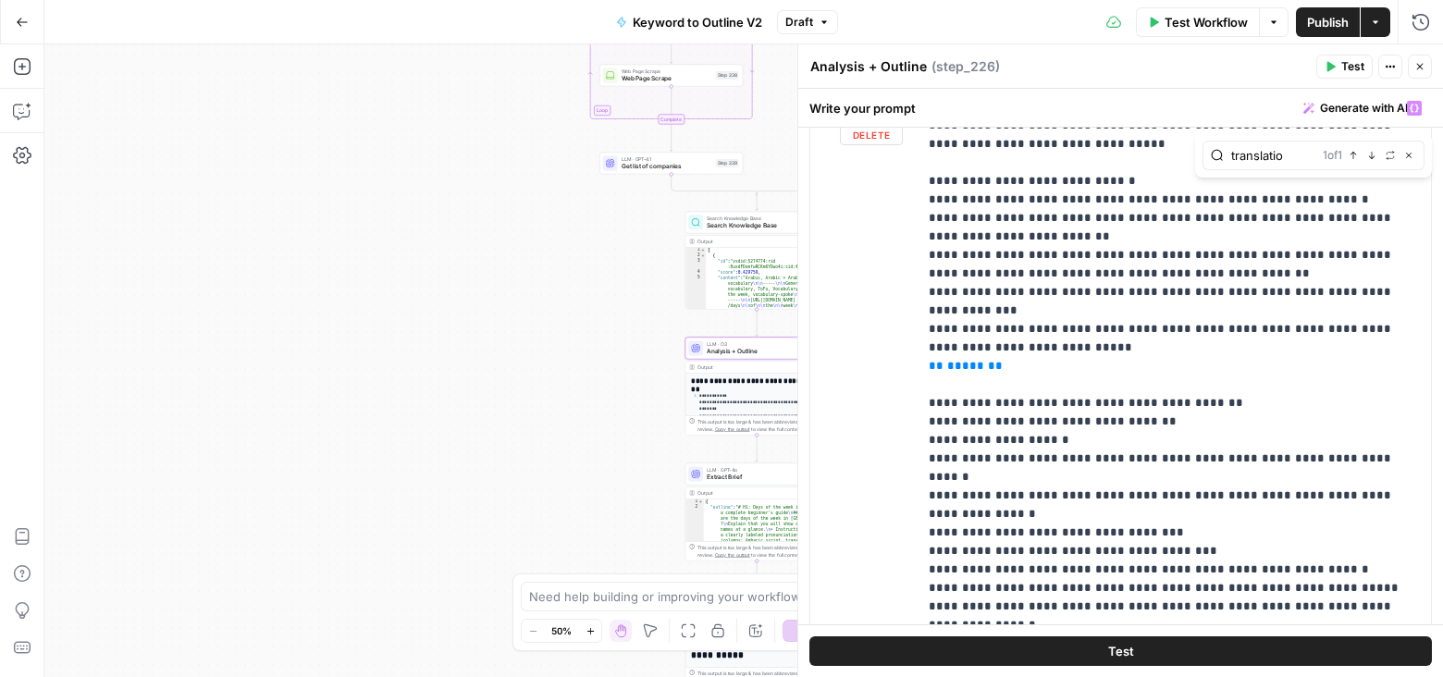
scroll to position [789, 0]
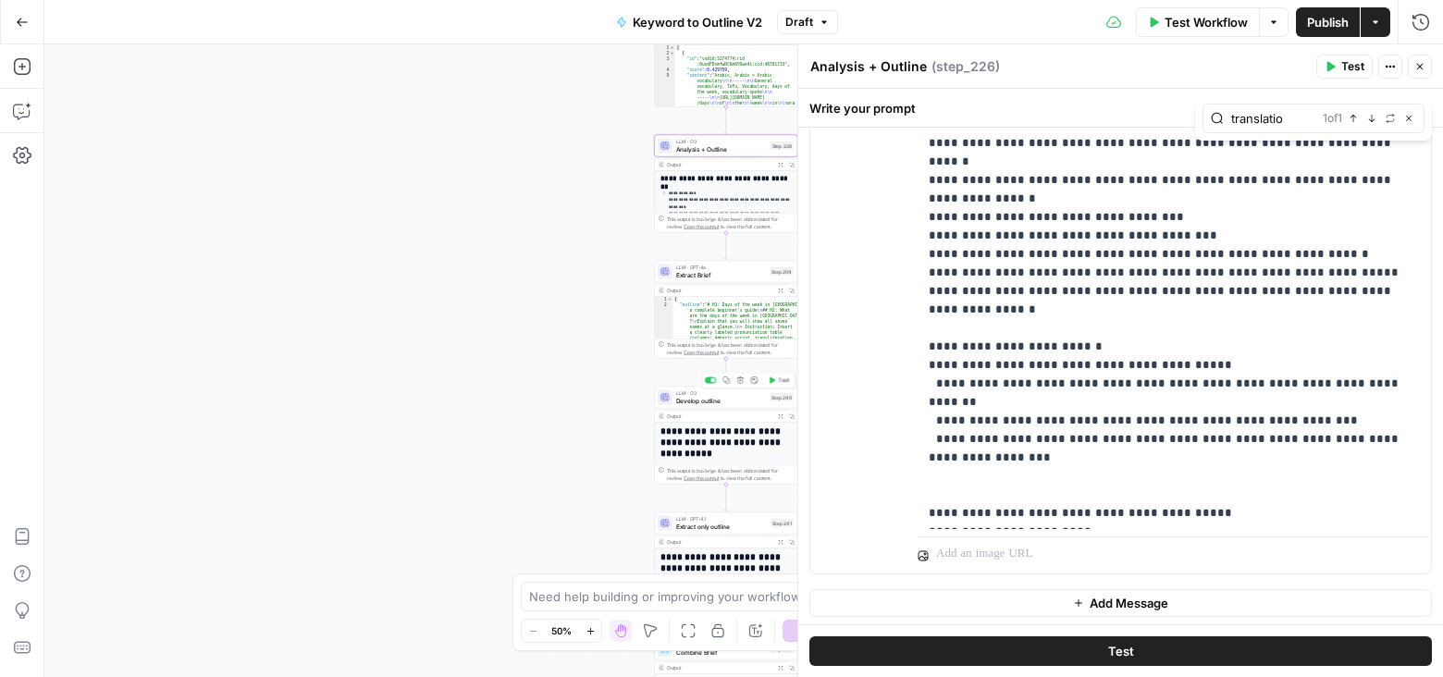
click at [744, 400] on span "Develop outline" at bounding box center [721, 400] width 91 height 9
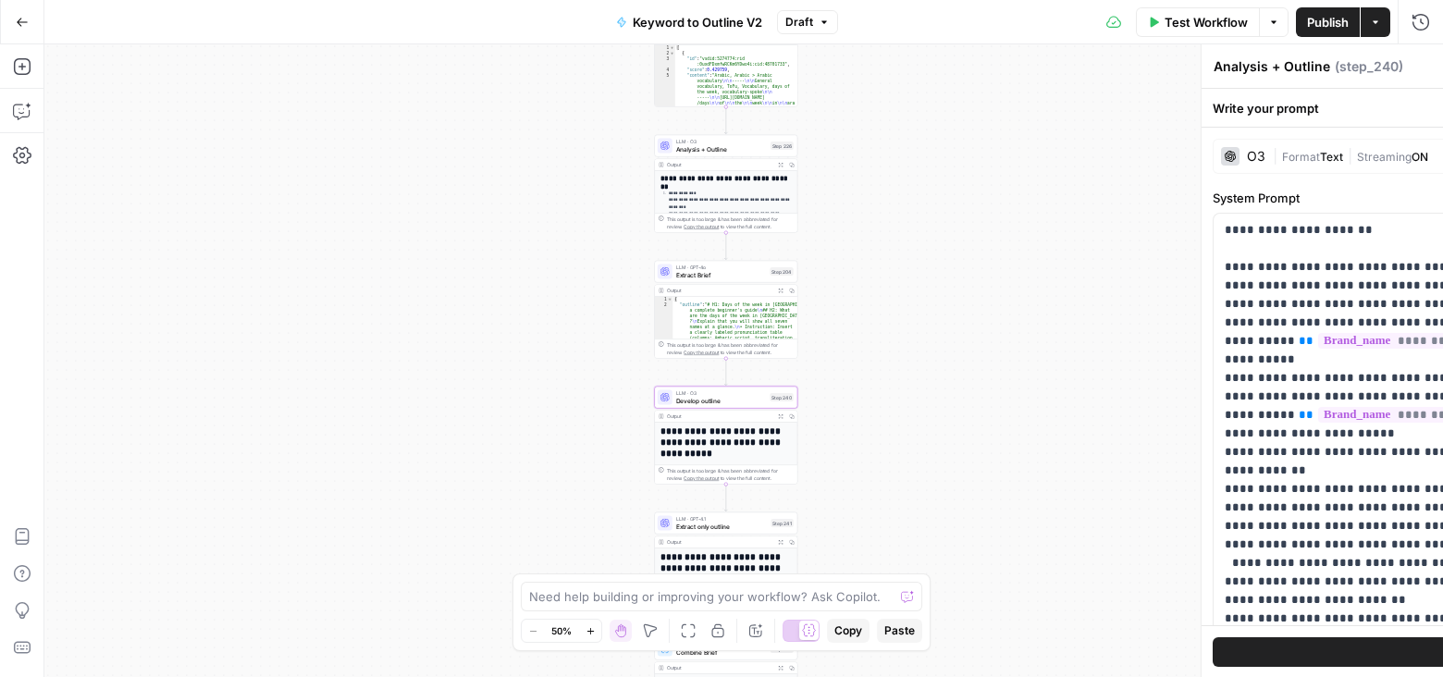
type textarea "Develop outline"
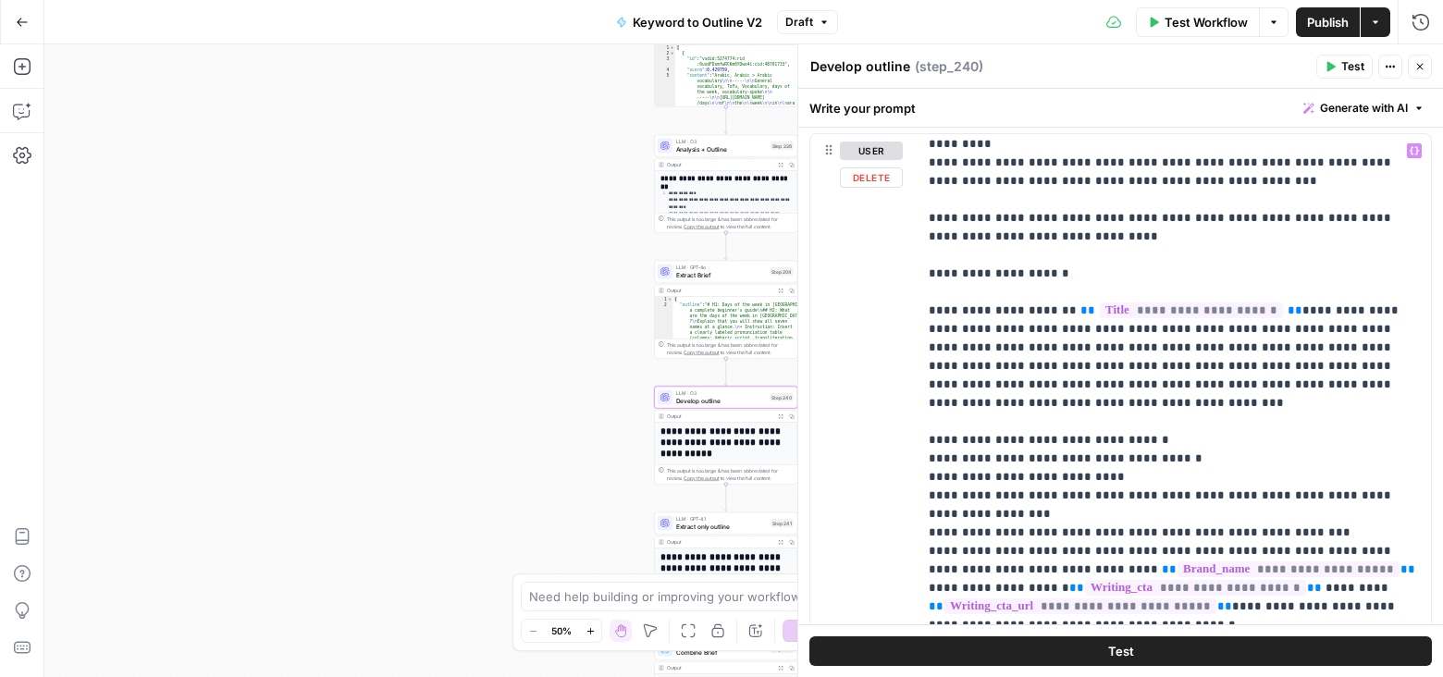
scroll to position [3681, 0]
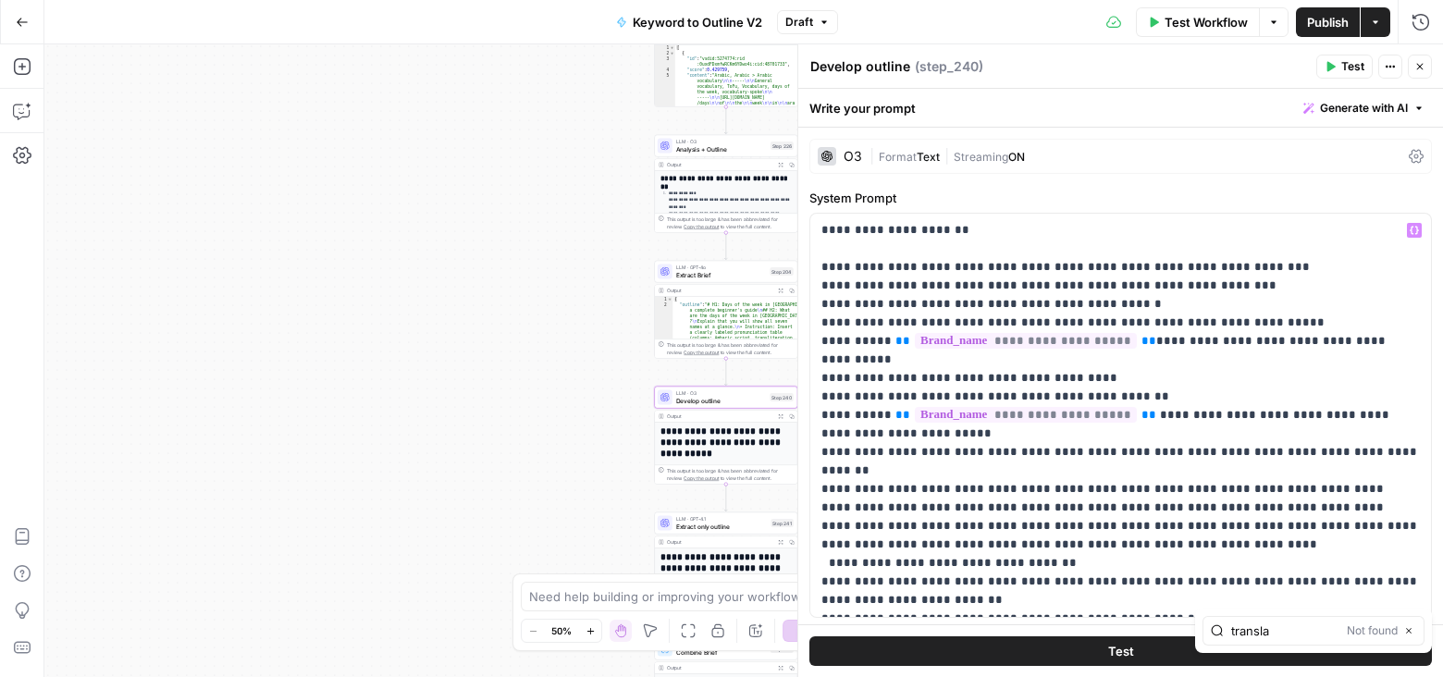
type input "transla"
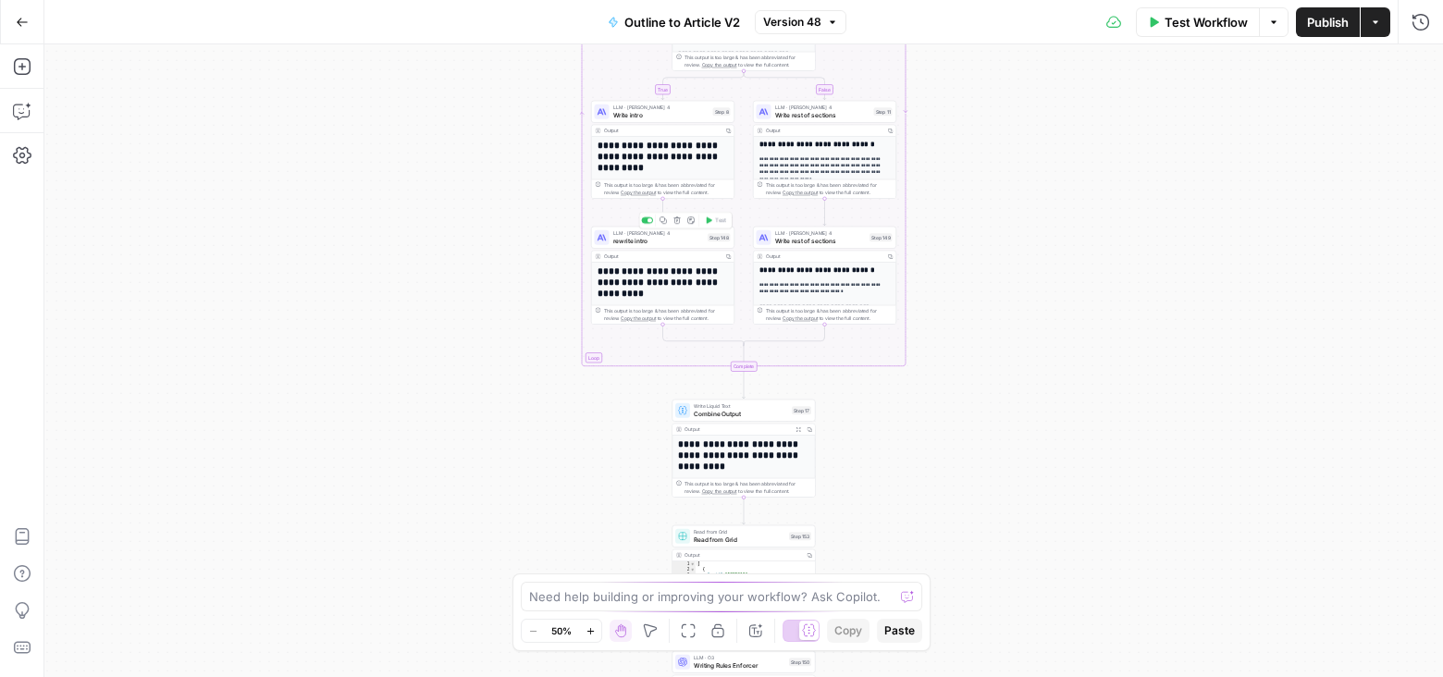
click at [693, 240] on span "rewrite intro" at bounding box center [659, 240] width 92 height 9
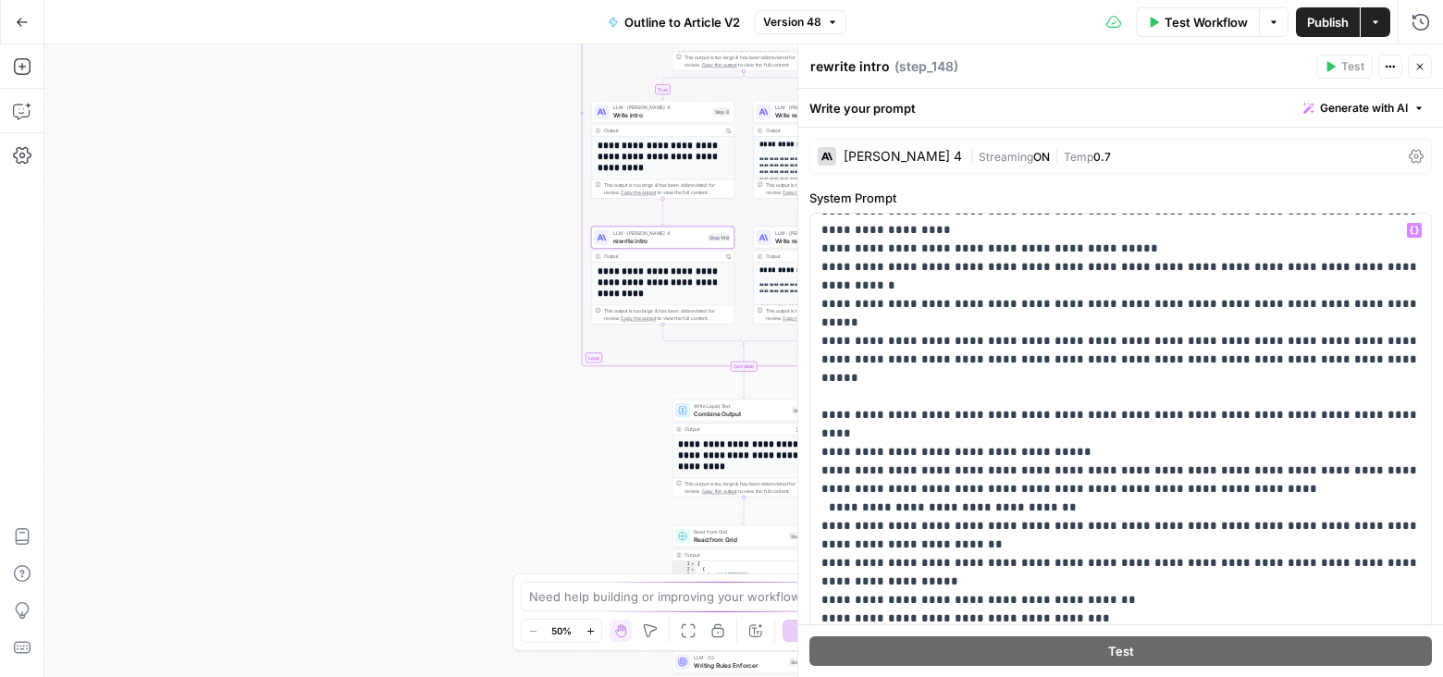
scroll to position [19, 0]
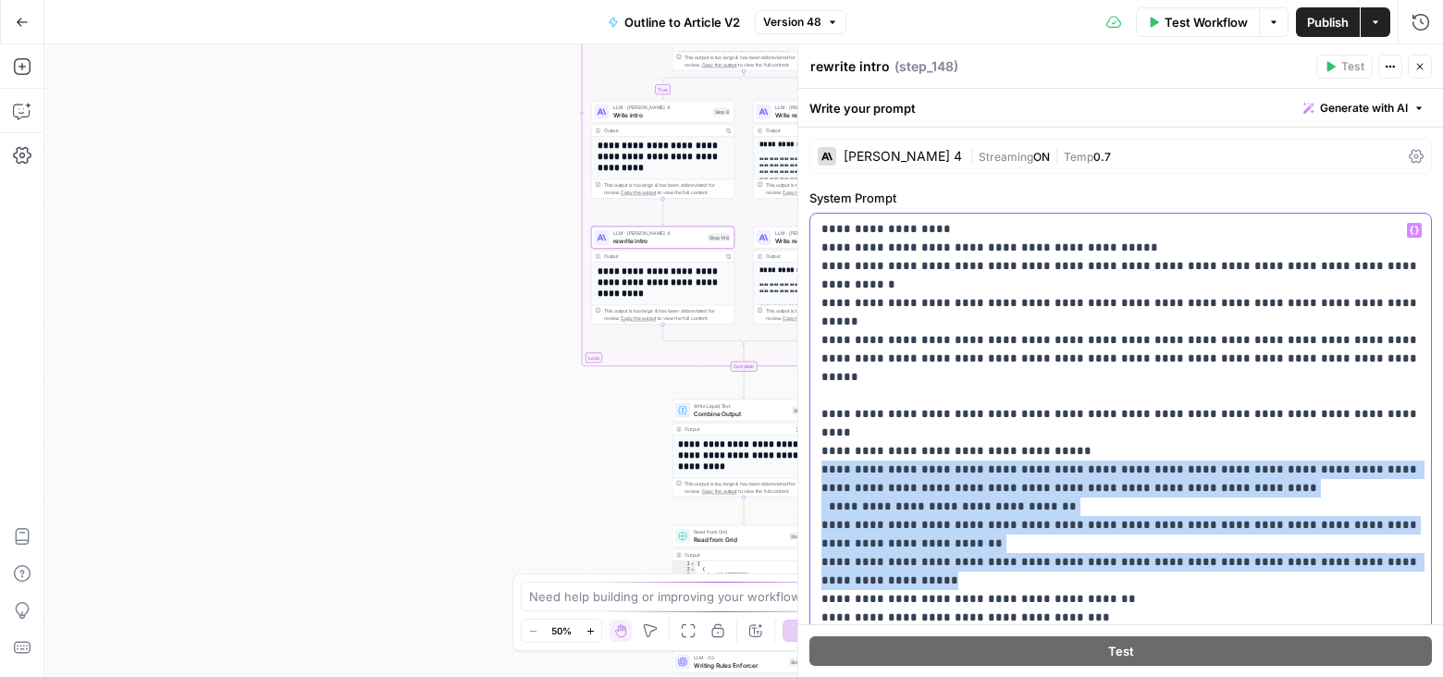
drag, startPoint x: 822, startPoint y: 395, endPoint x: 1141, endPoint y: 501, distance: 336.3
click at [1141, 501] on p "**********" at bounding box center [1120, 618] width 599 height 832
copy p "**********"
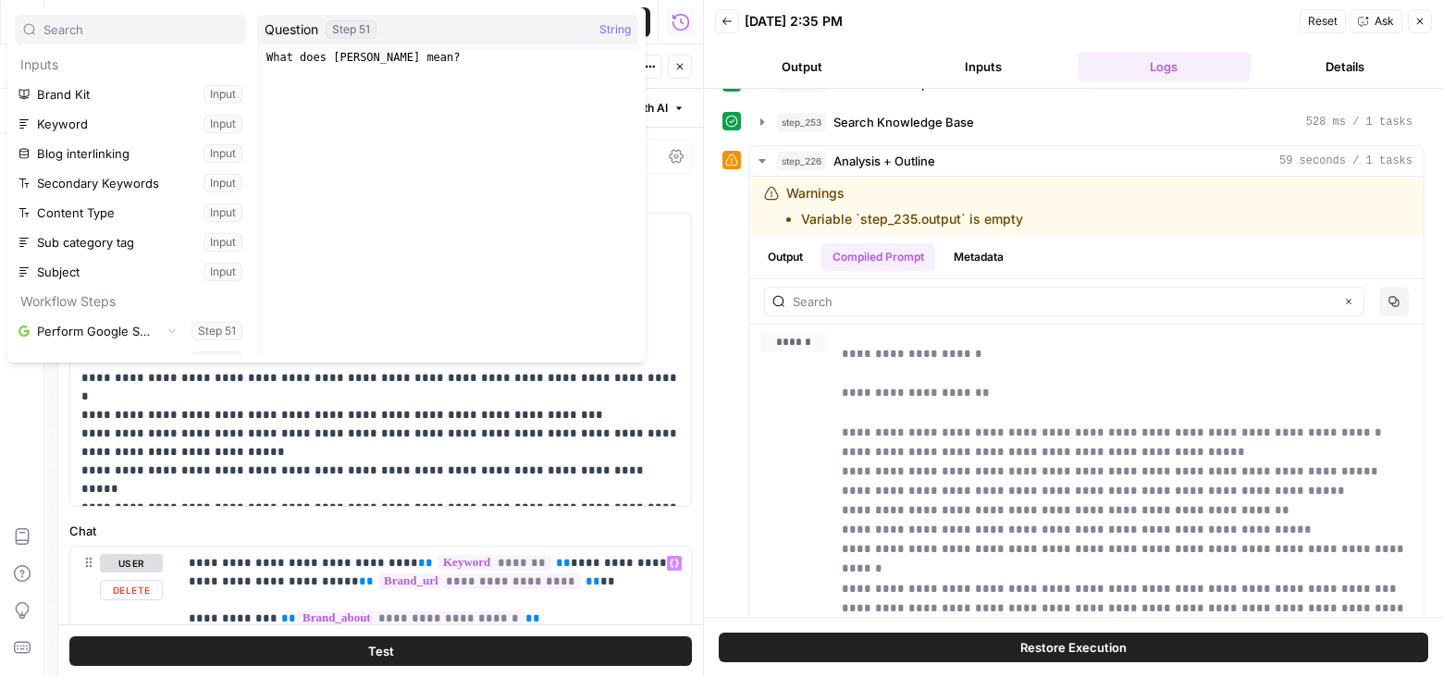
scroll to position [424, 0]
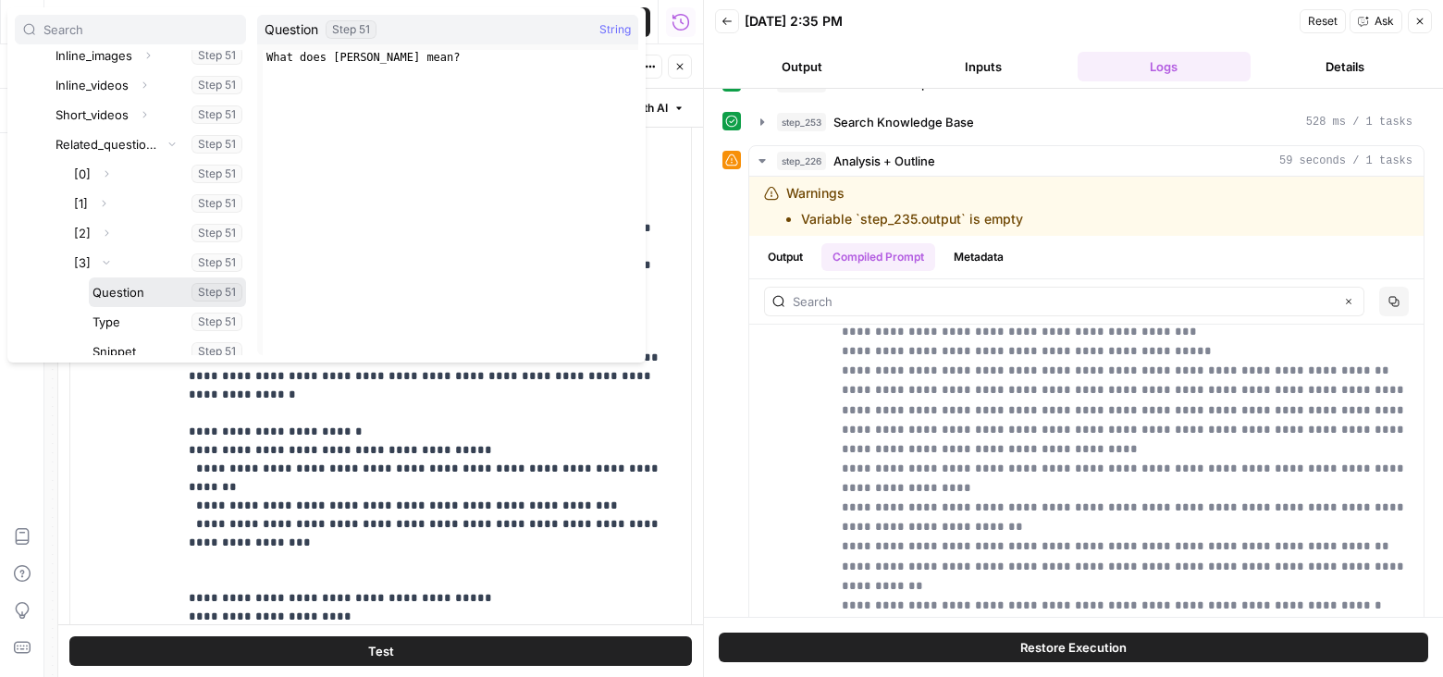
click at [120, 289] on button "Select variable Question" at bounding box center [167, 292] width 157 height 30
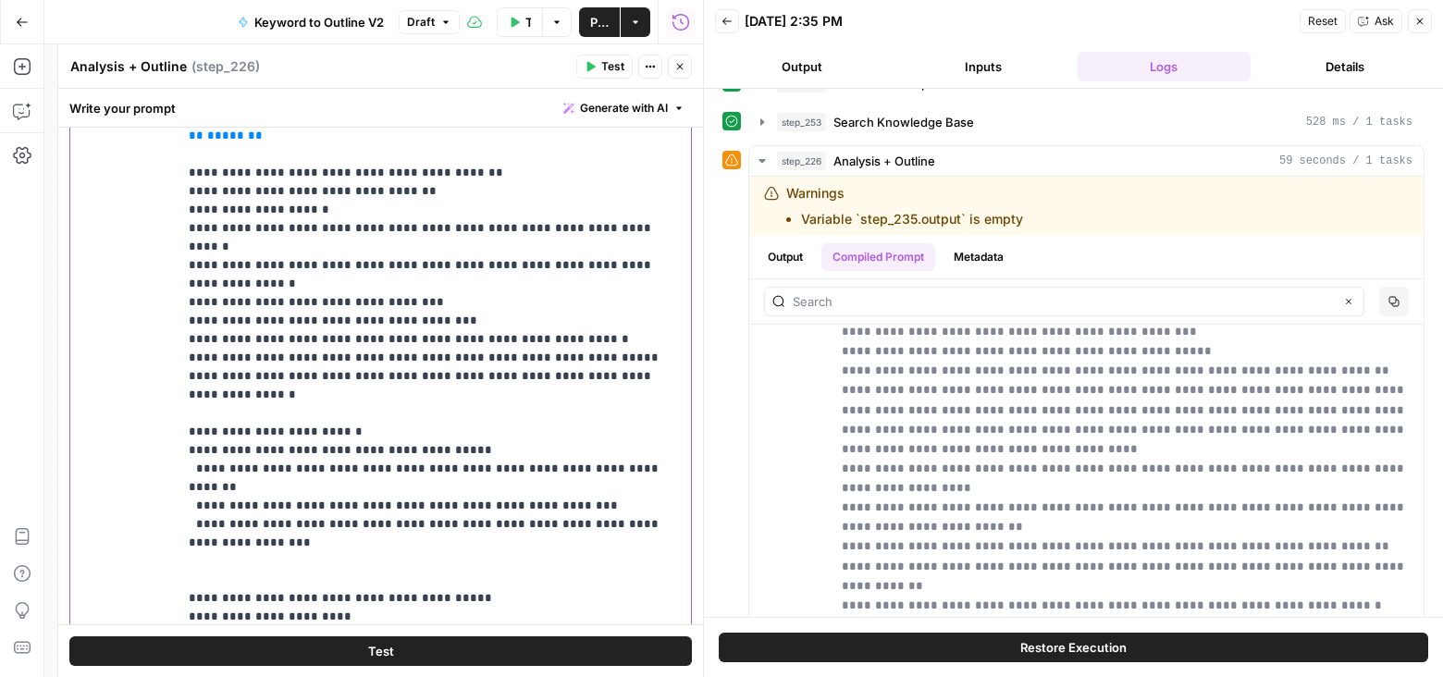
scroll to position [6728, 0]
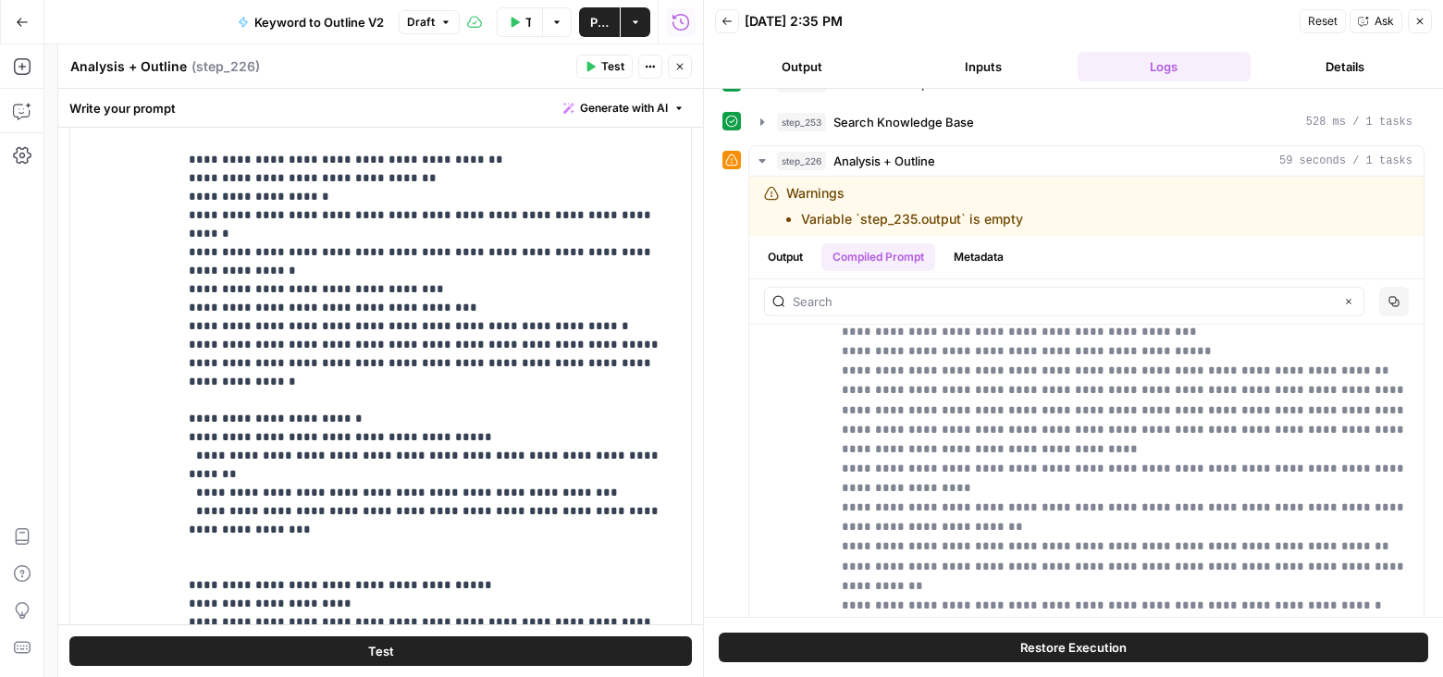
click at [598, 19] on span "Publish" at bounding box center [599, 22] width 18 height 18
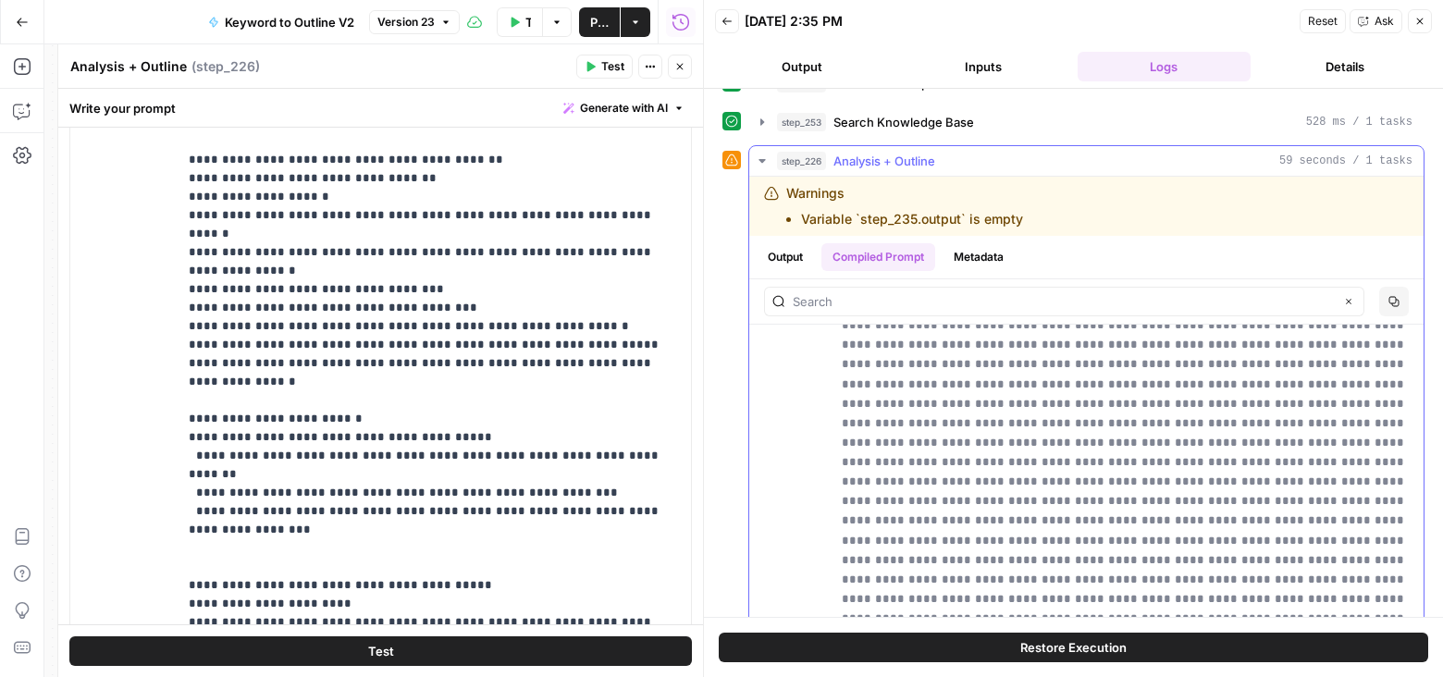
scroll to position [17865, 0]
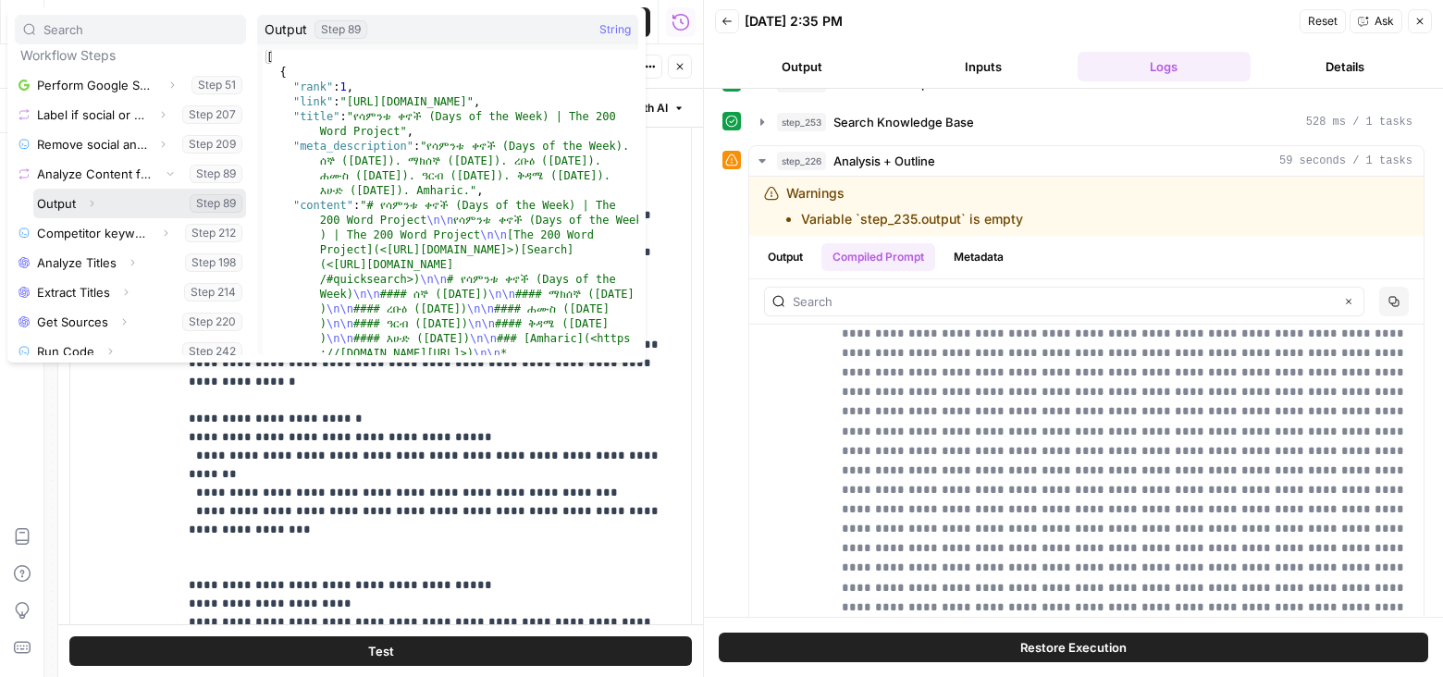
click at [93, 200] on icon "button" at bounding box center [91, 203] width 11 height 11
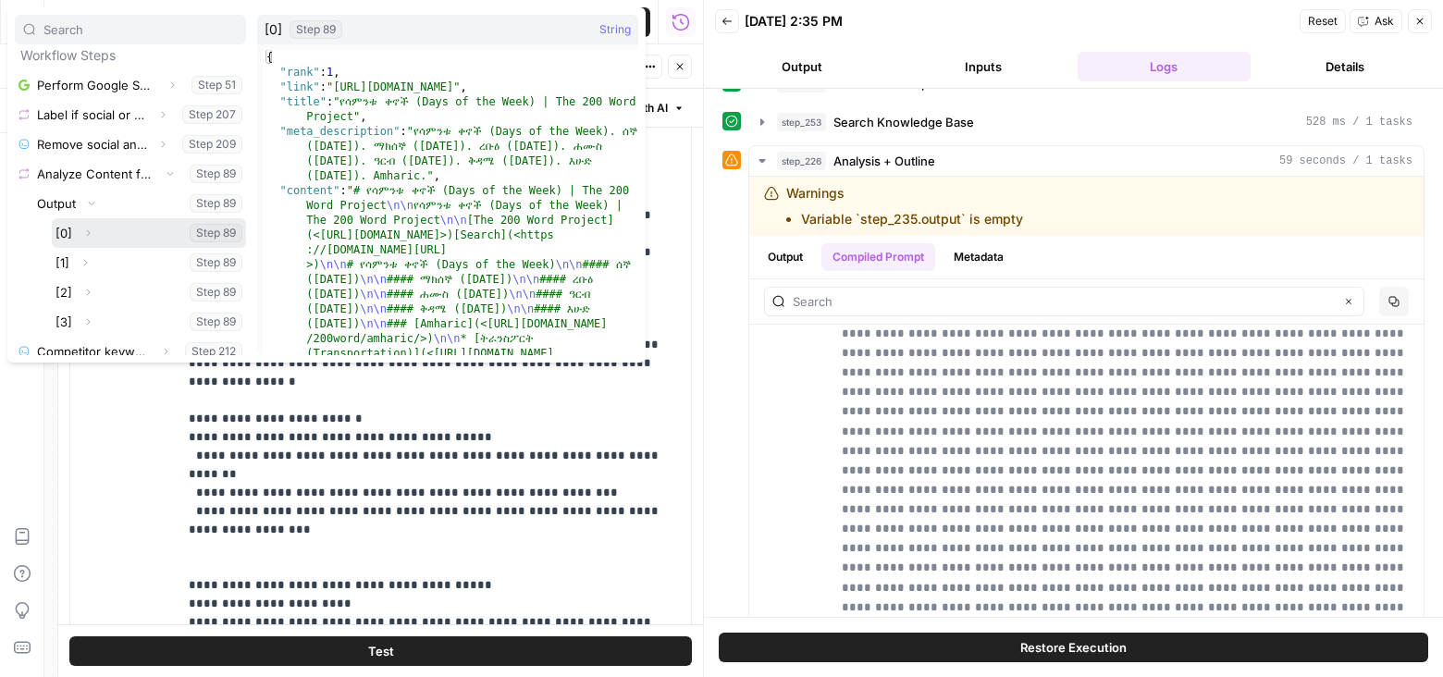
click at [86, 232] on icon "button" at bounding box center [87, 233] width 11 height 11
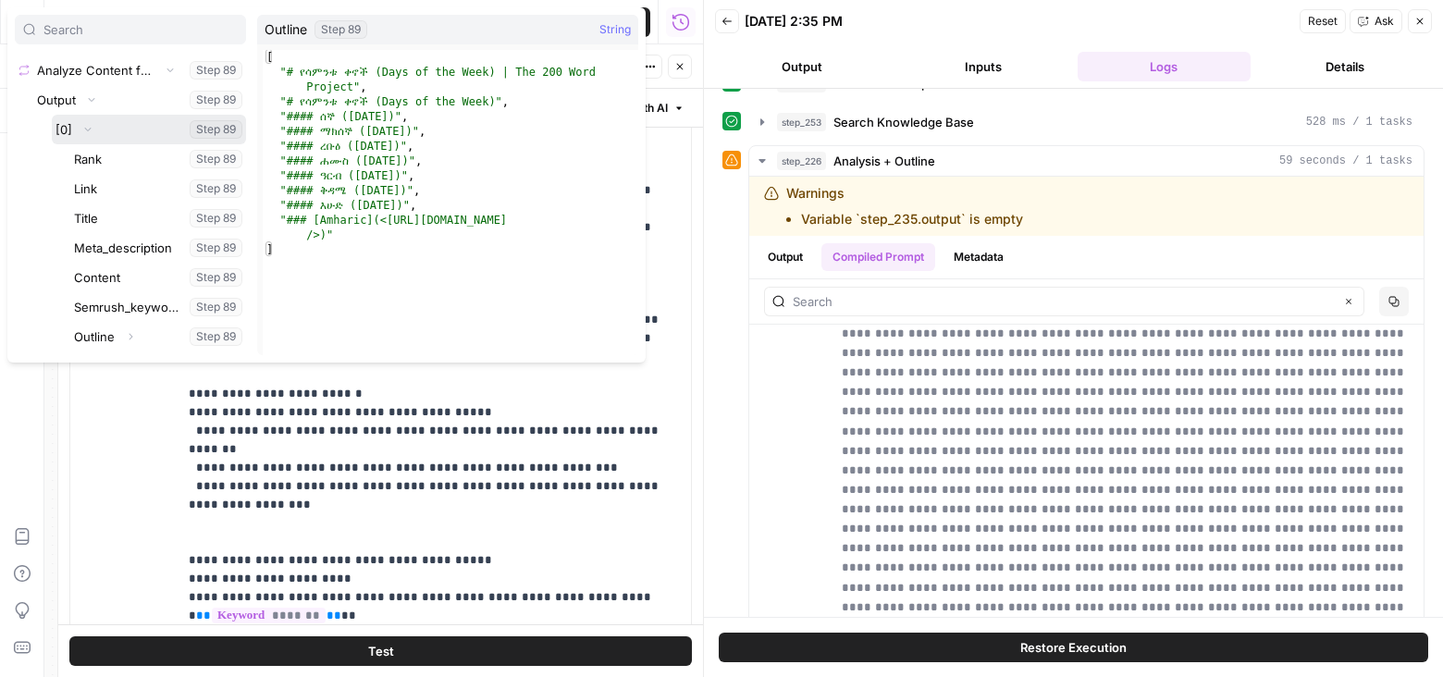
scroll to position [6724, 0]
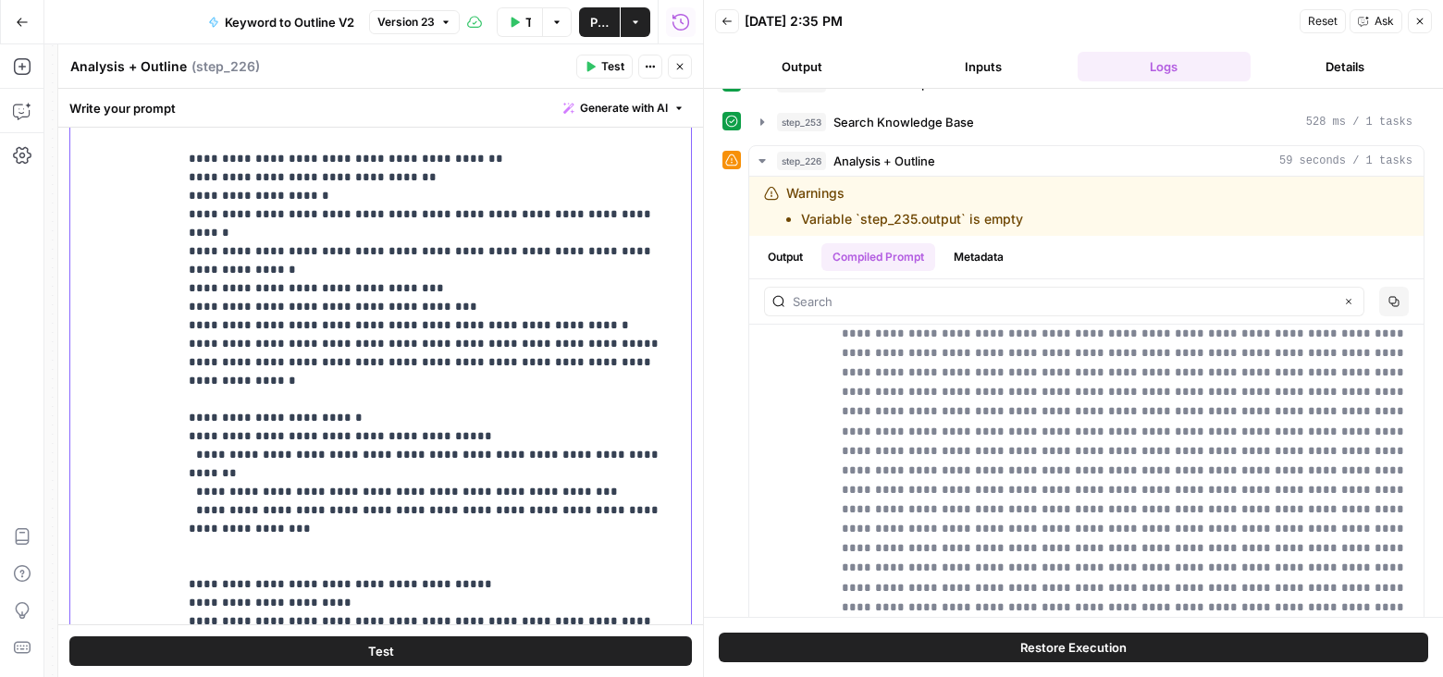
drag, startPoint x: 542, startPoint y: 435, endPoint x: 355, endPoint y: 416, distance: 187.7
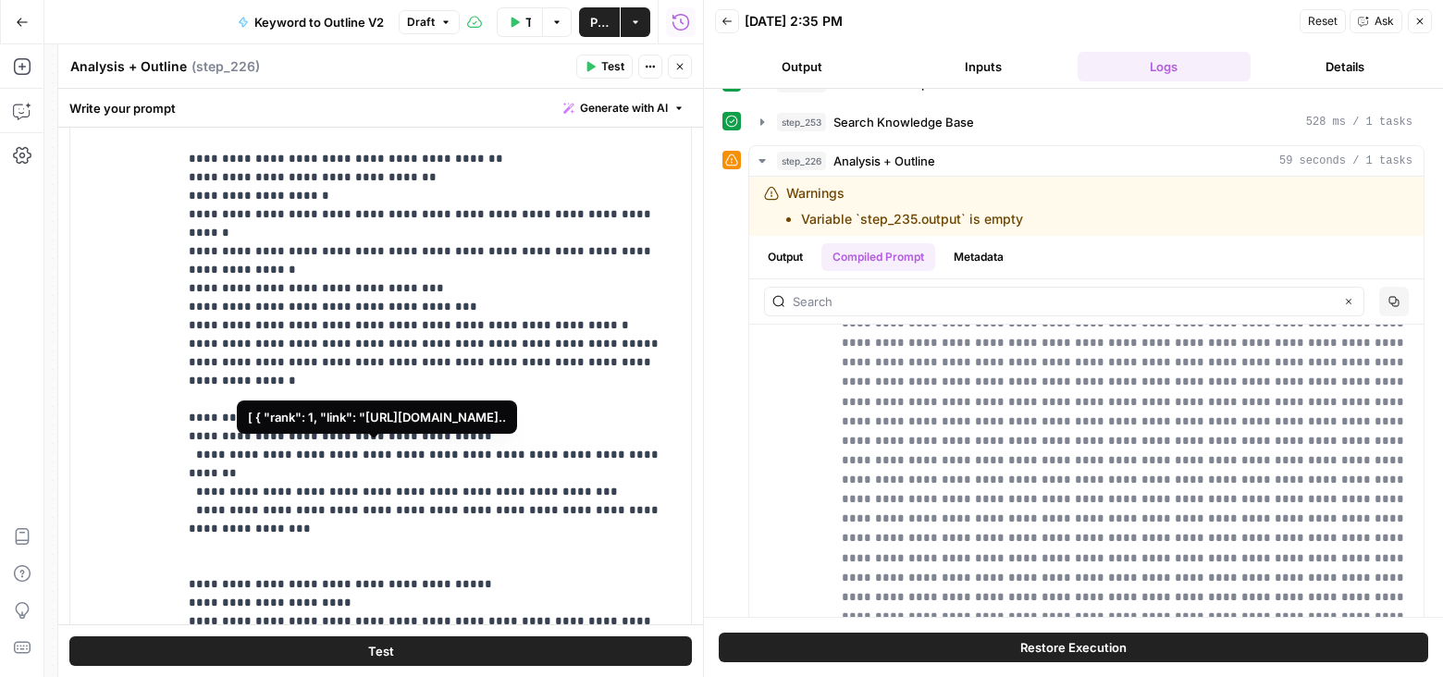
scroll to position [246, 0]
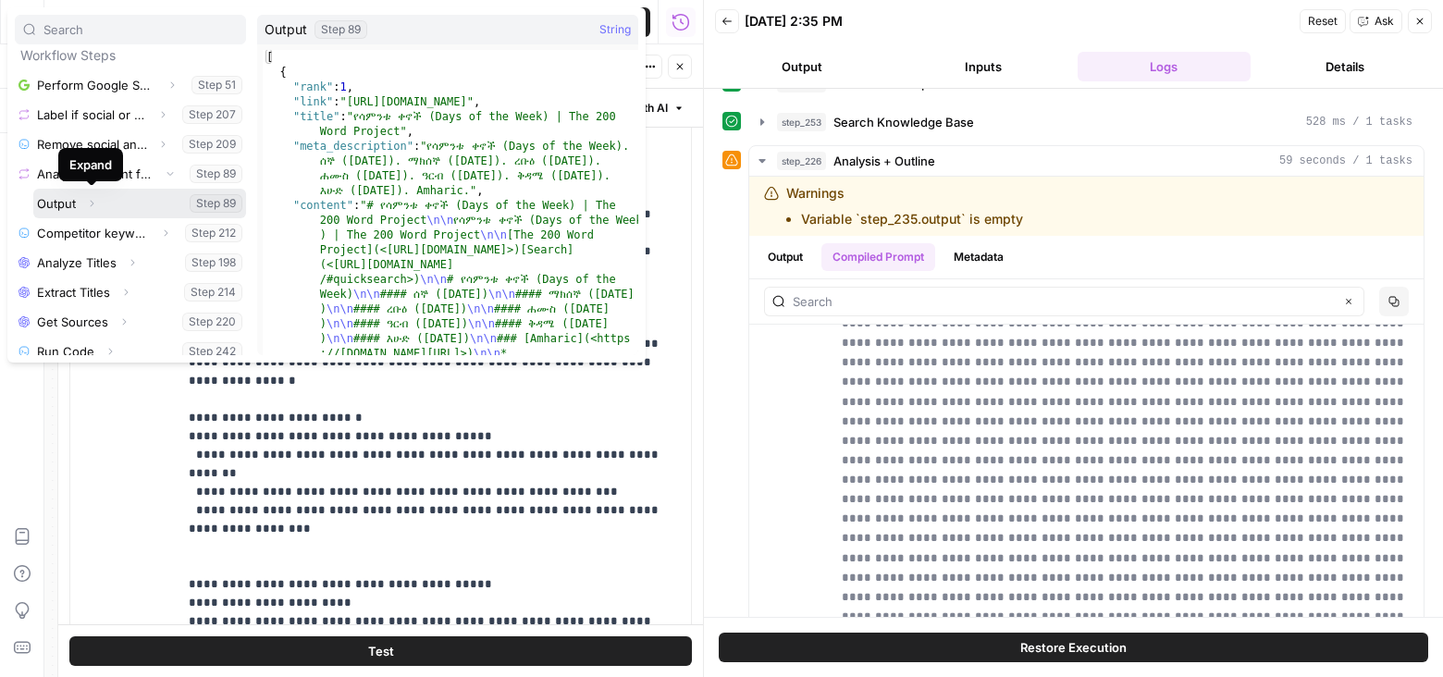
click at [92, 198] on icon "button" at bounding box center [91, 203] width 11 height 11
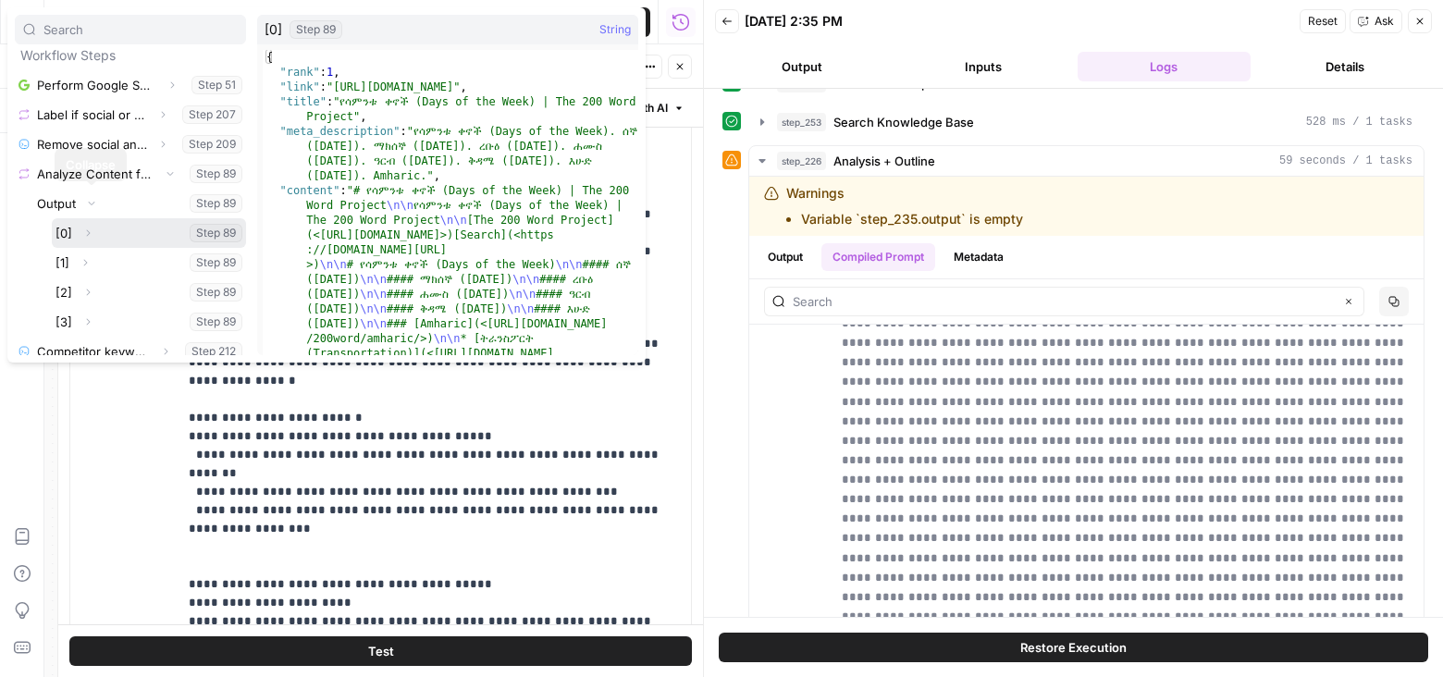
click at [88, 225] on button "Expand" at bounding box center [88, 233] width 24 height 24
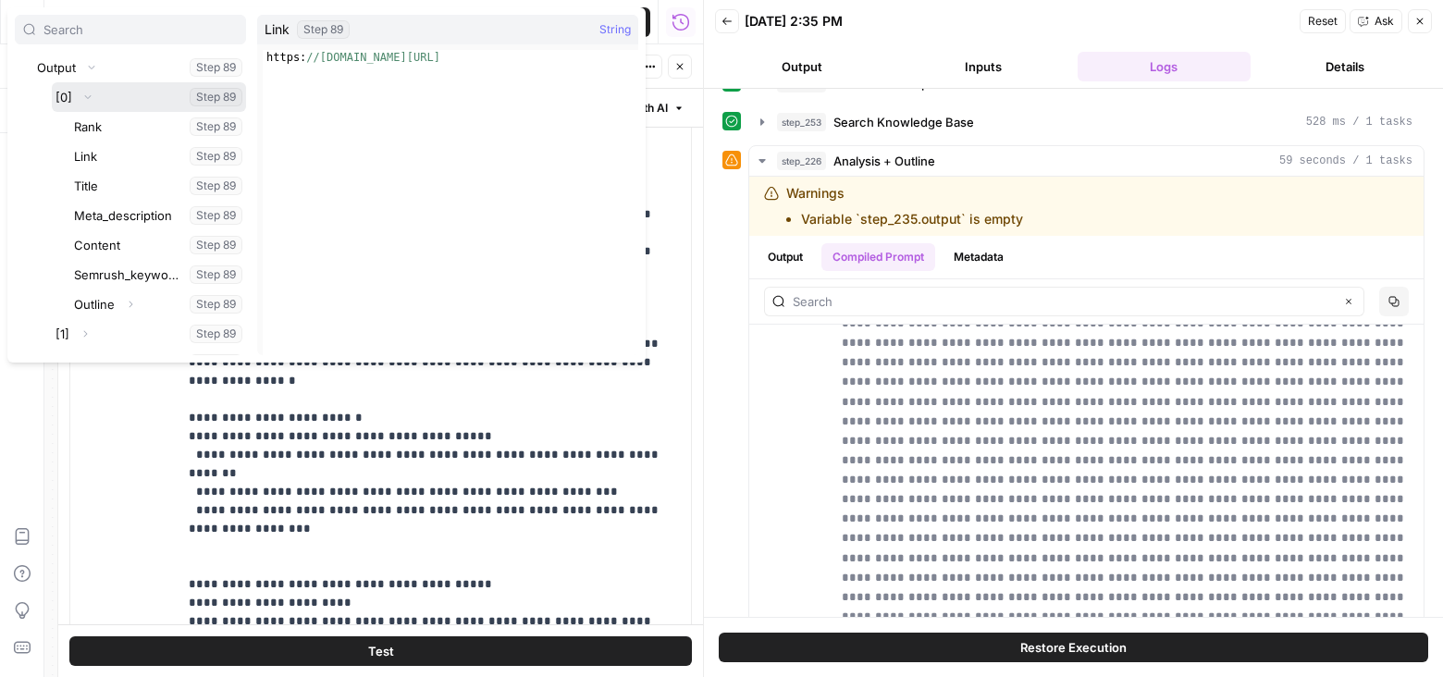
scroll to position [390, 0]
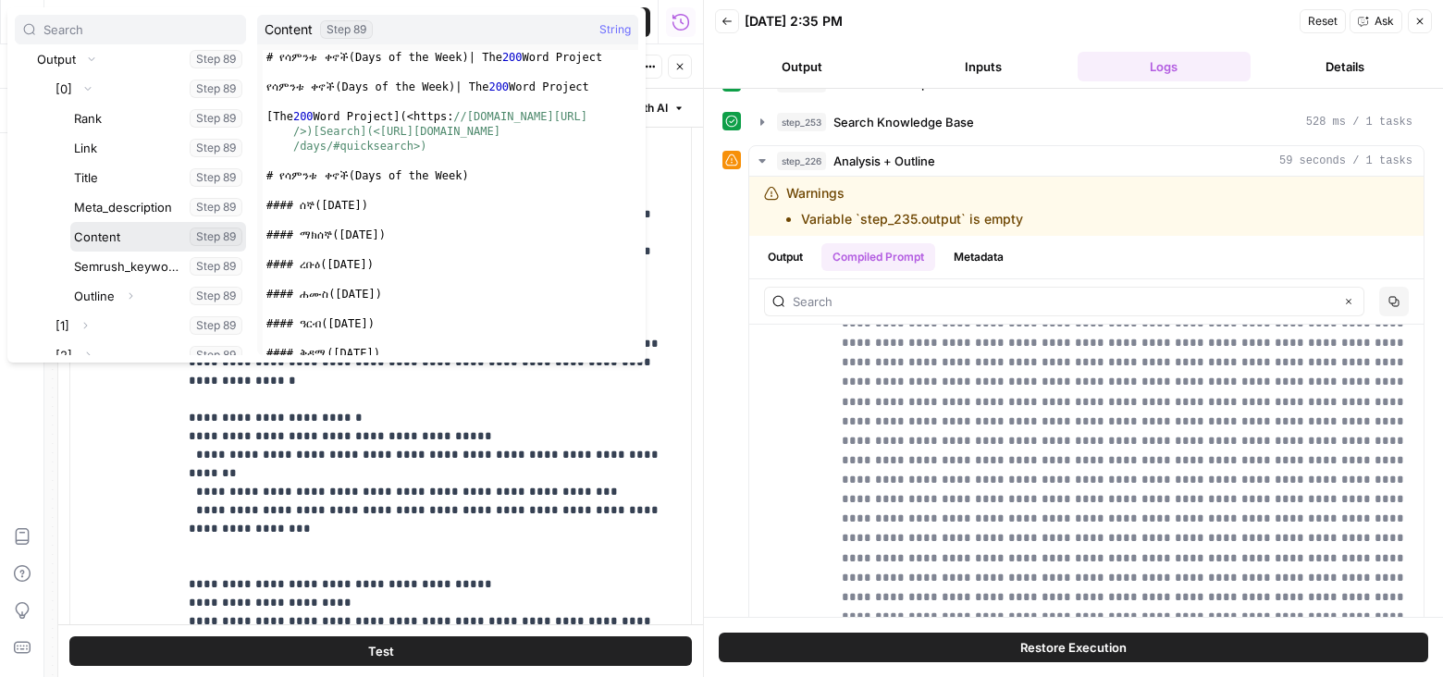
click at [98, 236] on button "Select variable Content" at bounding box center [158, 237] width 176 height 30
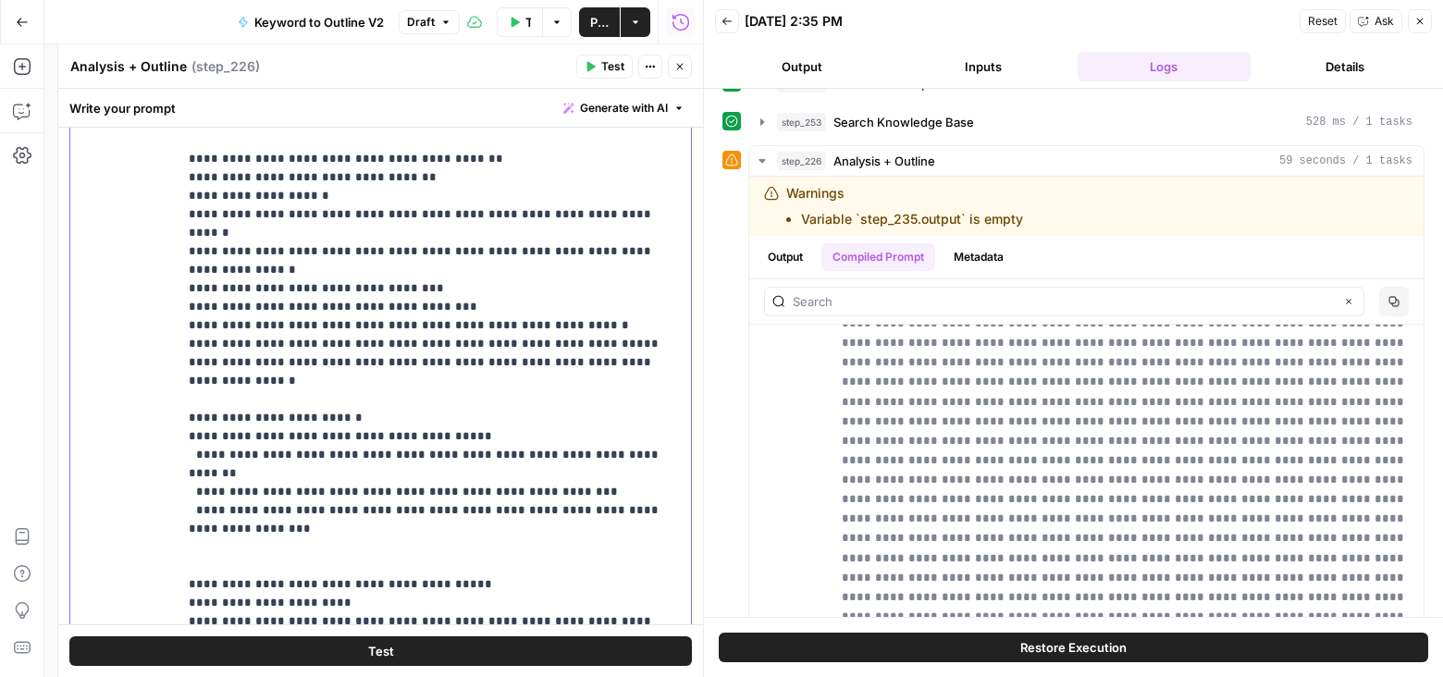
copy p "**********"
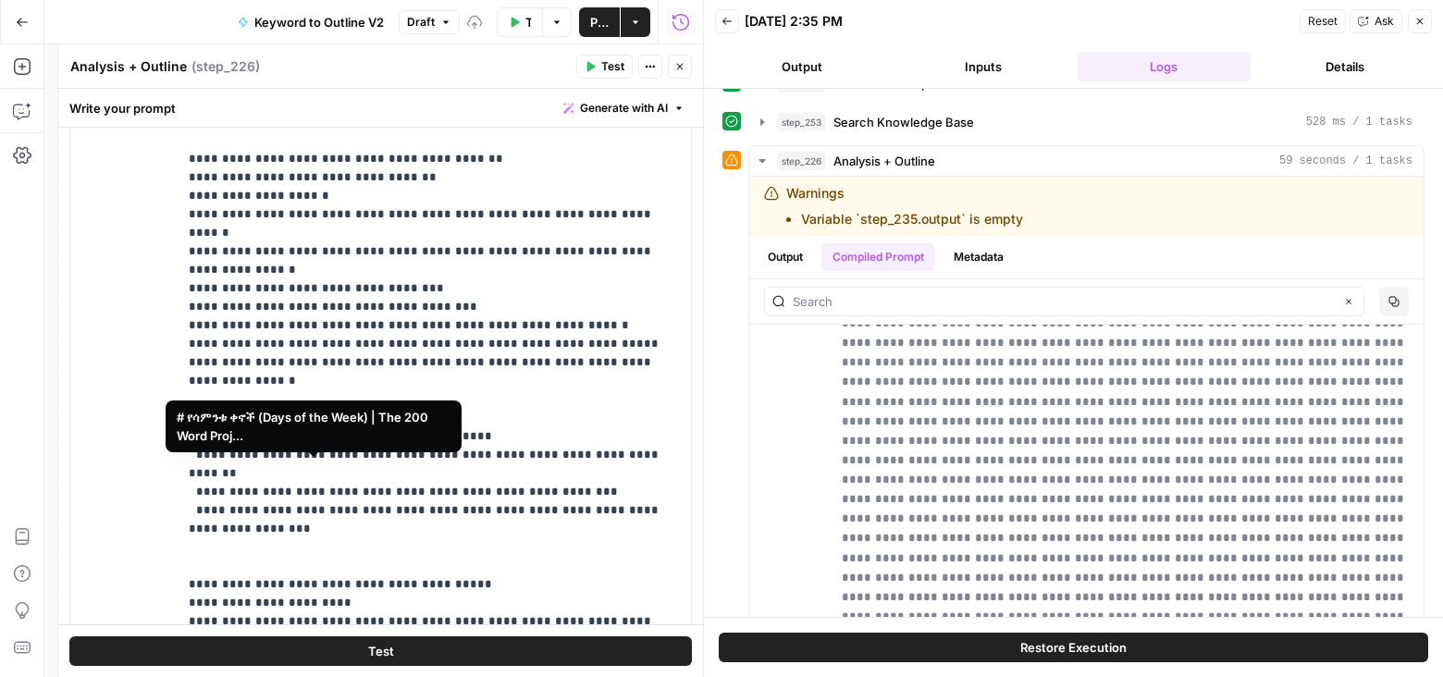
scroll to position [424, 0]
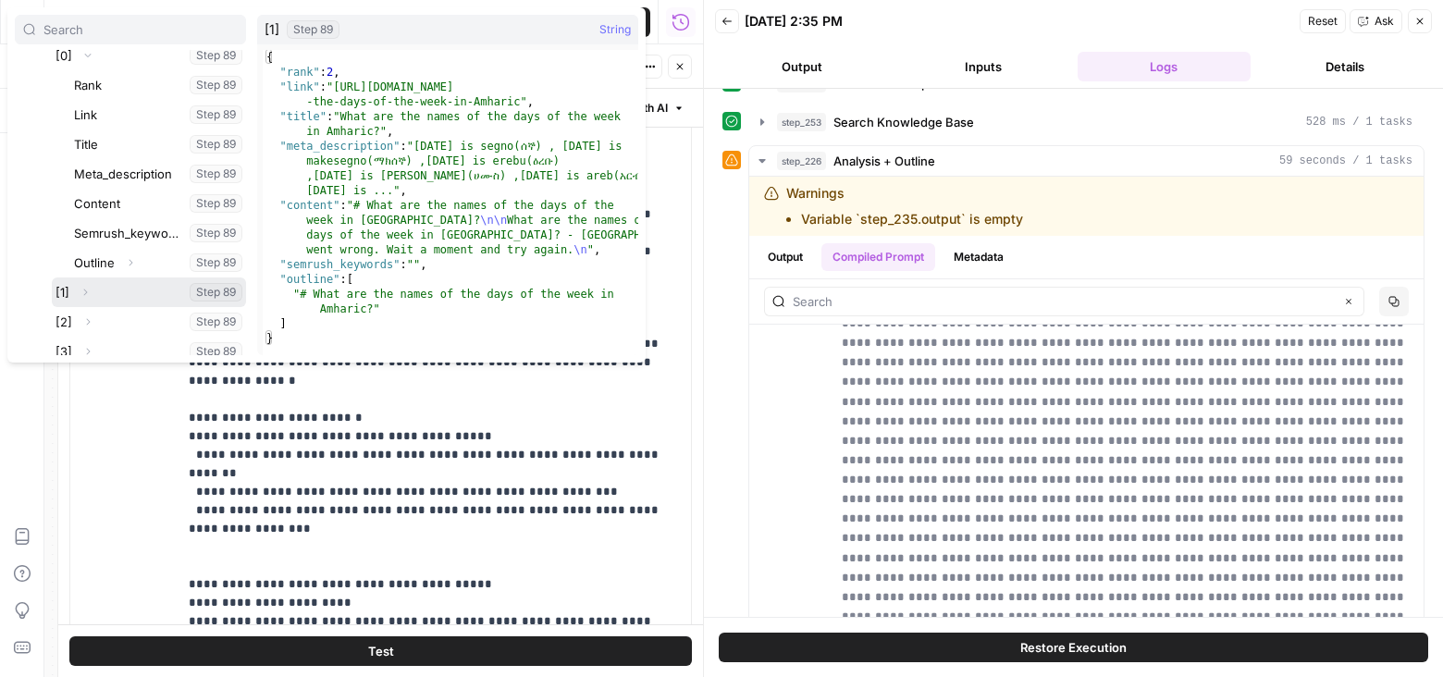
click at [85, 291] on icon "button" at bounding box center [86, 292] width 4 height 6
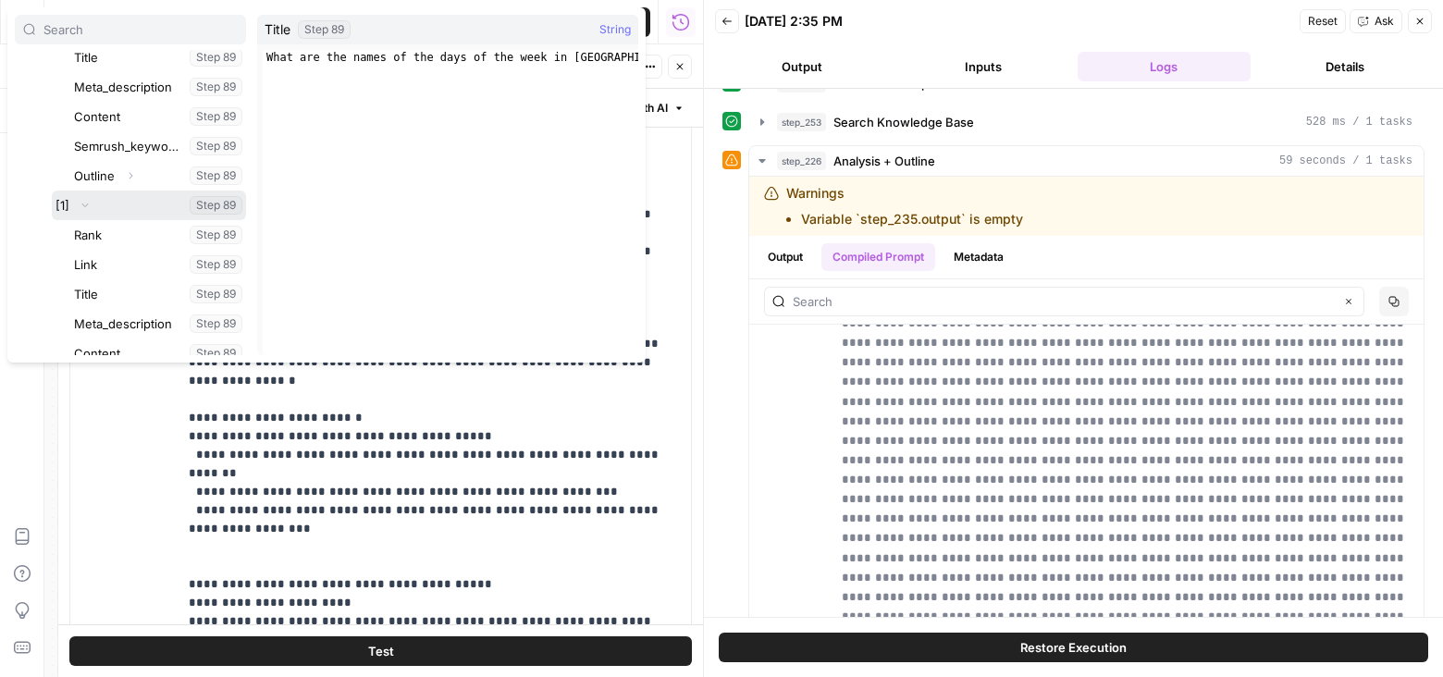
scroll to position [564, 0]
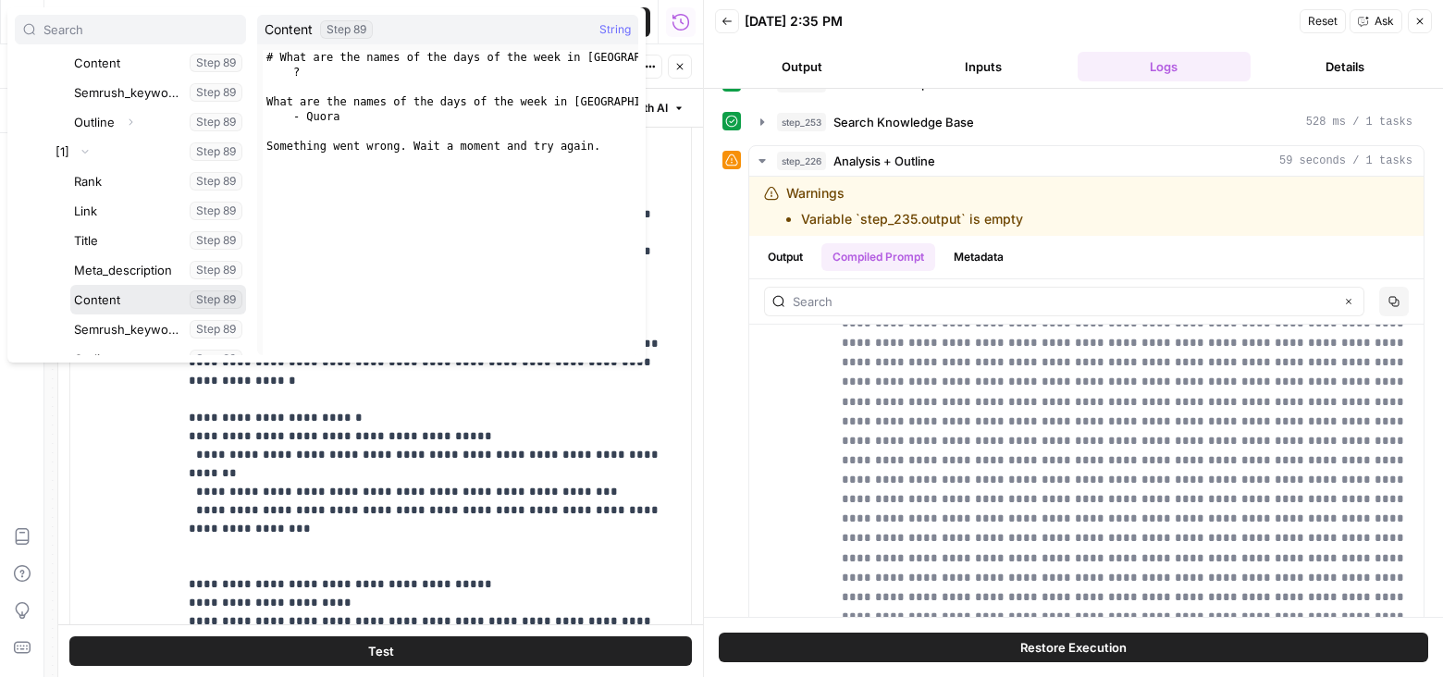
click at [89, 292] on button "Select variable Content" at bounding box center [158, 300] width 176 height 30
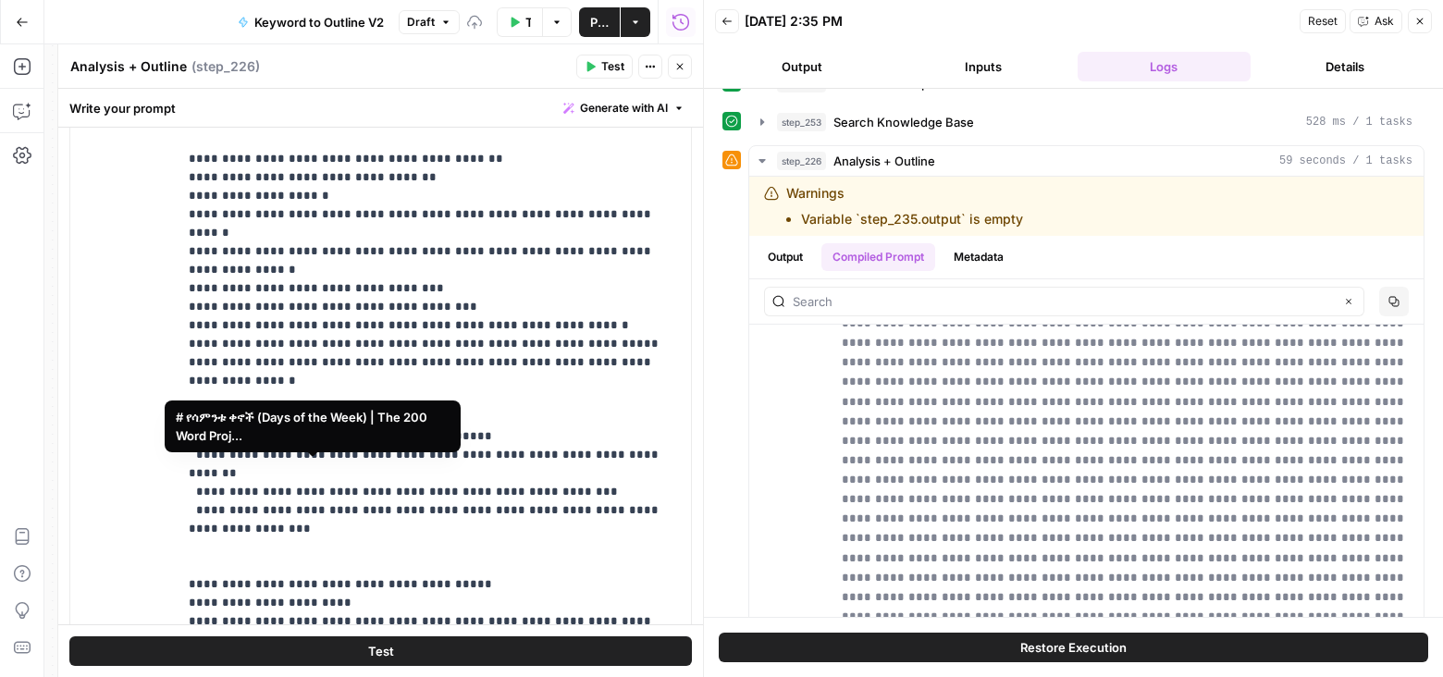
scroll to position [424, 0]
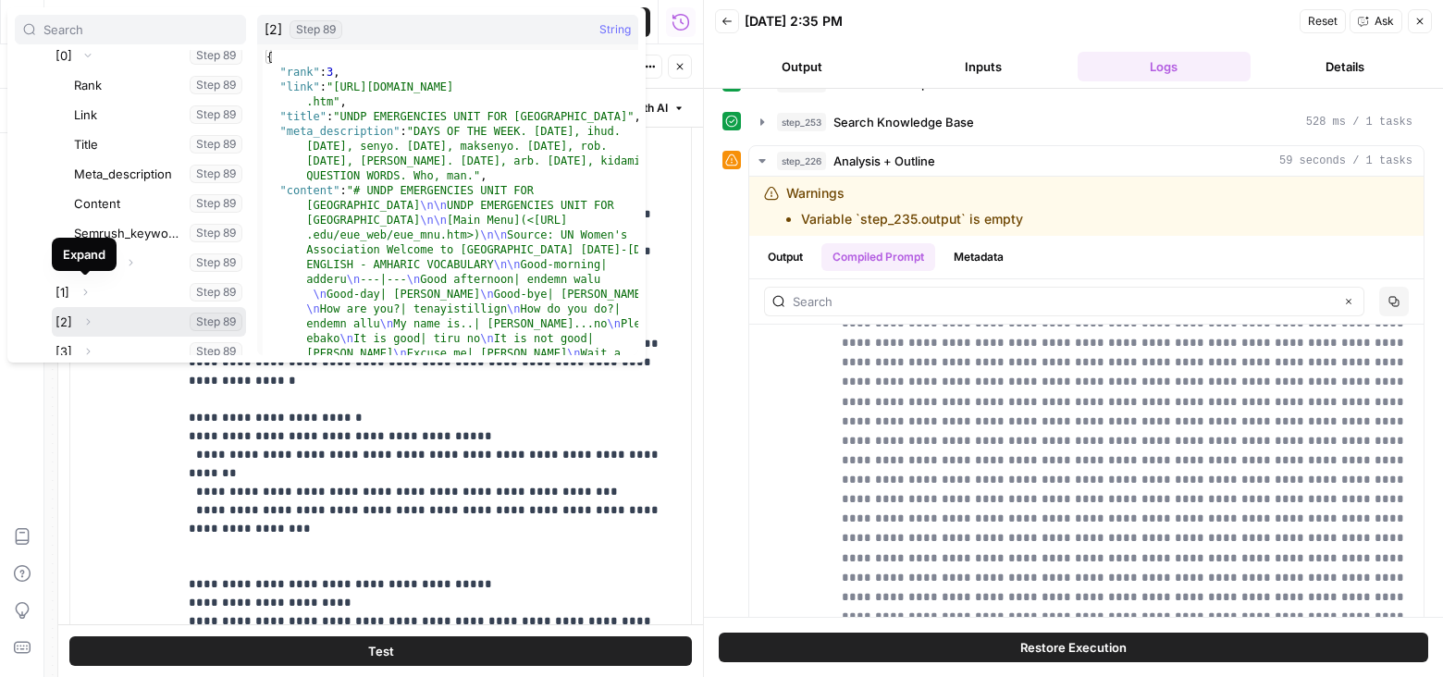
click at [91, 320] on icon "button" at bounding box center [87, 321] width 11 height 11
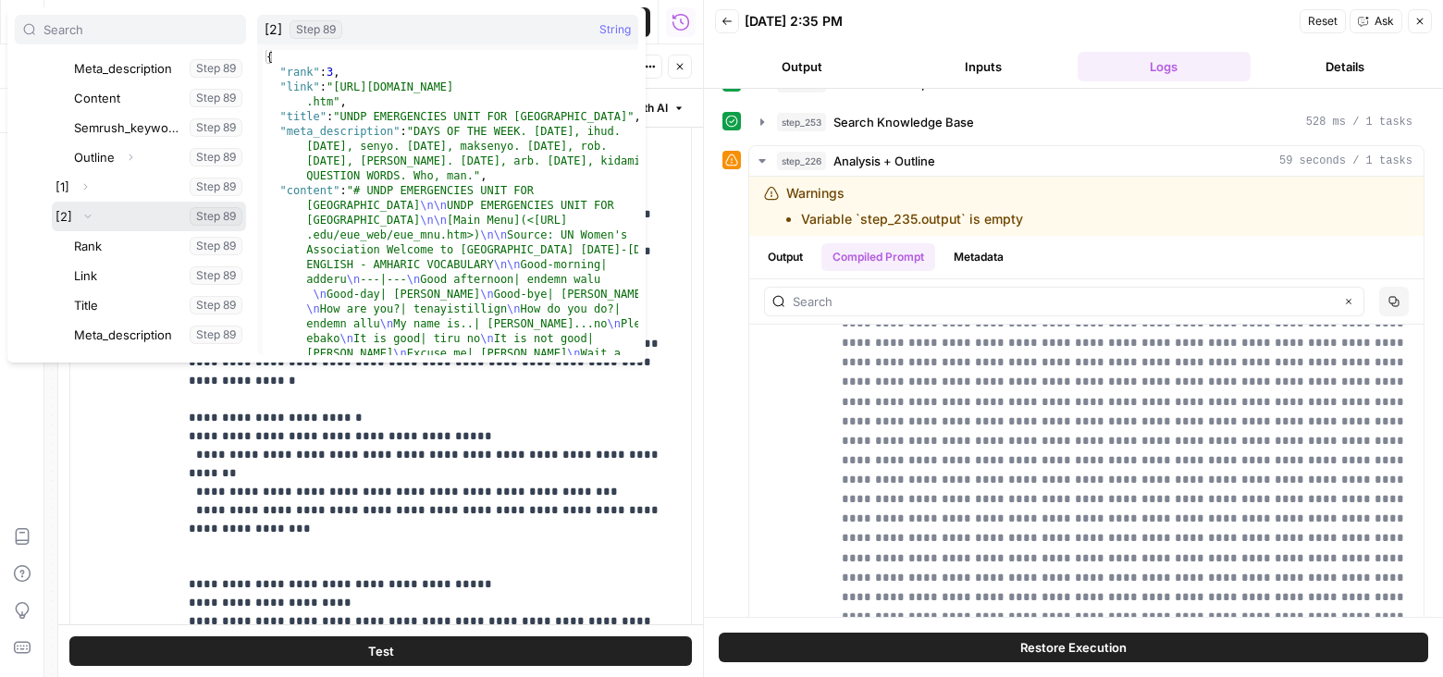
scroll to position [659, 0]
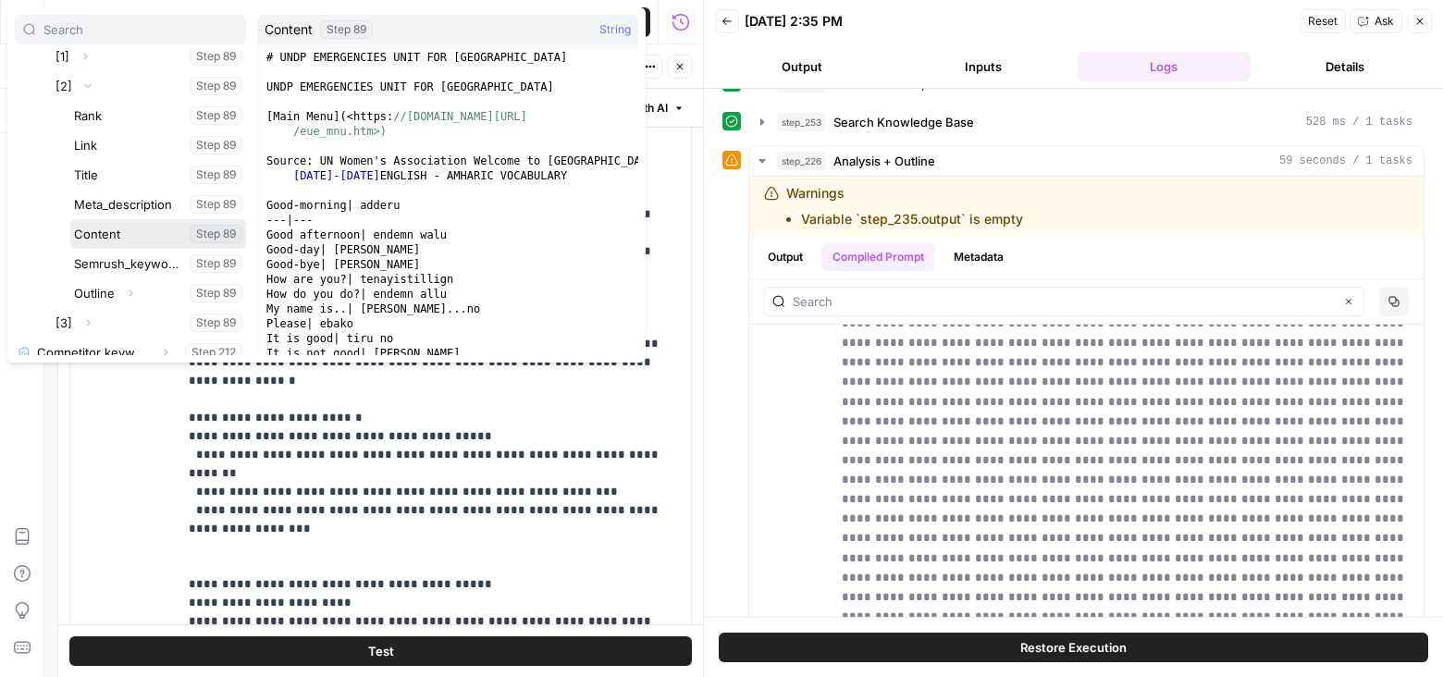
click at [109, 230] on button "Select variable Content" at bounding box center [158, 234] width 176 height 30
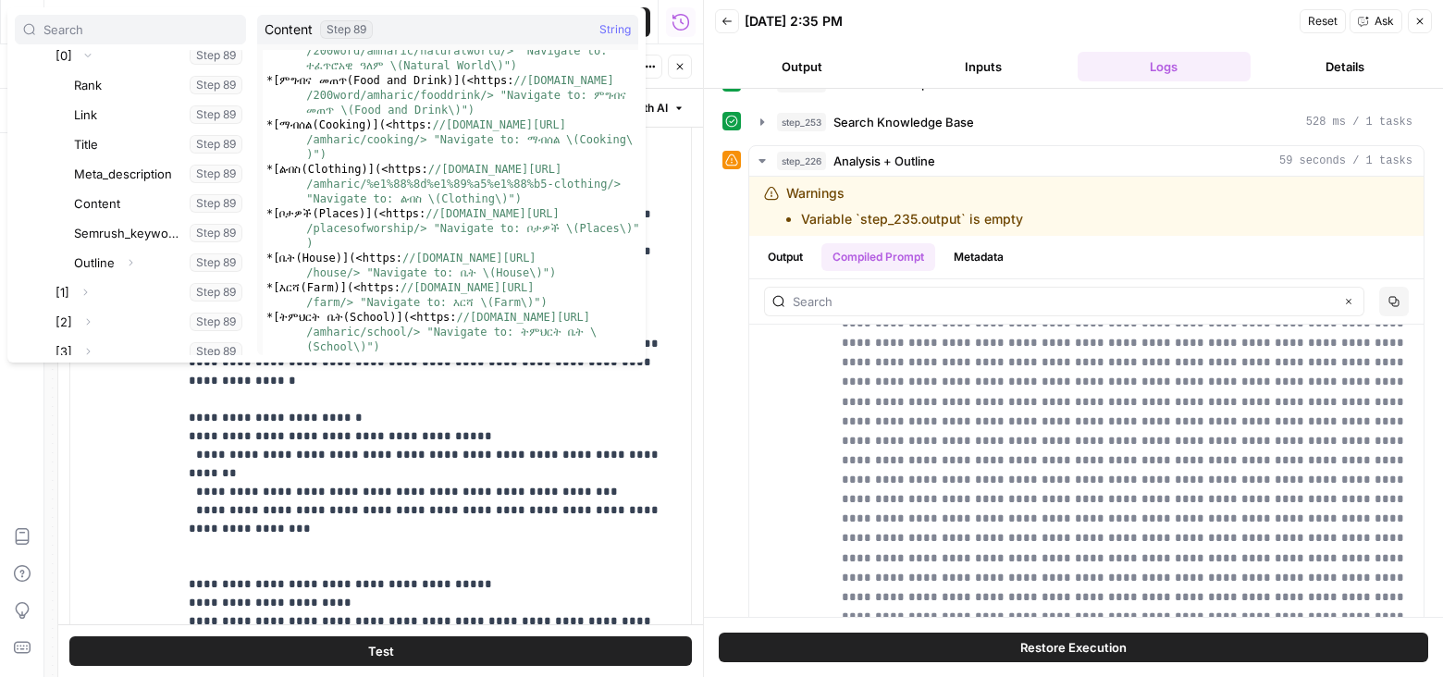
scroll to position [774, 0]
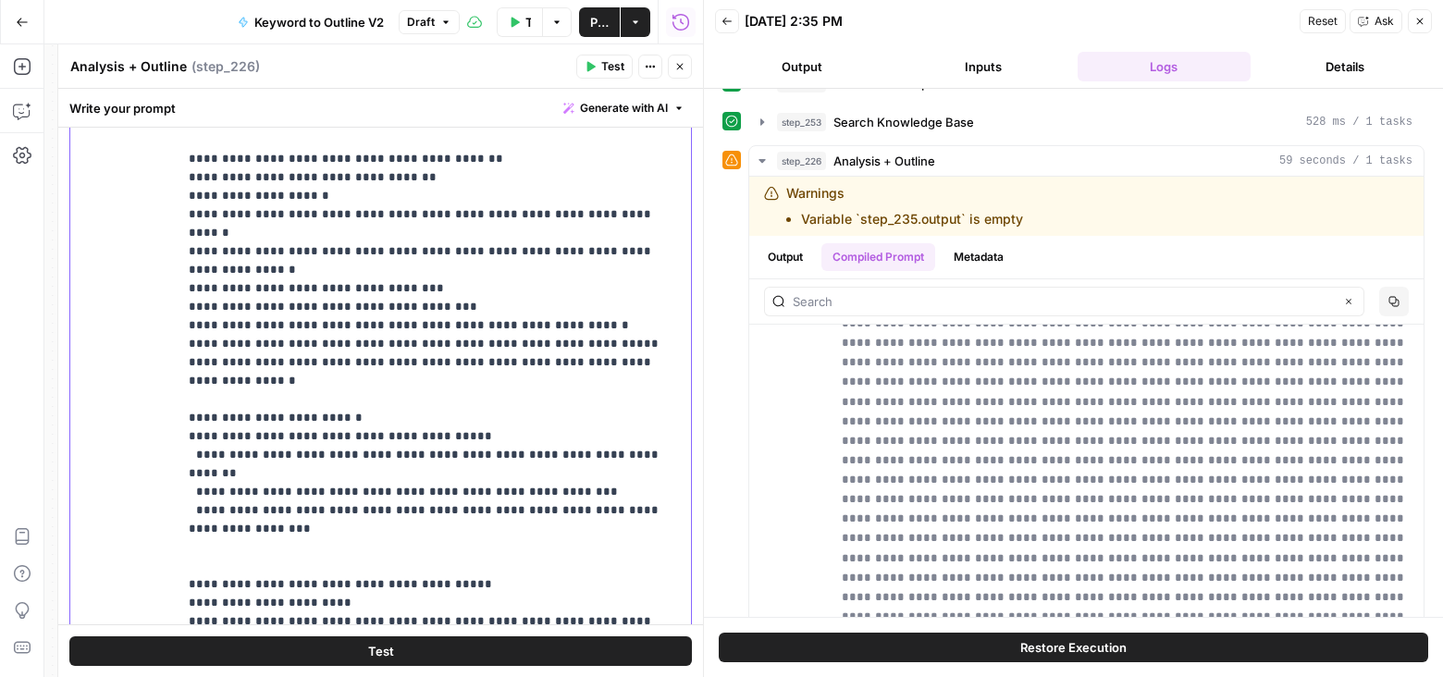
copy p "**********"
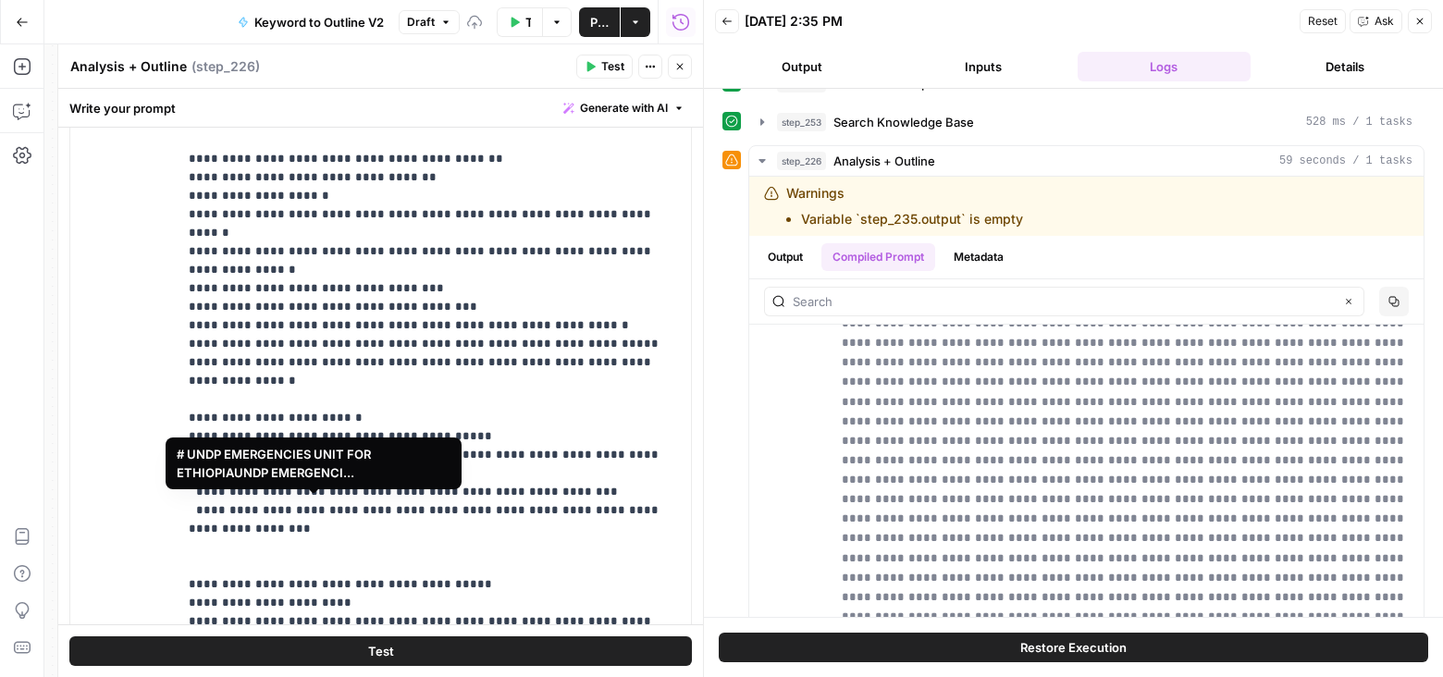
scroll to position [483, 0]
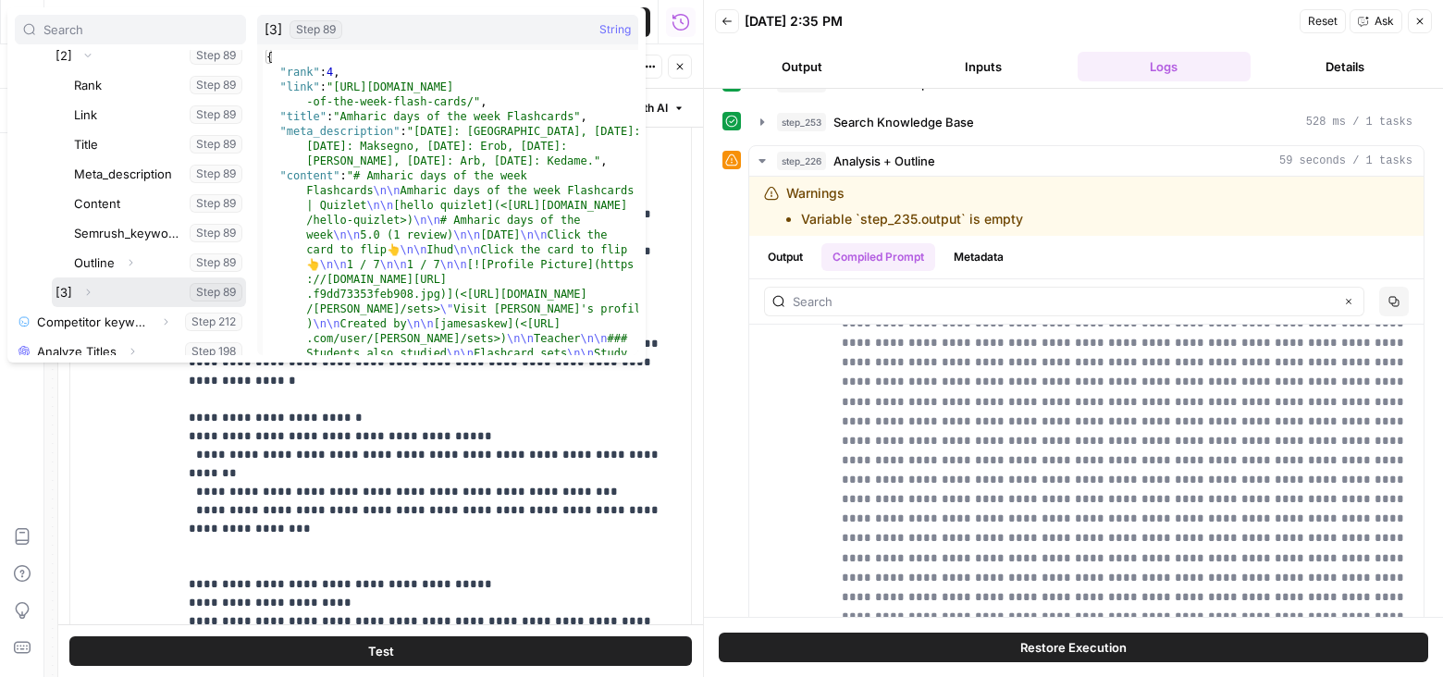
click at [87, 291] on icon "button" at bounding box center [87, 292] width 11 height 11
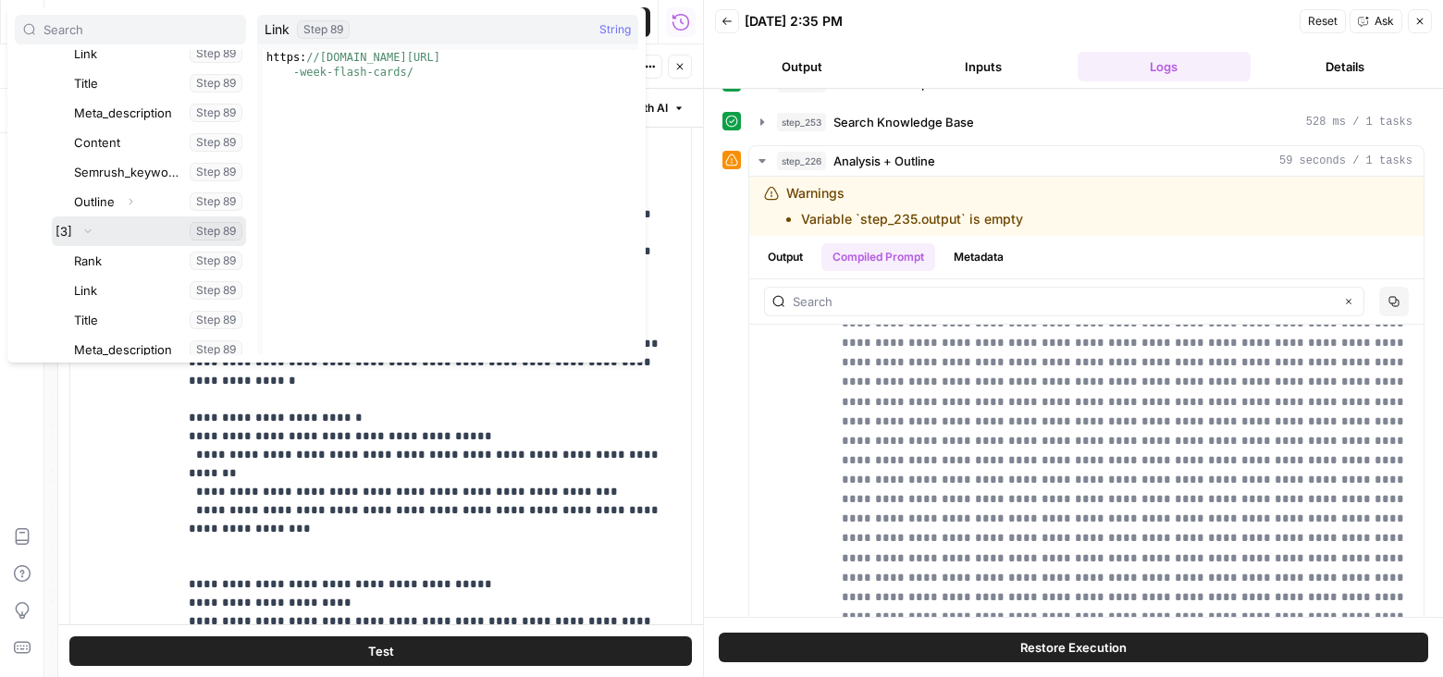
scroll to position [605, 0]
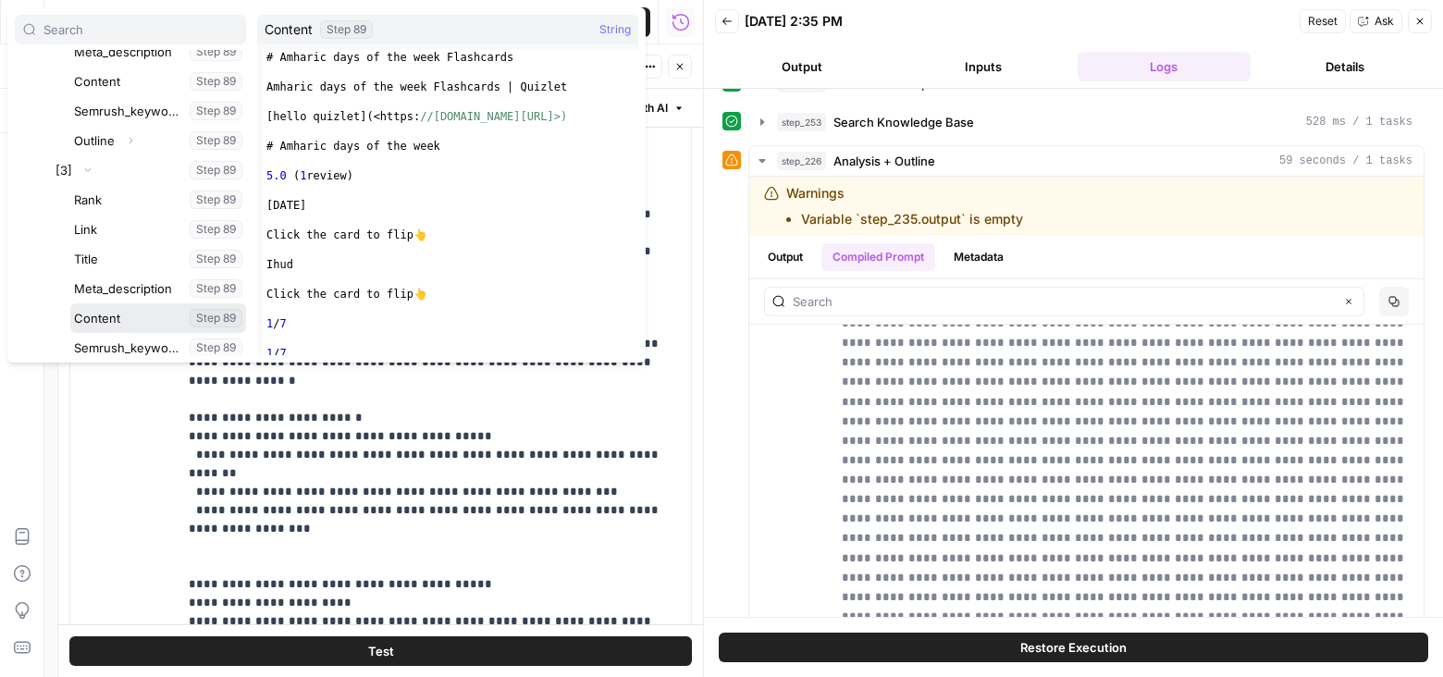
click at [101, 311] on button "Select variable Content" at bounding box center [158, 318] width 176 height 30
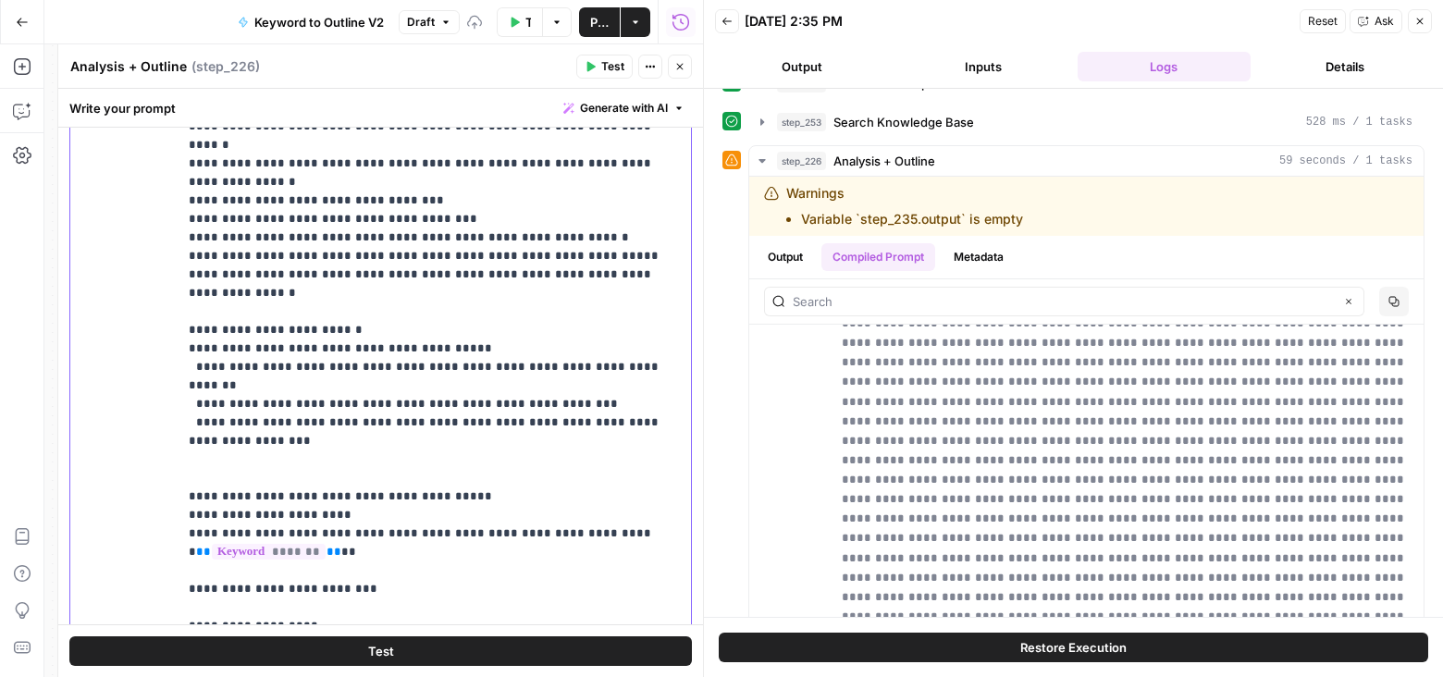
scroll to position [6826, 0]
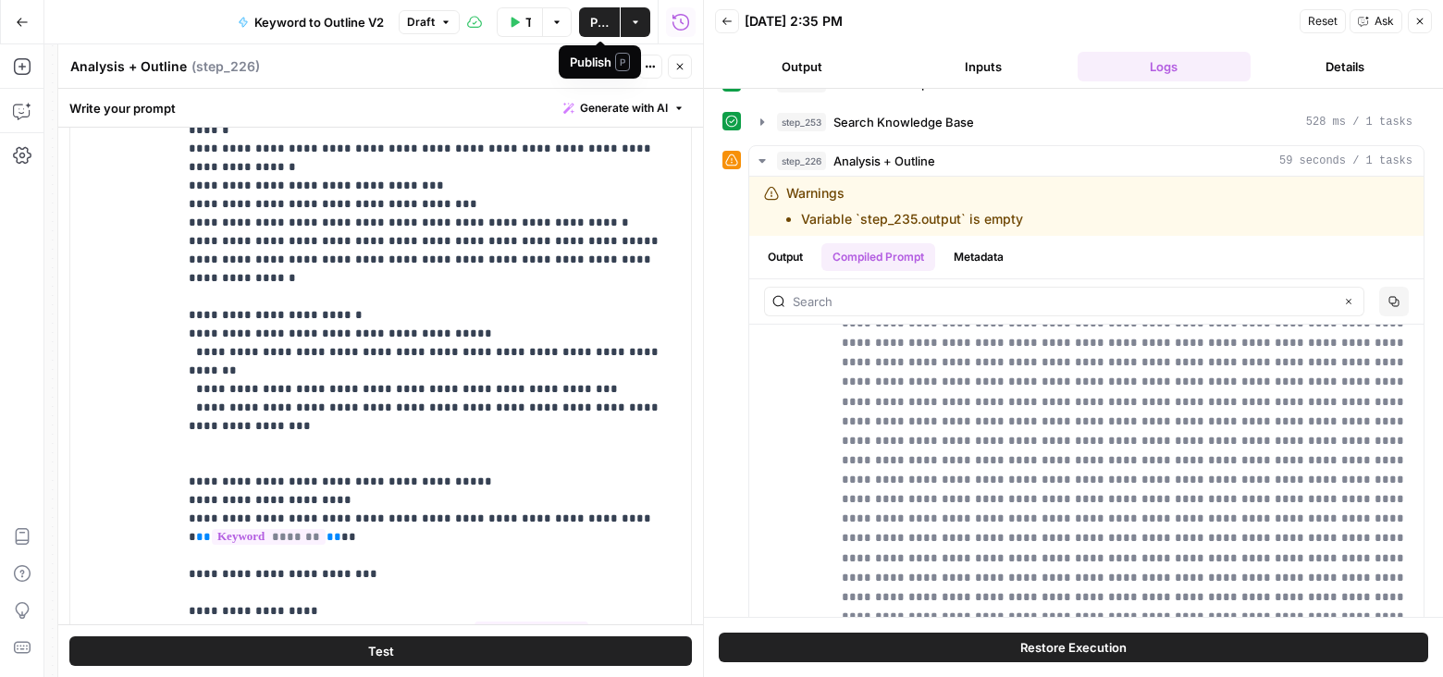
click at [595, 23] on span "Publish" at bounding box center [599, 22] width 18 height 18
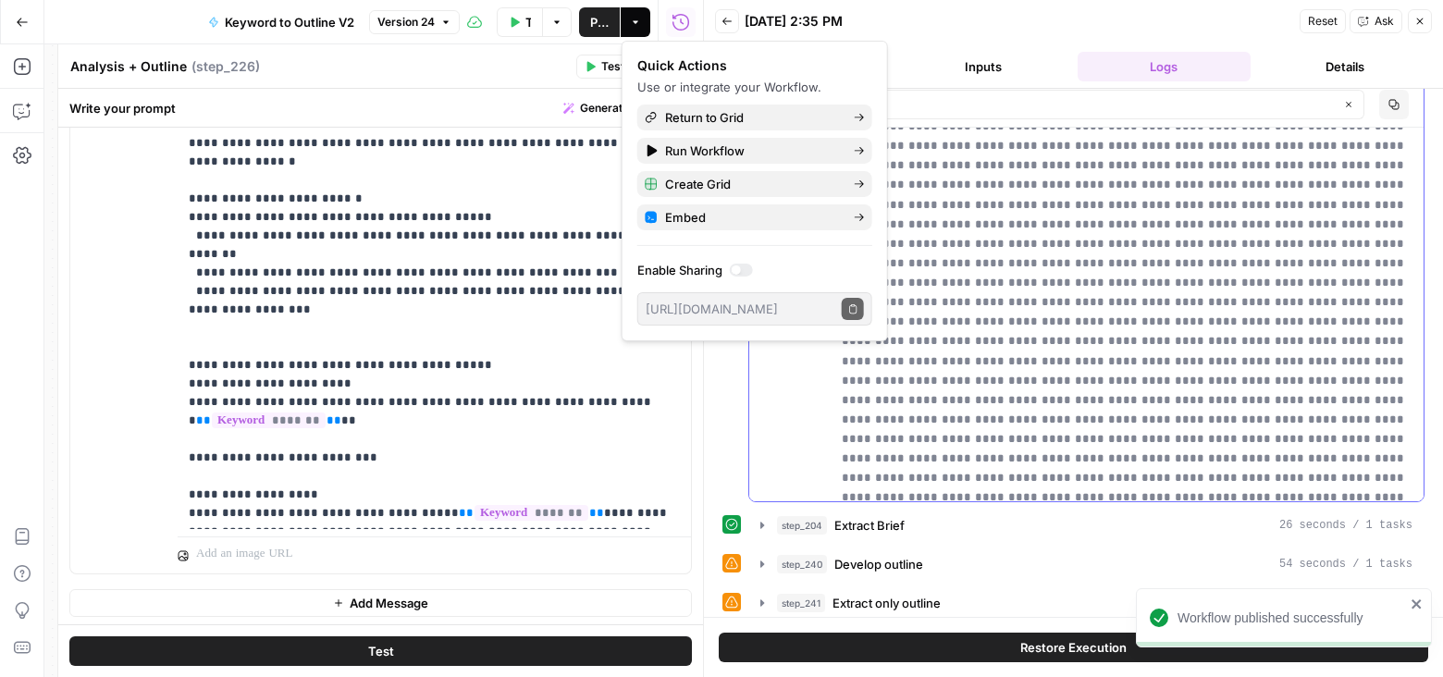
scroll to position [2147, 0]
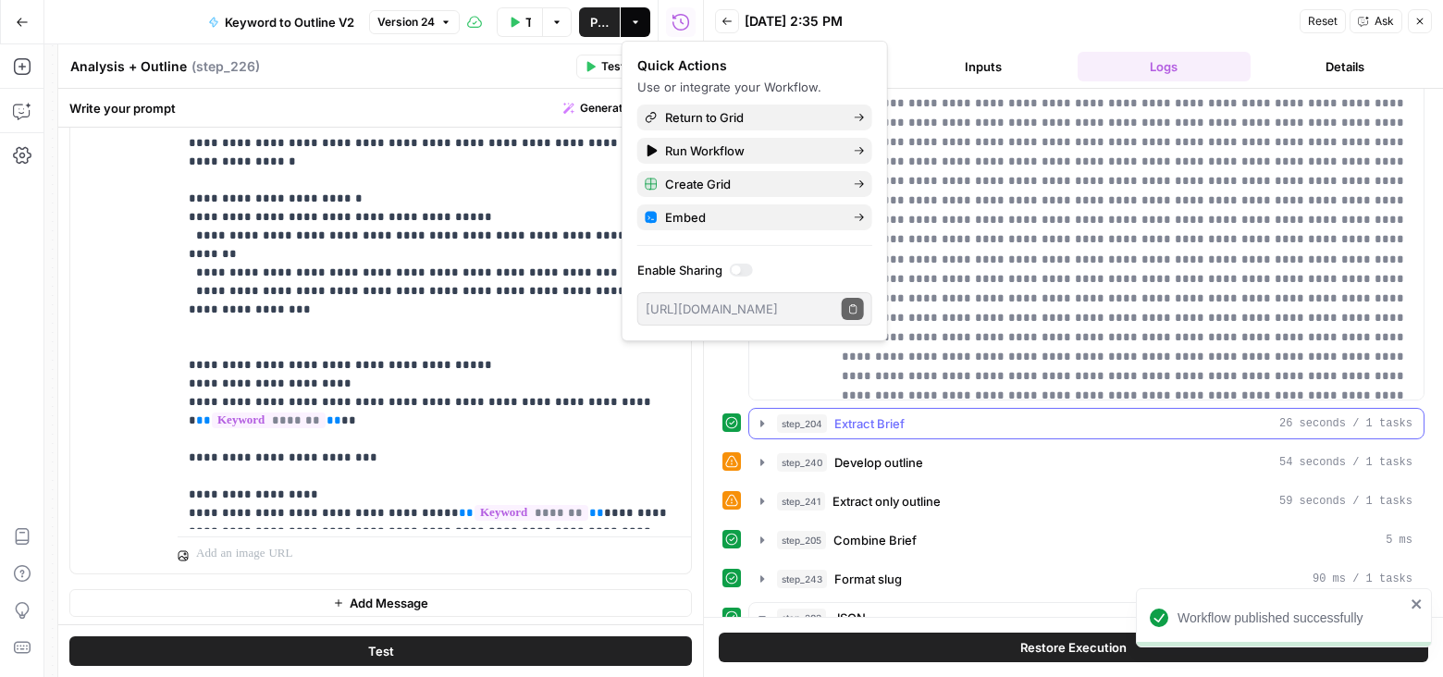
click at [758, 416] on icon "button" at bounding box center [762, 423] width 15 height 15
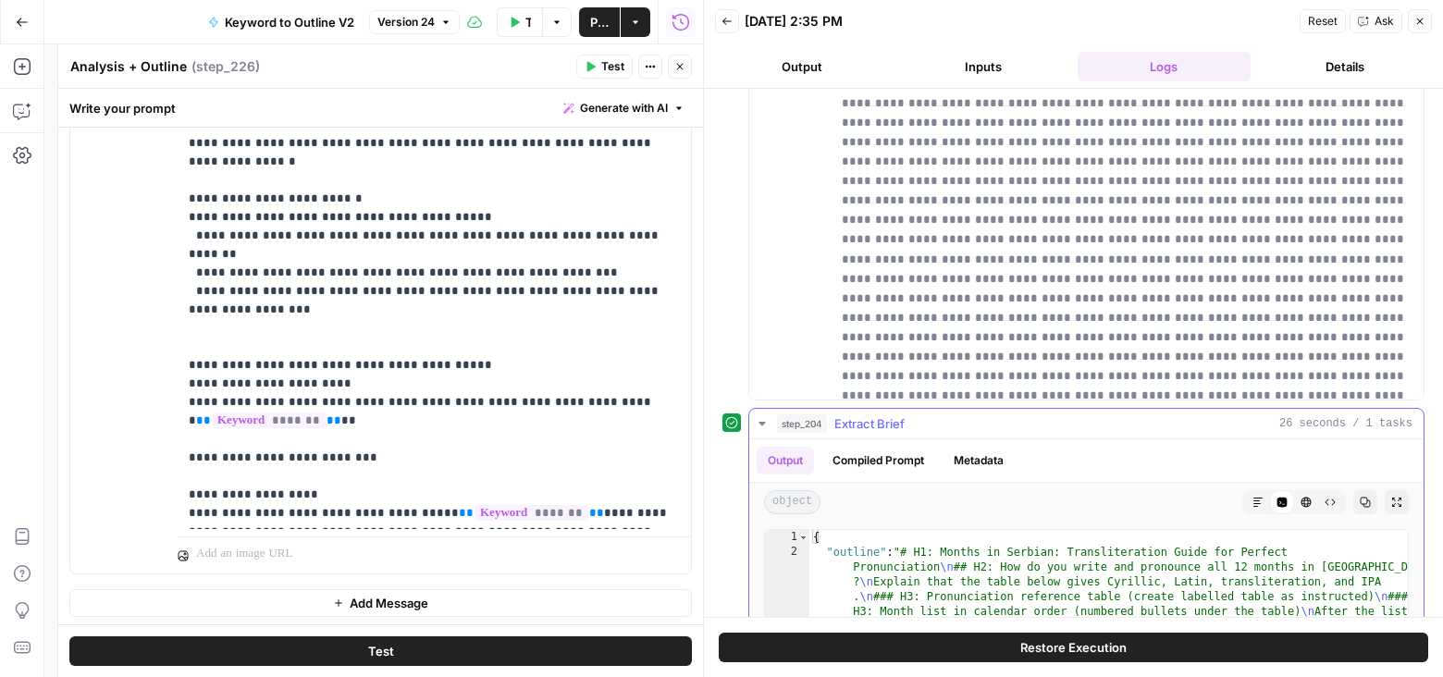
click at [892, 447] on button "Compiled Prompt" at bounding box center [878, 461] width 114 height 28
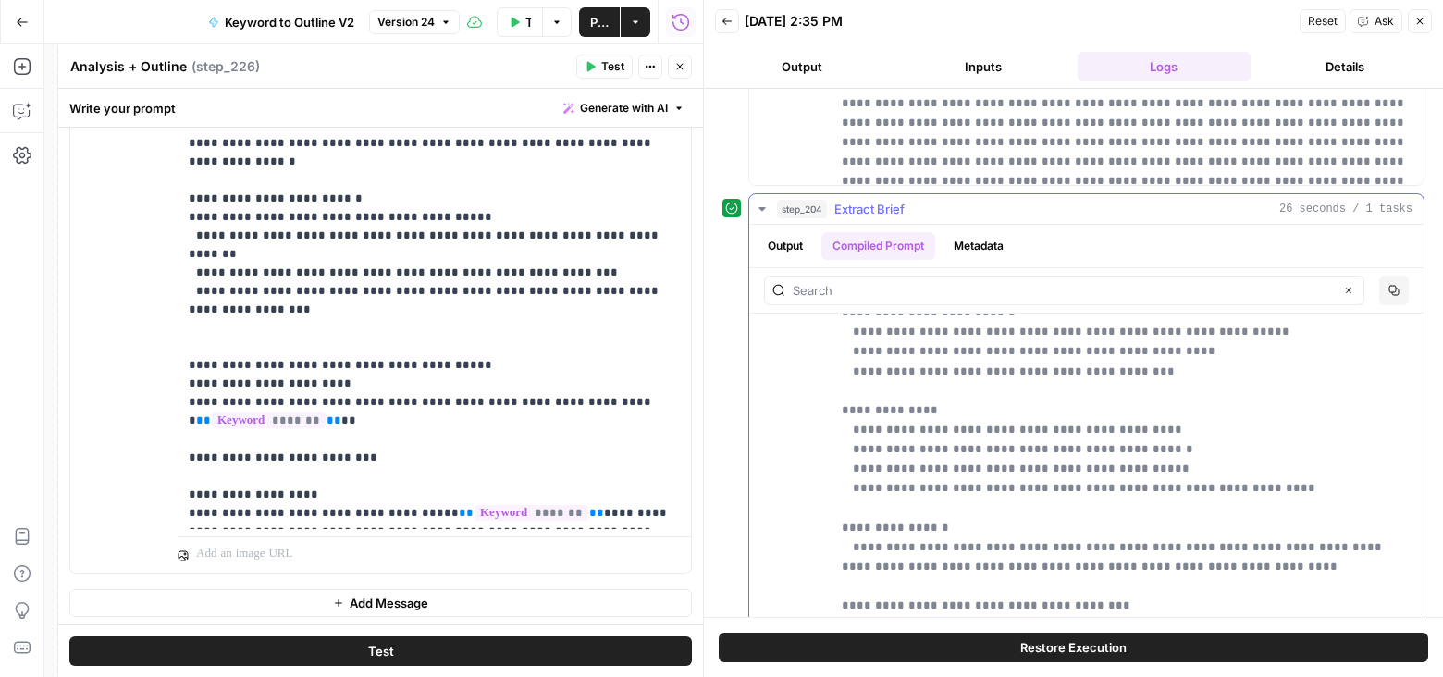
scroll to position [422, 0]
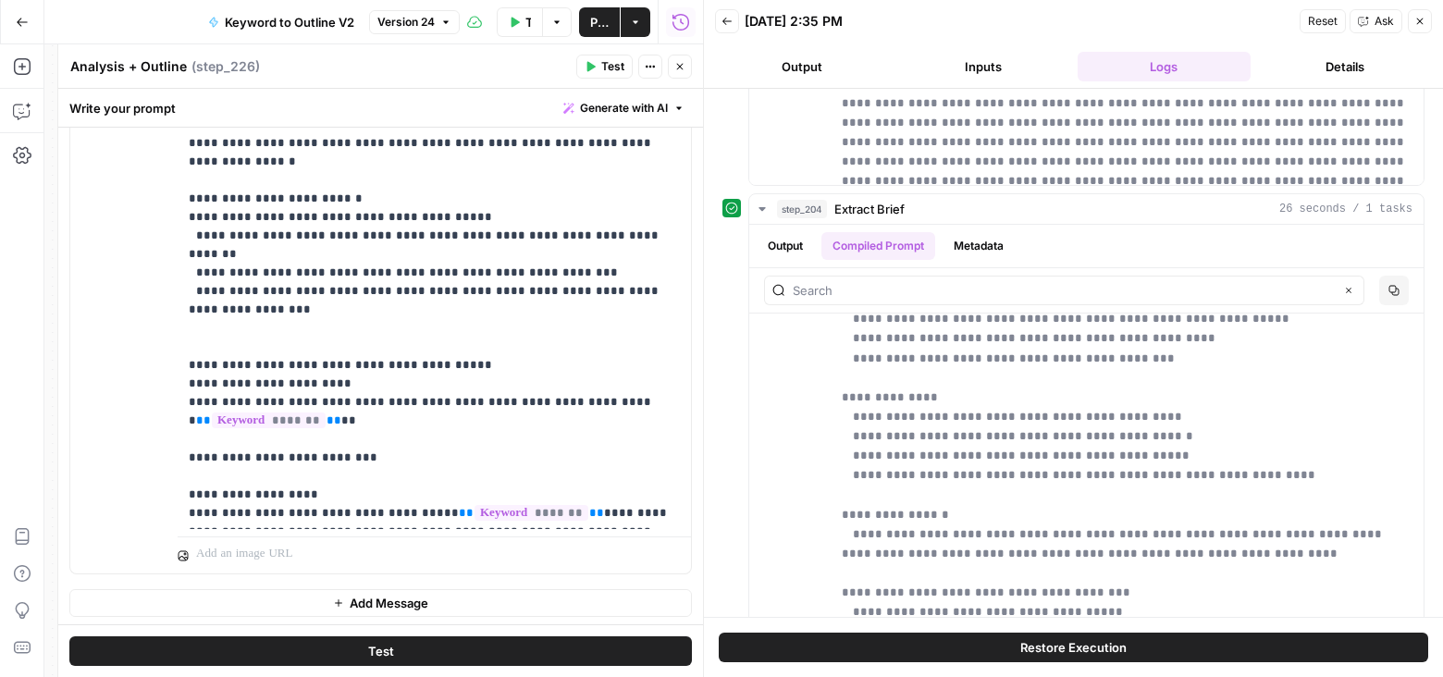
click at [680, 68] on icon "button" at bounding box center [679, 66] width 11 height 11
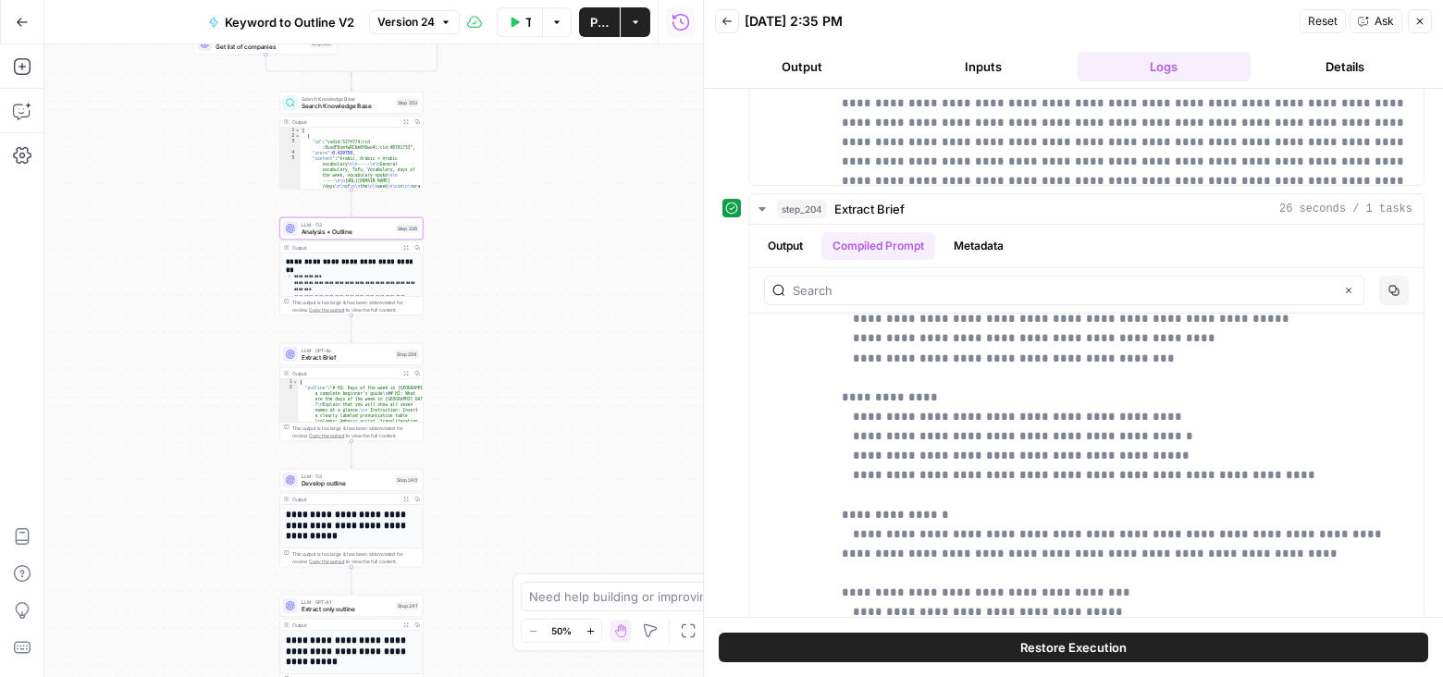
click at [366, 353] on span "Extract Brief" at bounding box center [346, 357] width 91 height 9
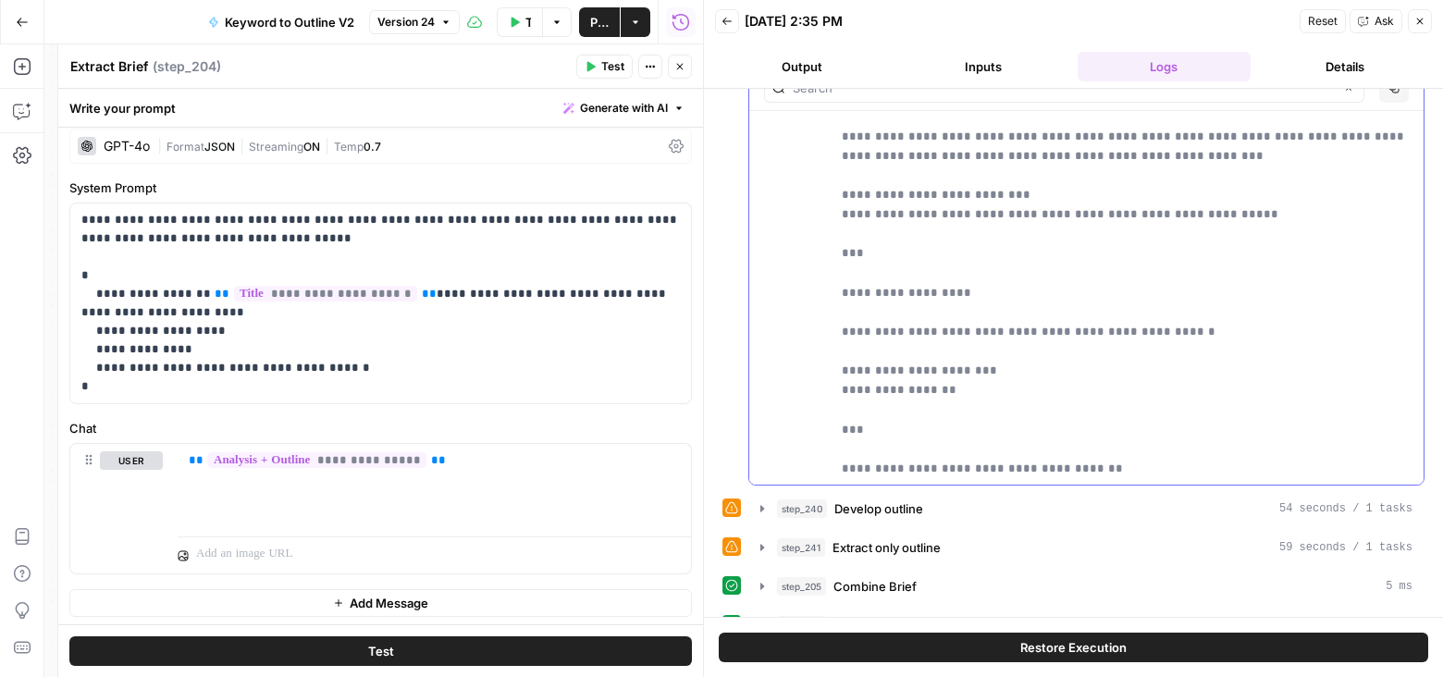
scroll to position [2559, 0]
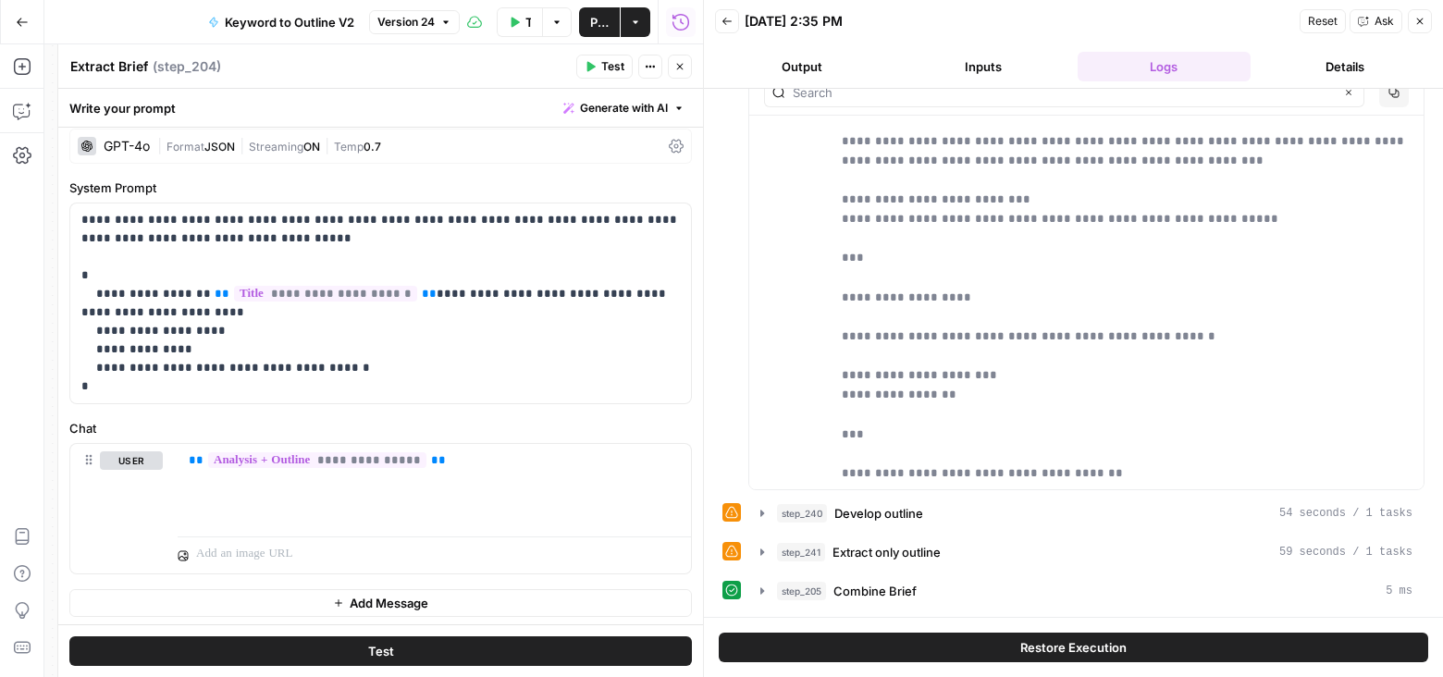
click at [680, 57] on button "Close" at bounding box center [680, 67] width 24 height 24
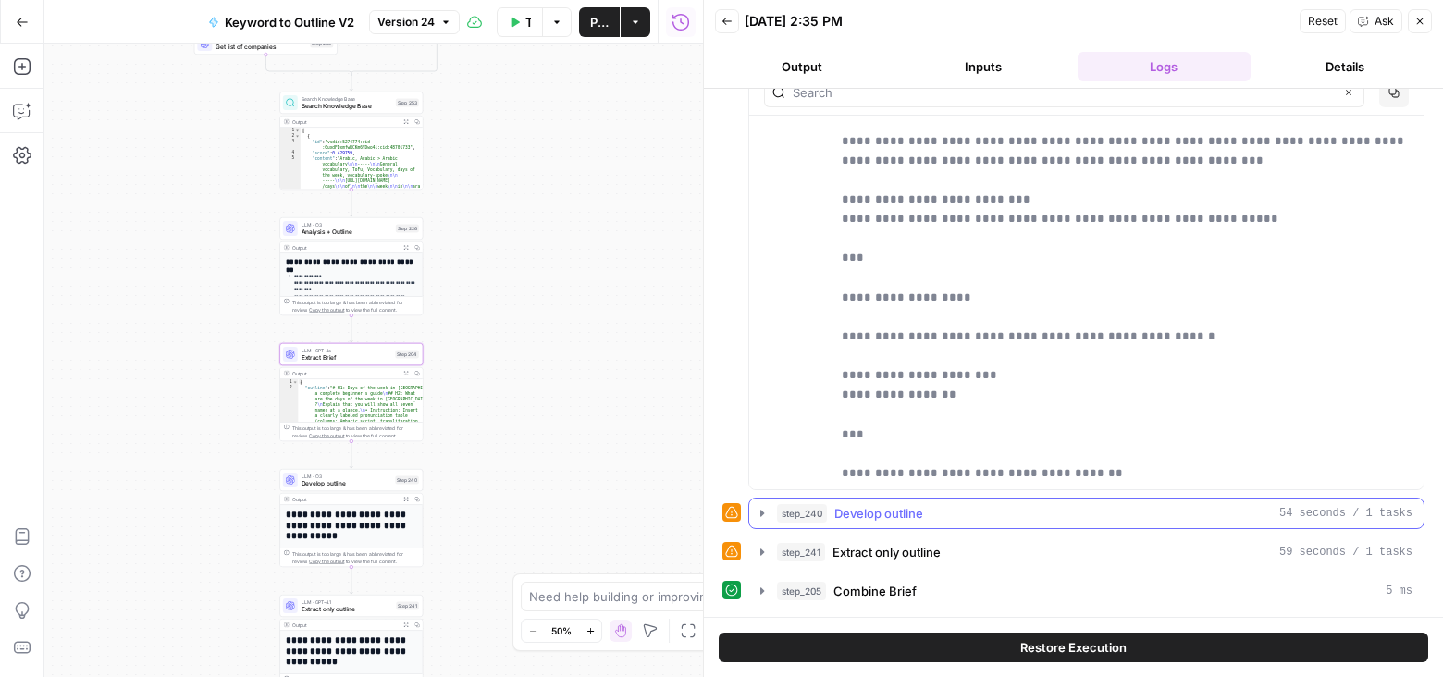
click at [757, 506] on icon "button" at bounding box center [762, 513] width 15 height 15
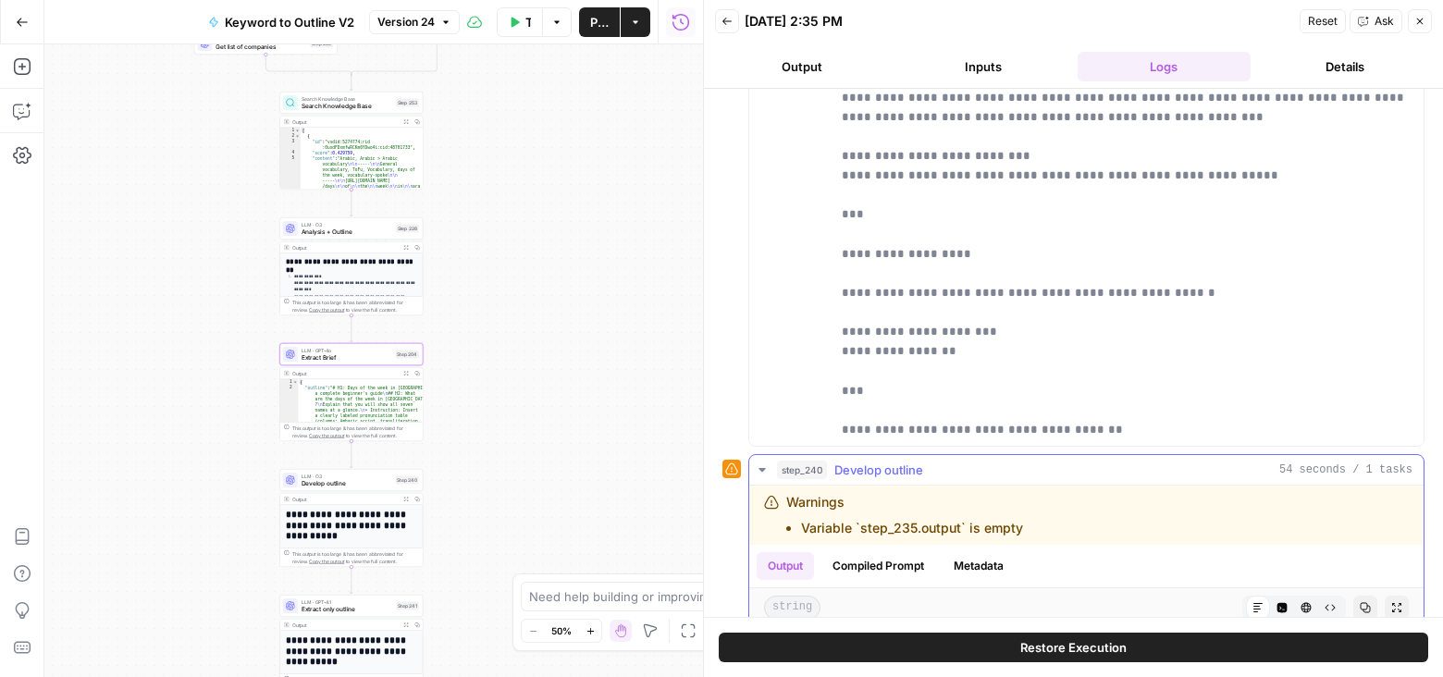
scroll to position [2604, 0]
click at [366, 482] on span "Develop outline" at bounding box center [346, 483] width 91 height 9
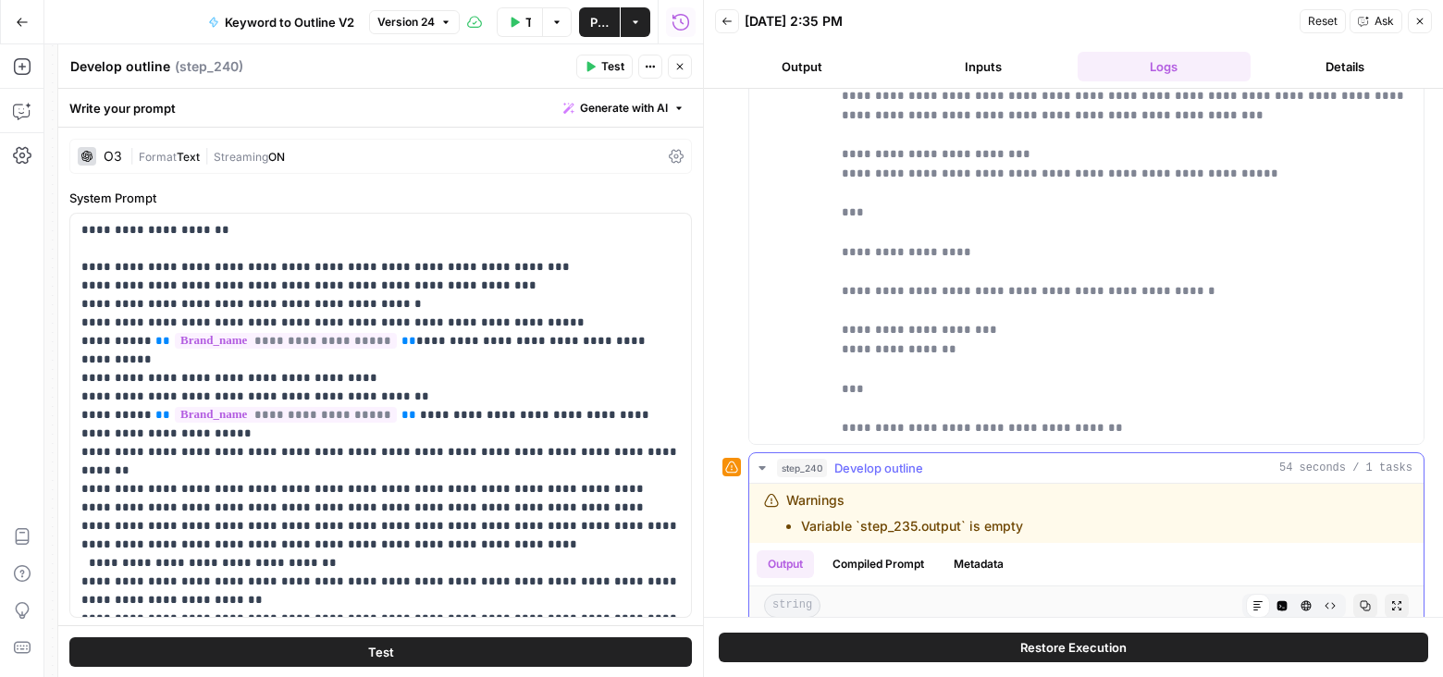
click at [892, 556] on button "Compiled Prompt" at bounding box center [878, 564] width 114 height 28
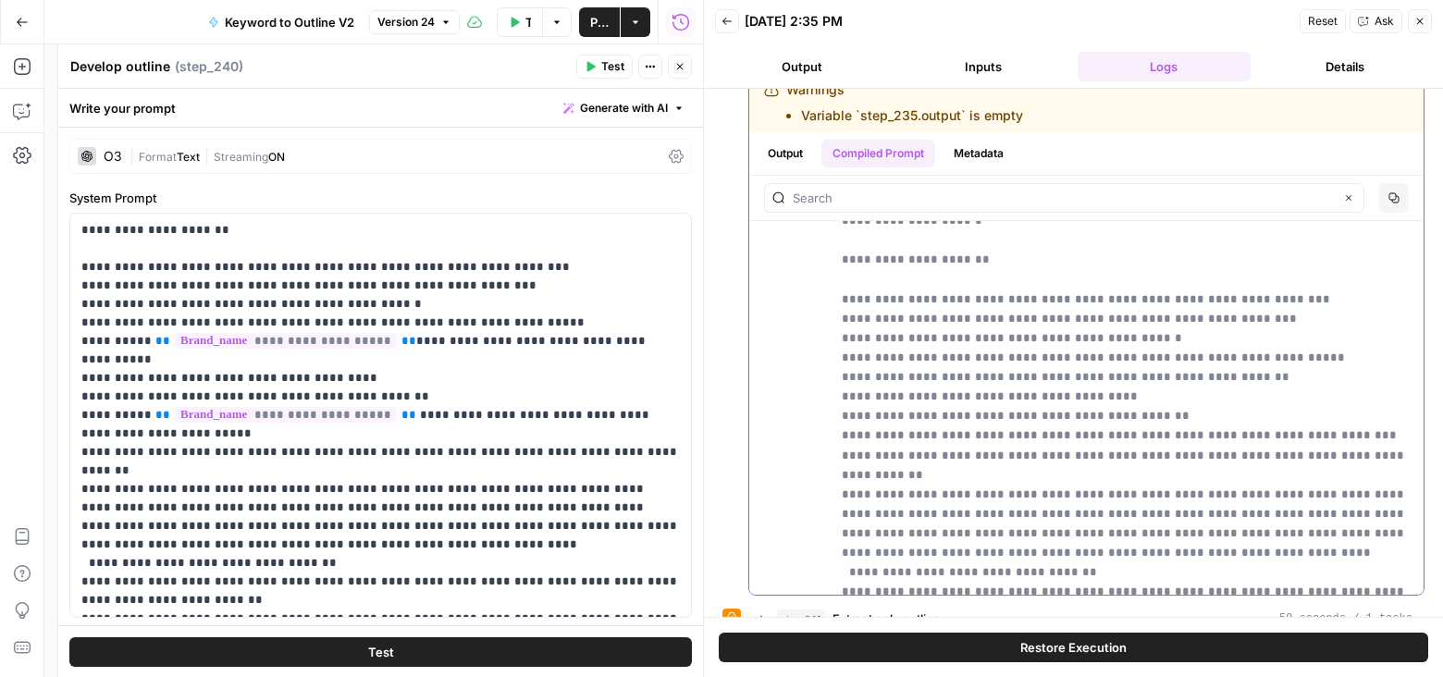
scroll to position [0, 0]
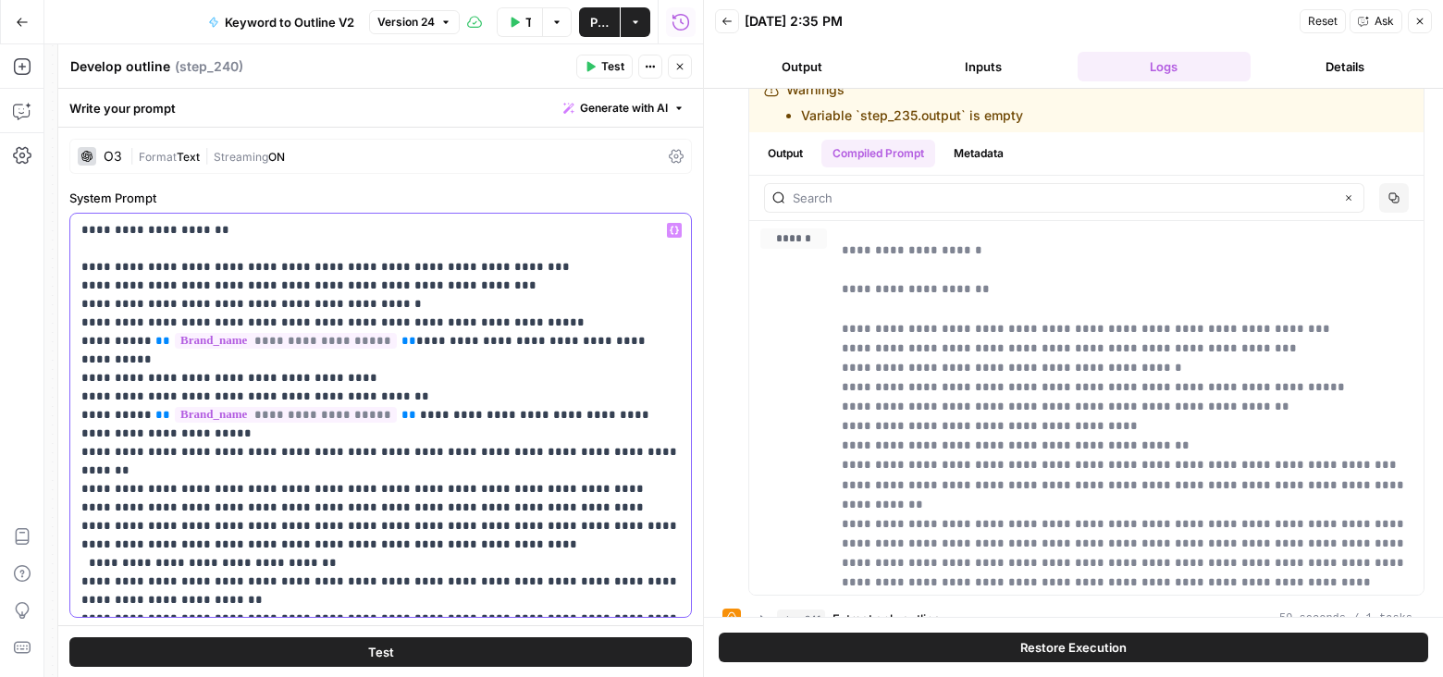
drag, startPoint x: 393, startPoint y: 343, endPoint x: 146, endPoint y: 338, distance: 247.0
click at [144, 338] on p "**********" at bounding box center [380, 415] width 599 height 388
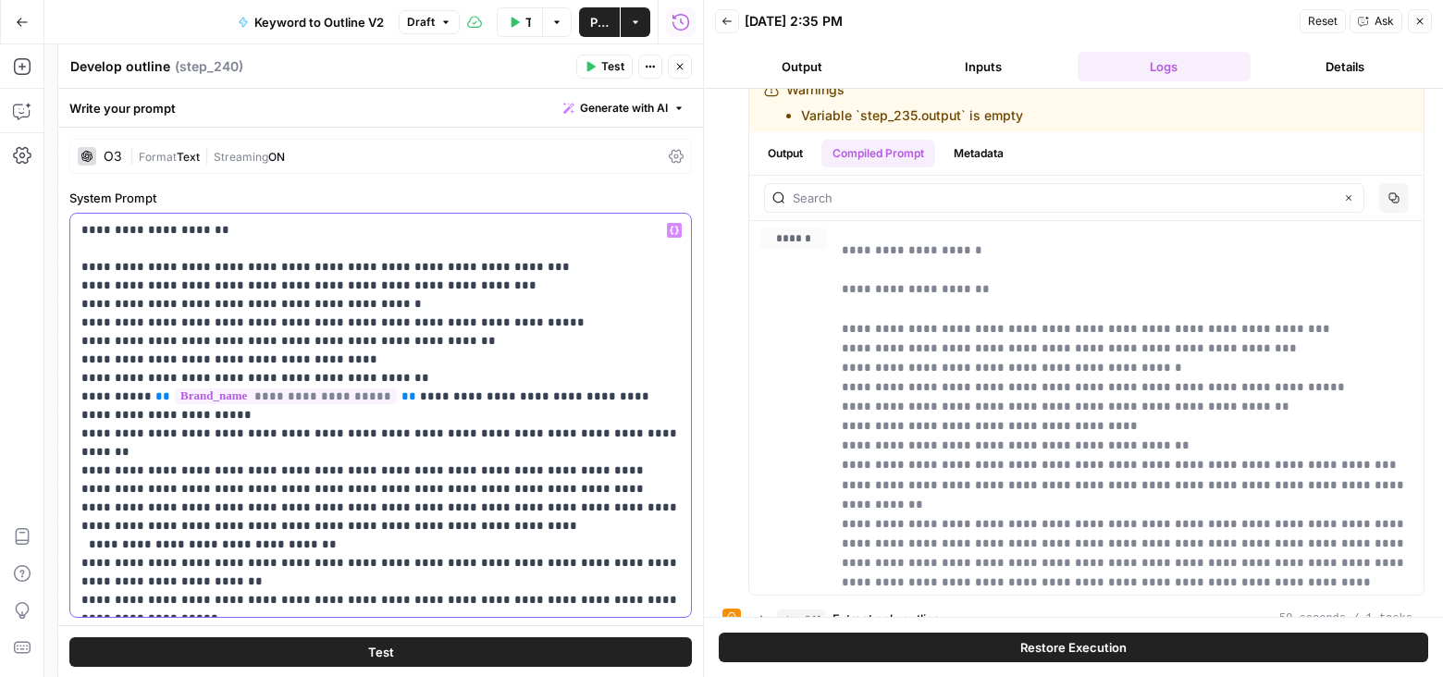
copy p "******"
drag, startPoint x: 388, startPoint y: 396, endPoint x: 136, endPoint y: 395, distance: 252.5
click at [136, 395] on p "**********" at bounding box center [380, 415] width 599 height 388
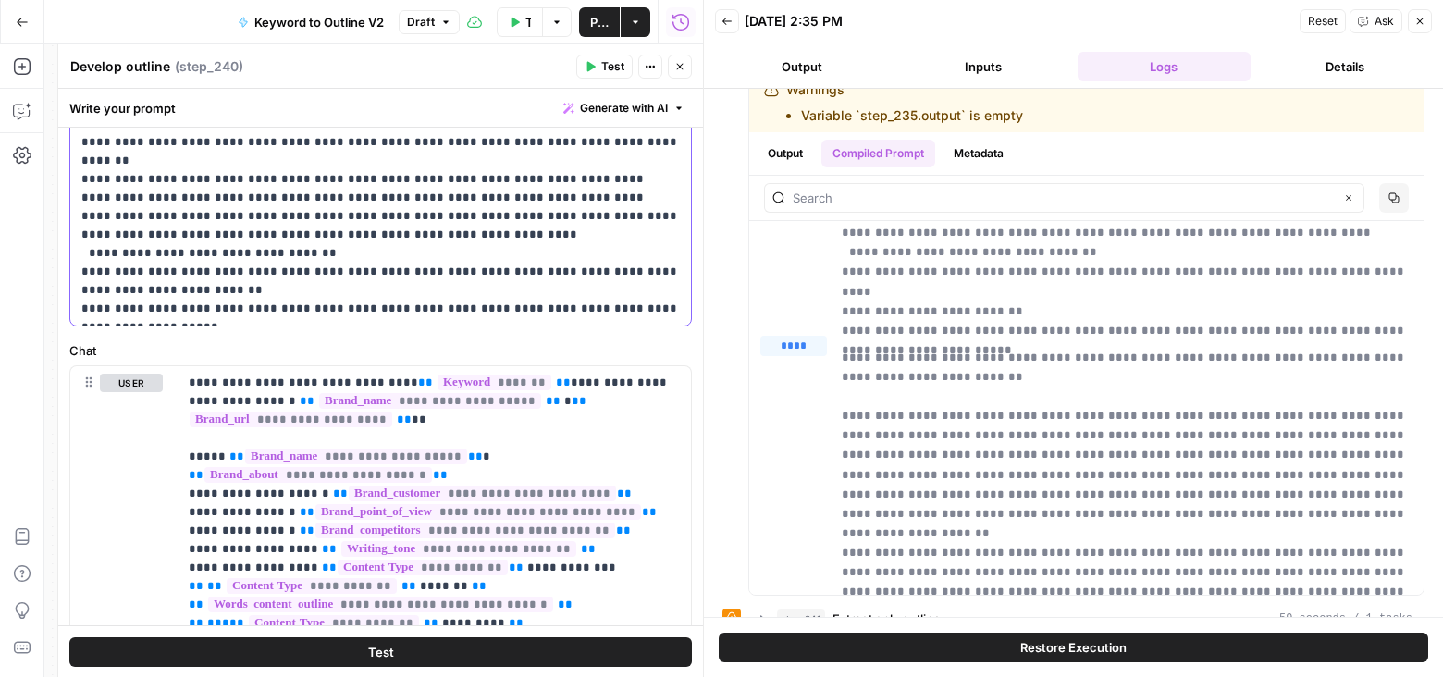
scroll to position [309, 0]
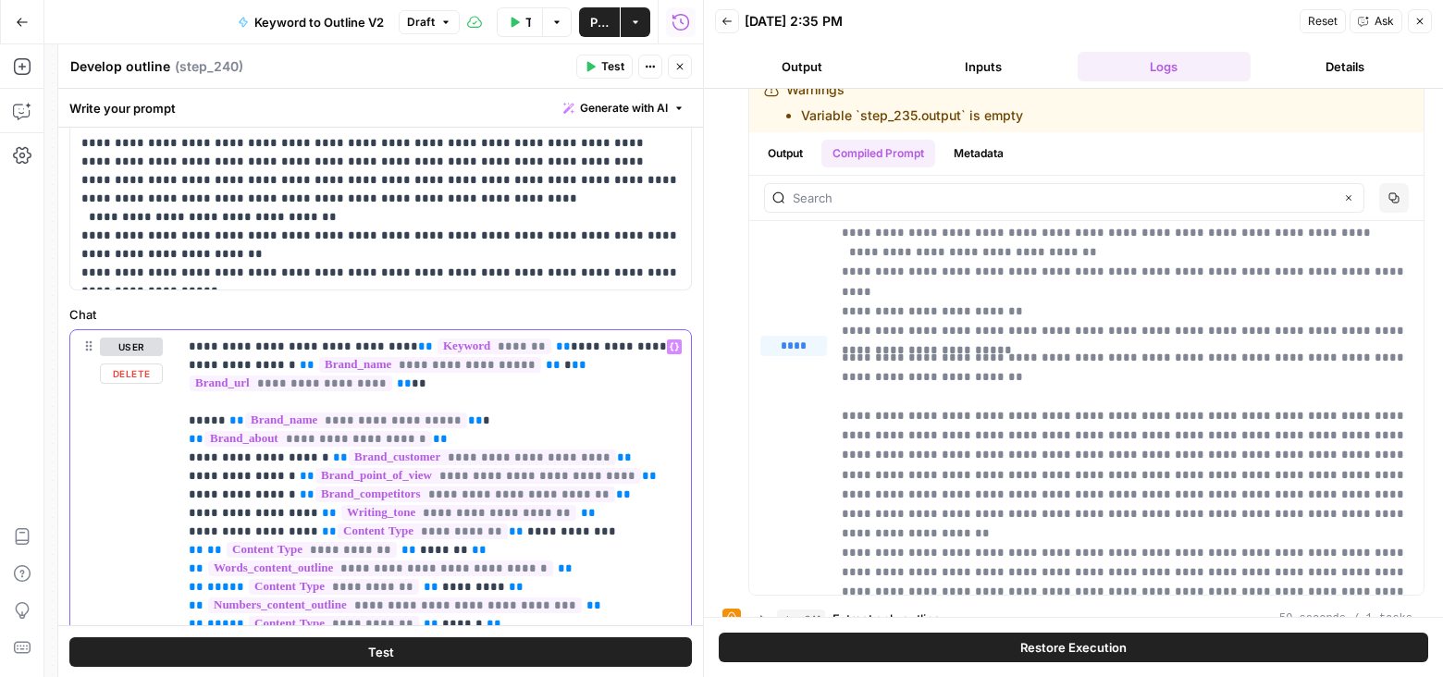
drag, startPoint x: 492, startPoint y: 363, endPoint x: 243, endPoint y: 361, distance: 248.8
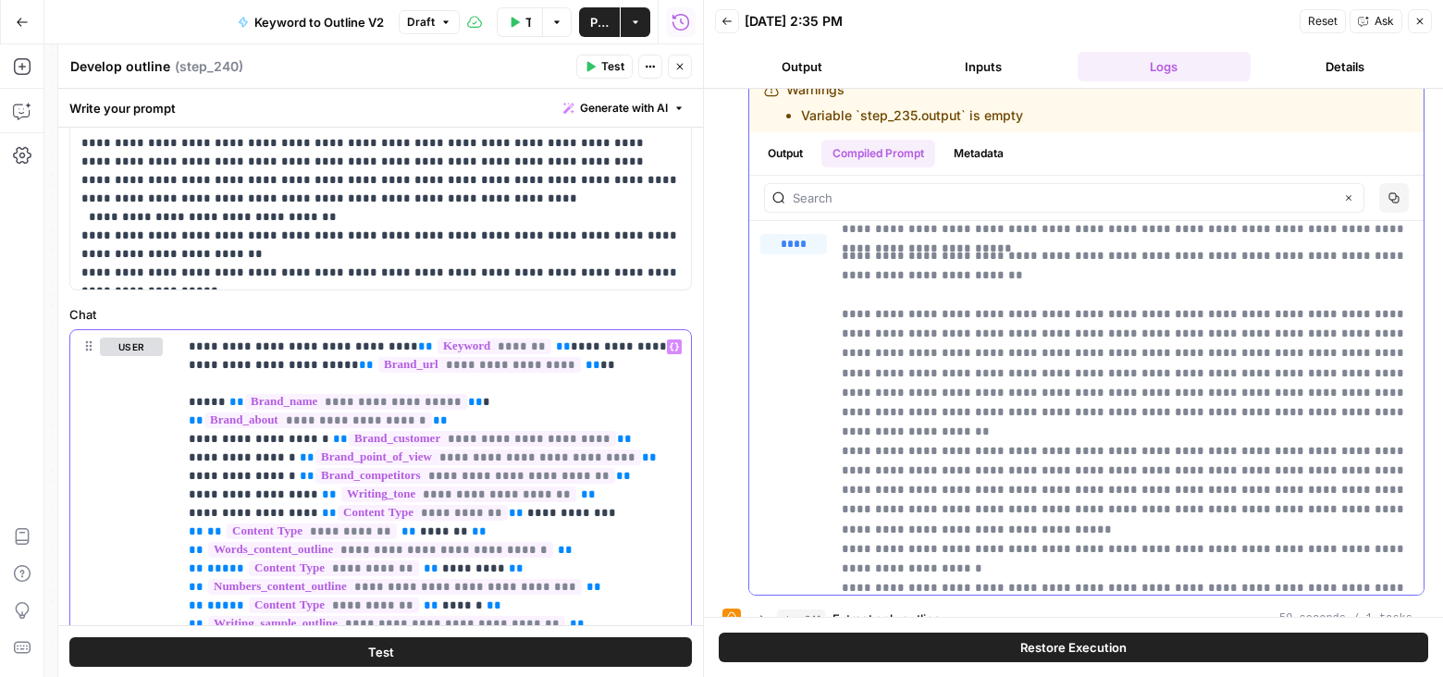
scroll to position [475, 0]
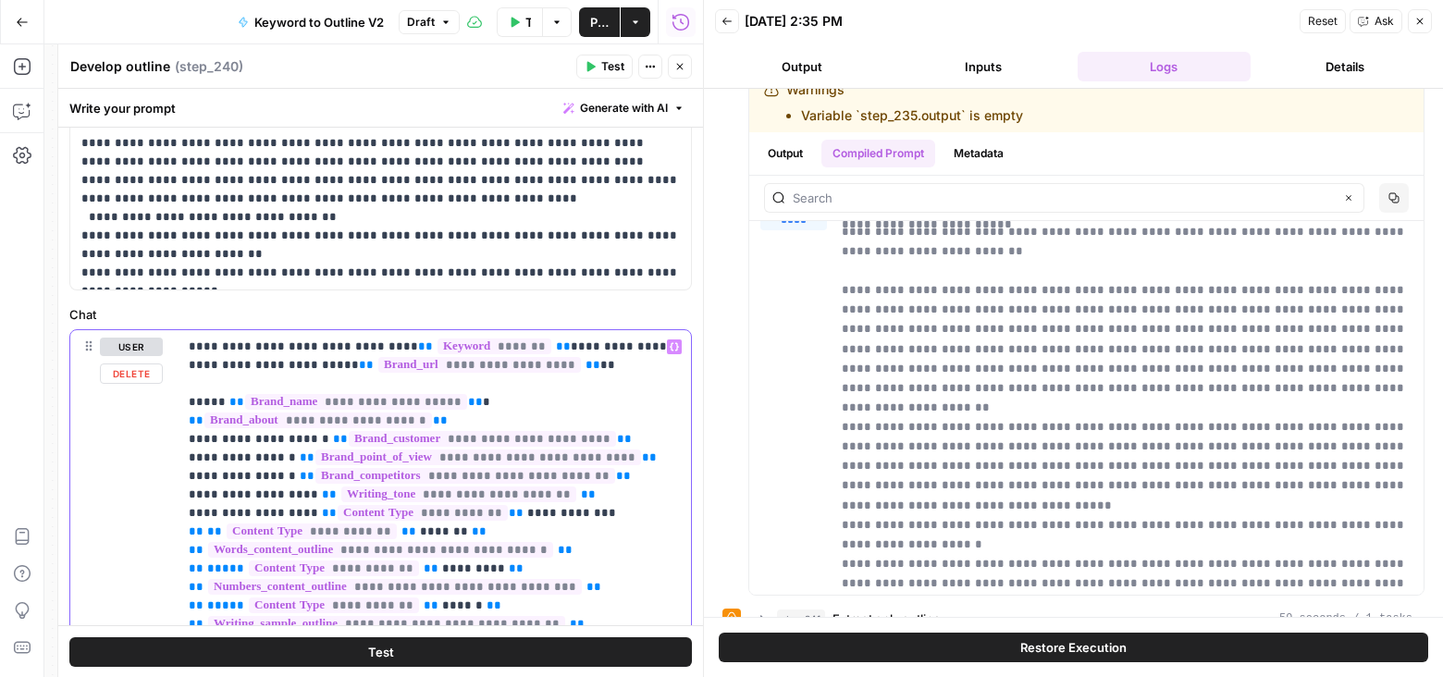
drag, startPoint x: 469, startPoint y: 399, endPoint x: 225, endPoint y: 397, distance: 244.2
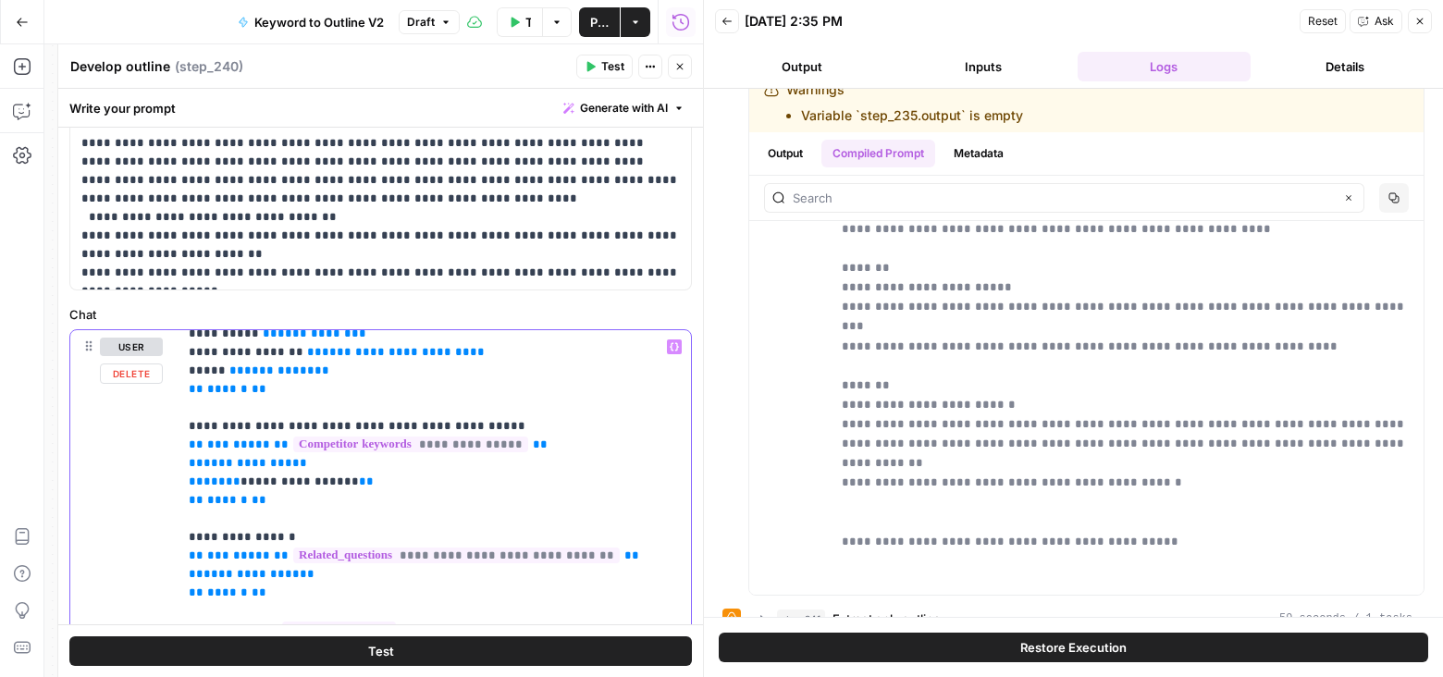
scroll to position [535, 0]
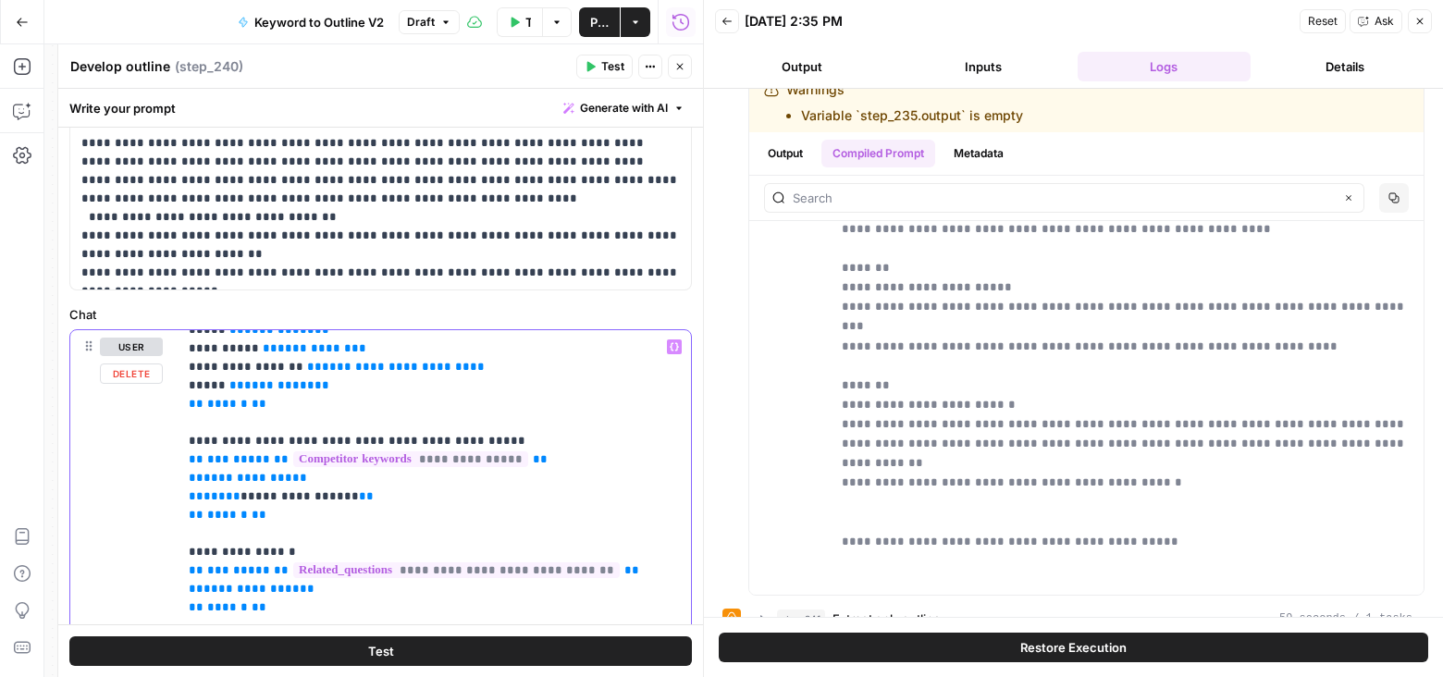
drag, startPoint x: 311, startPoint y: 514, endPoint x: 154, endPoint y: 441, distance: 173.4
click at [401, 461] on span "**********" at bounding box center [410, 459] width 235 height 16
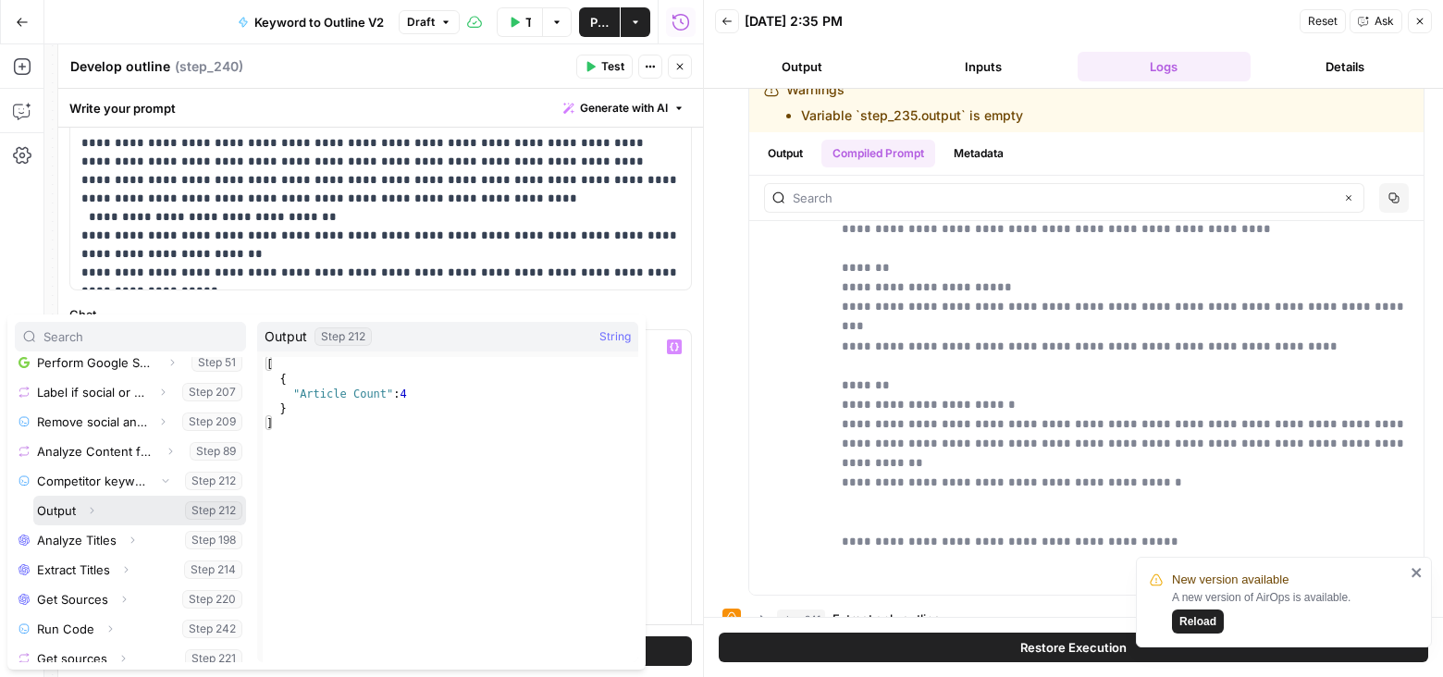
click at [88, 509] on icon "button" at bounding box center [91, 510] width 11 height 11
click at [89, 542] on icon "button" at bounding box center [87, 540] width 11 height 11
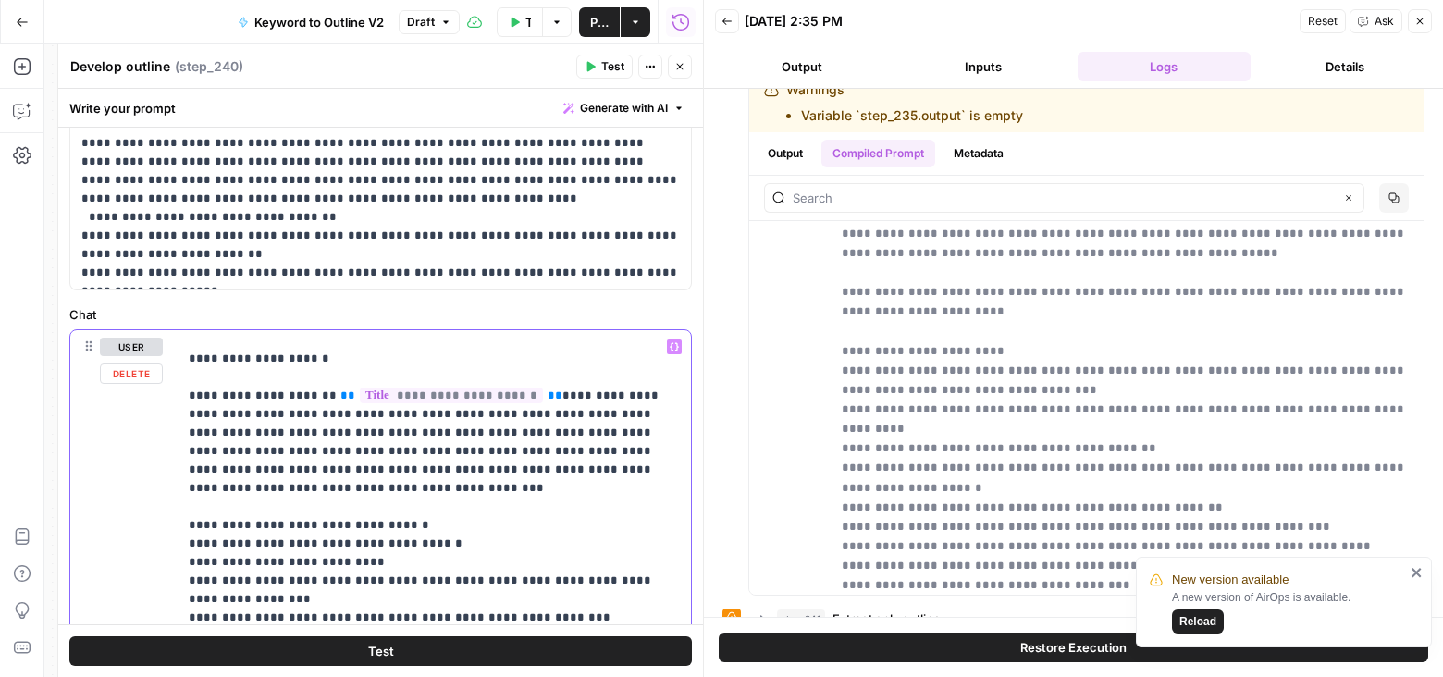
scroll to position [3672, 0]
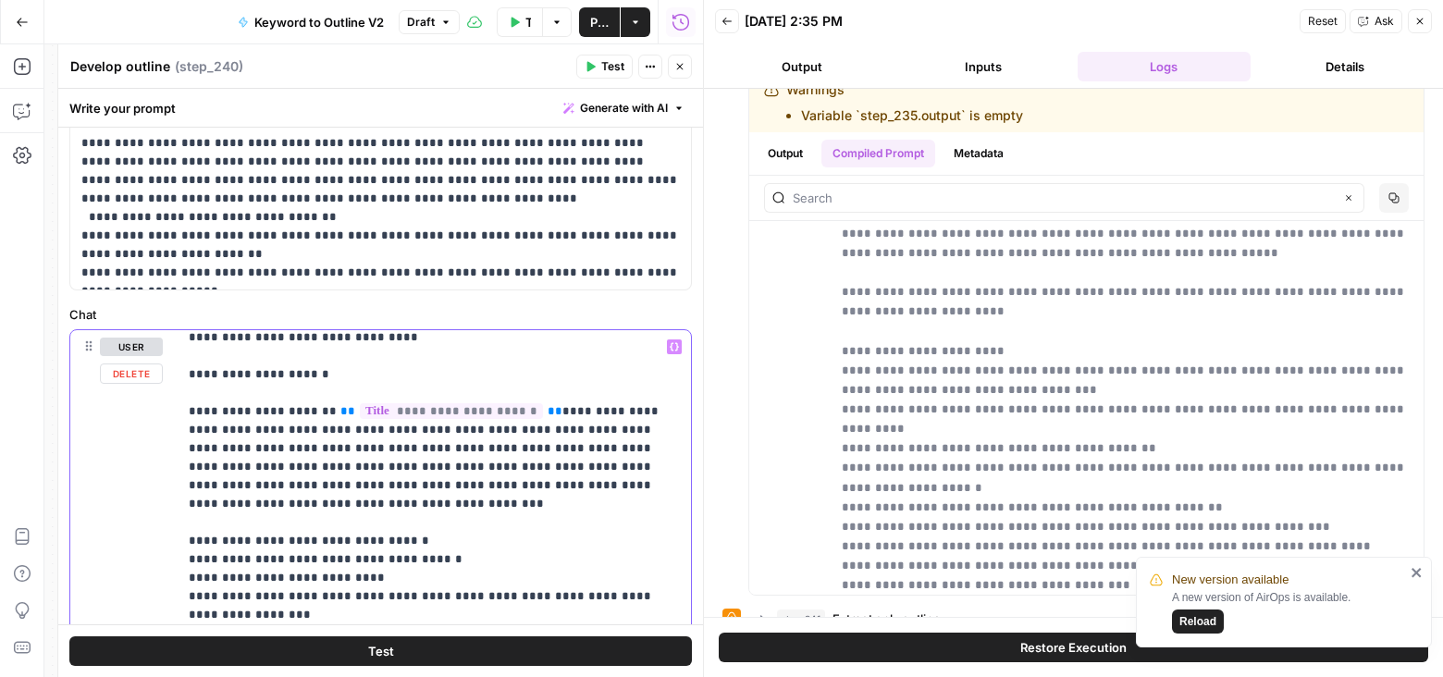
drag, startPoint x: 532, startPoint y: 430, endPoint x: 289, endPoint y: 430, distance: 242.3
click at [289, 429] on p "**********" at bounding box center [435, 106] width 492 height 6881
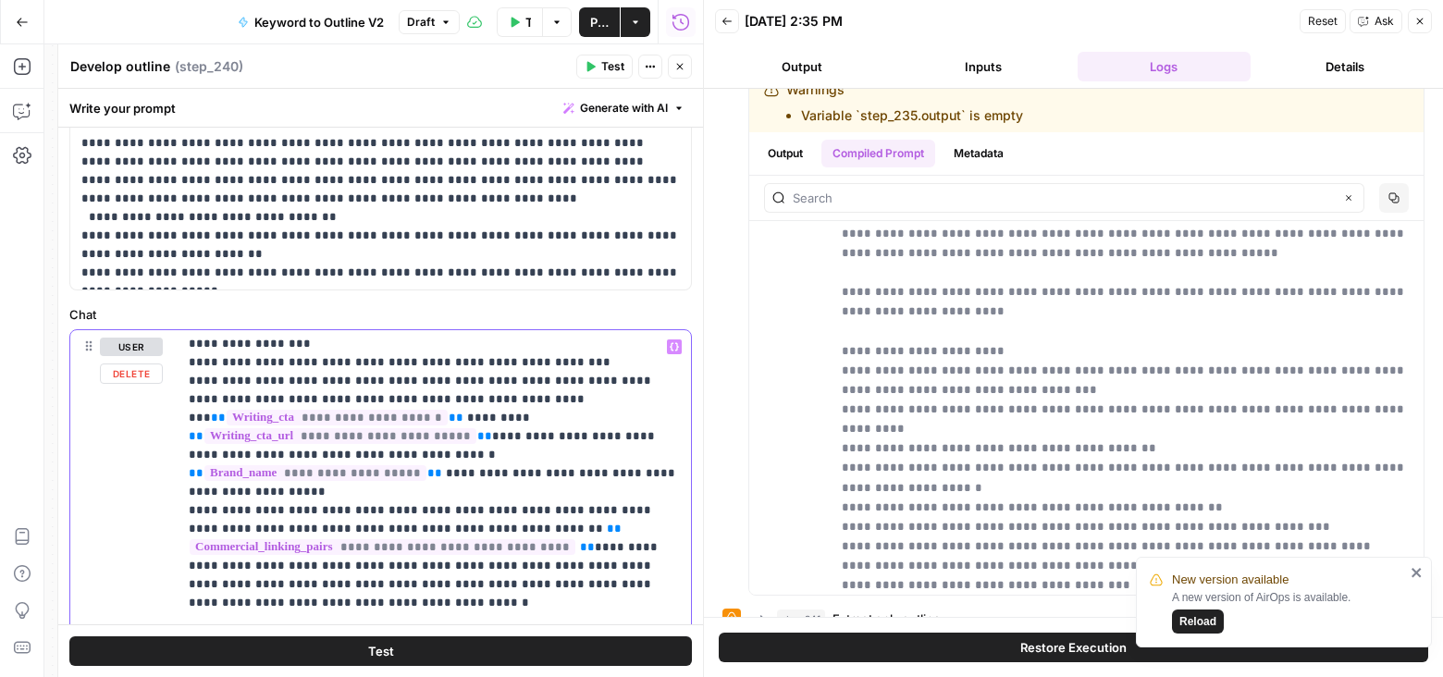
scroll to position [3943, 0]
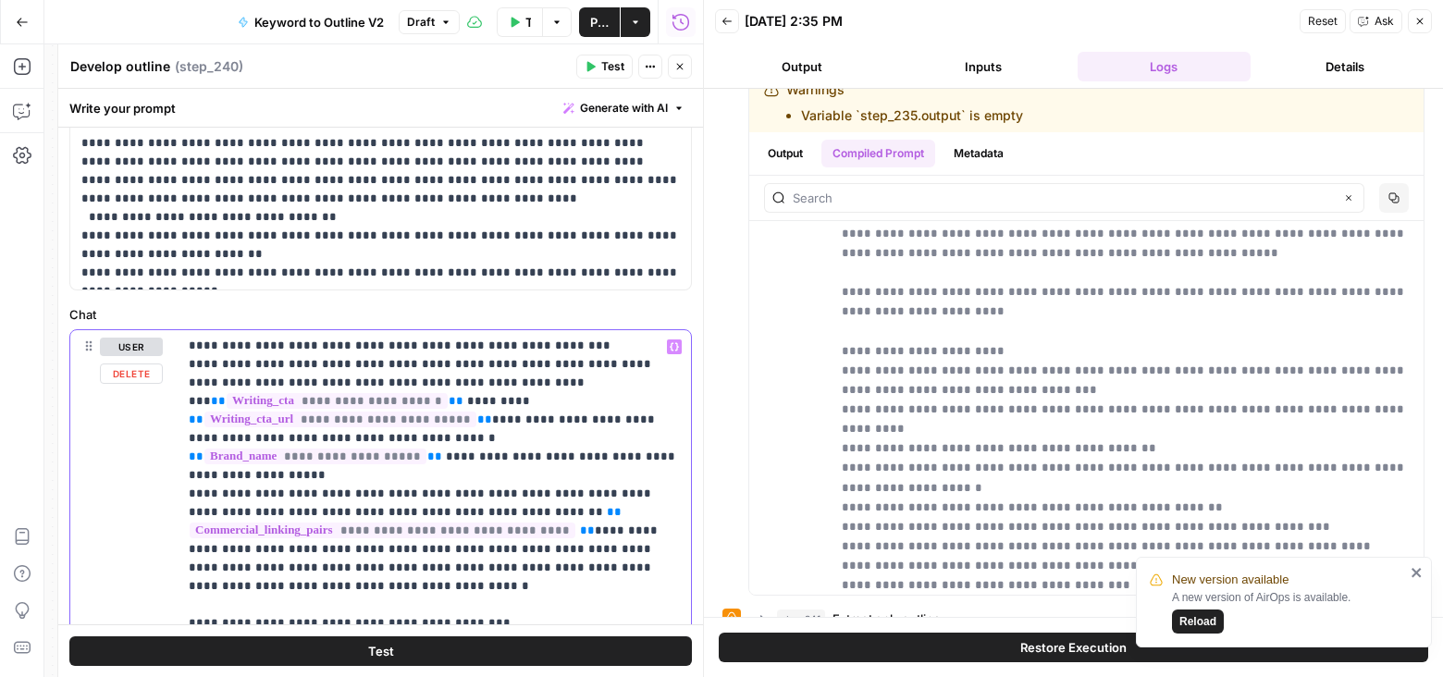
scroll to position [3971, 0]
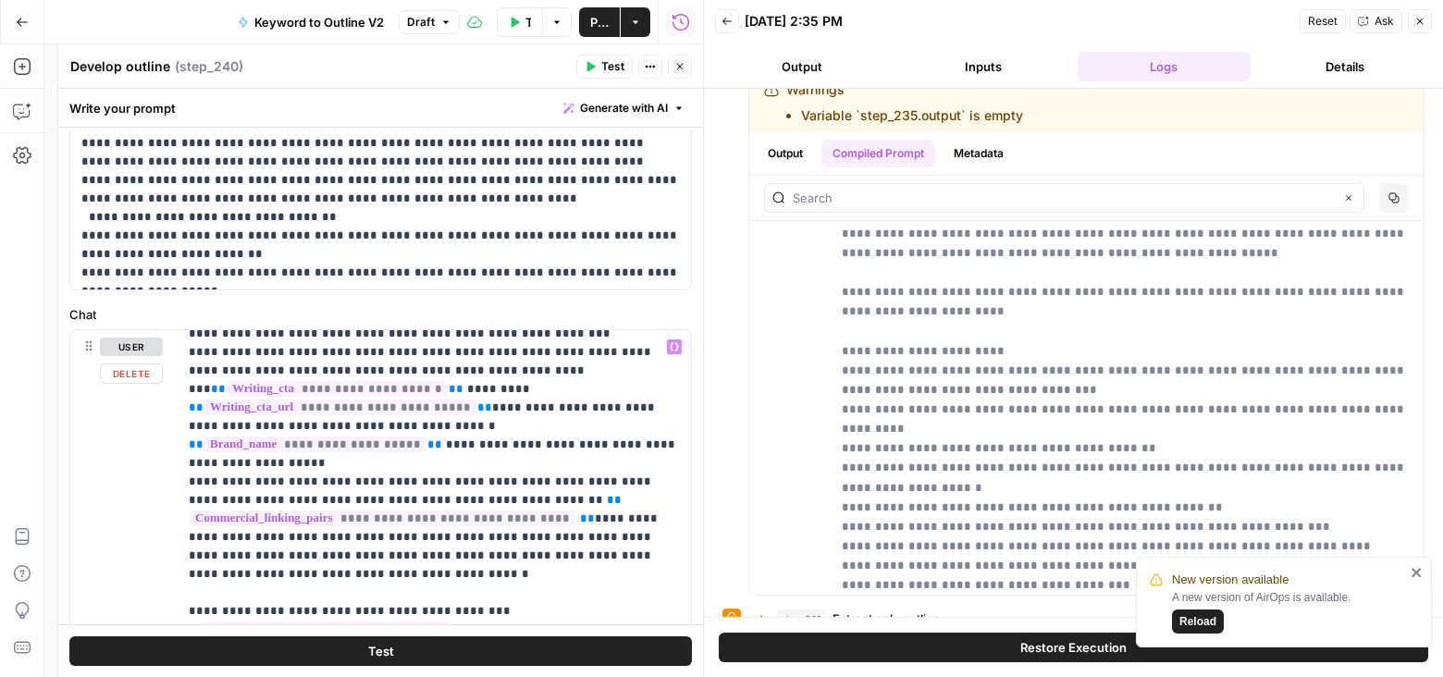
click at [414, 621] on span "**********" at bounding box center [327, 629] width 246 height 16
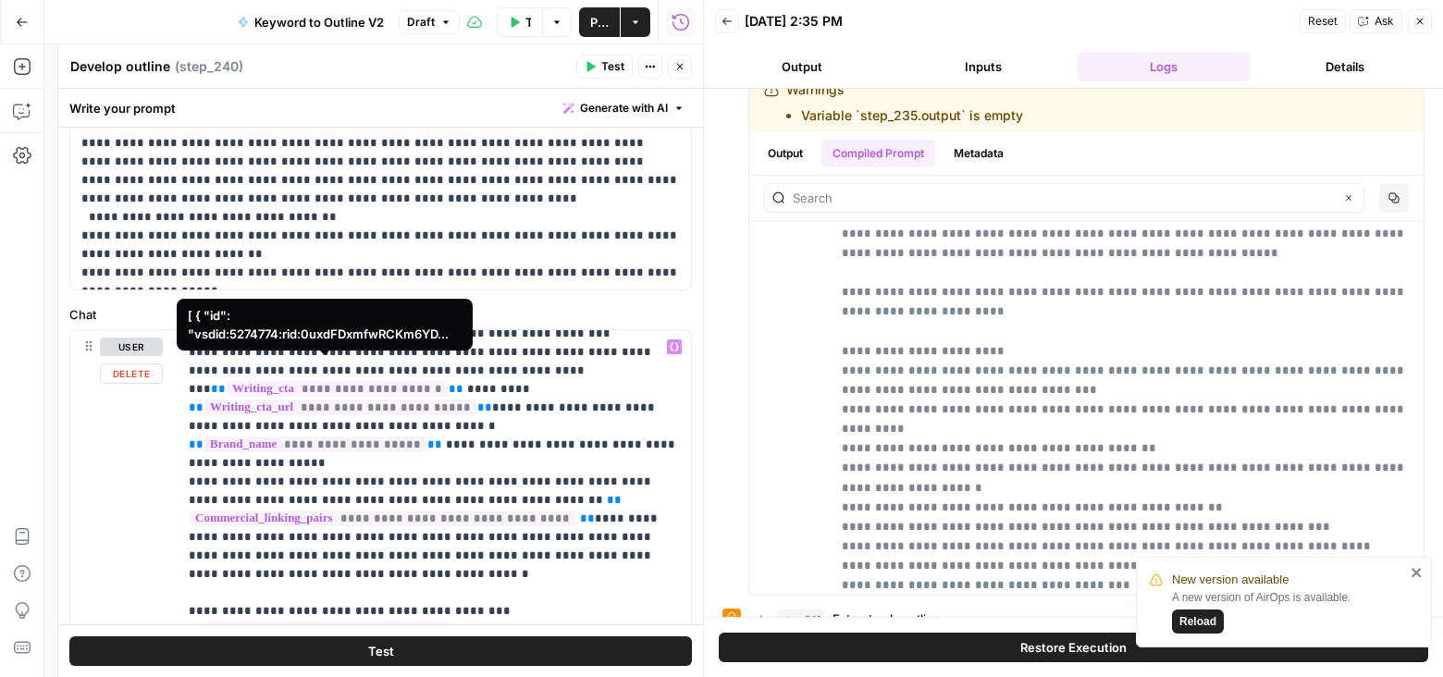
scroll to position [433, 0]
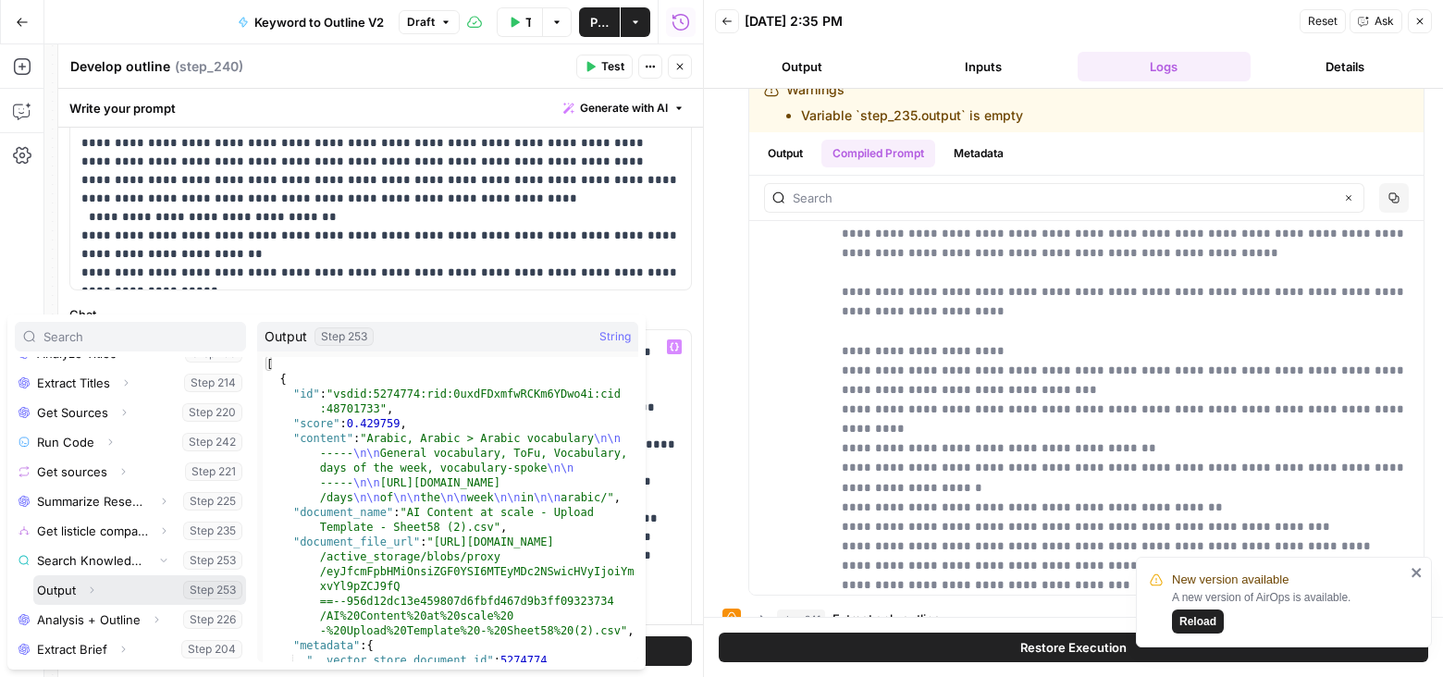
click at [91, 592] on icon "button" at bounding box center [91, 589] width 11 height 11
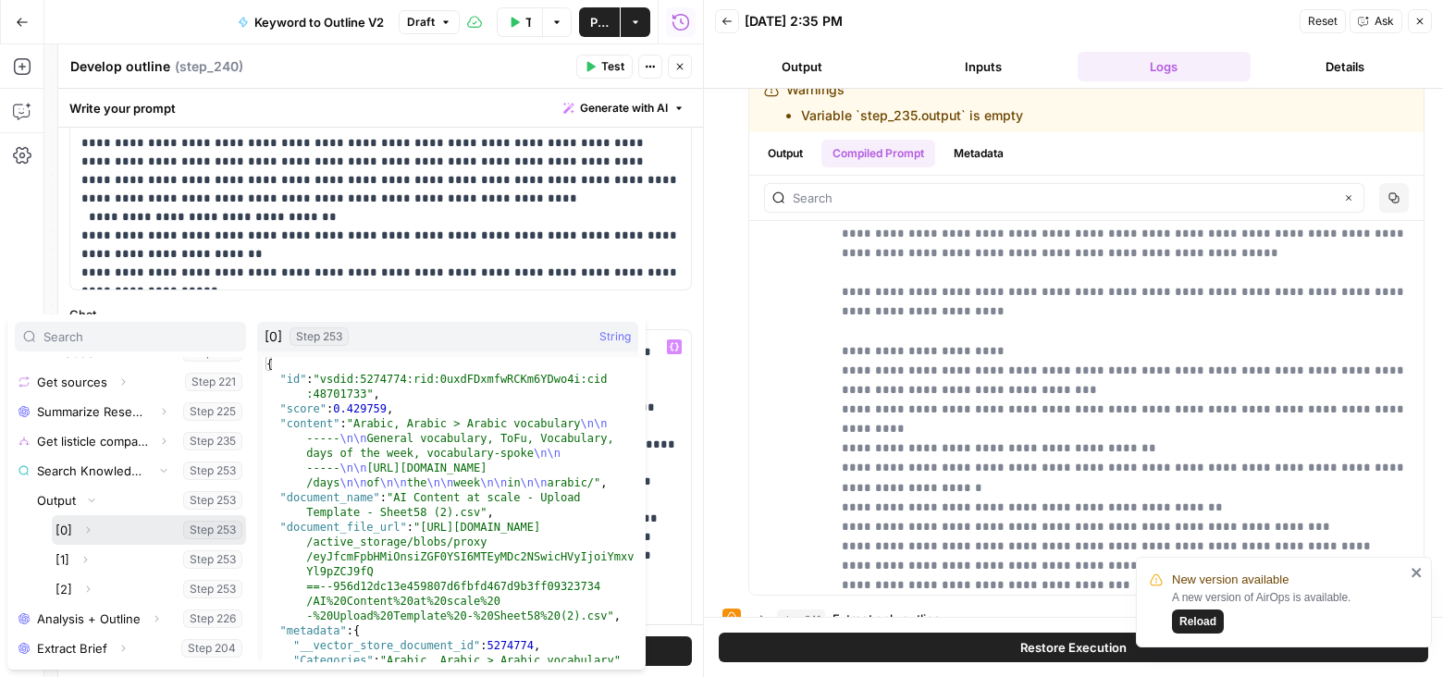
click at [89, 530] on icon "button" at bounding box center [87, 529] width 11 height 11
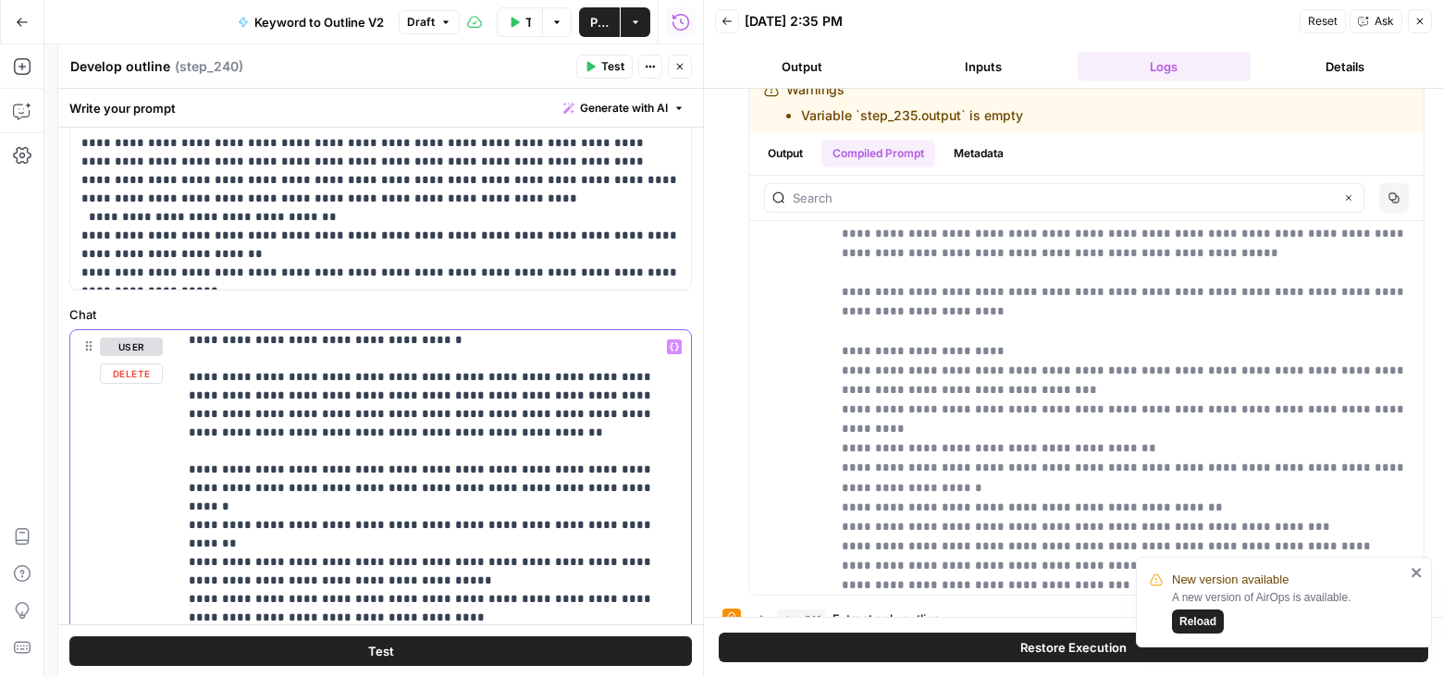
scroll to position [4461, 0]
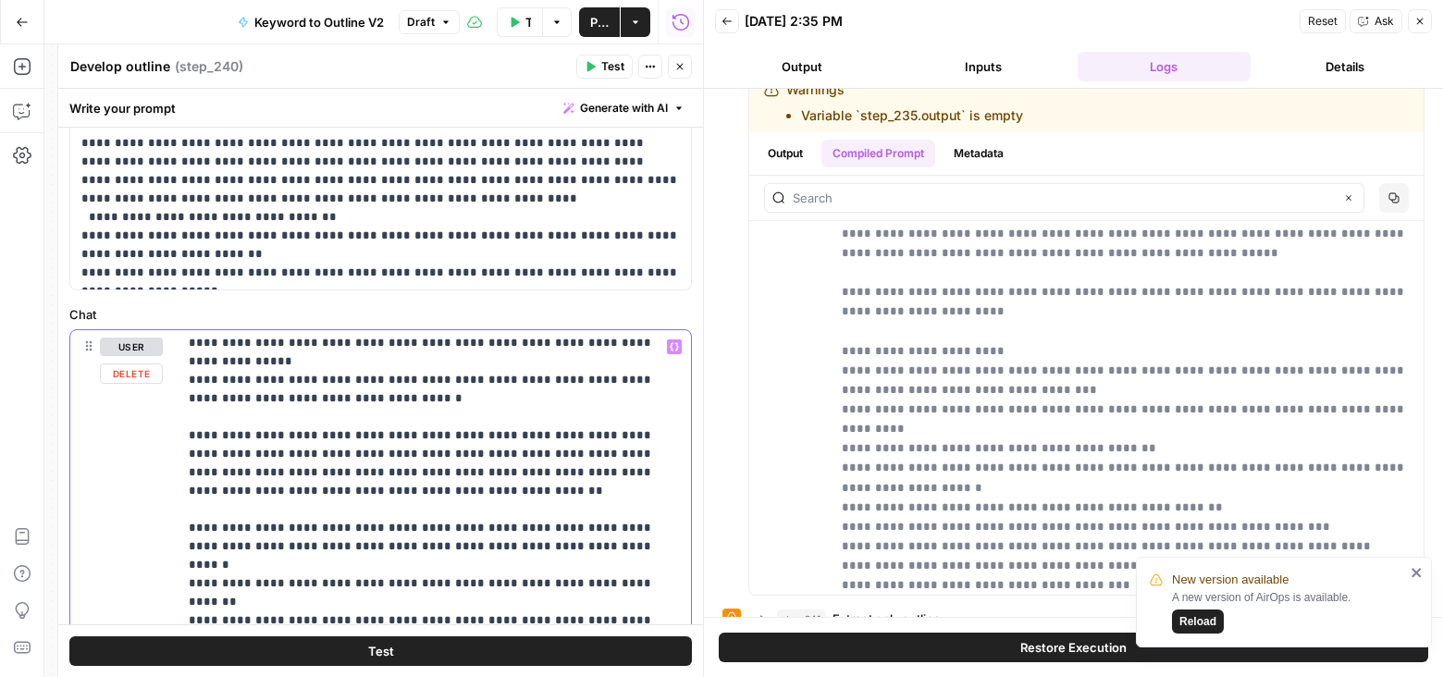
drag, startPoint x: 645, startPoint y: 508, endPoint x: 395, endPoint y: 507, distance: 249.7
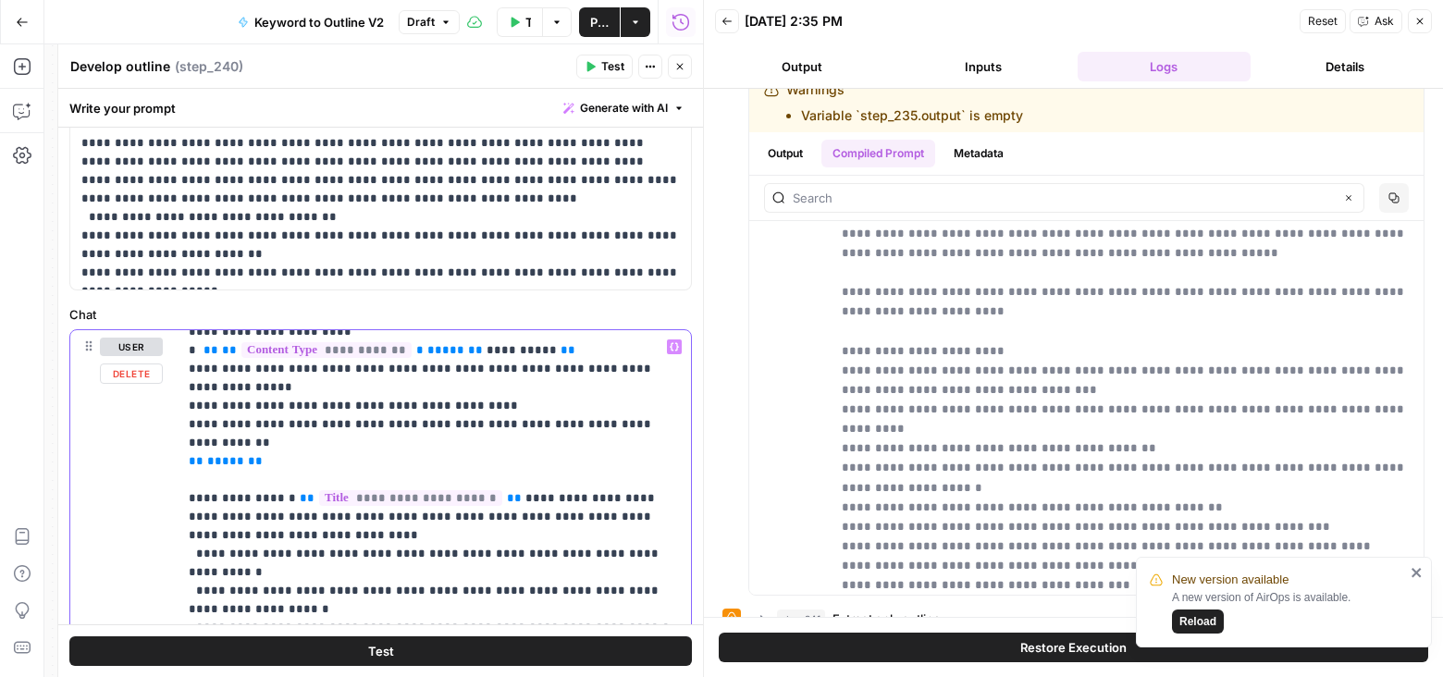
scroll to position [5476, 0]
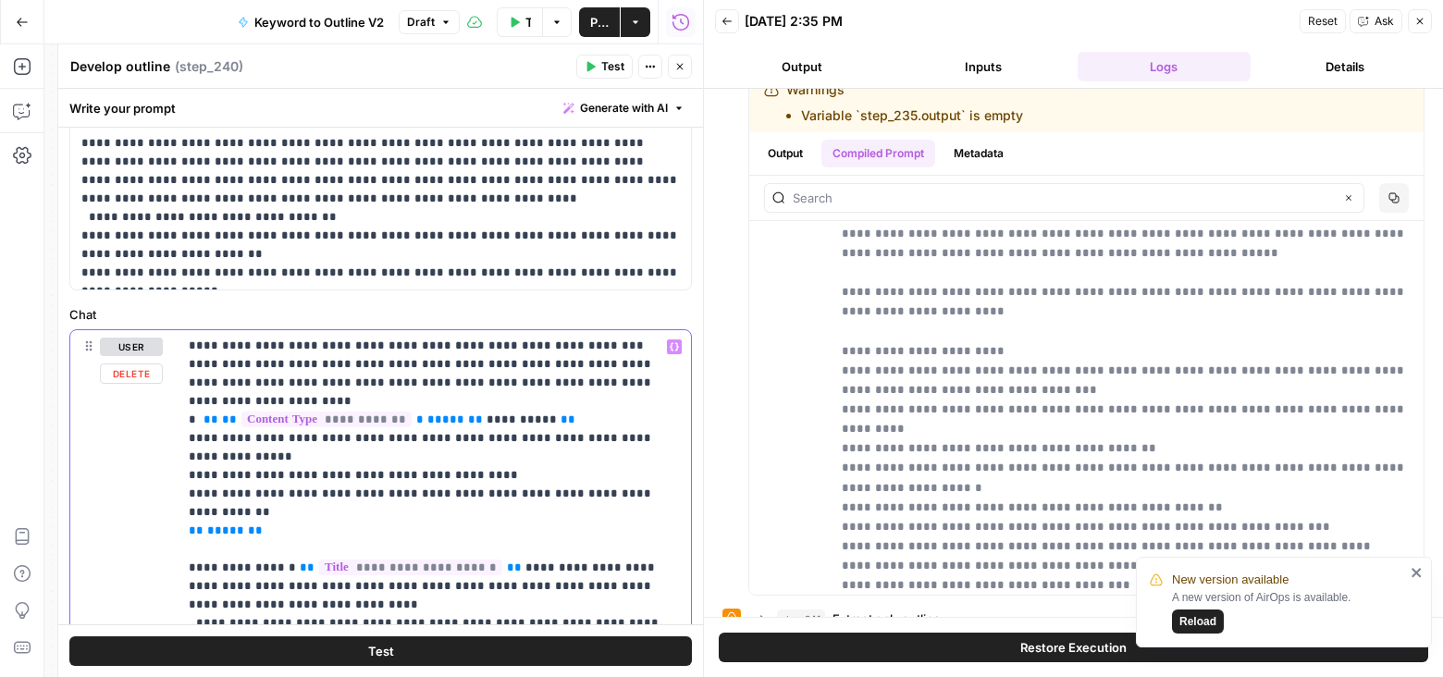
drag, startPoint x: 491, startPoint y: 401, endPoint x: 251, endPoint y: 397, distance: 240.5
drag, startPoint x: 531, startPoint y: 456, endPoint x: 289, endPoint y: 453, distance: 242.3
paste div
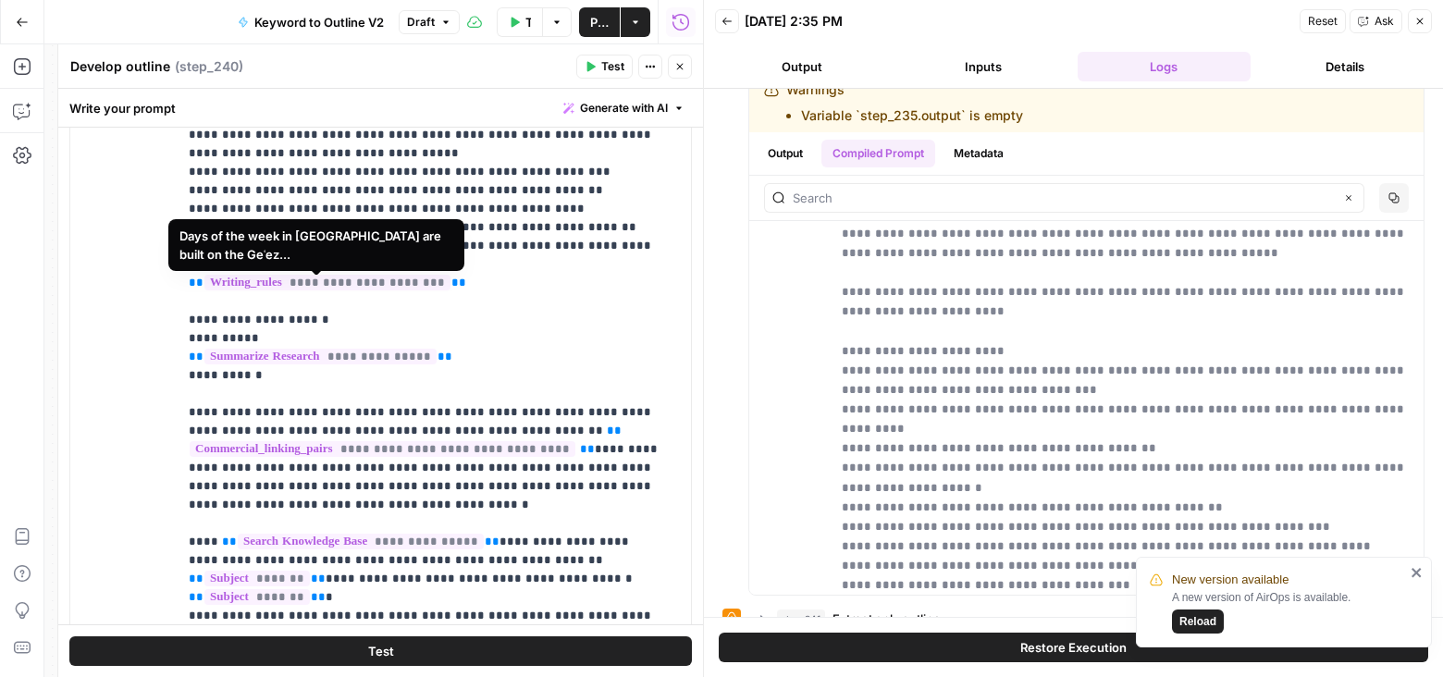
scroll to position [1743, 0]
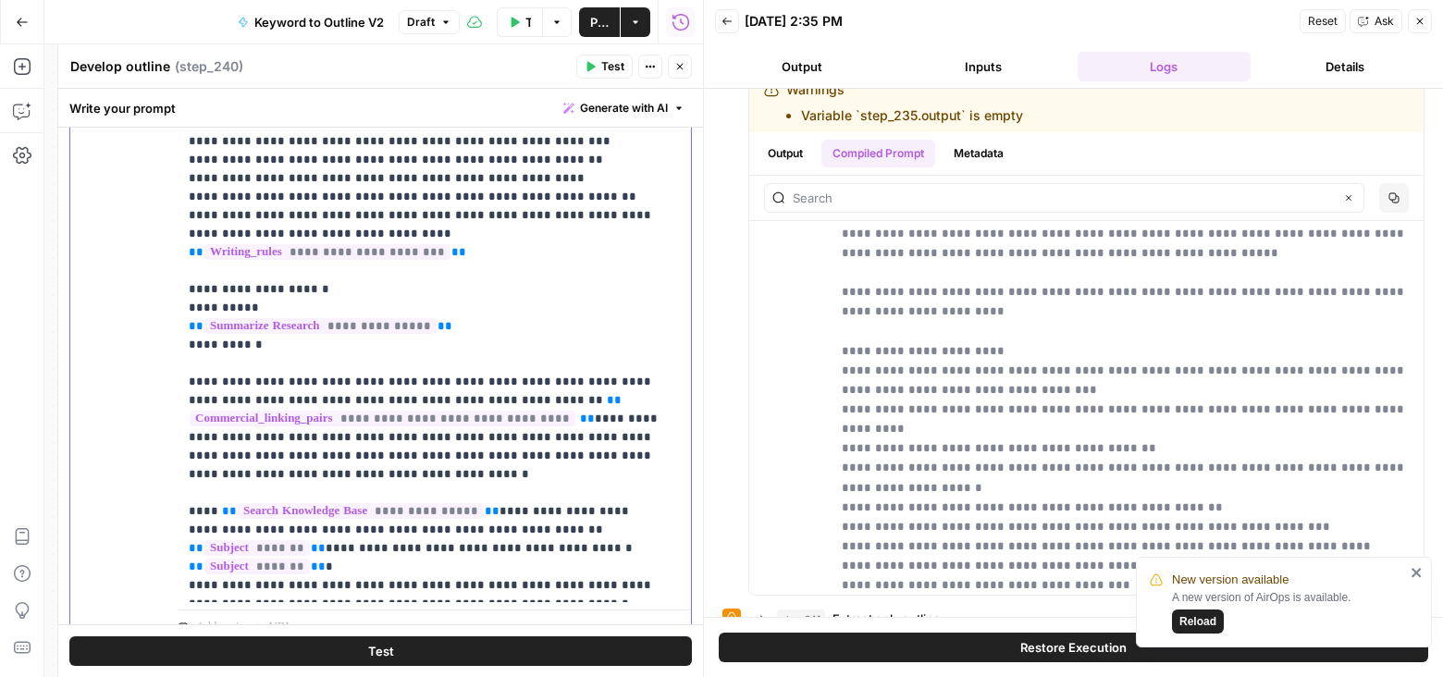
drag, startPoint x: 576, startPoint y: 321, endPoint x: 193, endPoint y: 285, distance: 384.6
click at [193, 285] on p "**********" at bounding box center [435, 30] width 492 height 1128
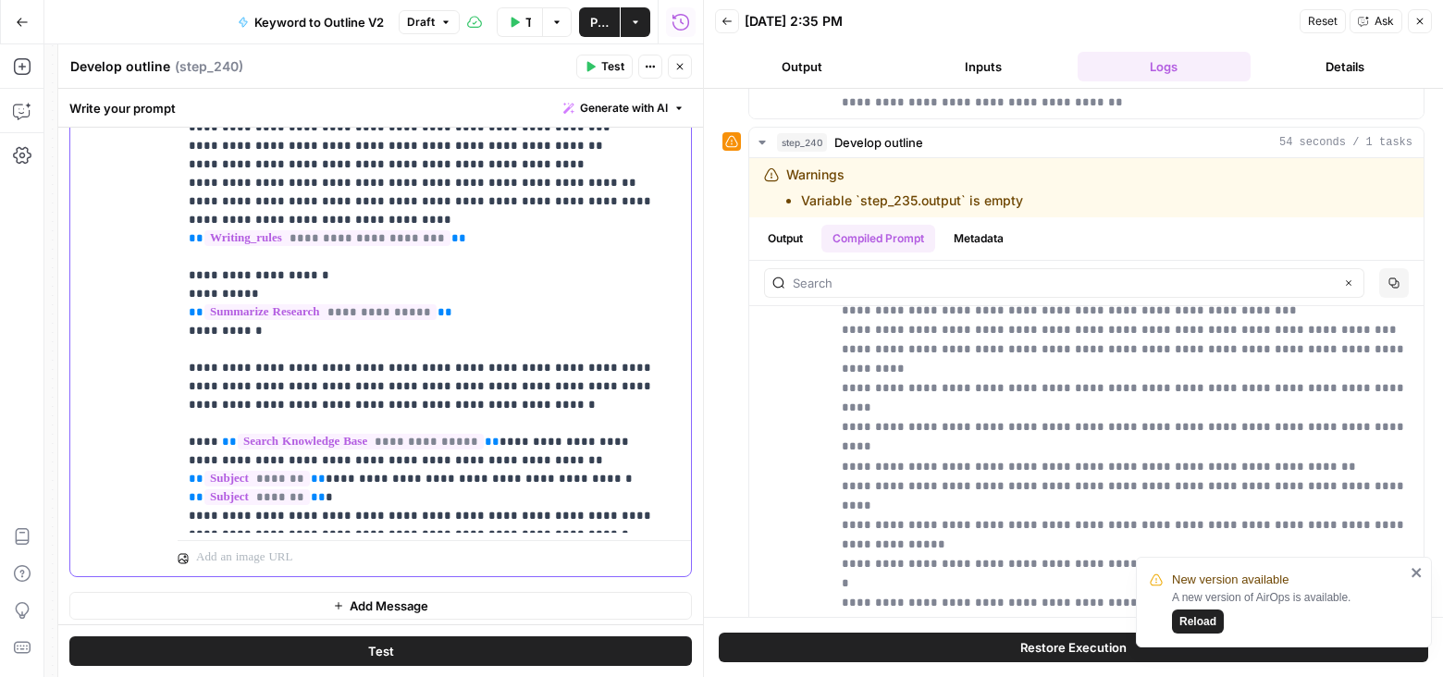
scroll to position [2789, 0]
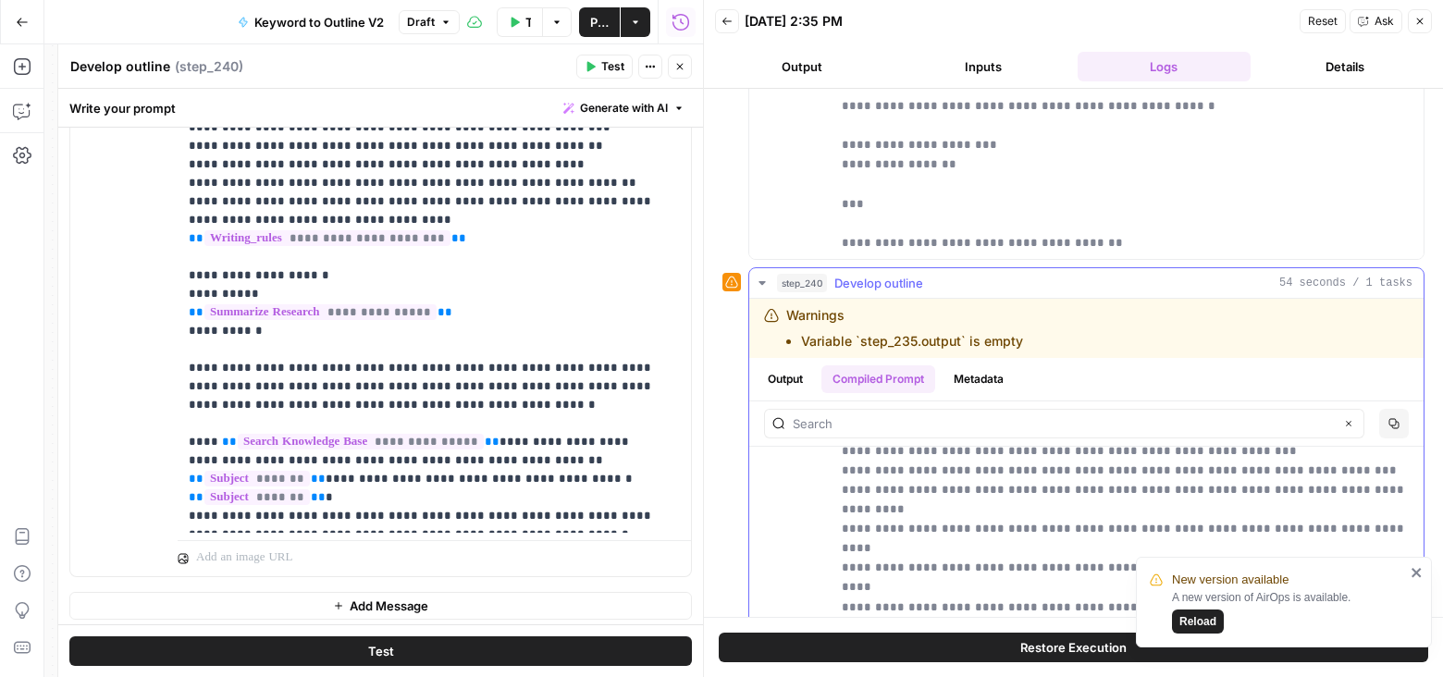
click at [757, 276] on icon "button" at bounding box center [762, 283] width 15 height 15
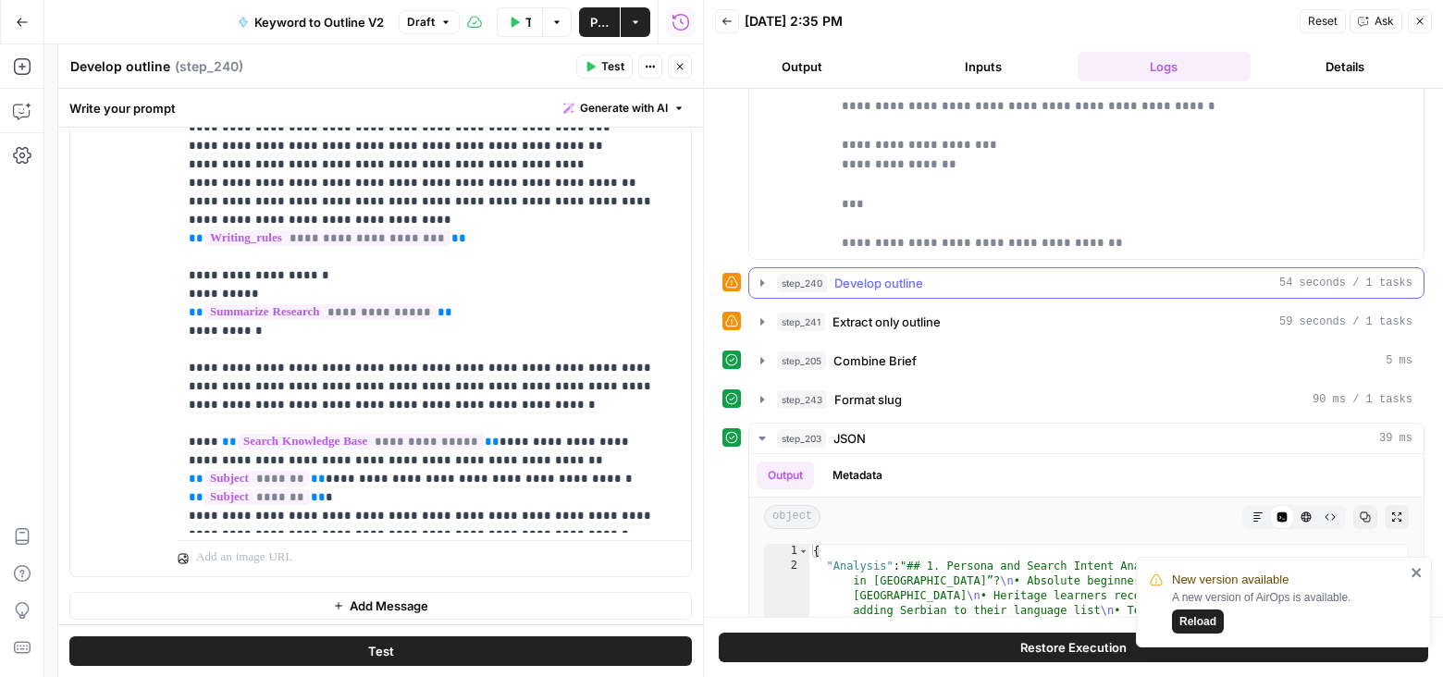
scroll to position [2904, 0]
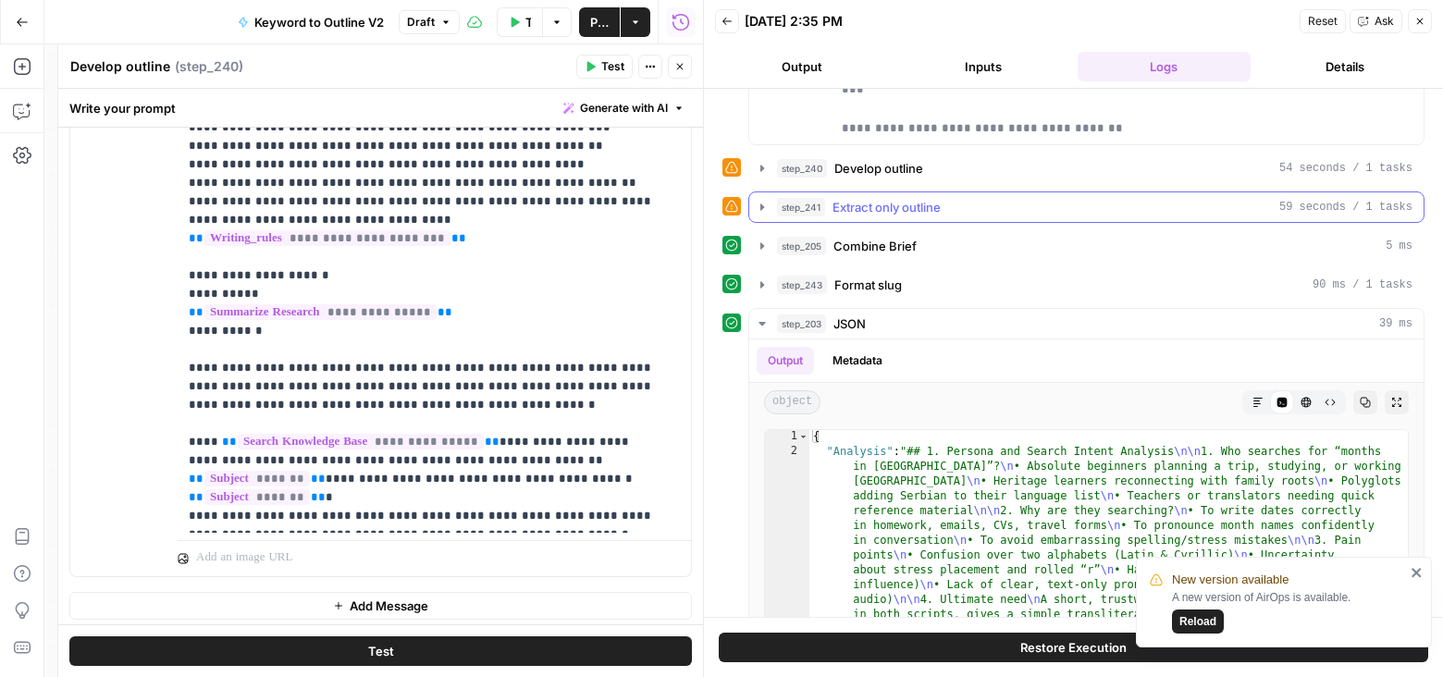
click at [762, 200] on icon "button" at bounding box center [762, 207] width 15 height 15
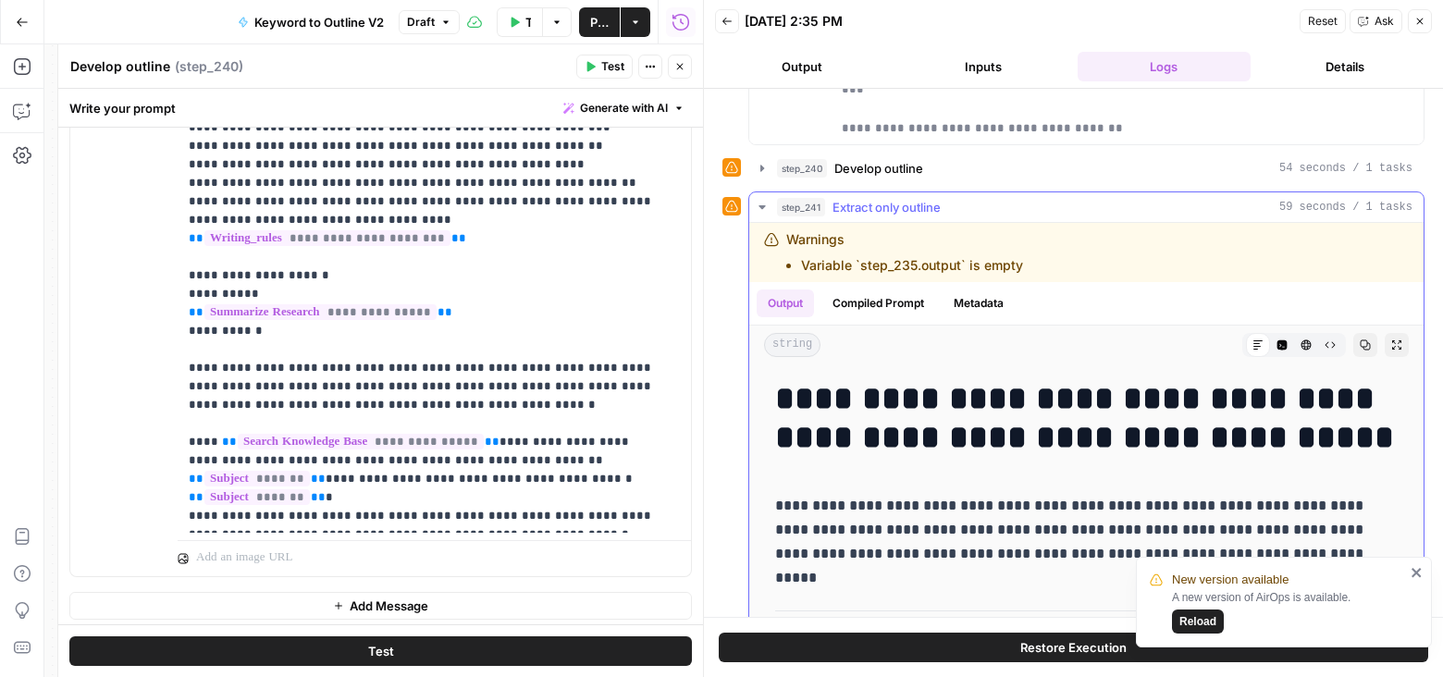
scroll to position [53, 0]
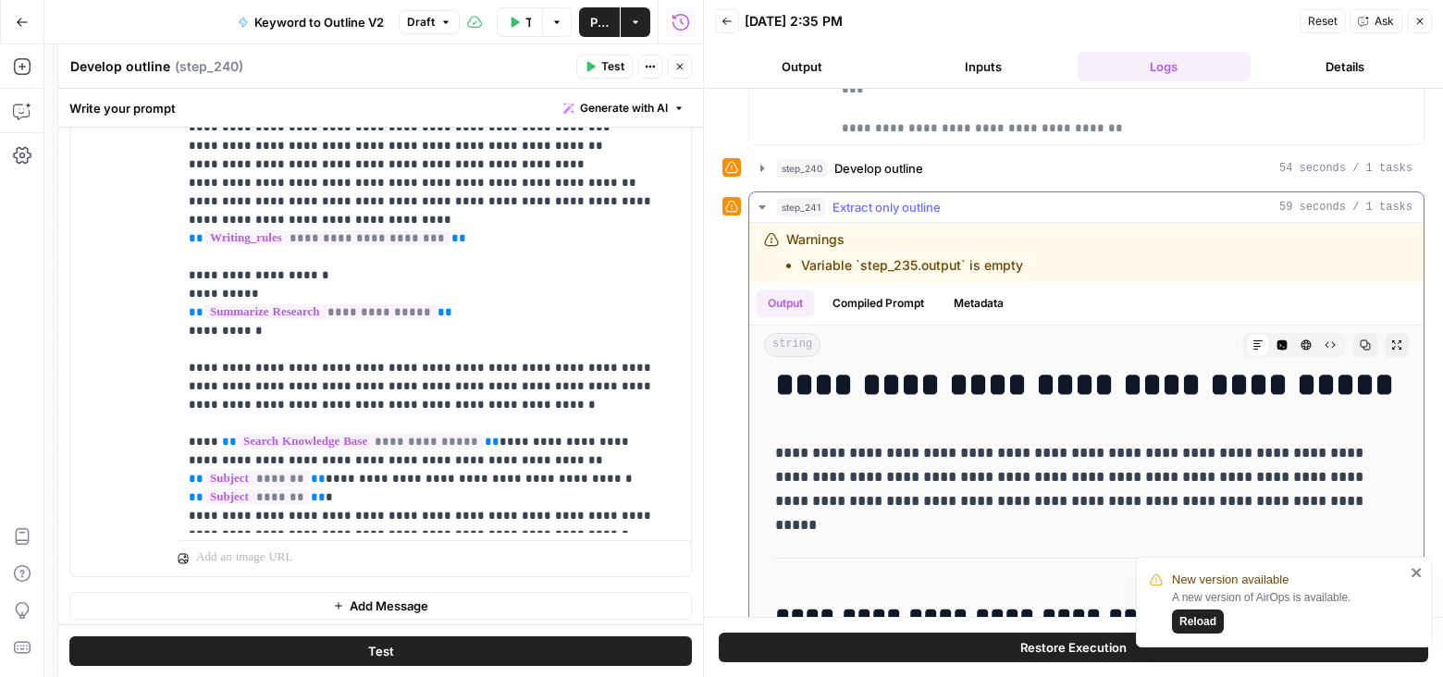
click at [759, 205] on icon "button" at bounding box center [761, 207] width 6 height 4
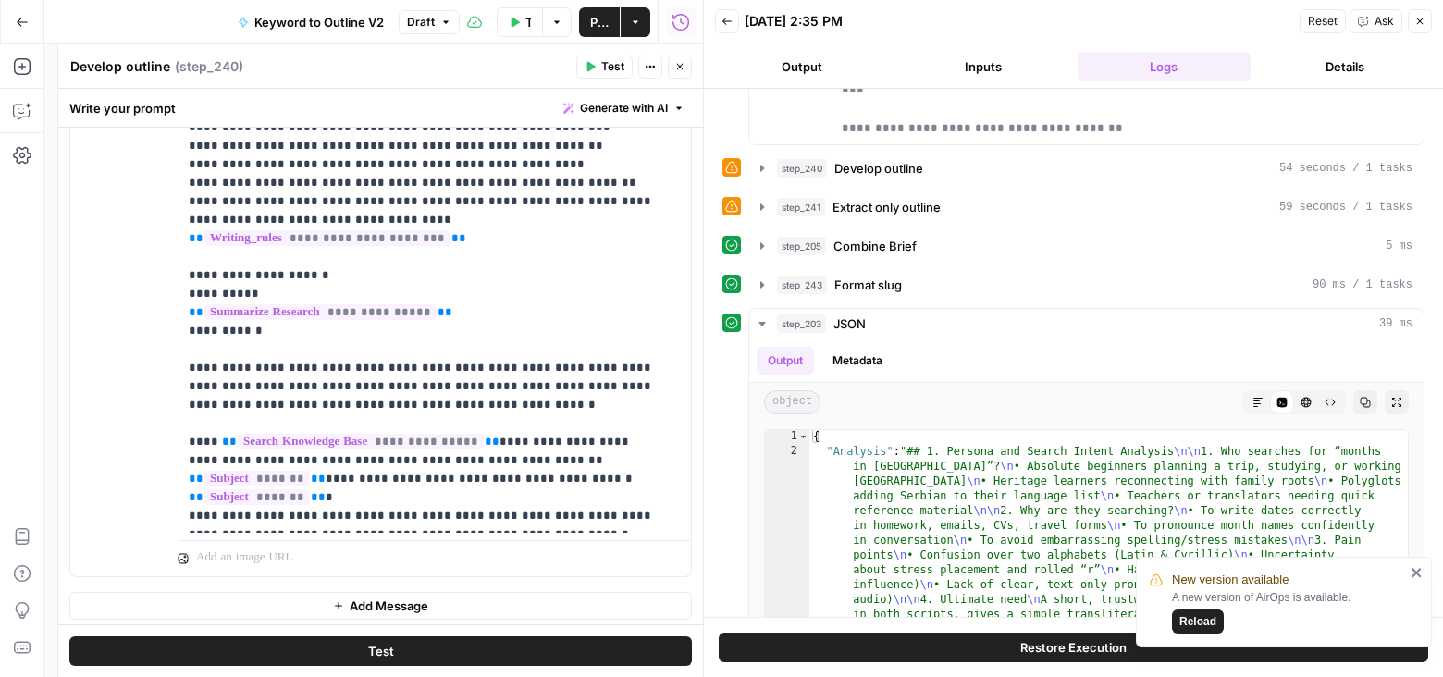
click at [590, 22] on span "Publish" at bounding box center [599, 22] width 18 height 18
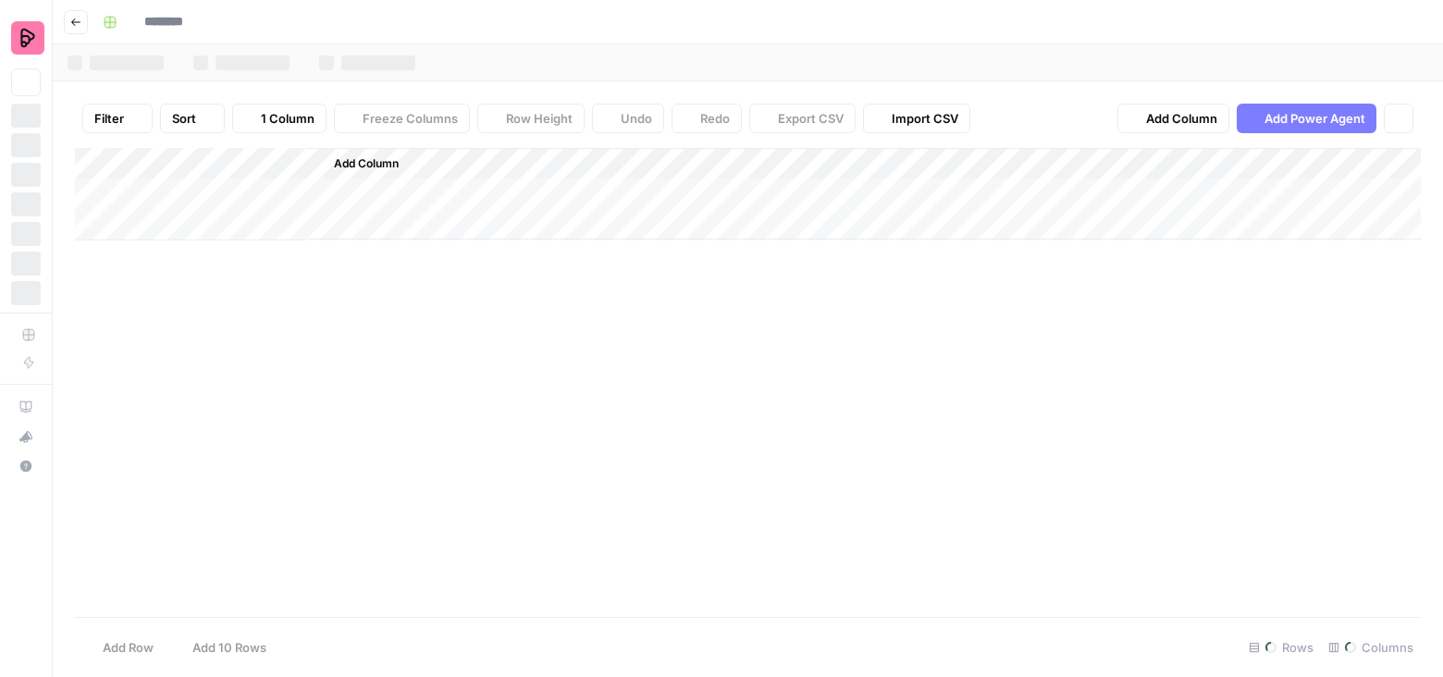
type input "**********"
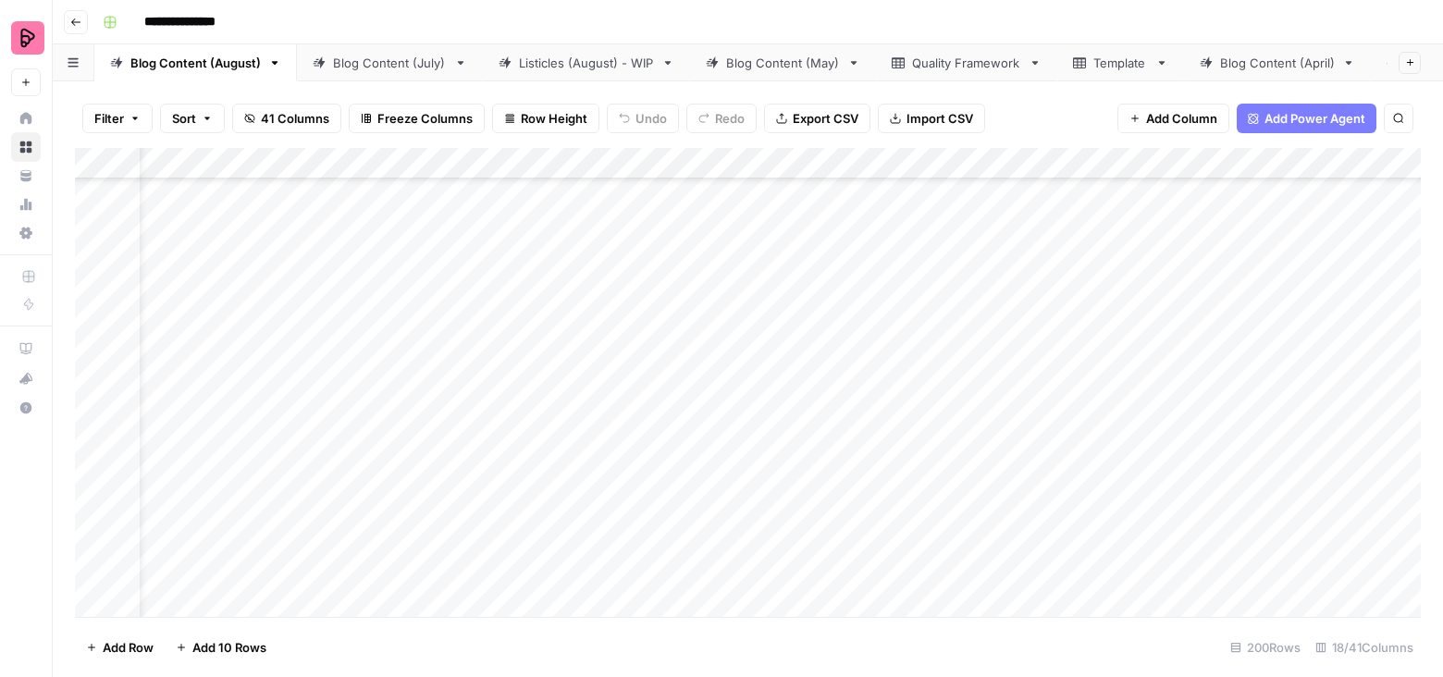
scroll to position [6010, 80]
click at [841, 435] on div "Add Column" at bounding box center [748, 383] width 1346 height 470
click at [584, 503] on div "Add Column" at bounding box center [748, 383] width 1346 height 470
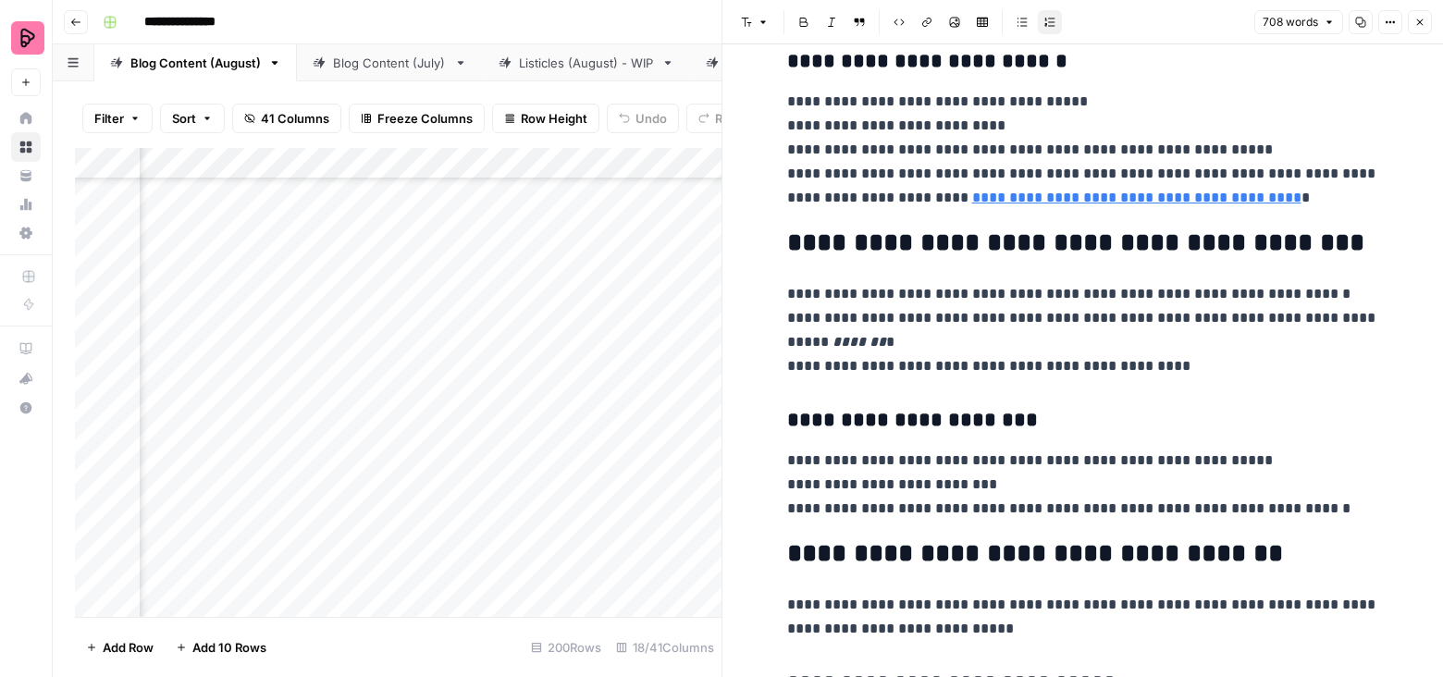
scroll to position [705, 0]
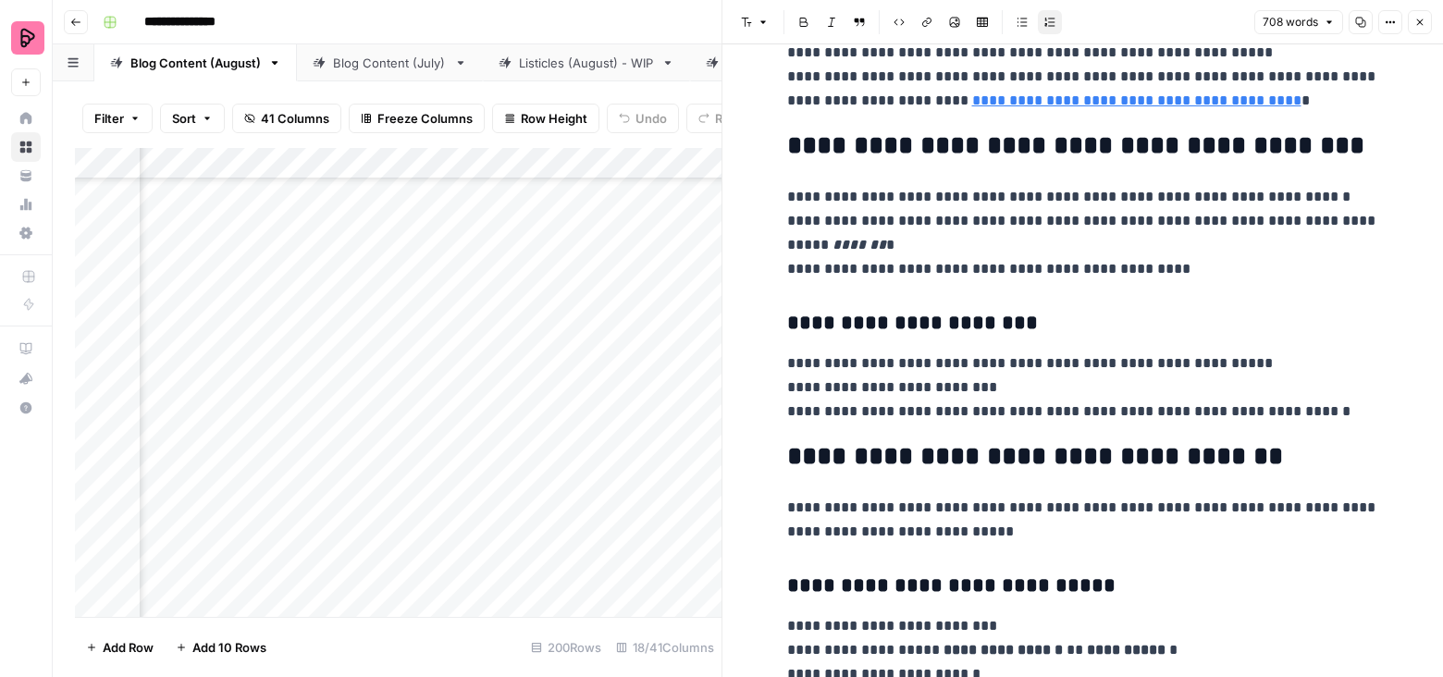
click at [1429, 29] on button "Close" at bounding box center [1420, 22] width 24 height 24
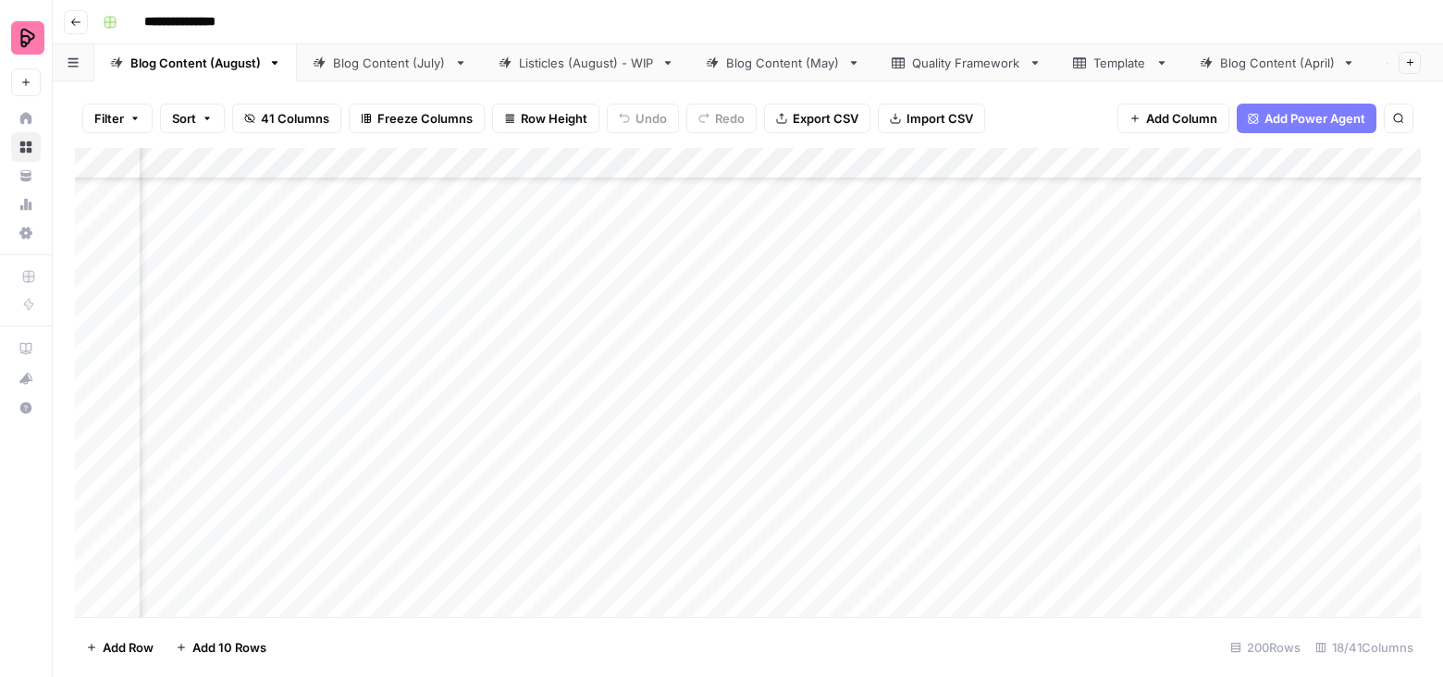
click at [753, 498] on div "Add Column" at bounding box center [748, 383] width 1346 height 470
click at [371, 62] on div "Blog Content (July)" at bounding box center [390, 63] width 114 height 18
click at [197, 65] on div "Blog Content (August)" at bounding box center [195, 63] width 130 height 18
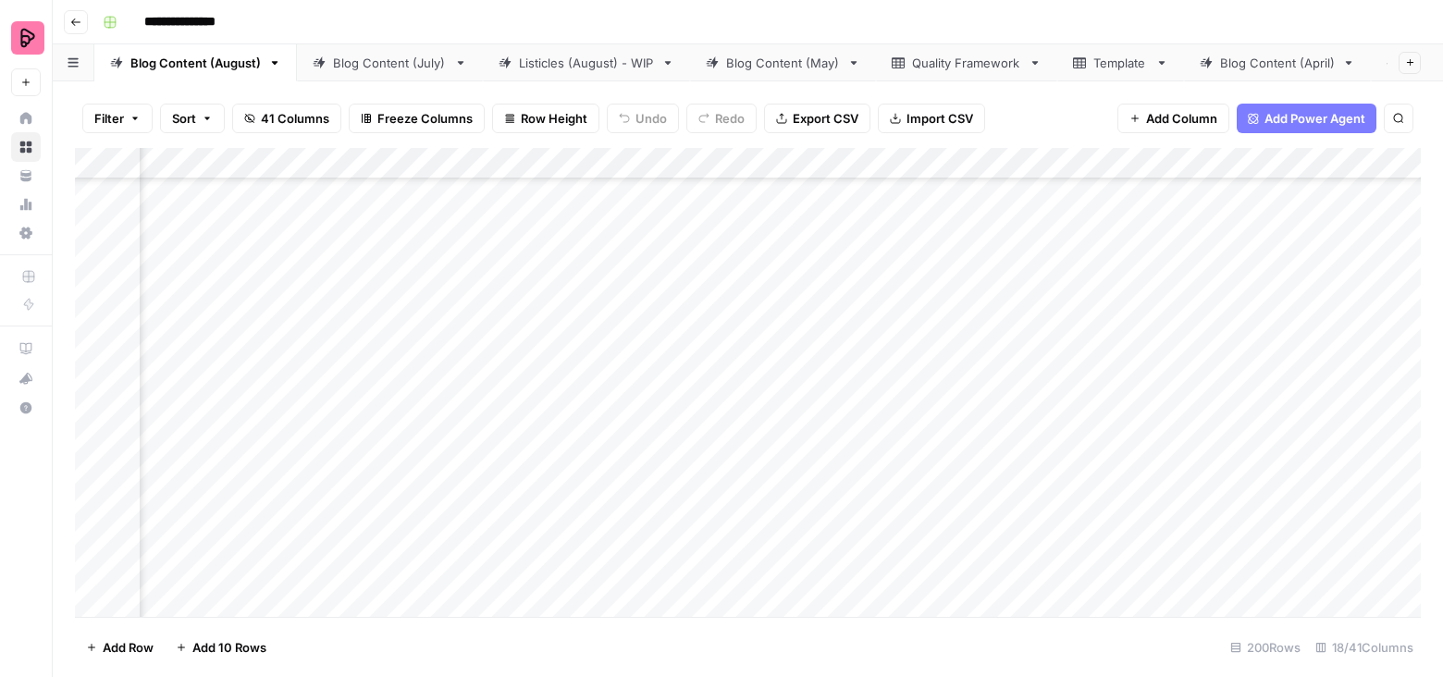
click at [984, 364] on div "Add Column" at bounding box center [748, 383] width 1346 height 470
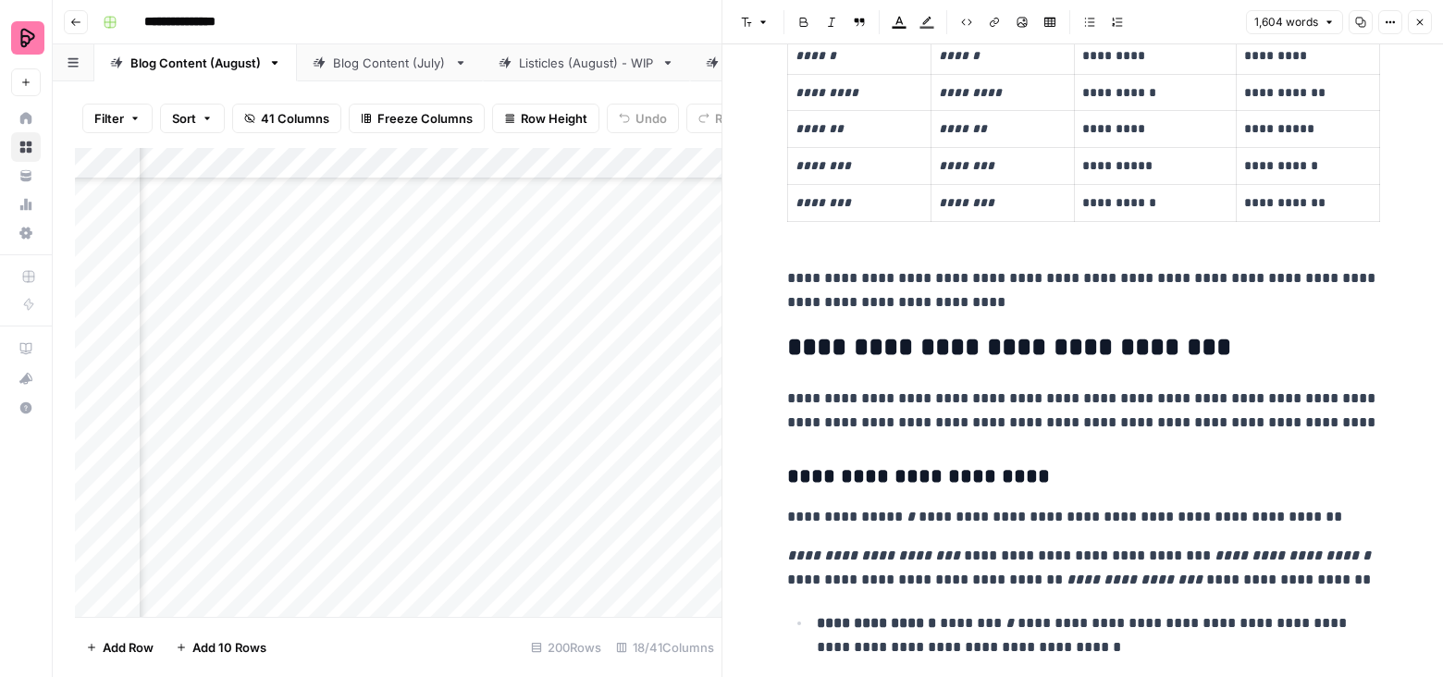
scroll to position [2337, 0]
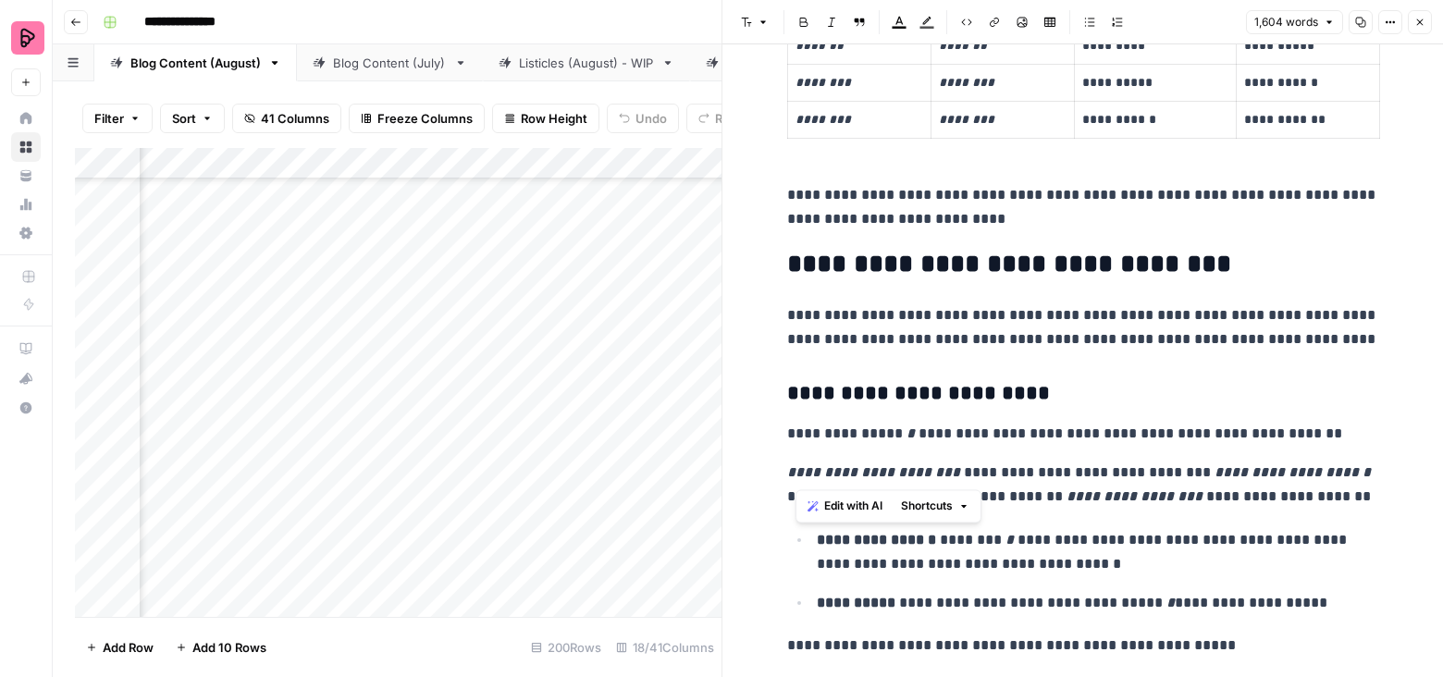
drag, startPoint x: 796, startPoint y: 474, endPoint x: 967, endPoint y: 474, distance: 171.1
click at [967, 474] on p "**********" at bounding box center [1083, 485] width 592 height 48
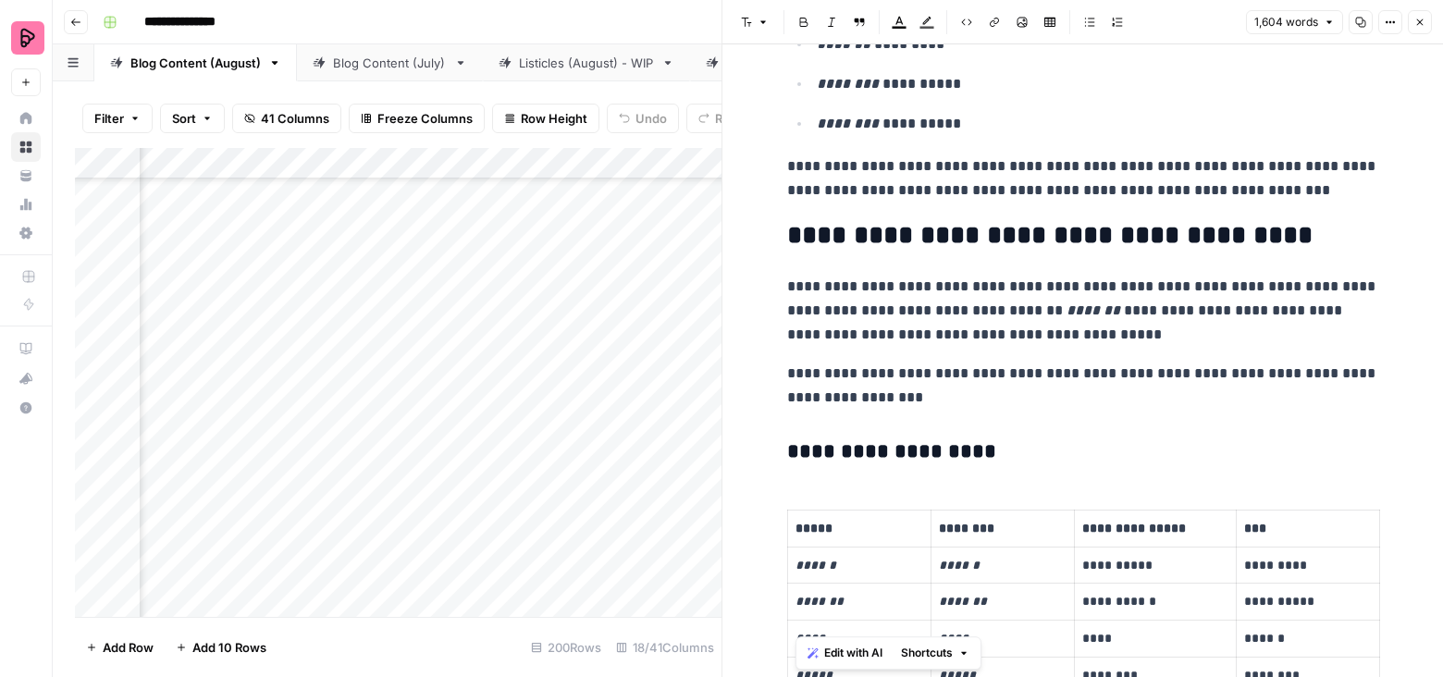
scroll to position [1545, 0]
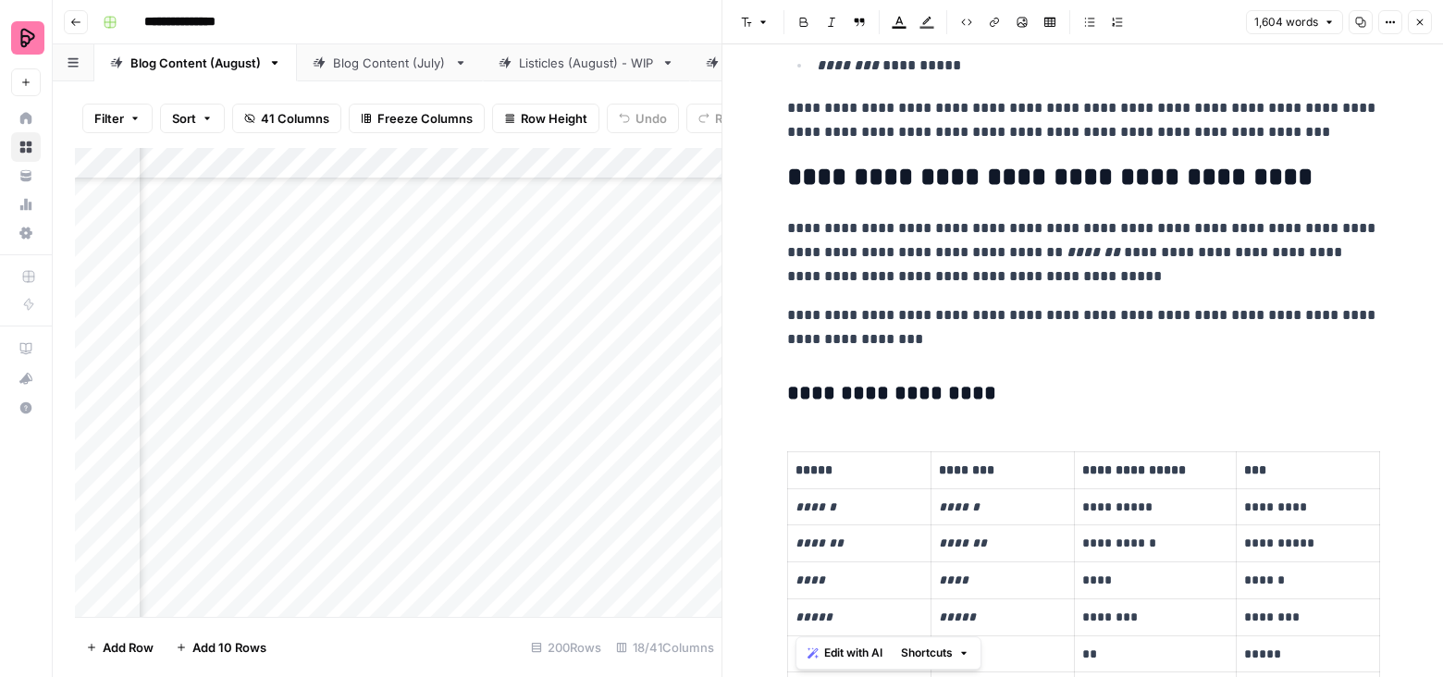
click at [1093, 256] on em "*******" at bounding box center [1093, 252] width 54 height 14
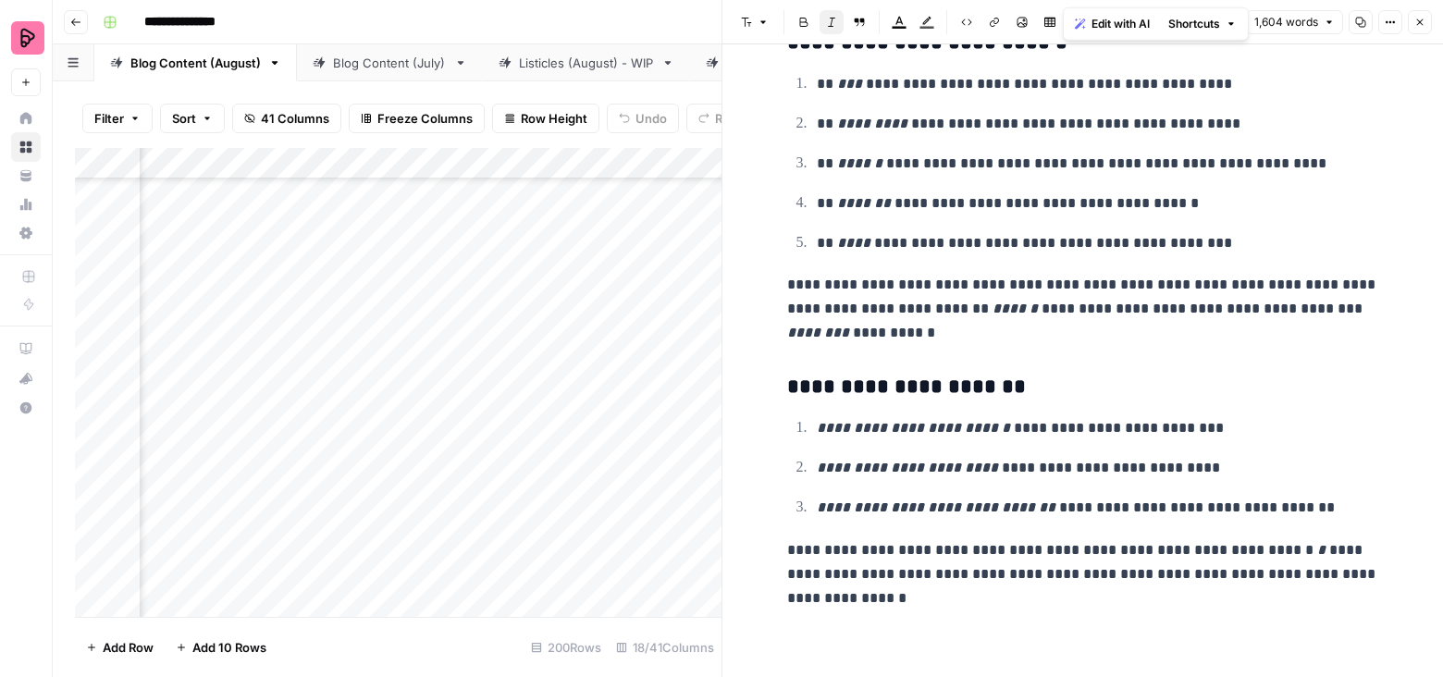
scroll to position [6082, 584]
click at [1421, 24] on icon "button" at bounding box center [1419, 22] width 11 height 11
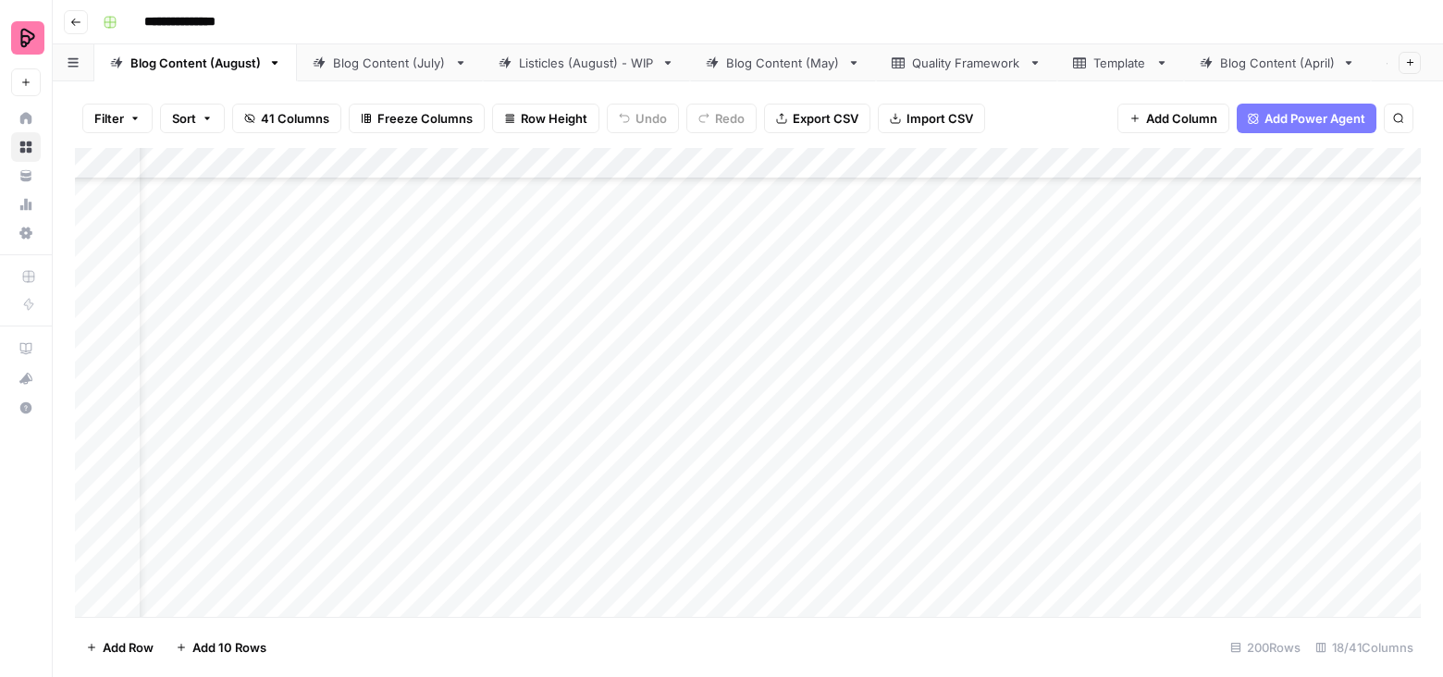
scroll to position [6082, 0]
click at [556, 68] on div "Listicles (August) - WIP" at bounding box center [586, 63] width 135 height 18
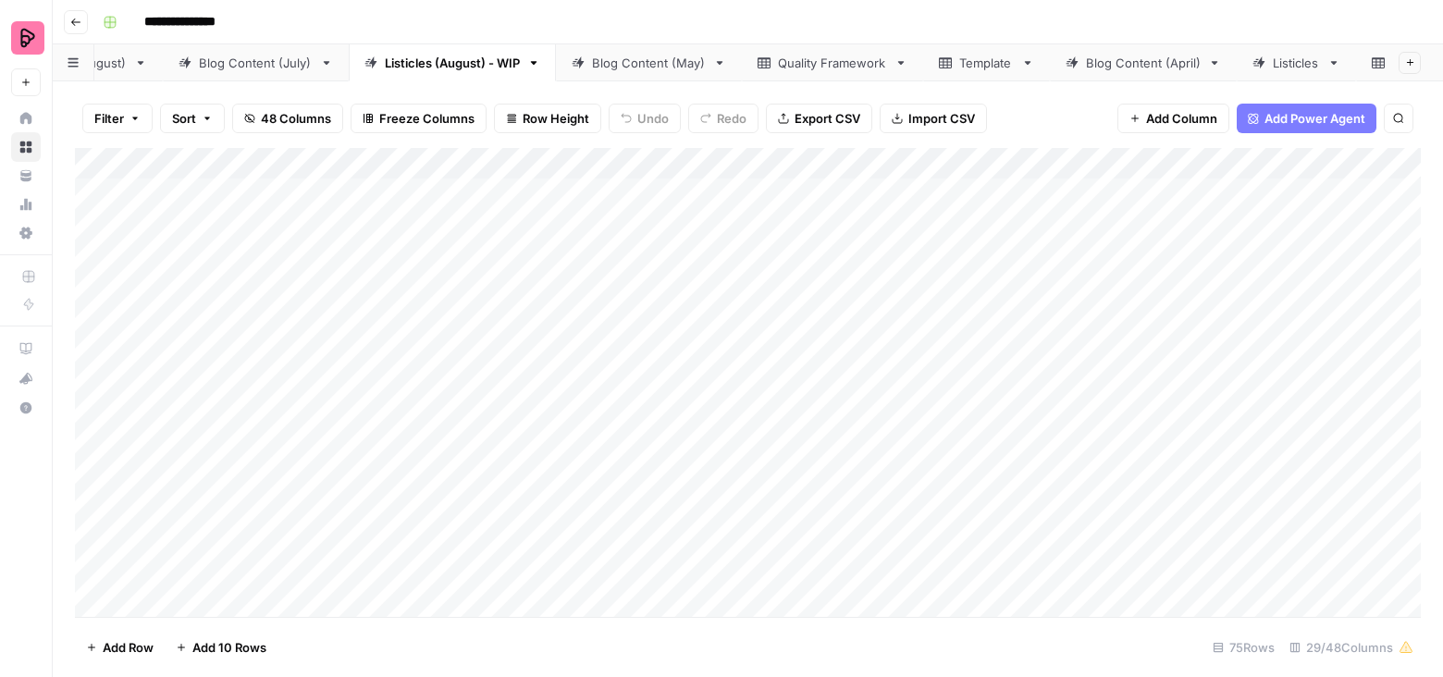
scroll to position [0, 251]
click at [1159, 55] on div "Listicles" at bounding box center [1179, 63] width 47 height 18
click at [167, 61] on div "Blog Content (August)" at bounding box center [195, 63] width 130 height 18
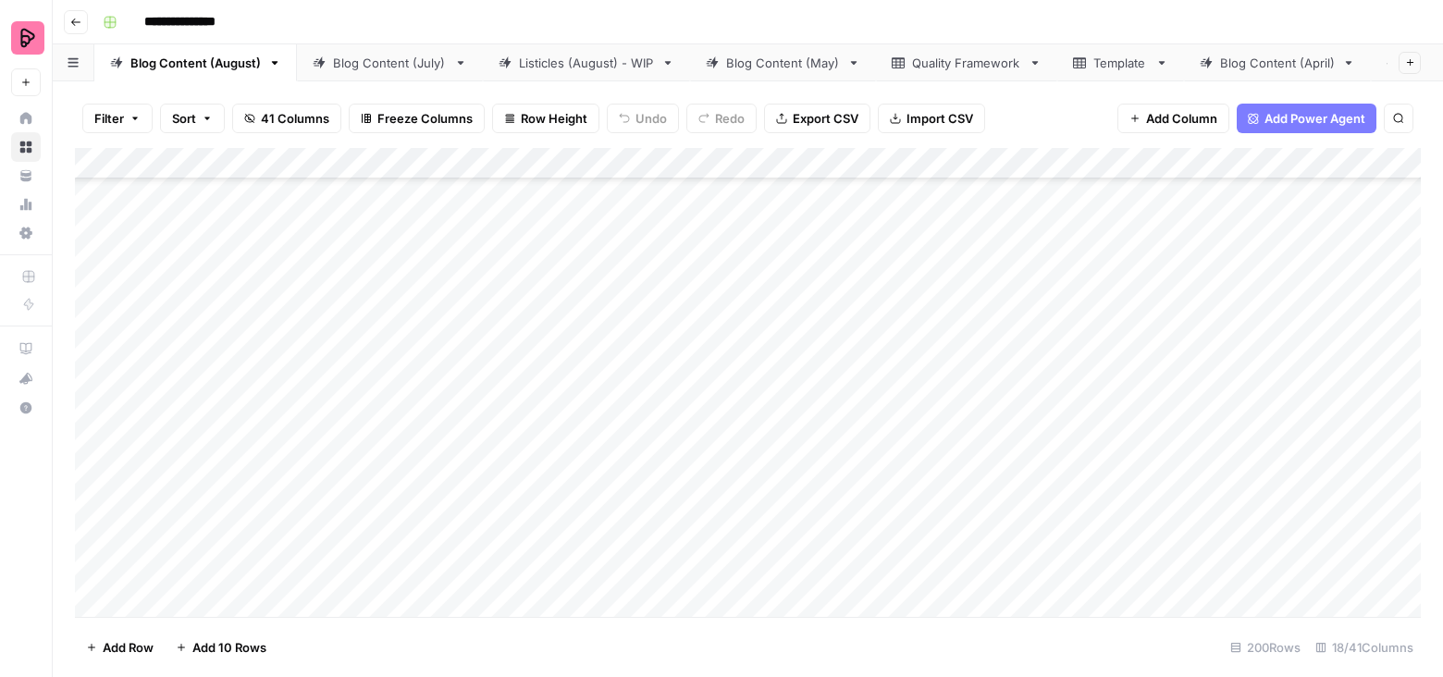
scroll to position [9209, 0]
click at [272, 66] on icon "button" at bounding box center [274, 62] width 13 height 13
click at [297, 128] on div "Duplicate Sheet" at bounding box center [340, 124] width 117 height 18
click at [285, 60] on div "Blog Content (July)" at bounding box center [262, 63] width 114 height 18
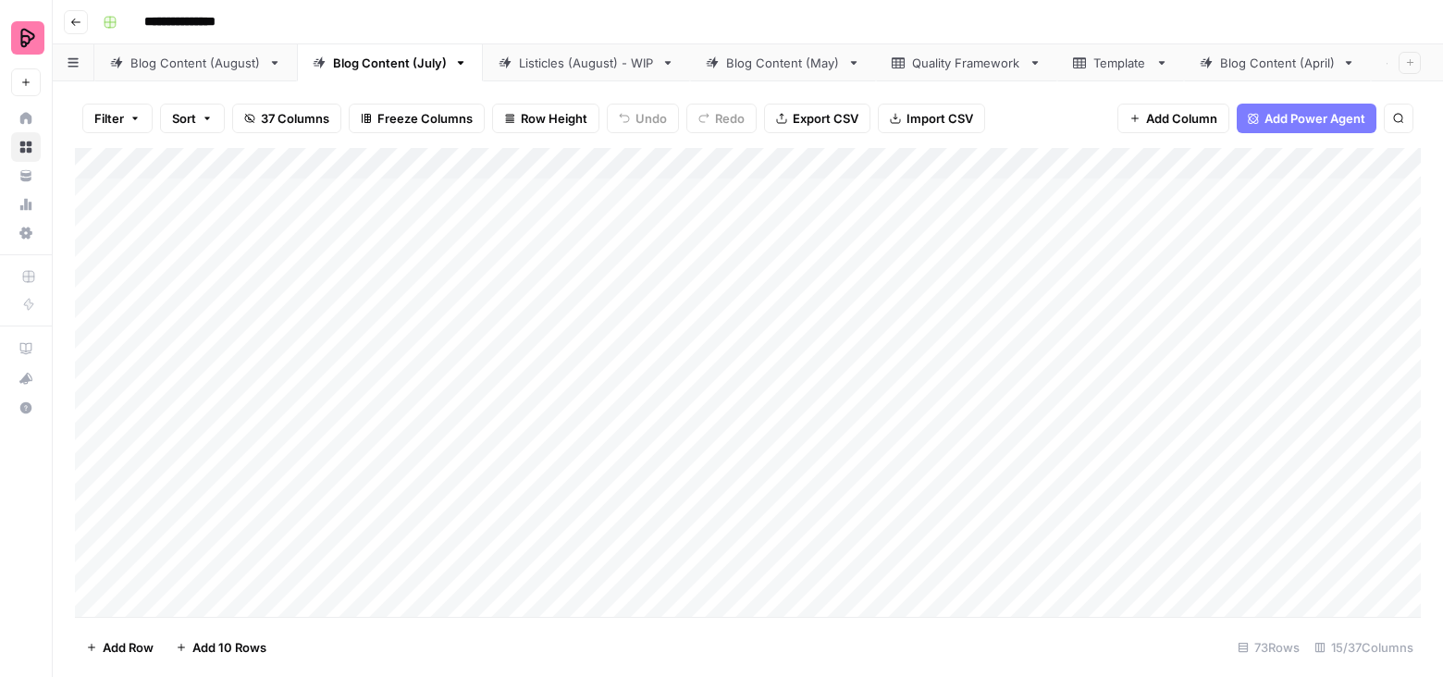
scroll to position [0, 451]
click at [1287, 73] on link "Blog Content (August)" at bounding box center [1301, 62] width 203 height 37
drag, startPoint x: 1287, startPoint y: 67, endPoint x: 202, endPoint y: 60, distance: 1085.8
click at [203, 57] on div "Blog Content (August) Blog Content (July) Listicles (August) - WIP Blog Content…" at bounding box center [748, 62] width 1390 height 37
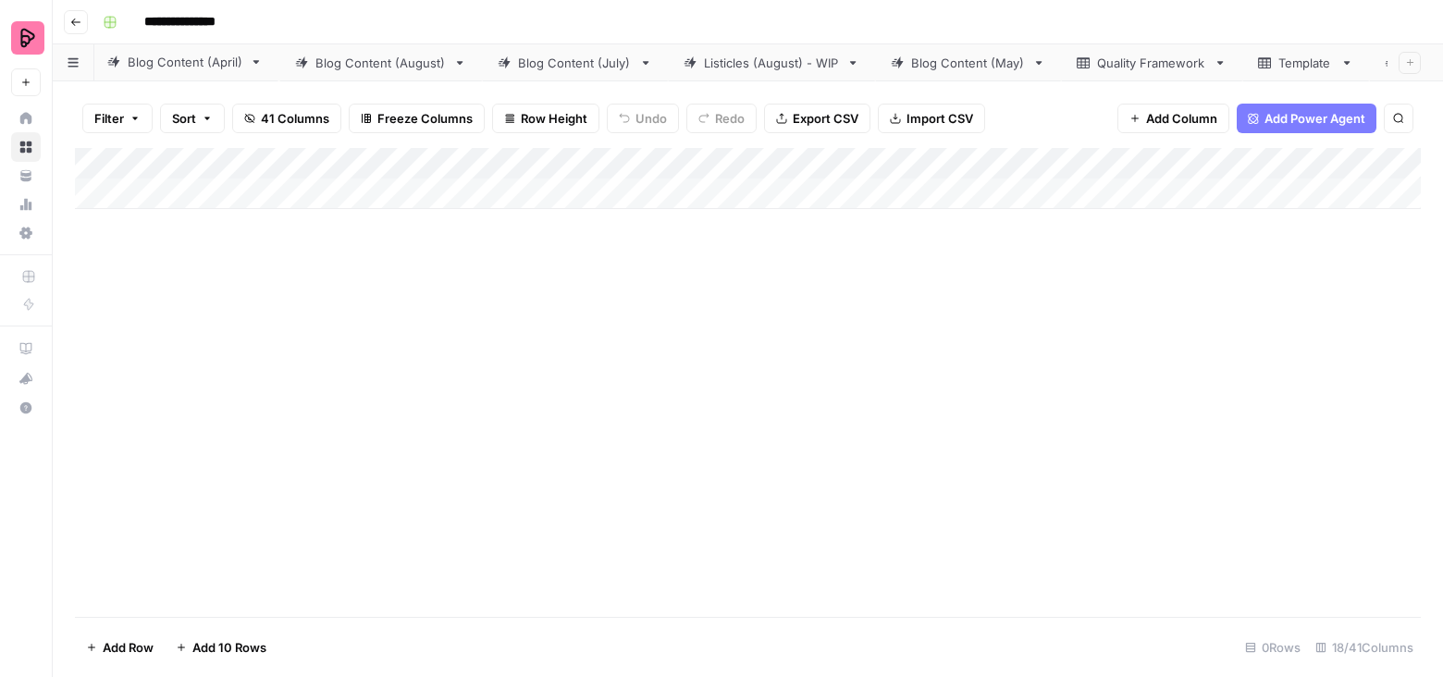
click at [202, 60] on div "Blog Content (August) Blog Content (July) Listicles (August) - WIP Blog Content…" at bounding box center [748, 62] width 1390 height 37
click at [294, 63] on icon at bounding box center [291, 62] width 13 height 13
drag, startPoint x: 1305, startPoint y: 65, endPoint x: 406, endPoint y: 78, distance: 899.0
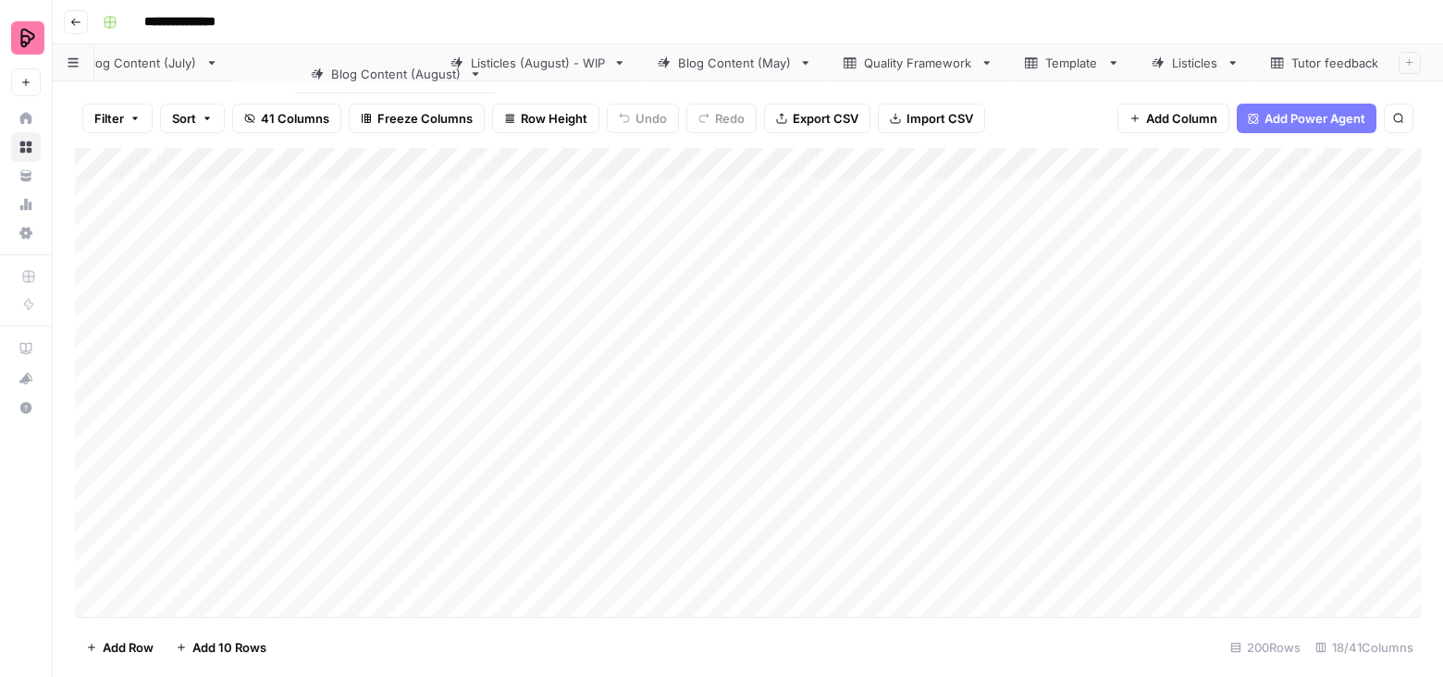
click at [406, 78] on div "Blog Content (April) Blog Content (August) Blog Content (July) Listicles (Augus…" at bounding box center [748, 62] width 1390 height 37
click at [375, 60] on div "Blog Content (August)" at bounding box center [319, 63] width 130 height 18
click at [367, 63] on div "Blog Content (August)" at bounding box center [382, 63] width 130 height 18
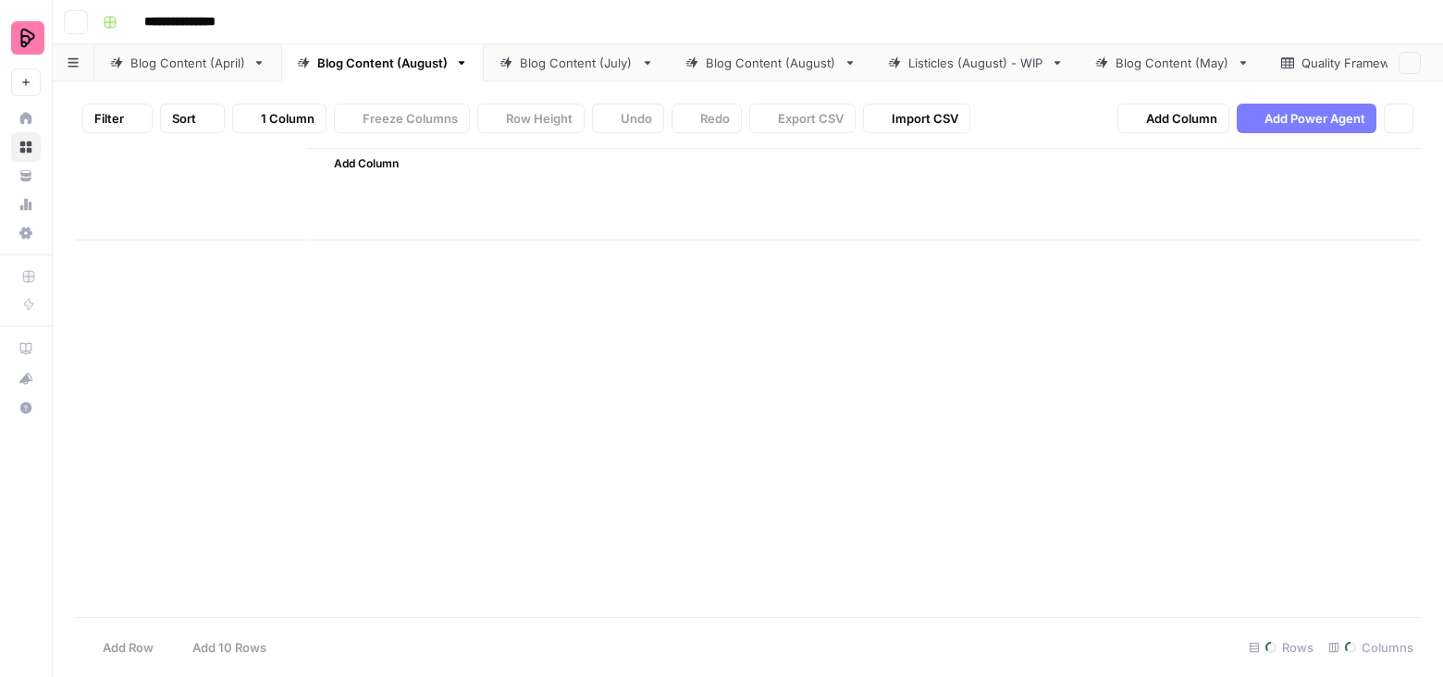
click at [367, 63] on div "Blog Content (August)" at bounding box center [382, 63] width 130 height 18
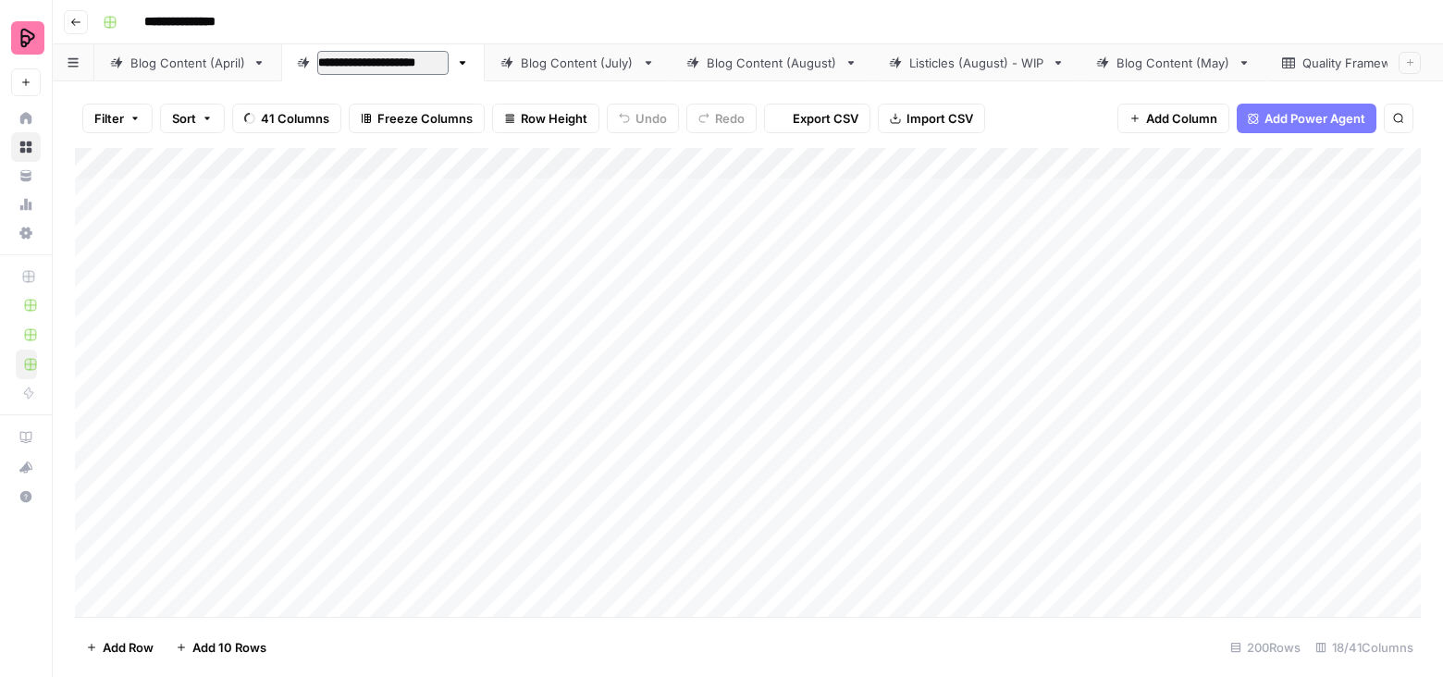
click at [426, 64] on input "**********" at bounding box center [382, 63] width 131 height 24
drag, startPoint x: 197, startPoint y: 69, endPoint x: 722, endPoint y: 75, distance: 525.3
click at [722, 75] on div "**********" at bounding box center [748, 62] width 1390 height 37
click at [575, 66] on div "Blog Content (August)" at bounding box center [585, 63] width 130 height 18
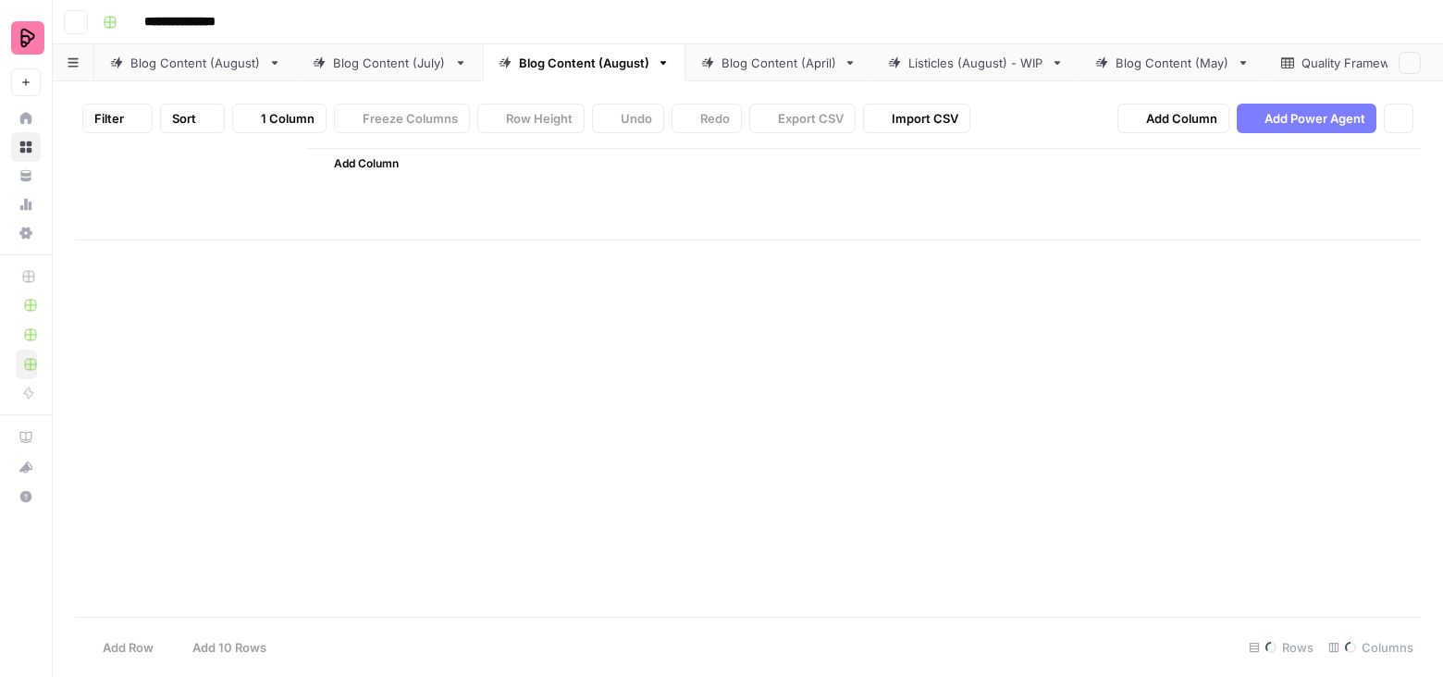
click at [575, 66] on div "Blog Content (August)" at bounding box center [584, 63] width 130 height 18
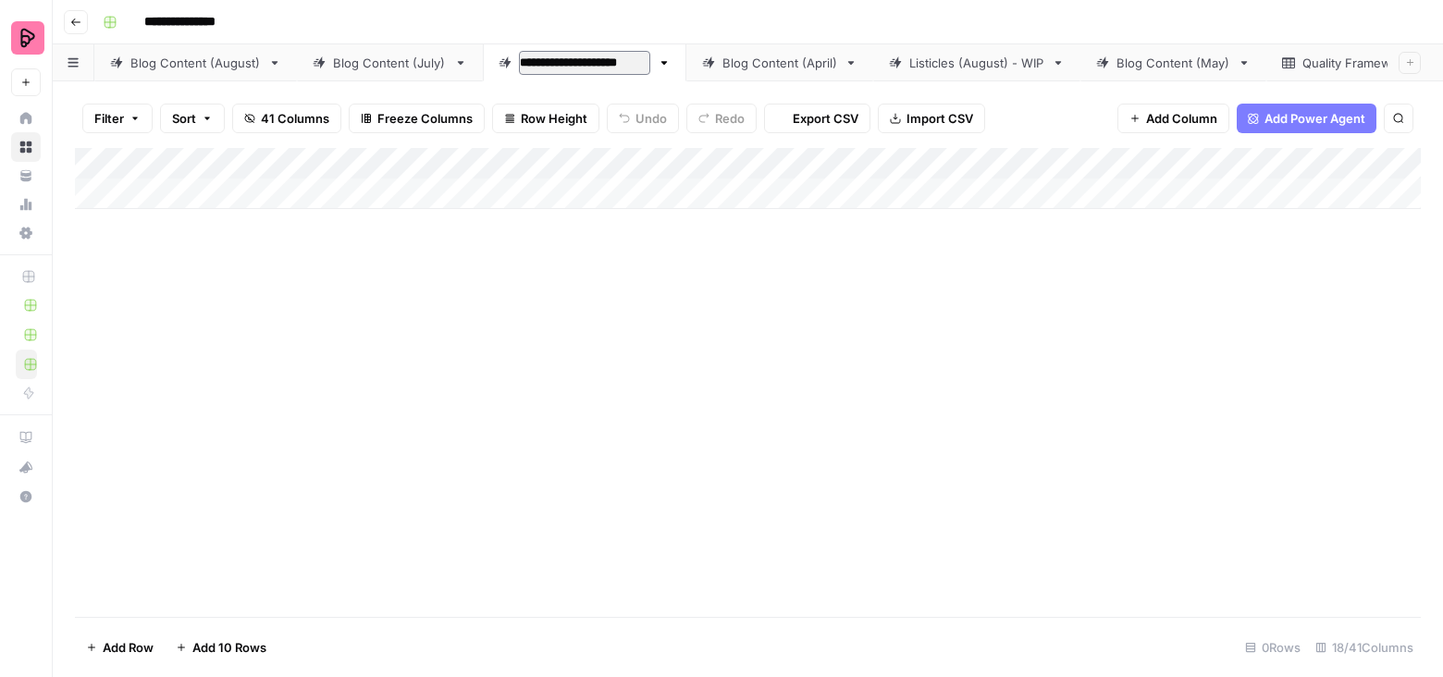
click at [624, 64] on input "**********" at bounding box center [584, 63] width 131 height 24
type input "**********"
drag, startPoint x: 597, startPoint y: 64, endPoint x: 392, endPoint y: 65, distance: 204.4
click at [392, 65] on div "Blog Content (August) Blog Content (July) Blog Content (September) Blog Content…" at bounding box center [748, 62] width 1390 height 37
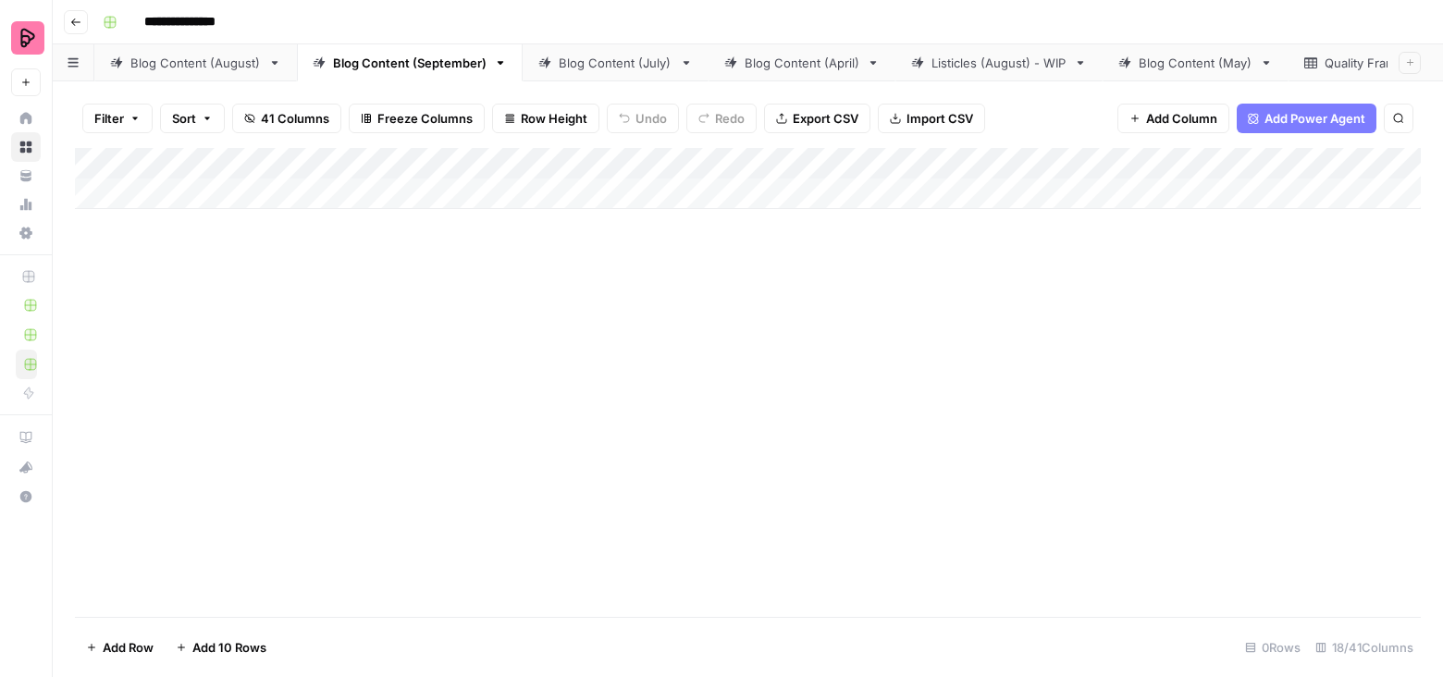
click at [180, 69] on div "Blog Content (August)" at bounding box center [195, 63] width 130 height 18
